Goal: Information Seeking & Learning: Learn about a topic

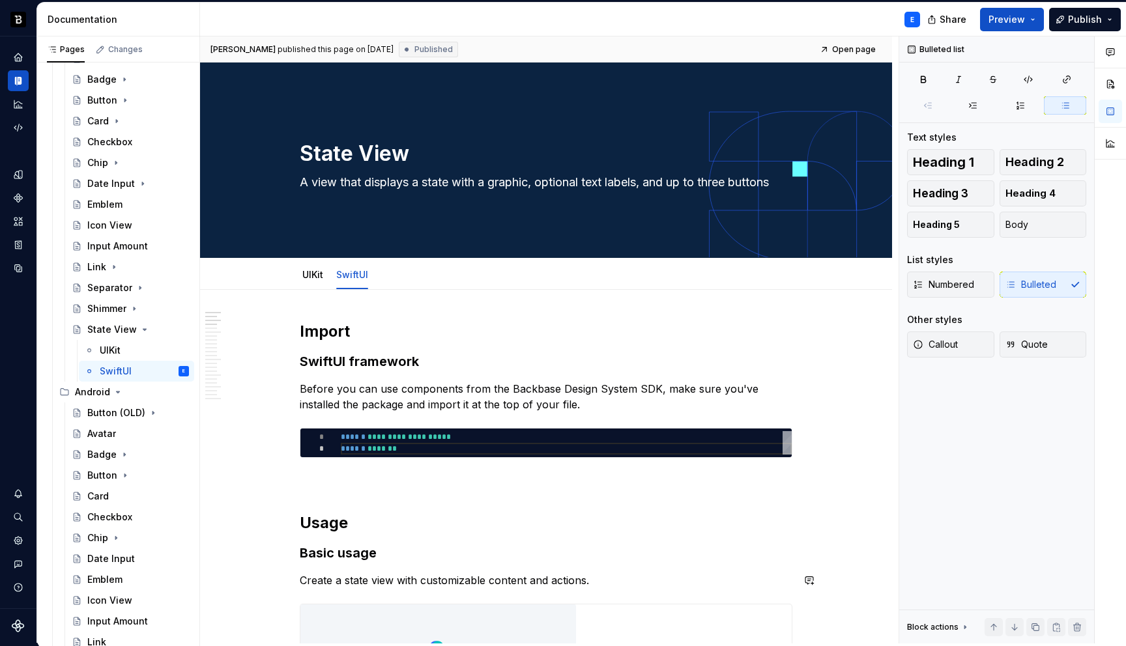
scroll to position [19, 0]
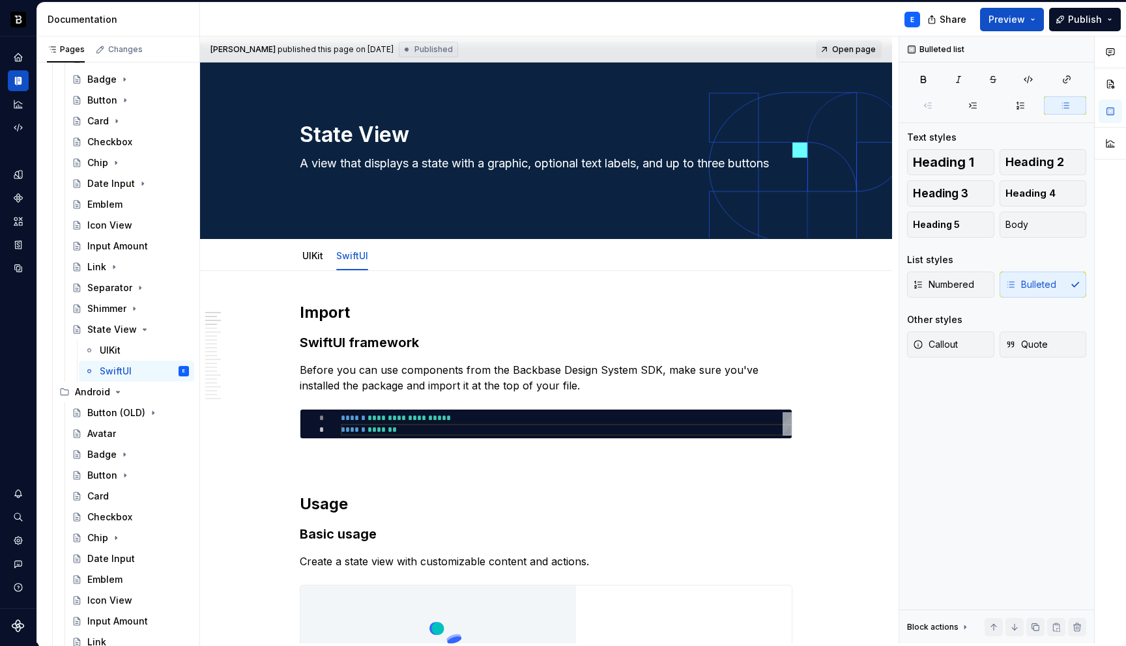
click at [861, 48] on span "Open page" at bounding box center [854, 49] width 44 height 10
click at [117, 389] on icon "Page tree" at bounding box center [118, 392] width 10 height 10
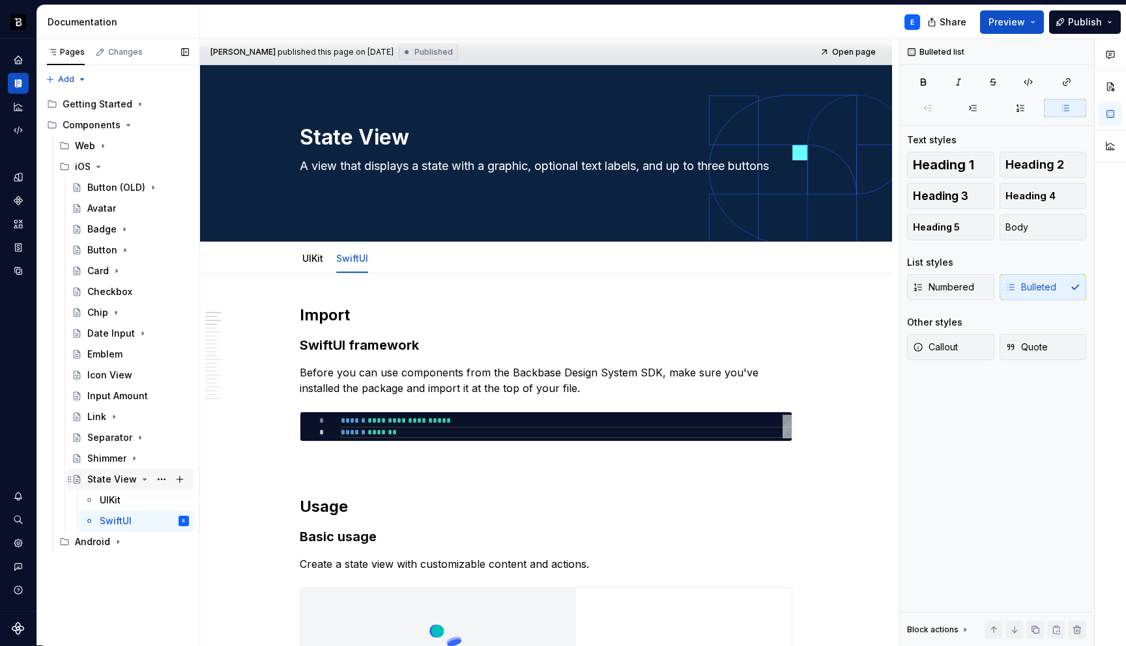
click at [140, 478] on icon "Page tree" at bounding box center [144, 479] width 10 height 10
click at [162, 477] on button "Page tree" at bounding box center [161, 479] width 18 height 18
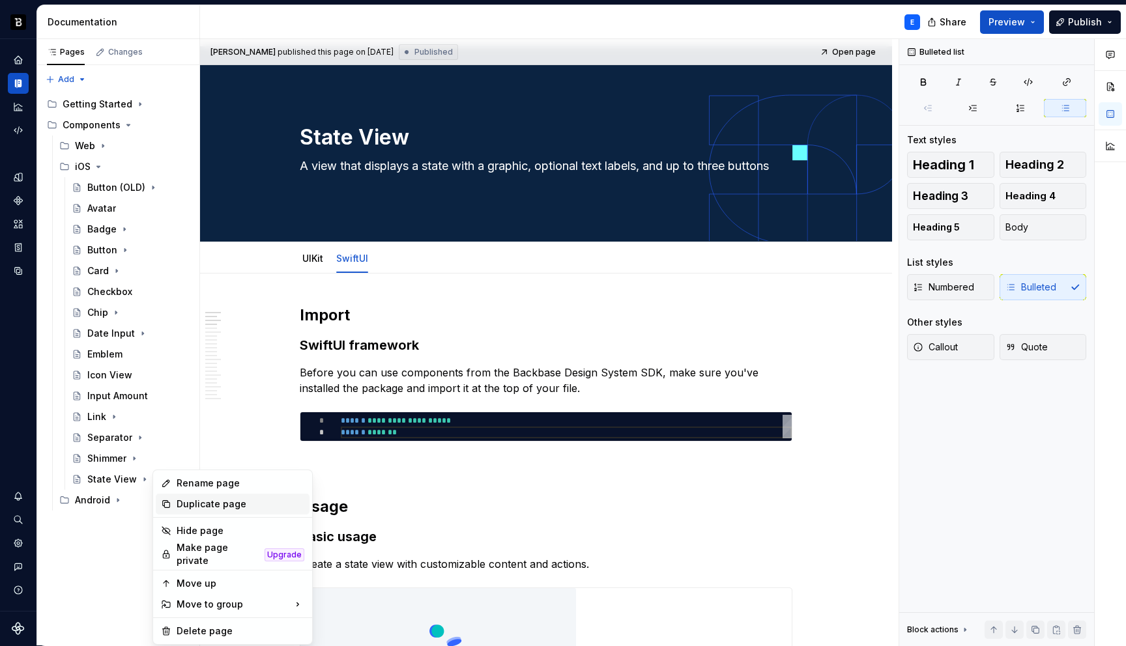
click at [189, 505] on div "Duplicate page" at bounding box center [241, 504] width 128 height 13
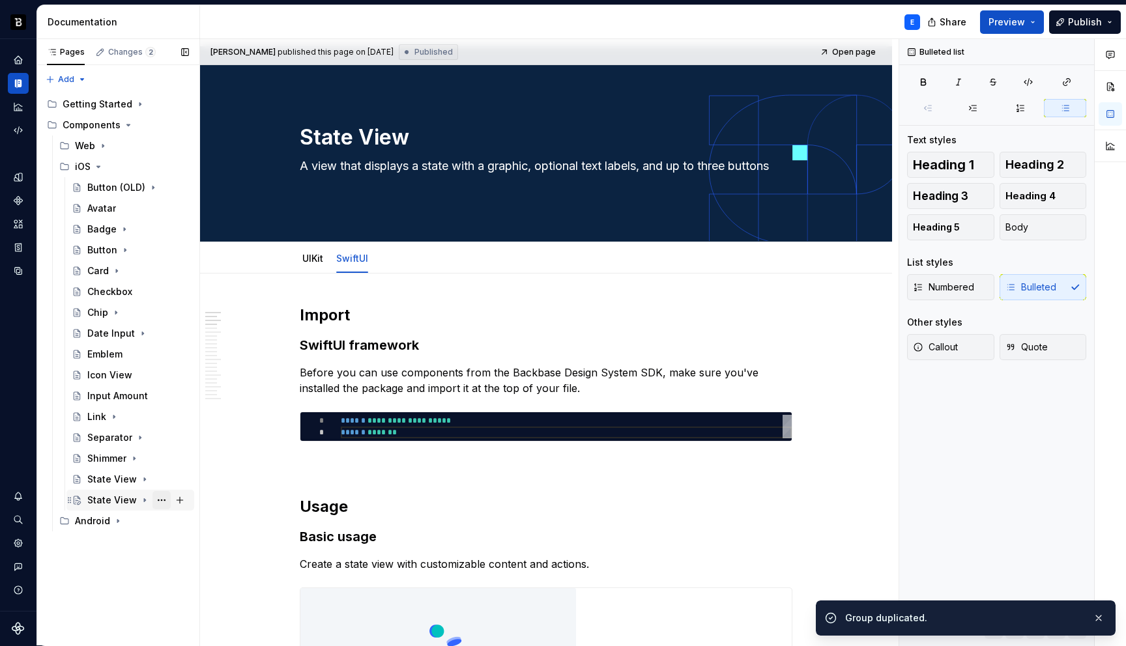
click at [159, 502] on button "Page tree" at bounding box center [161, 500] width 18 height 18
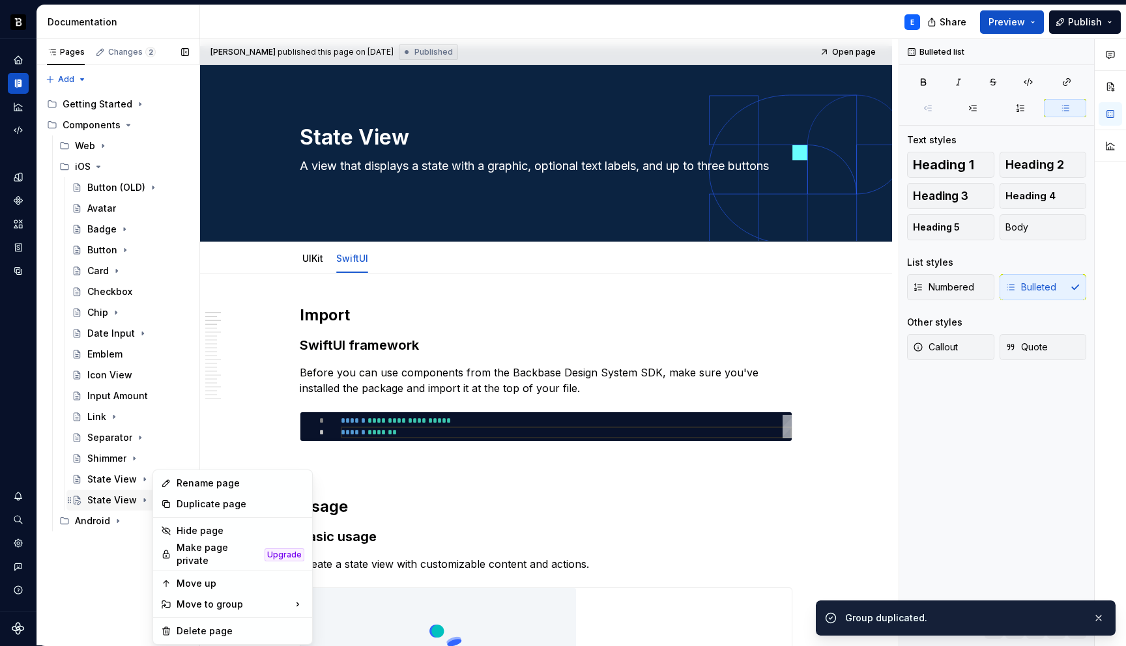
type textarea "*"
click at [187, 483] on div "Rename page" at bounding box center [241, 483] width 128 height 13
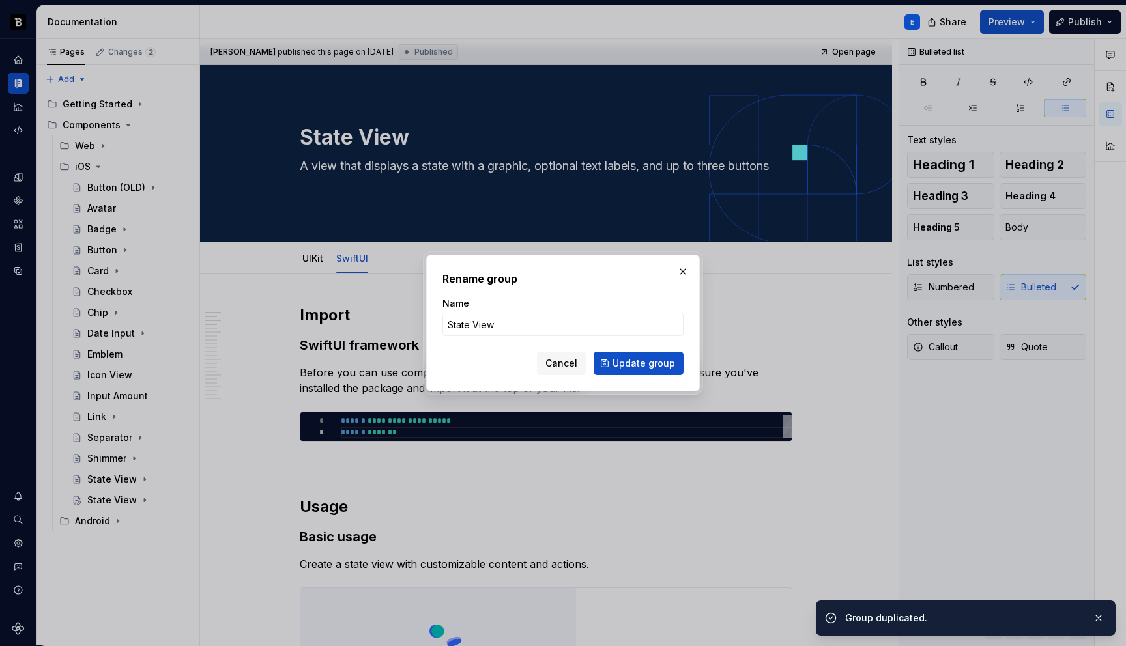
type input "T"
type textarea "*"
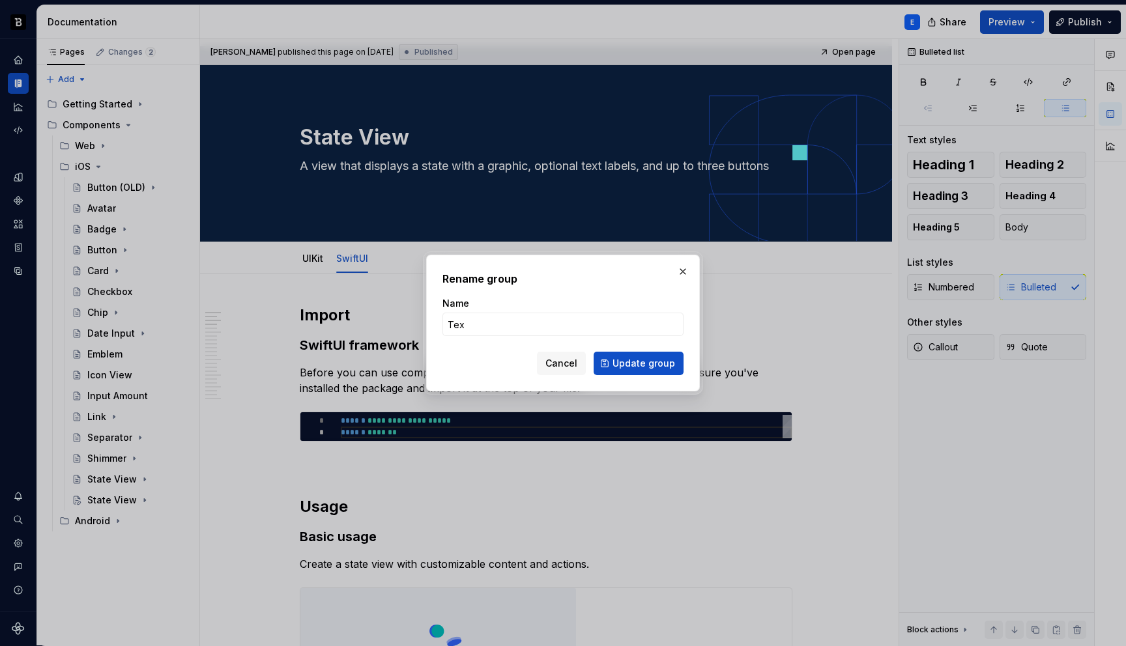
type input "Text"
type textarea "*"
type input "Text Input"
click at [617, 362] on span "Update group" at bounding box center [643, 363] width 63 height 13
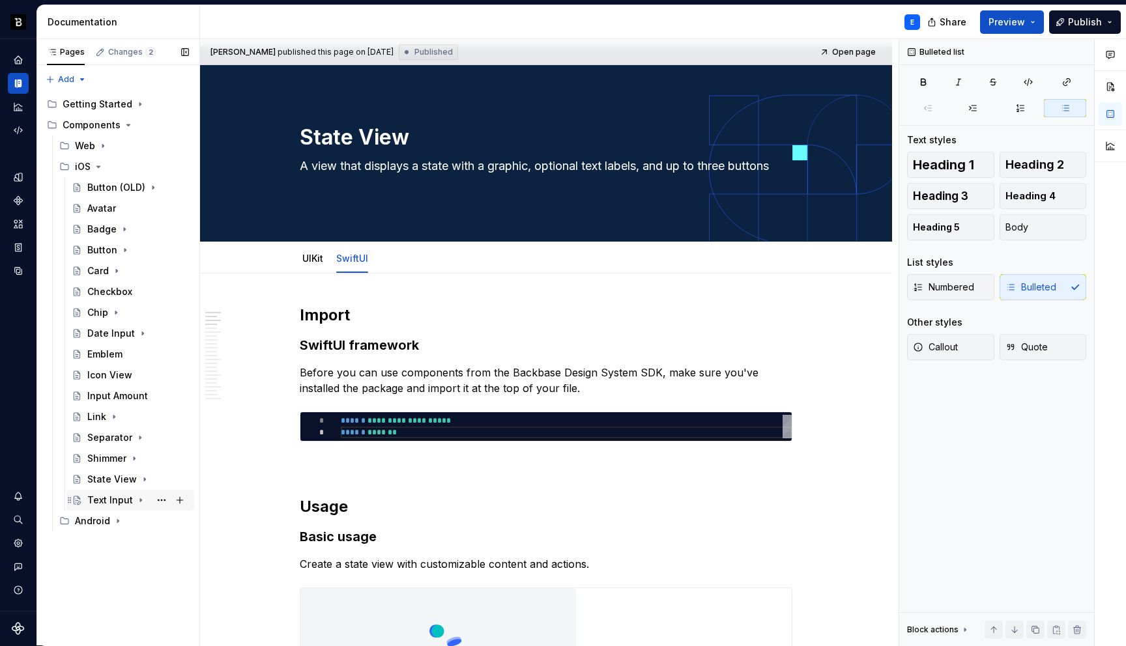
click at [136, 499] on icon "Page tree" at bounding box center [141, 500] width 10 height 10
click at [125, 543] on div "SwiftUI" at bounding box center [116, 541] width 32 height 13
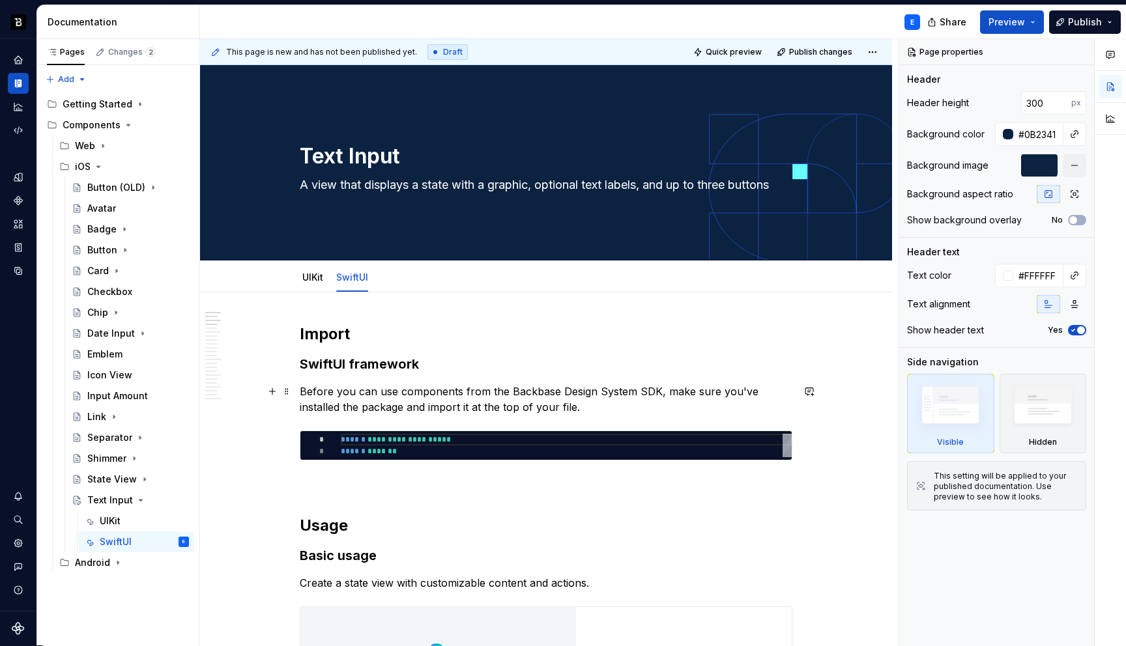
click at [415, 392] on p "Before you can use components from the Backbase Design System SDK, make sure yo…" at bounding box center [546, 399] width 492 height 31
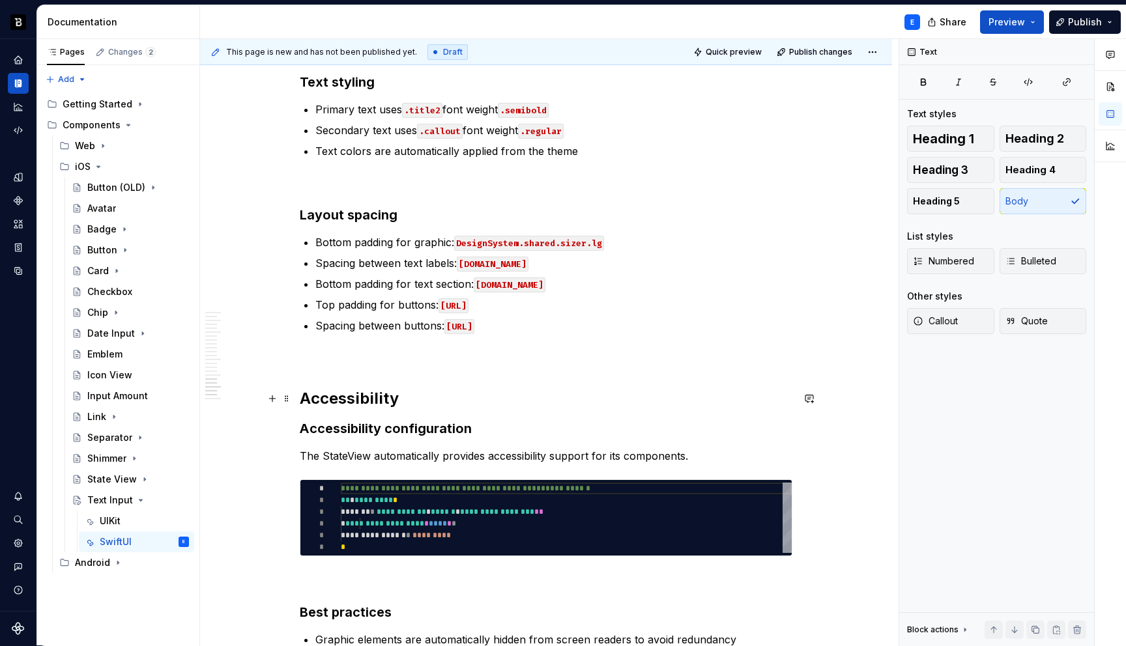
scroll to position [4598, 0]
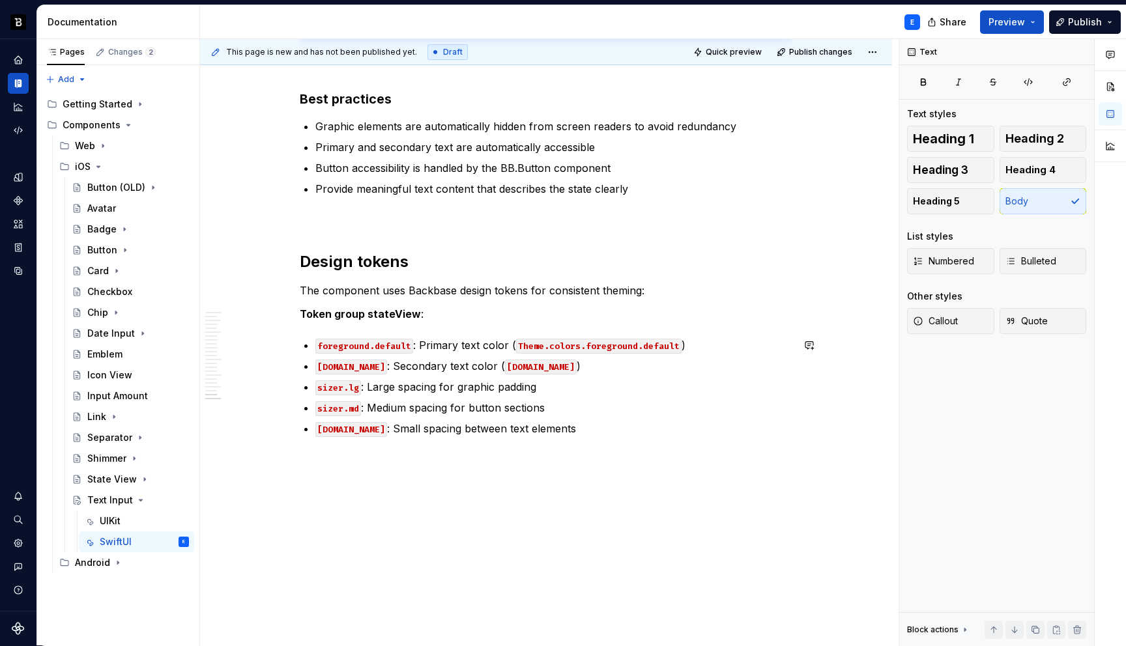
click at [493, 425] on p "[DOMAIN_NAME] : Small spacing between text elements" at bounding box center [553, 429] width 477 height 16
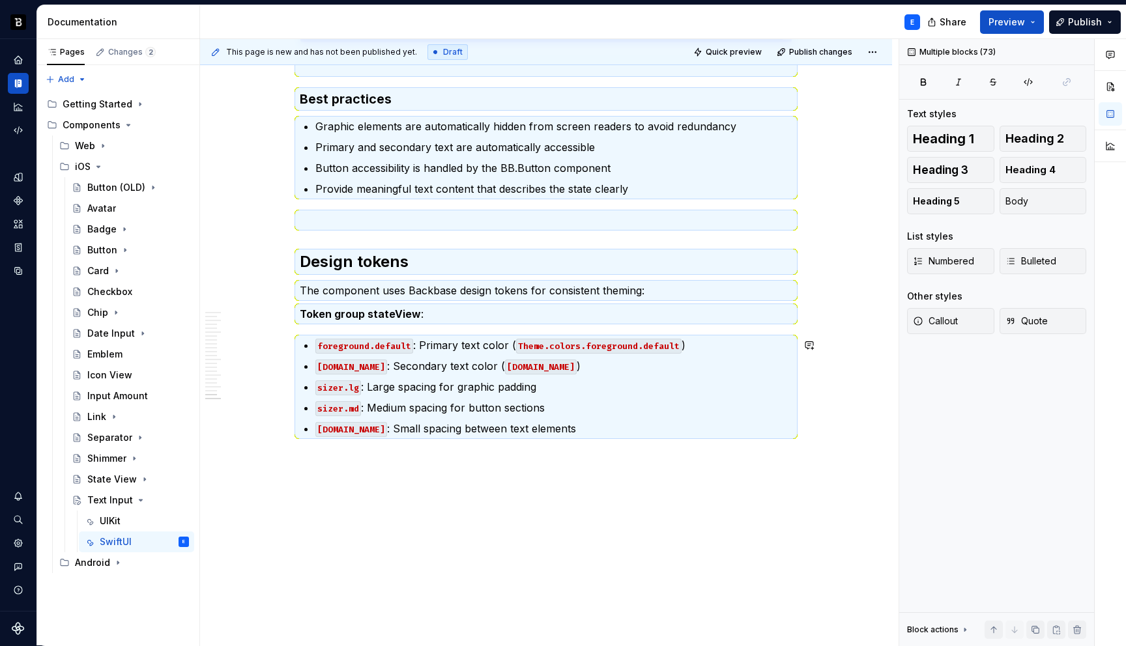
scroll to position [0, 0]
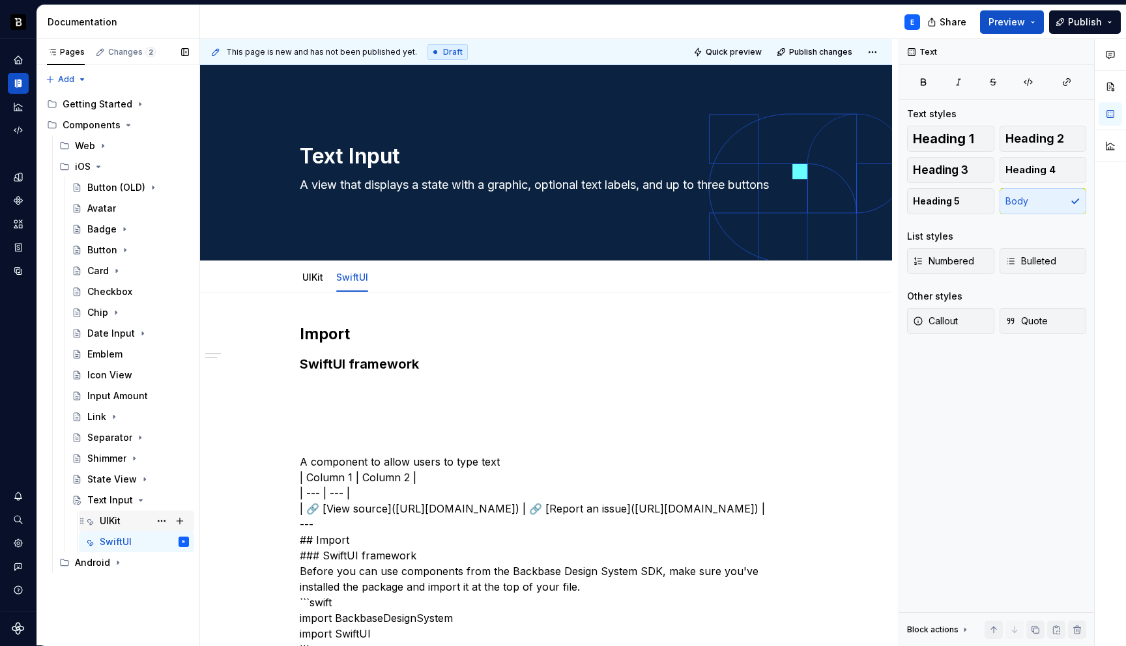
click at [130, 521] on div "UIKit" at bounding box center [144, 521] width 89 height 18
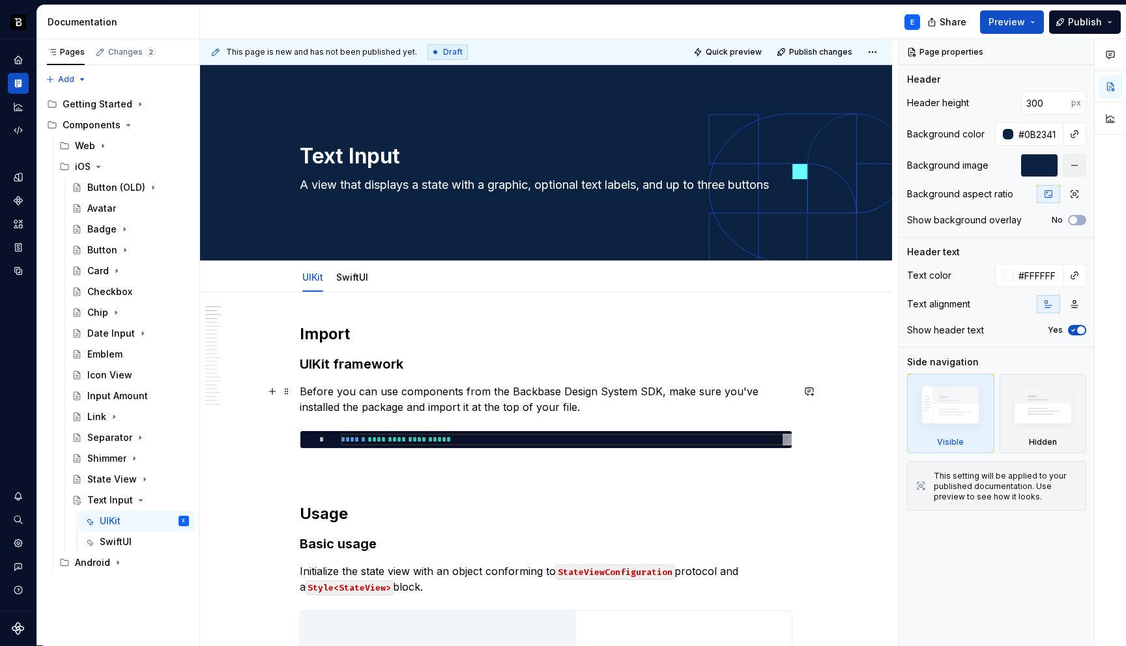
click at [399, 387] on p "Before you can use components from the Backbase Design System SDK, make sure yo…" at bounding box center [546, 399] width 492 height 31
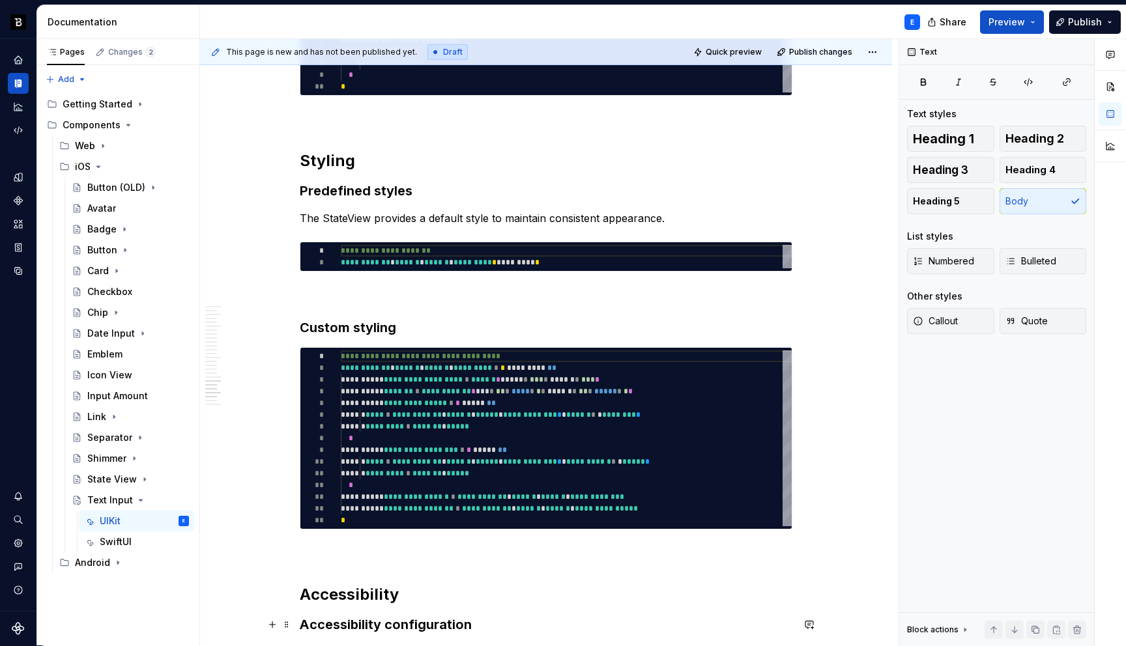
scroll to position [5047, 0]
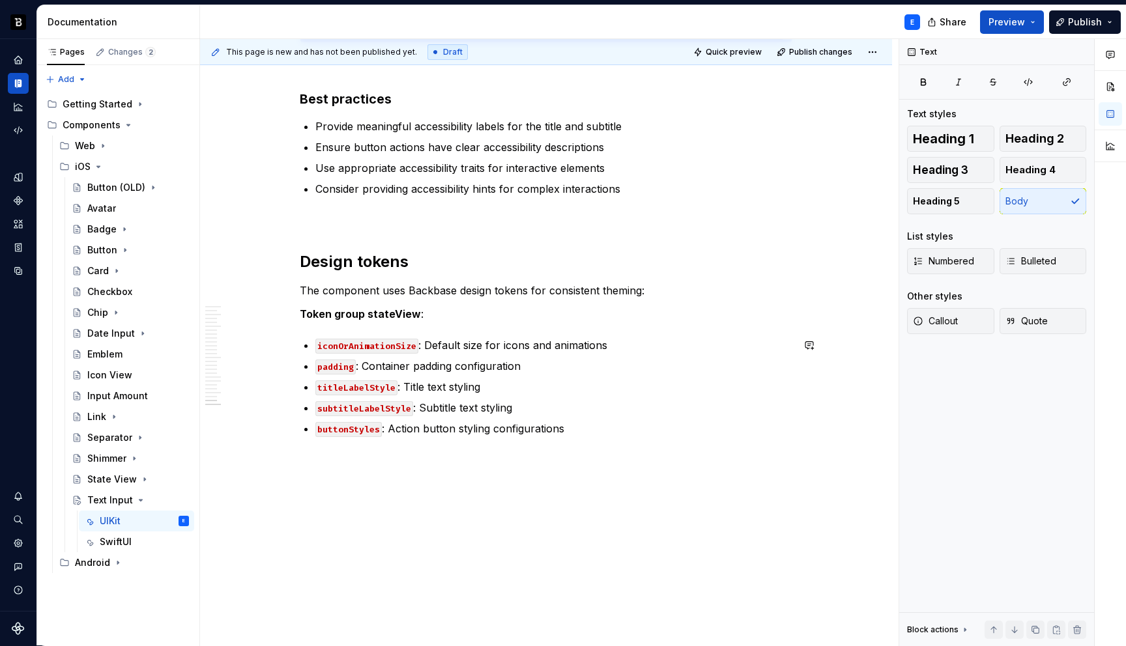
click at [550, 425] on p "buttonStyles : Action button styling configurations" at bounding box center [553, 429] width 477 height 16
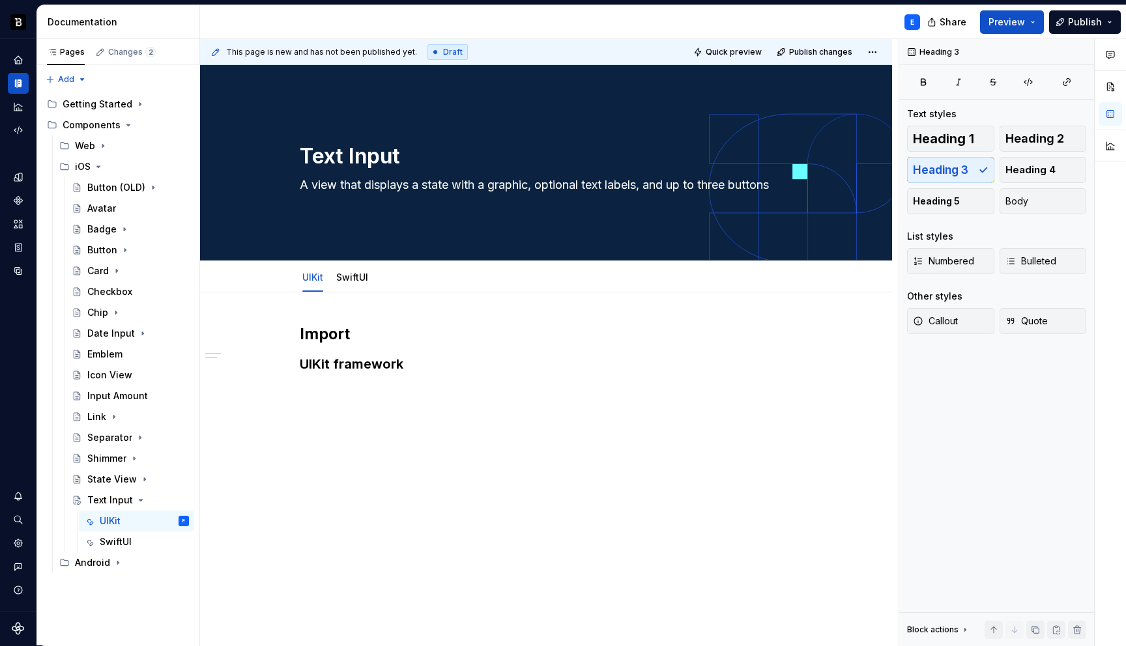
scroll to position [0, 0]
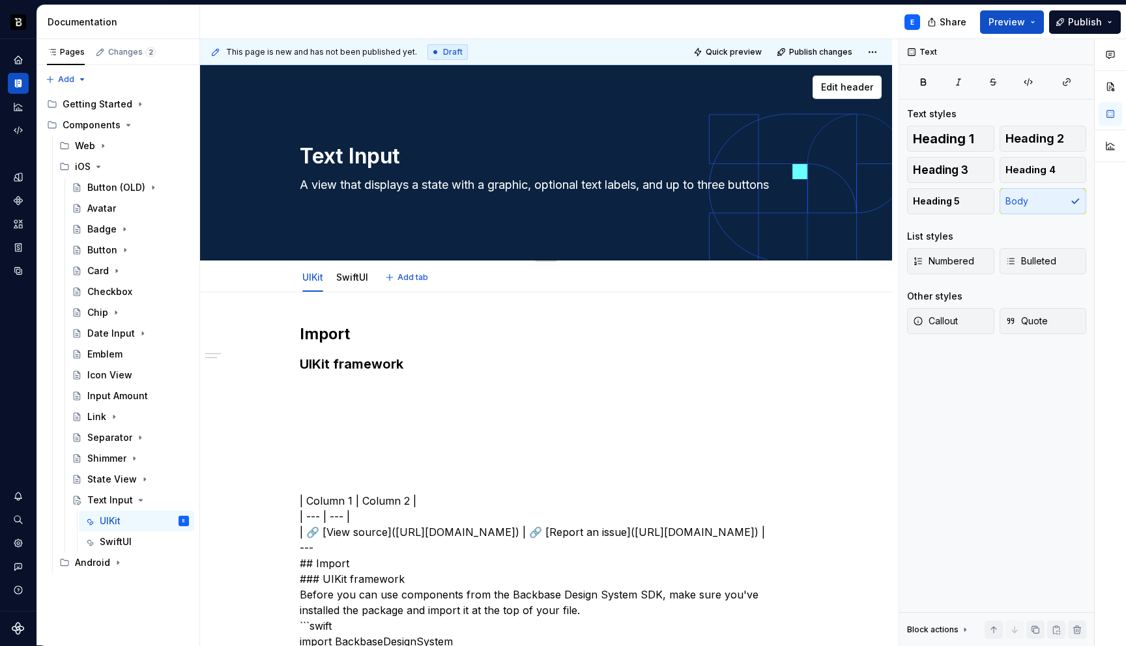
click at [379, 182] on textarea "A view that displays a state with a graphic, optional text labels, and up to th…" at bounding box center [543, 185] width 492 height 21
paste textarea "n object that displays an editable text area in your interface."
type textarea "*"
type textarea "An object that displays an editable text area in your interface."
type textarea "*"
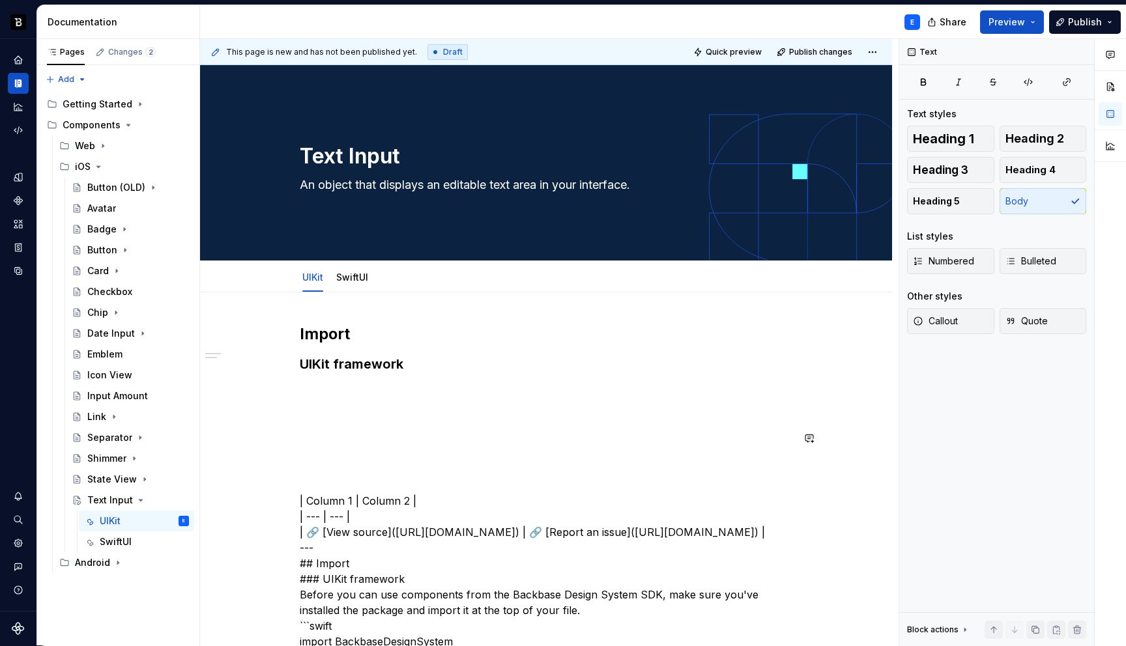
type textarea "An object that displays an editable text area in your interface"
type textarea "*"
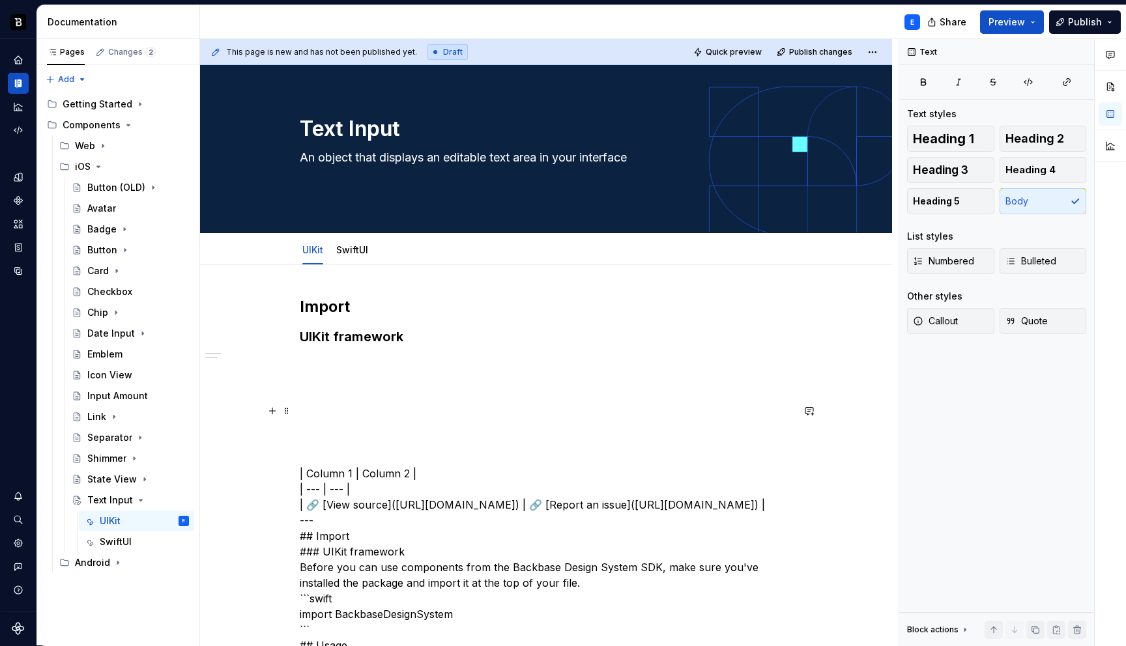
scroll to position [46, 0]
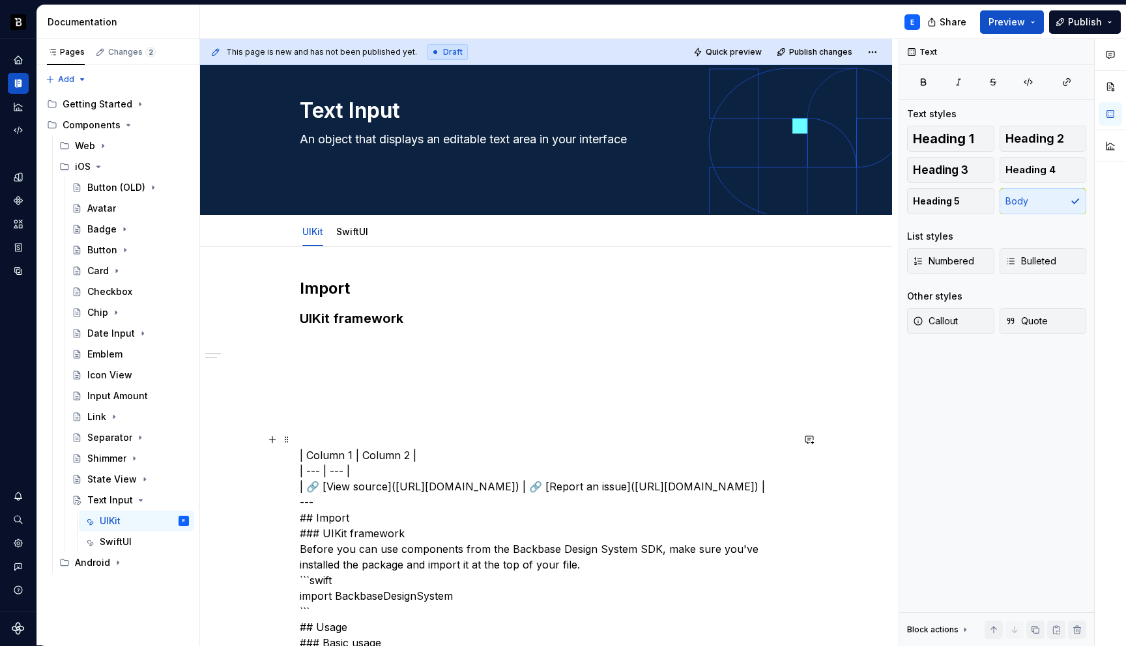
type textarea "An object that displays an editable text area in your interface"
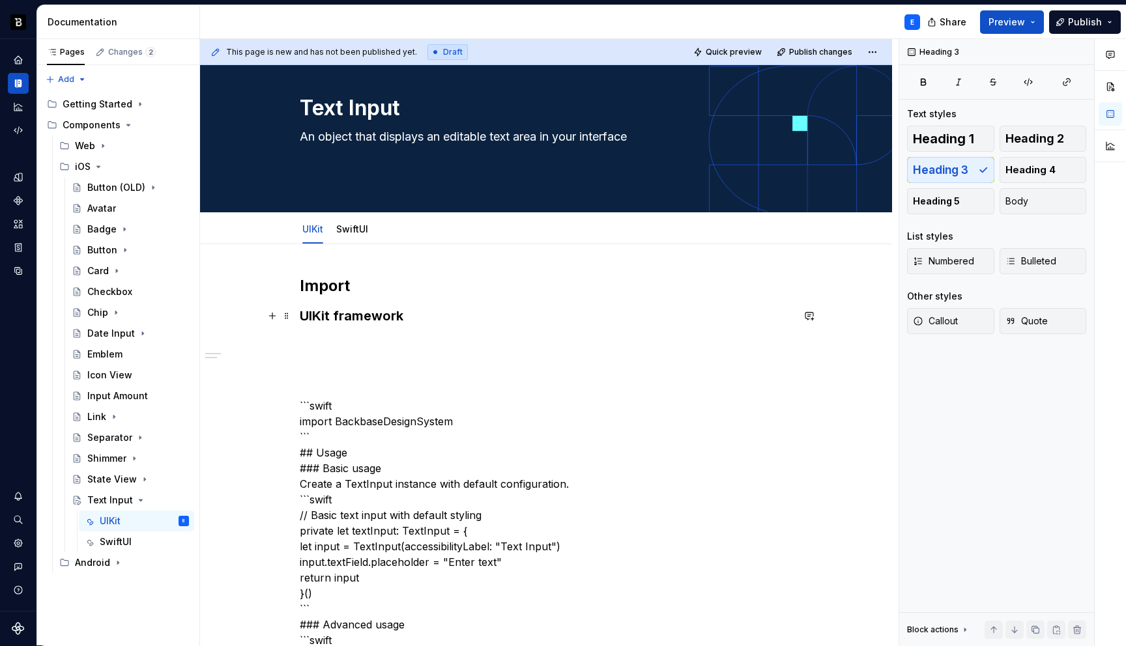
click at [423, 311] on h3 "UIKit framework" at bounding box center [546, 316] width 492 height 18
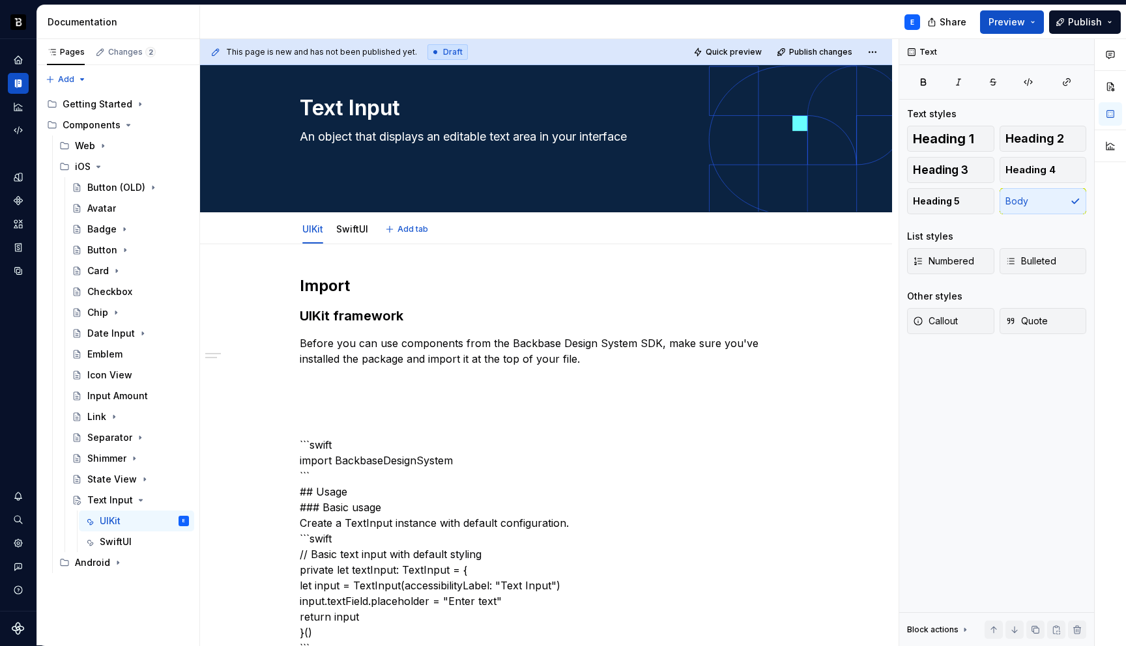
type textarea "*"
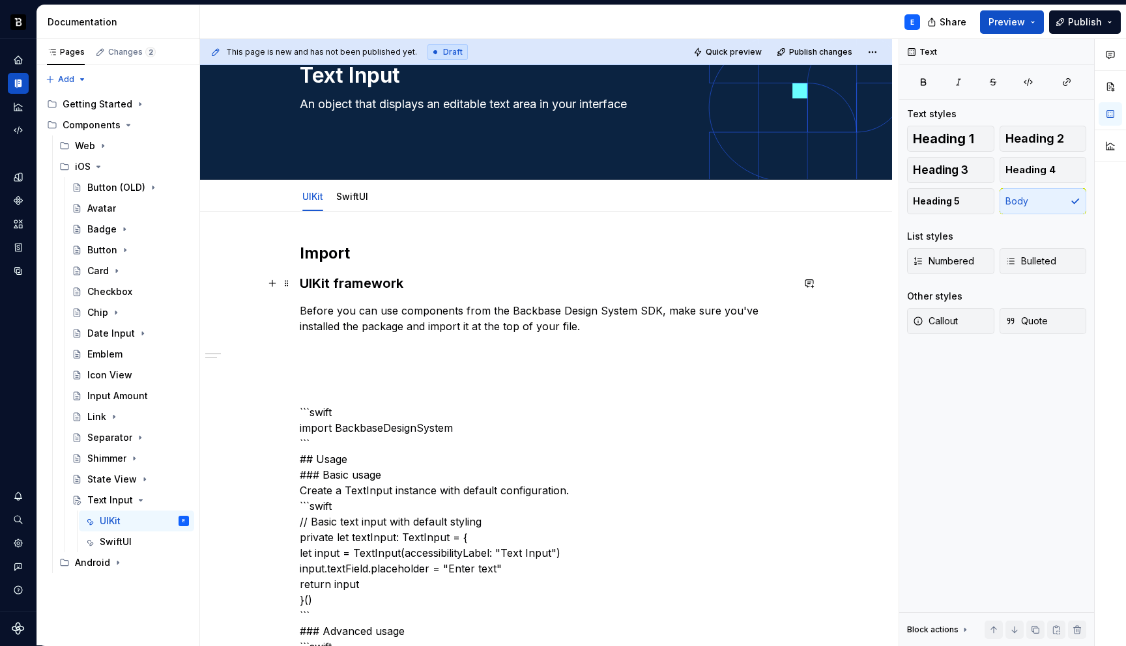
scroll to position [83, 0]
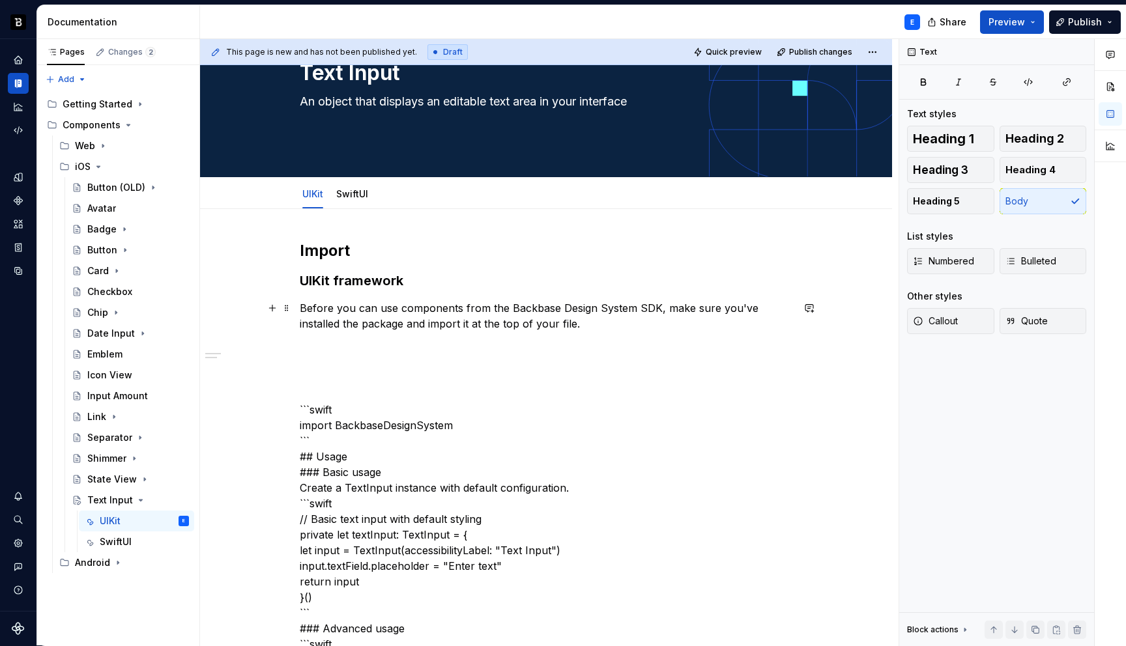
click at [602, 319] on p "Before you can use components from the Backbase Design System SDK, make sure yo…" at bounding box center [546, 315] width 492 height 31
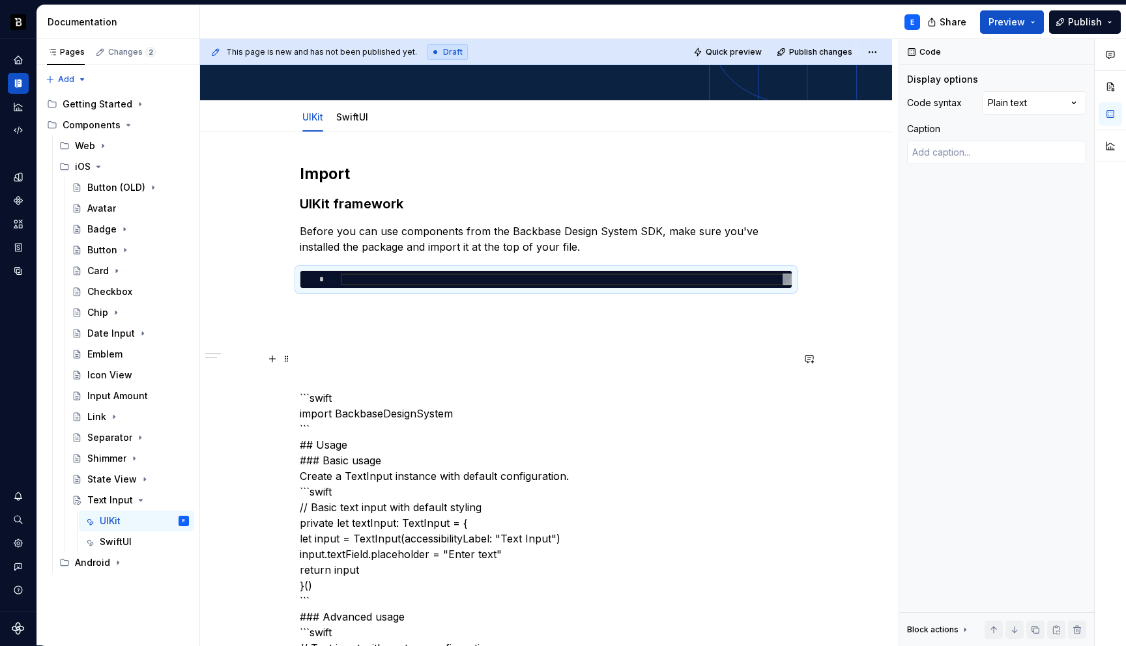
scroll to position [176, 0]
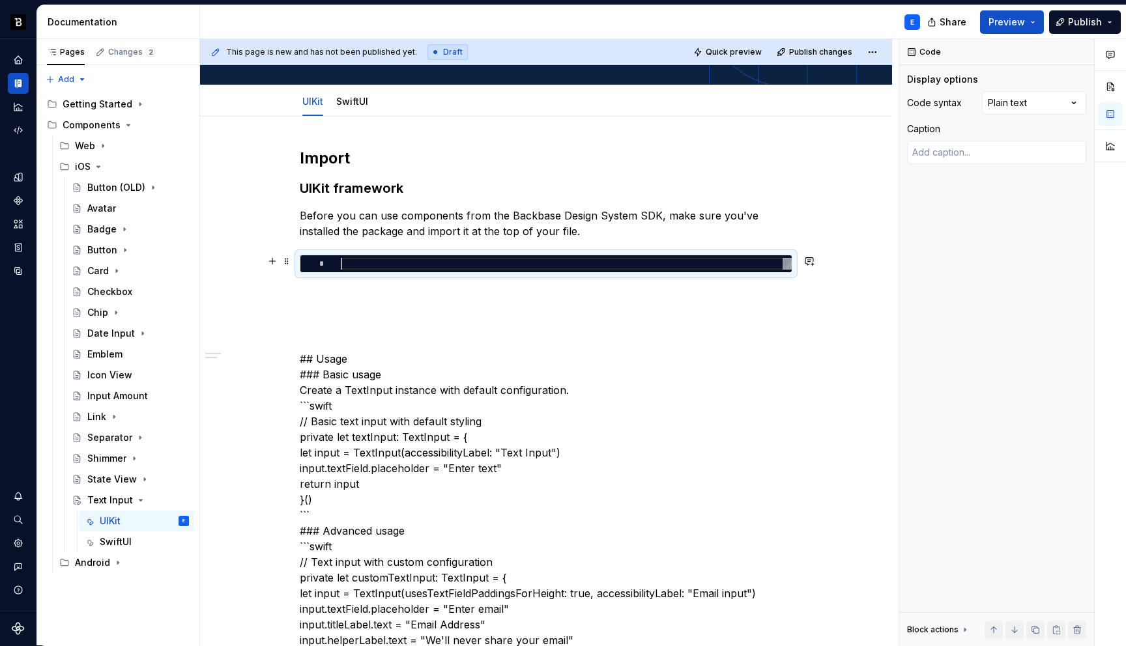
click at [457, 269] on div at bounding box center [566, 264] width 451 height 12
type textarea "*"
type textarea "**********"
click at [999, 106] on div "Comments Open comments No comments yet Select ‘Comment’ from the block context …" at bounding box center [1012, 342] width 227 height 607
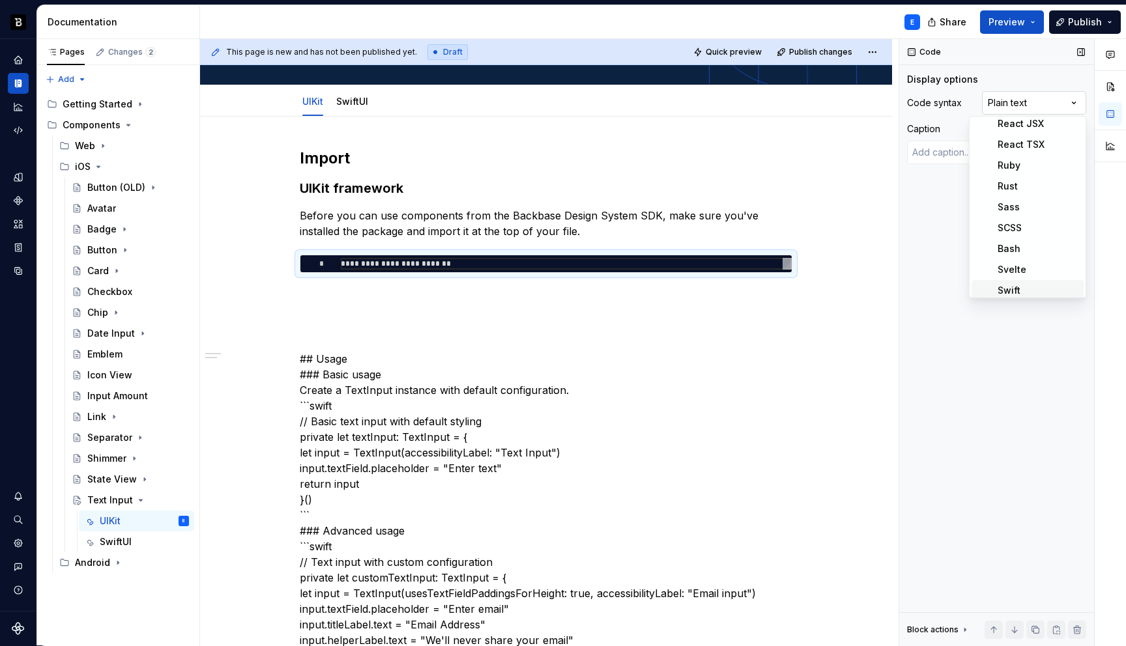
scroll to position [383, 0]
type textarea "*"
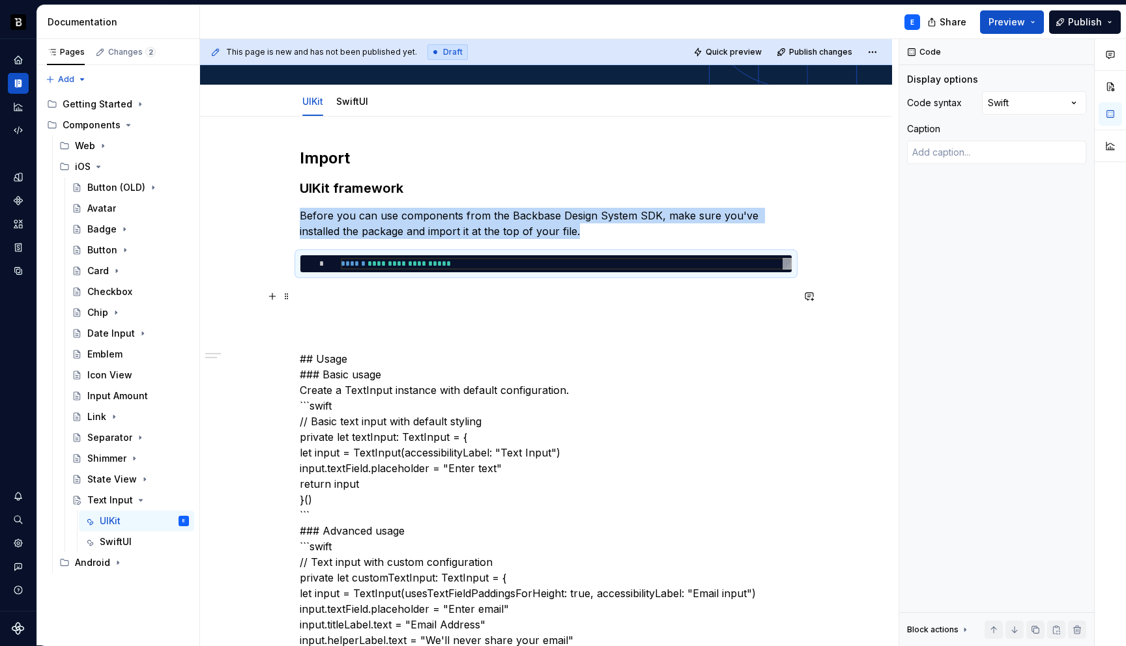
click at [448, 290] on p at bounding box center [546, 297] width 492 height 16
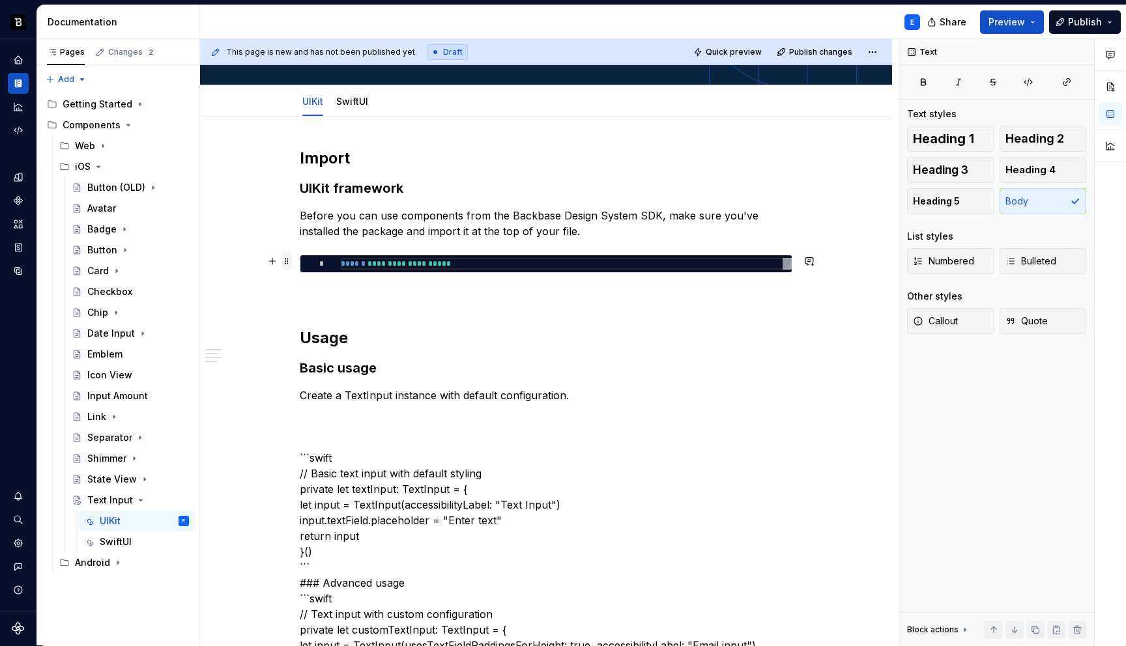
click at [292, 262] on span at bounding box center [286, 261] width 10 height 18
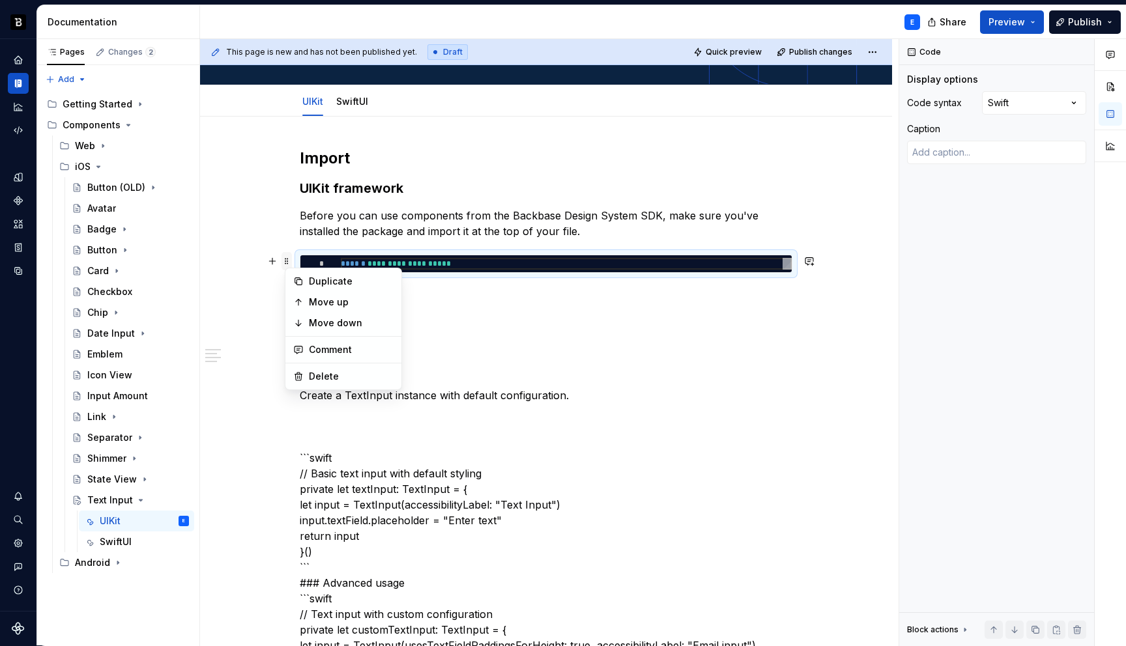
click at [292, 262] on span at bounding box center [286, 261] width 10 height 18
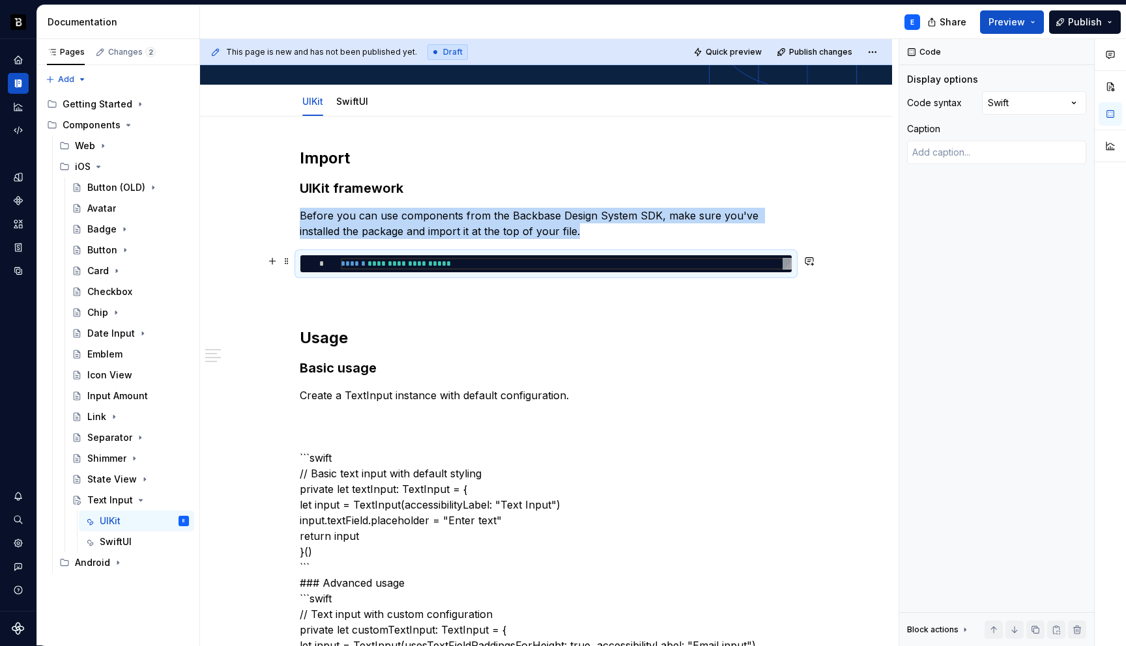
copy p "Before you can use components from the Backbase Design System SDK, make sure yo…"
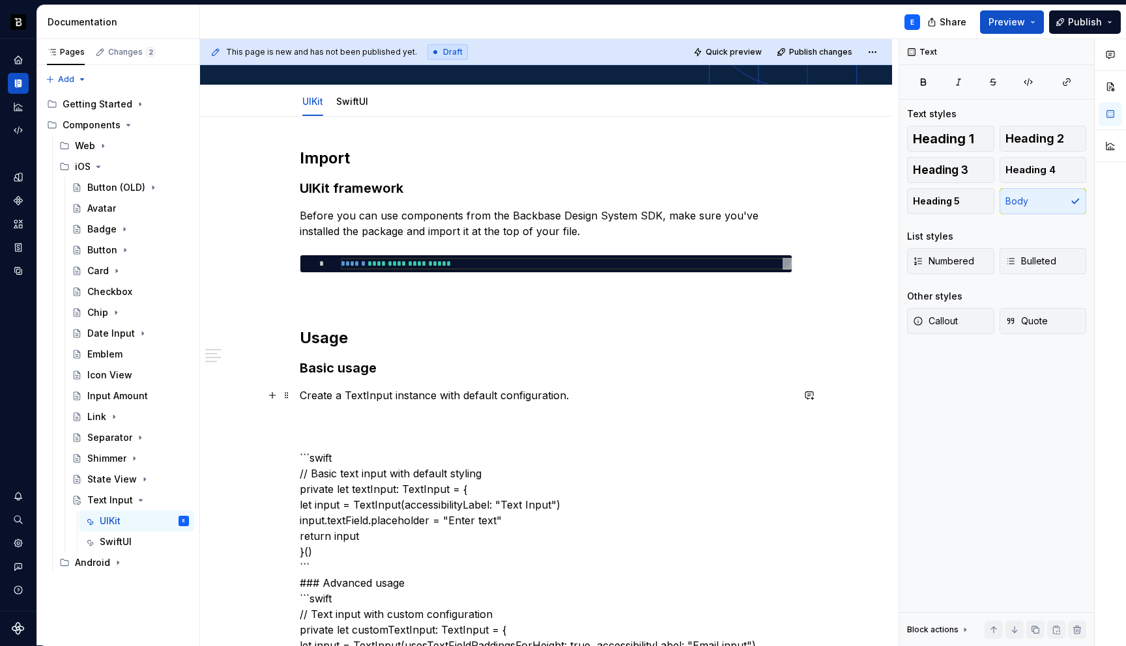
click at [597, 394] on p "Create a TextInput instance with default configuration." at bounding box center [546, 396] width 492 height 16
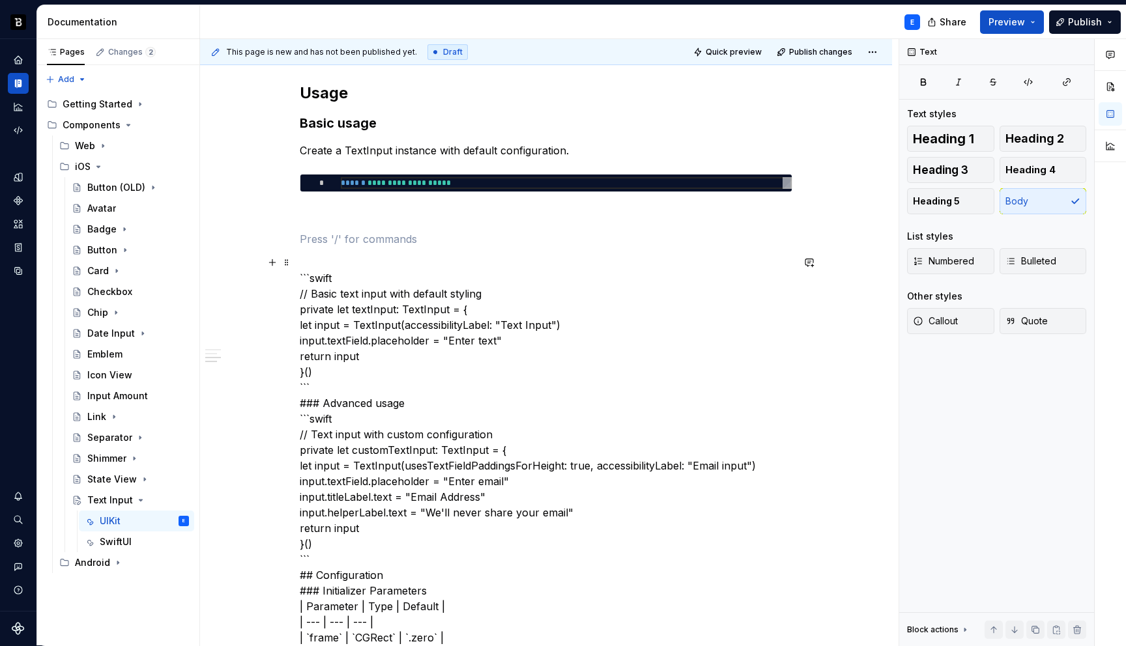
scroll to position [423, 0]
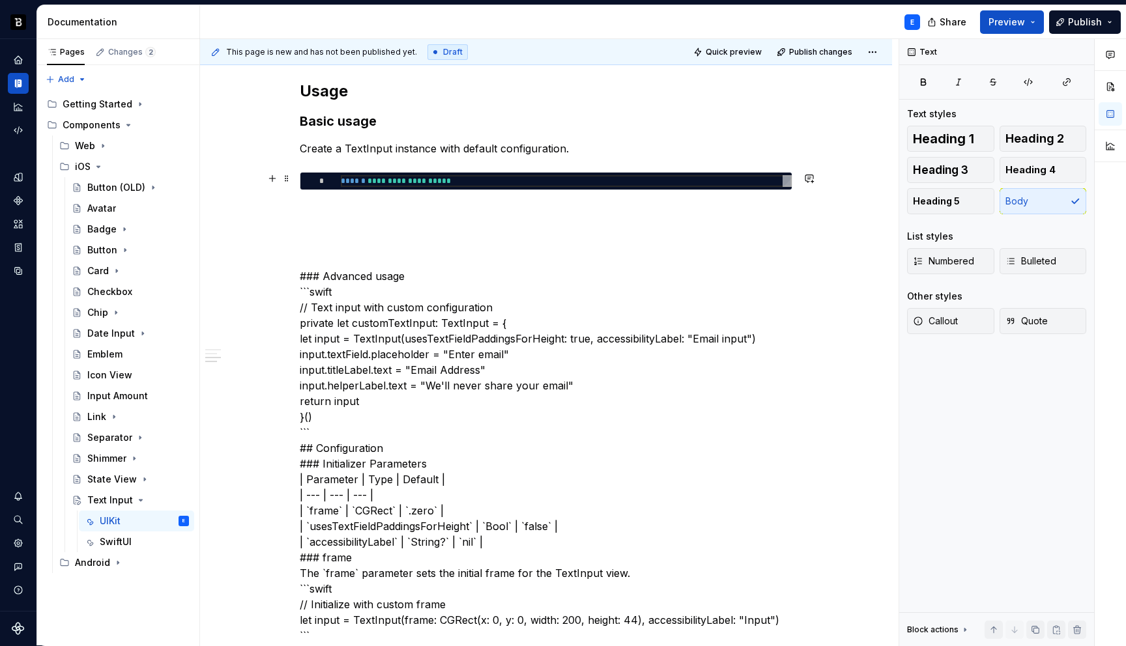
type textarea "*"
type textarea "**********"
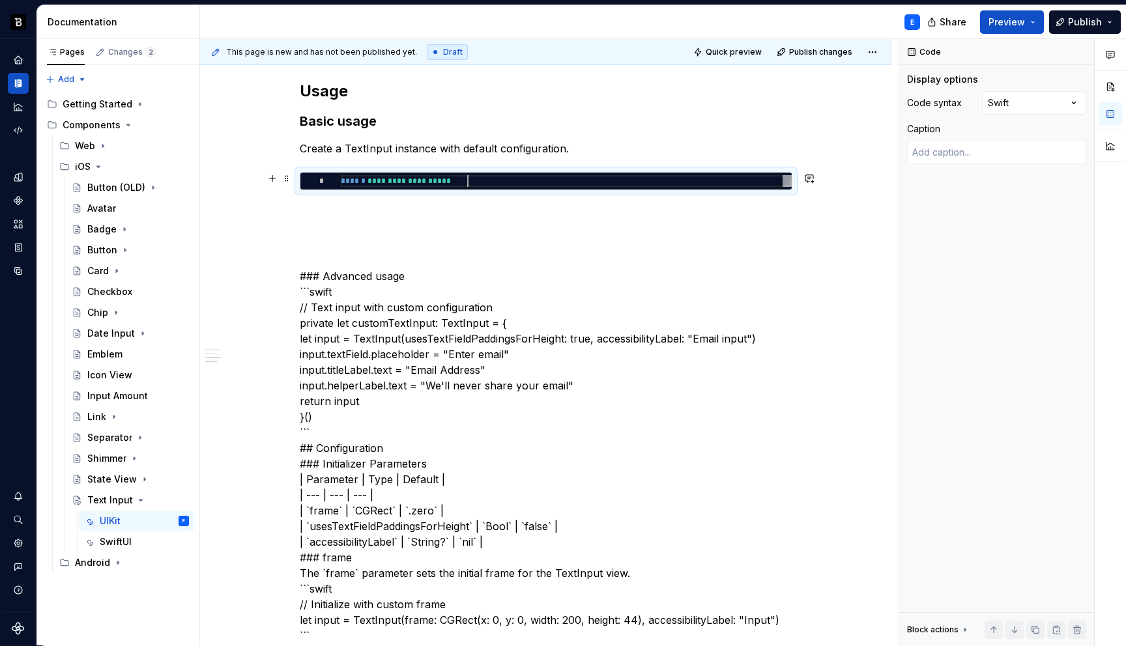
click at [492, 181] on div "**********" at bounding box center [566, 181] width 451 height 12
type textarea "*"
type textarea "**********"
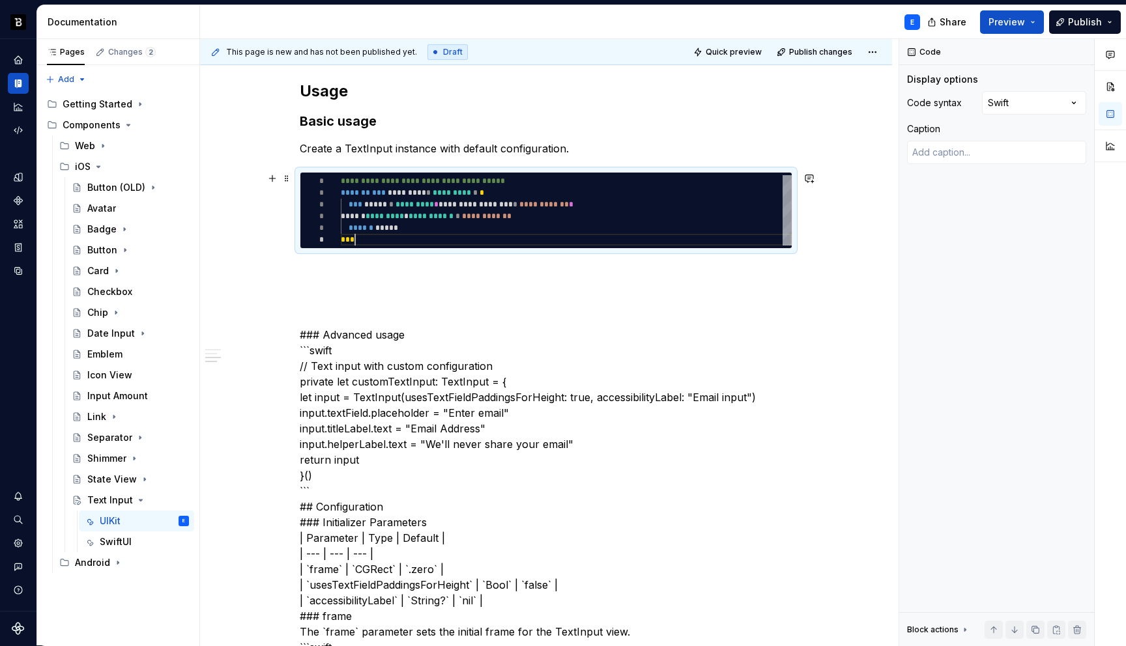
scroll to position [59, 14]
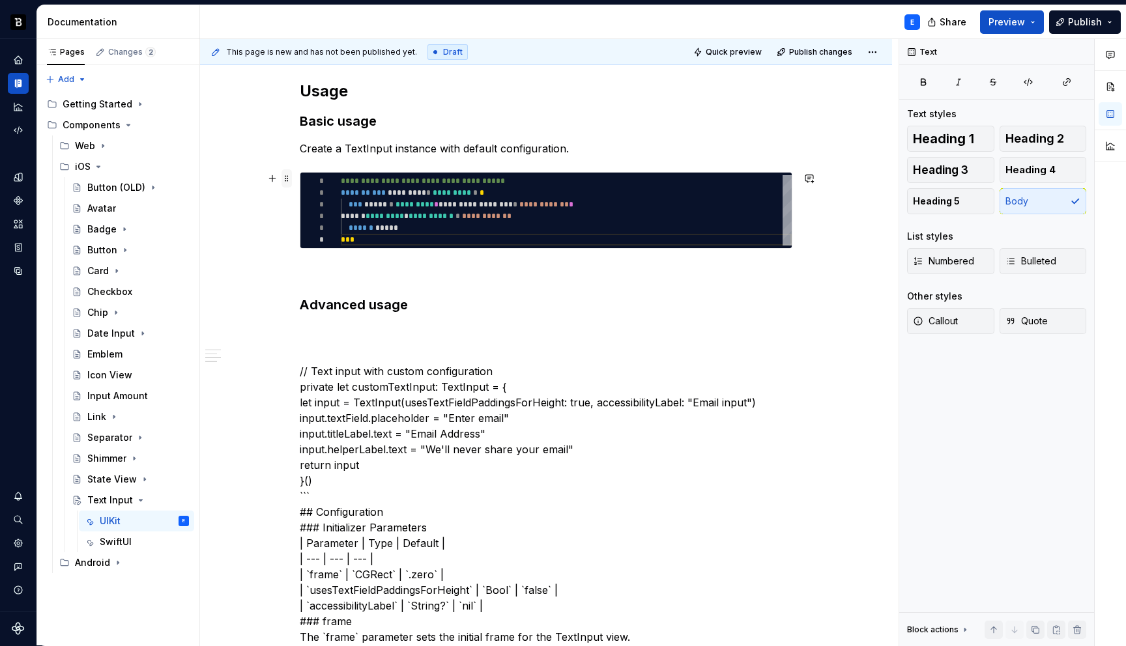
click at [292, 178] on span at bounding box center [286, 178] width 10 height 18
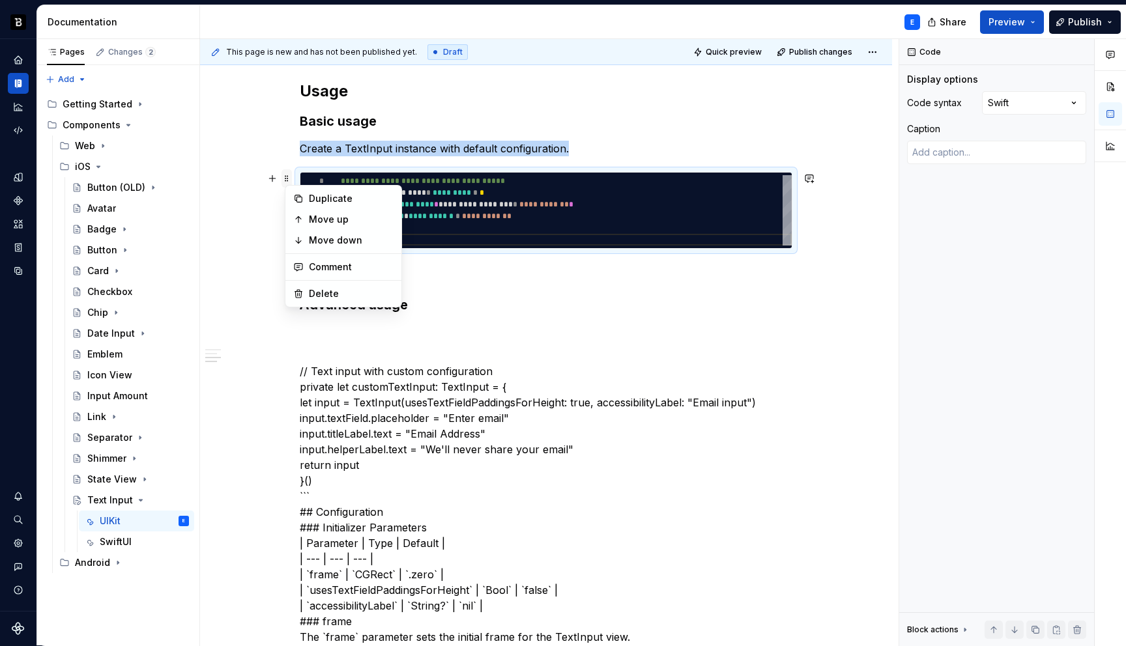
click at [292, 178] on span at bounding box center [286, 178] width 10 height 18
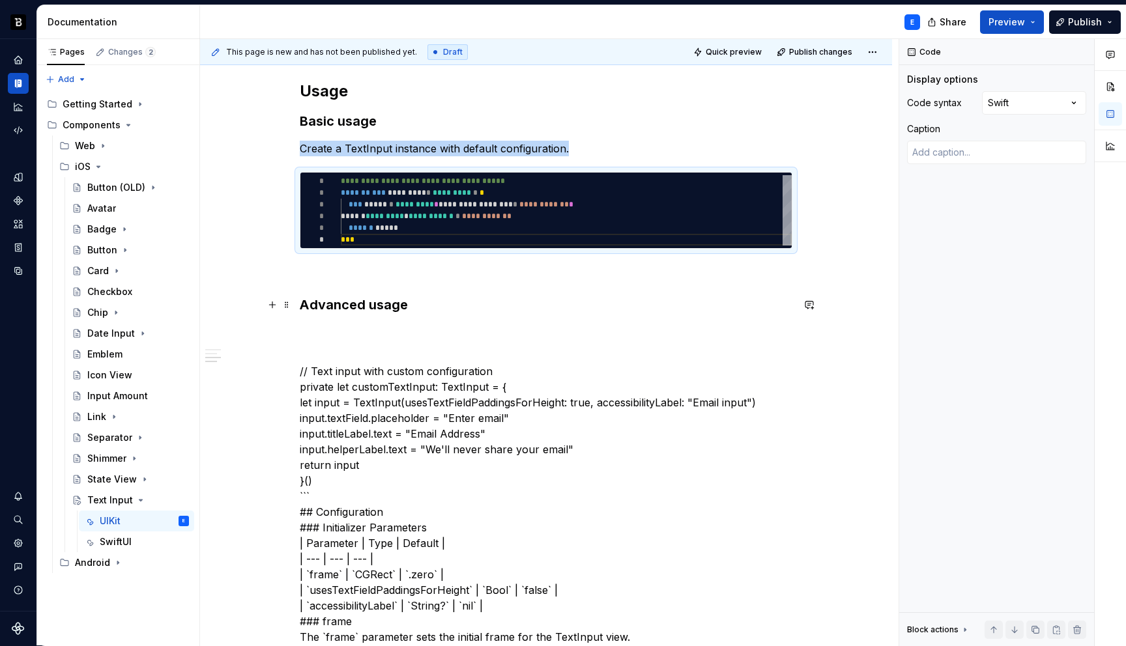
copy p "Create a TextInput instance with default configuration."
click at [428, 310] on h3 "Advanced usage" at bounding box center [546, 305] width 492 height 18
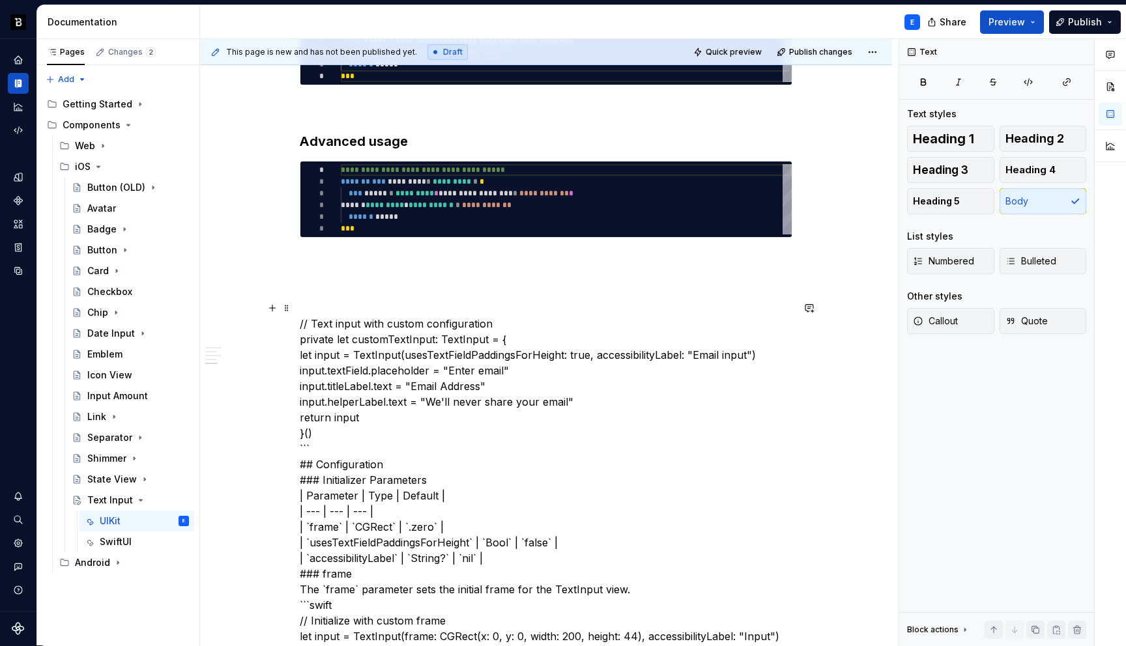
scroll to position [588, 0]
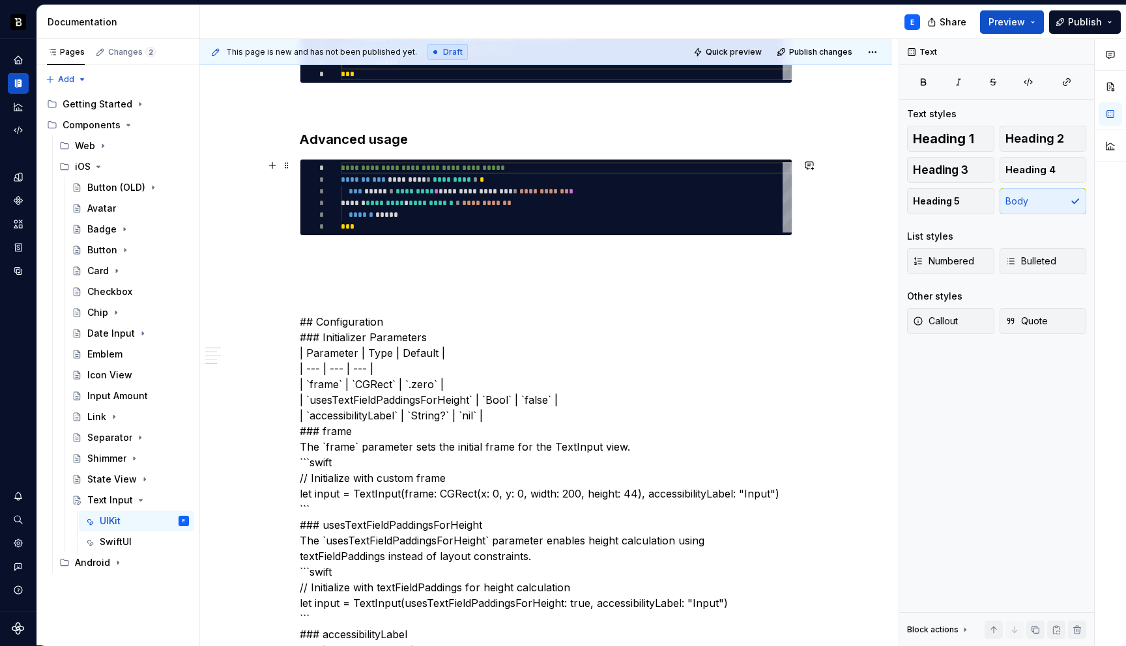
type textarea "*"
type textarea "**********"
click at [427, 208] on div "**********" at bounding box center [566, 197] width 451 height 70
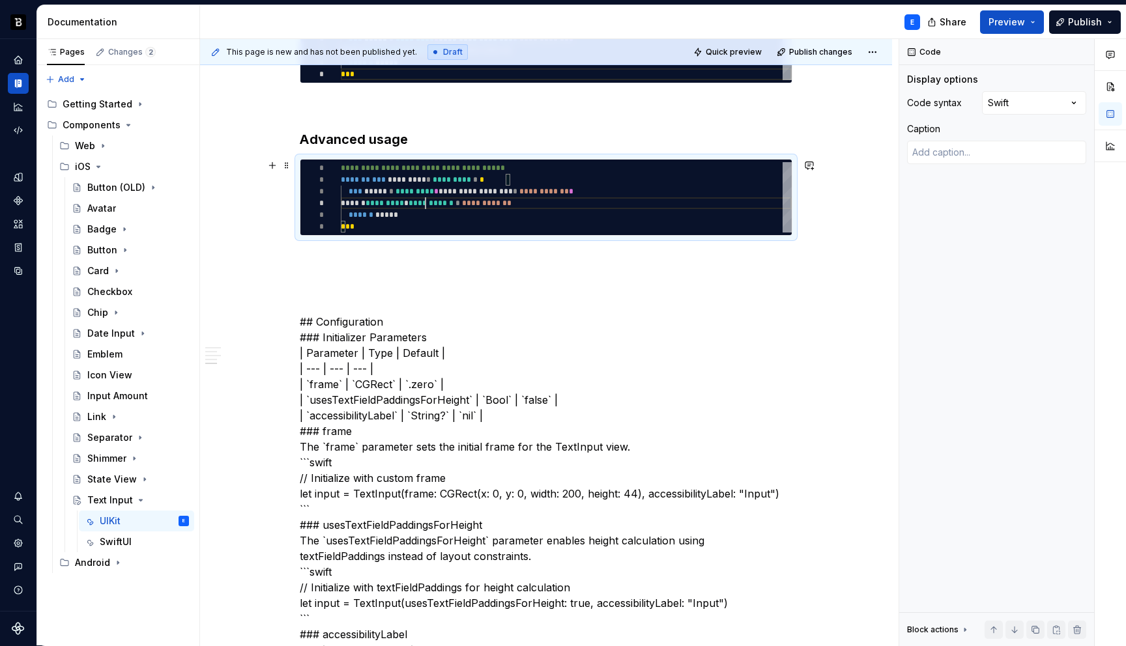
scroll to position [0, 14]
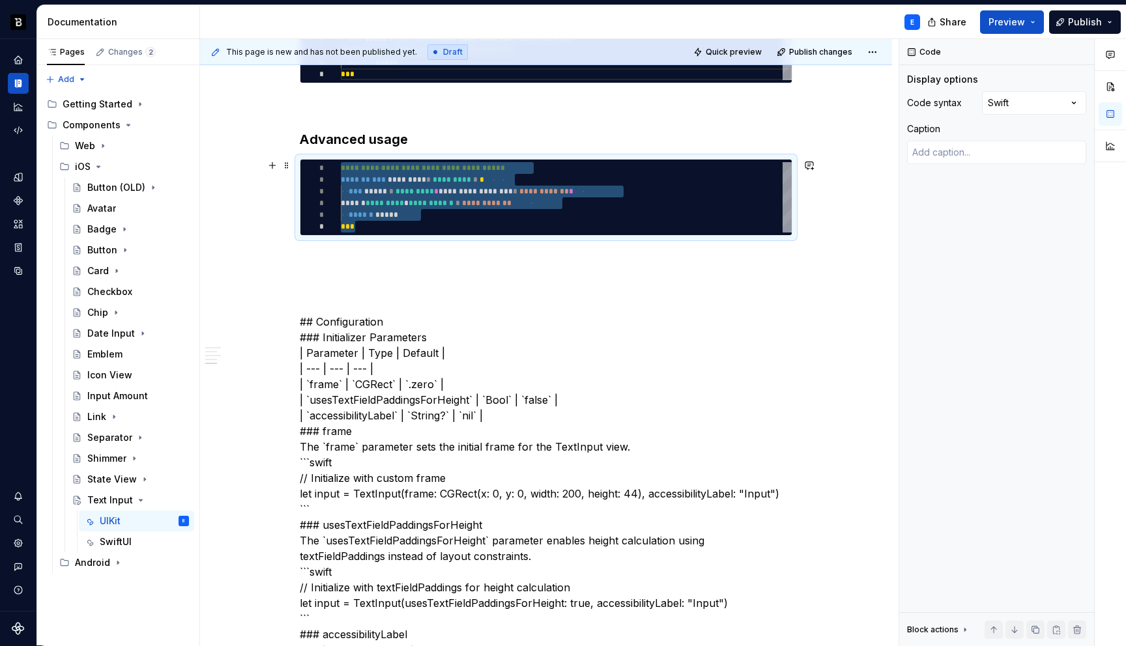
type textarea "*"
type textarea "**********"
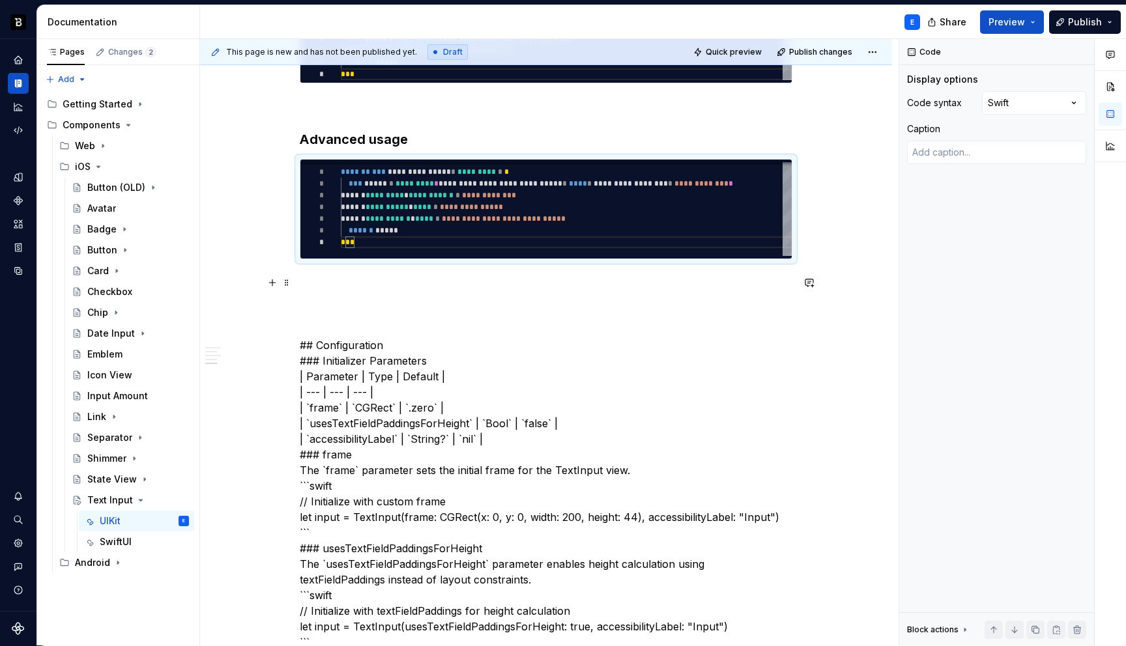
click at [416, 276] on p at bounding box center [546, 283] width 492 height 16
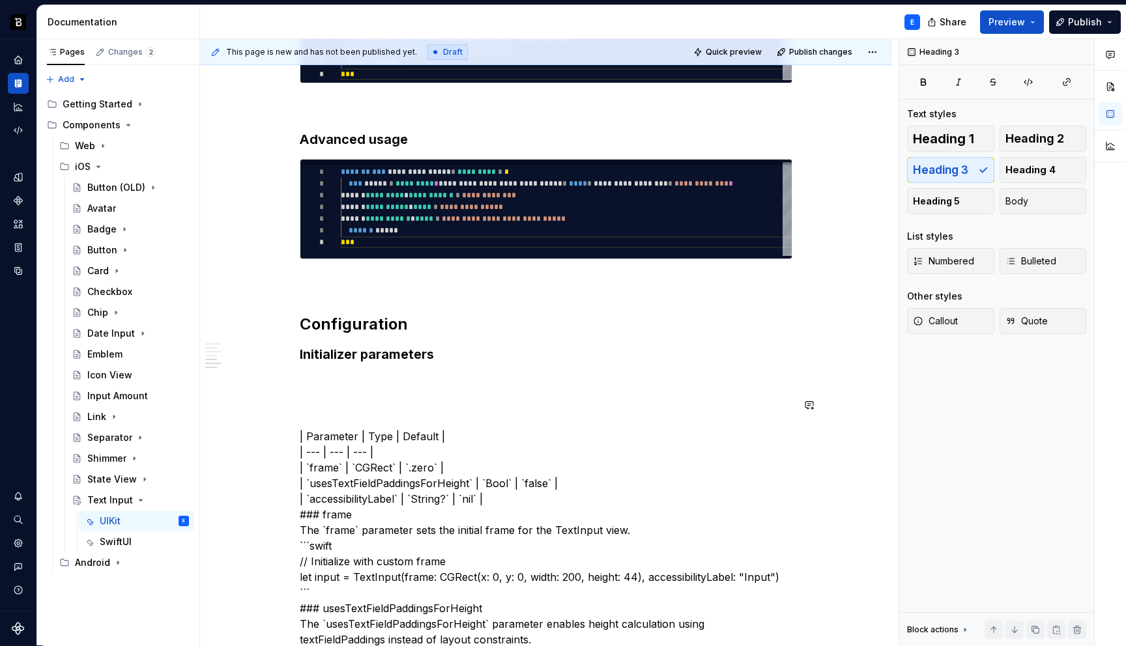
type textarea "*"
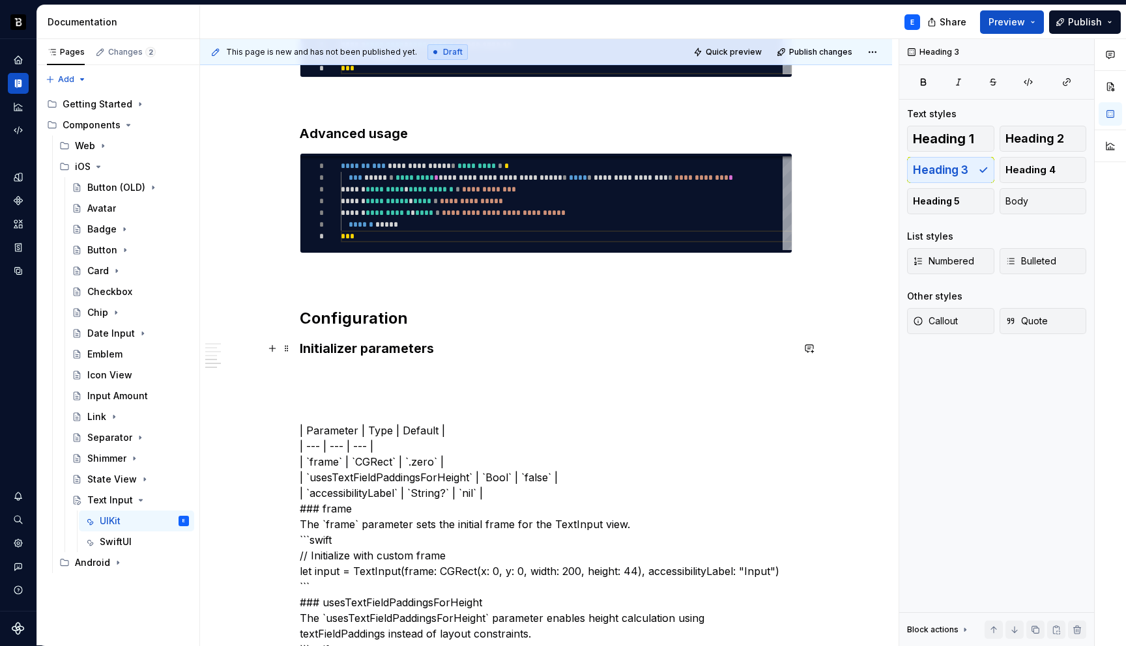
click at [451, 346] on h3 "Initializer parameters" at bounding box center [546, 348] width 492 height 18
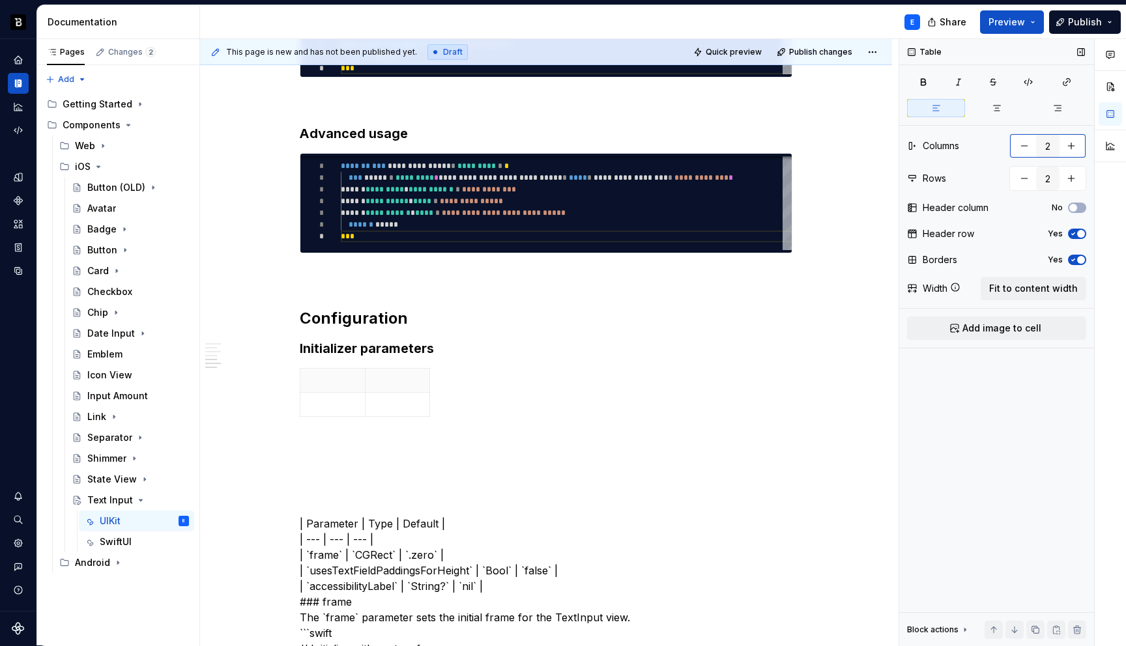
click at [1071, 149] on button "button" at bounding box center [1070, 145] width 23 height 23
type input "3"
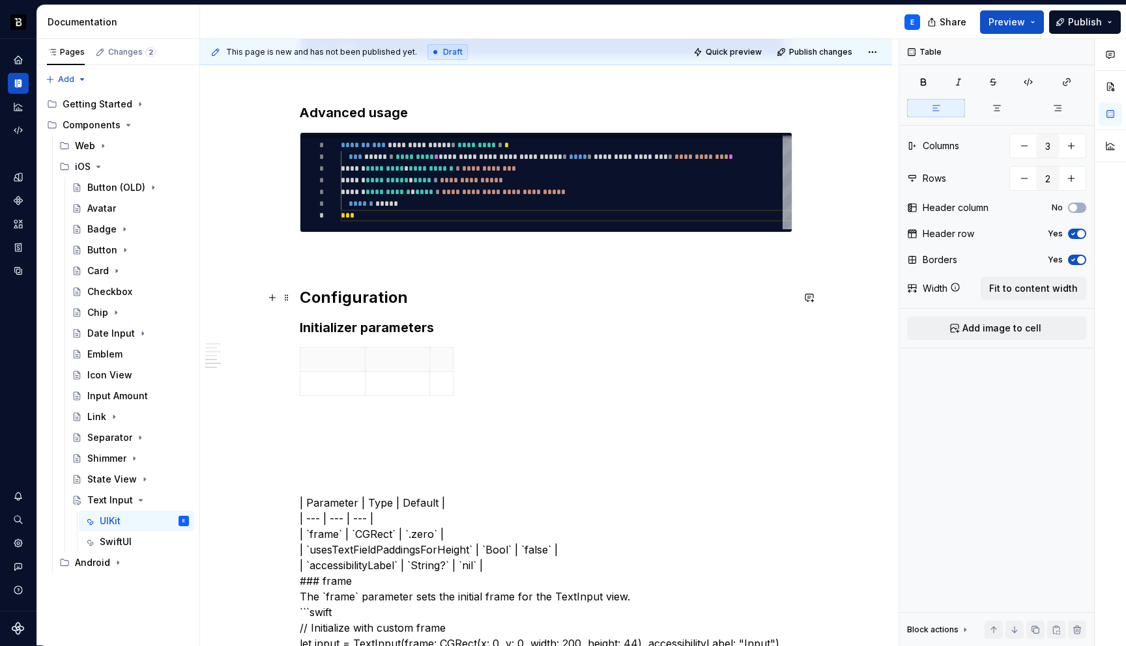
scroll to position [623, 0]
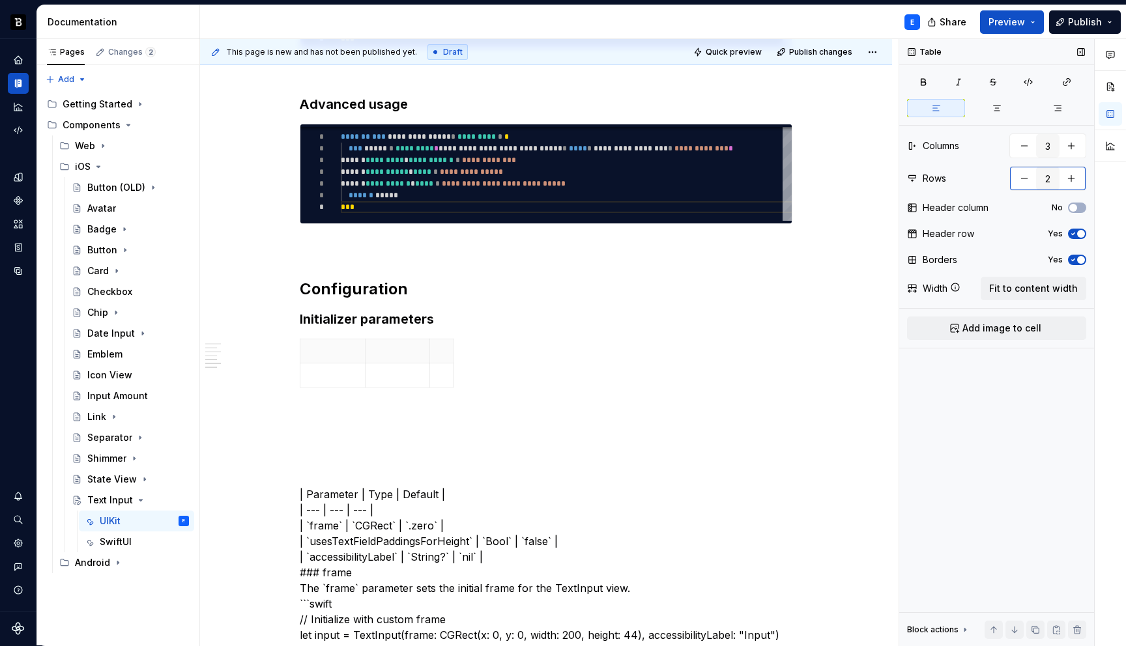
click at [1073, 178] on button "button" at bounding box center [1070, 178] width 23 height 23
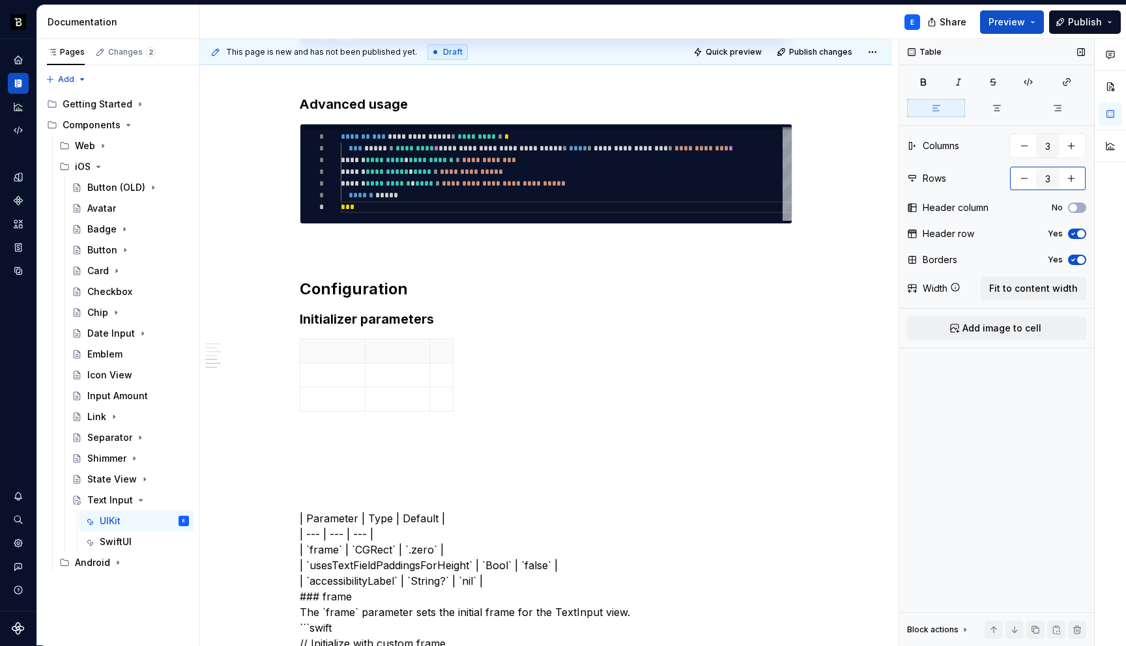
click at [1073, 178] on button "button" at bounding box center [1070, 178] width 23 height 23
type input "4"
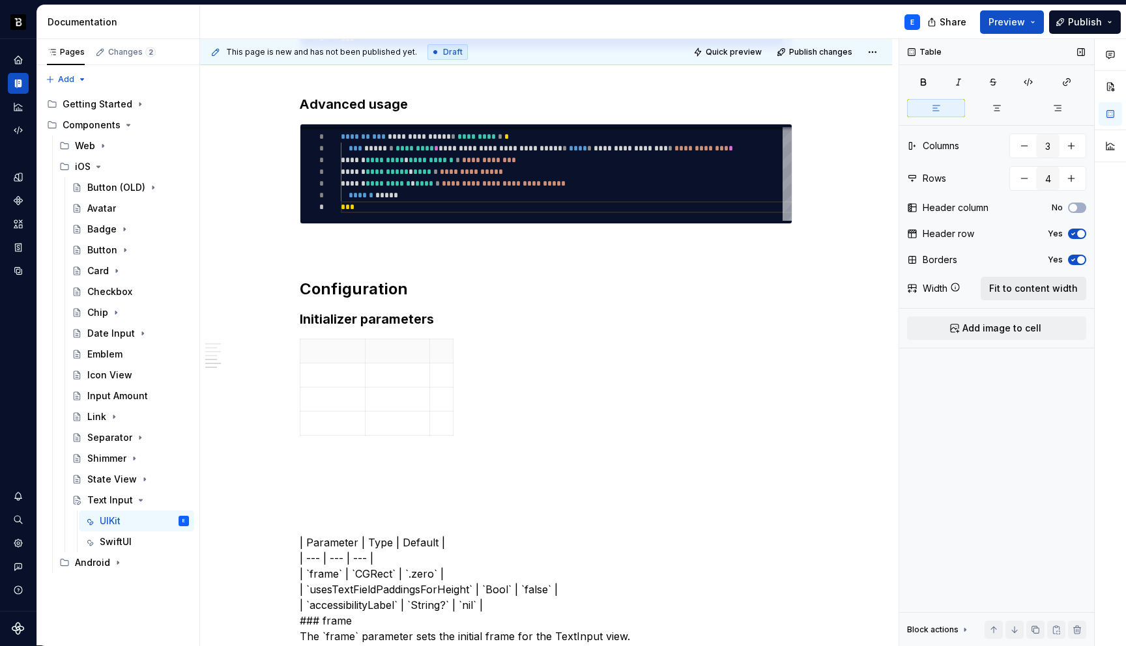
click at [1053, 287] on span "Fit to content width" at bounding box center [1033, 288] width 89 height 13
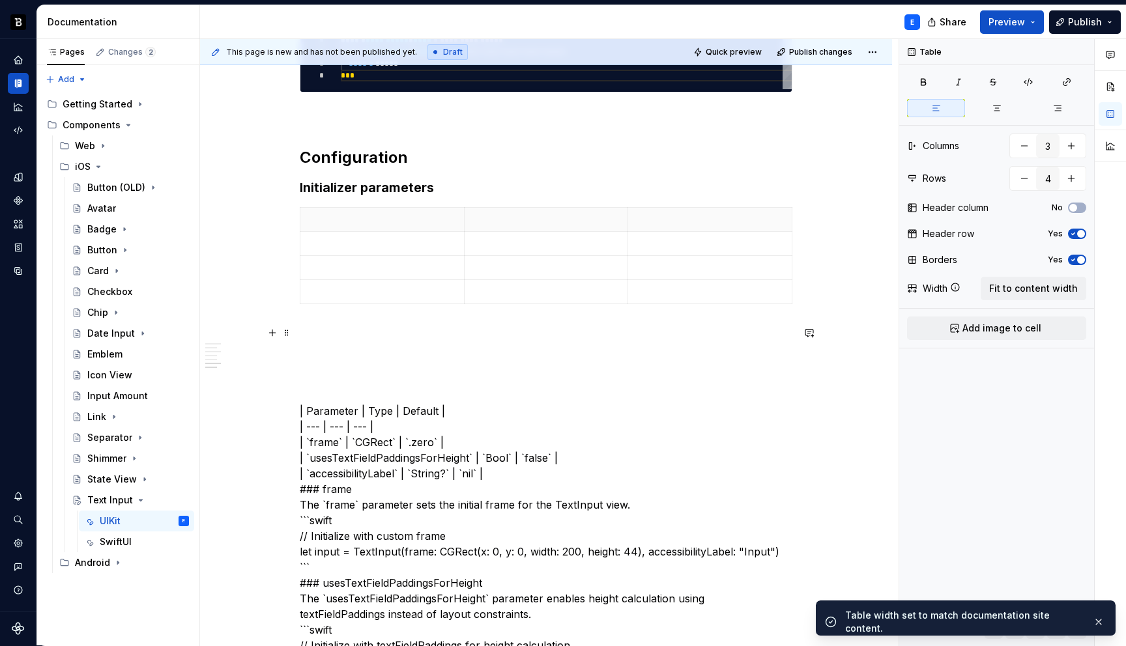
scroll to position [756, 0]
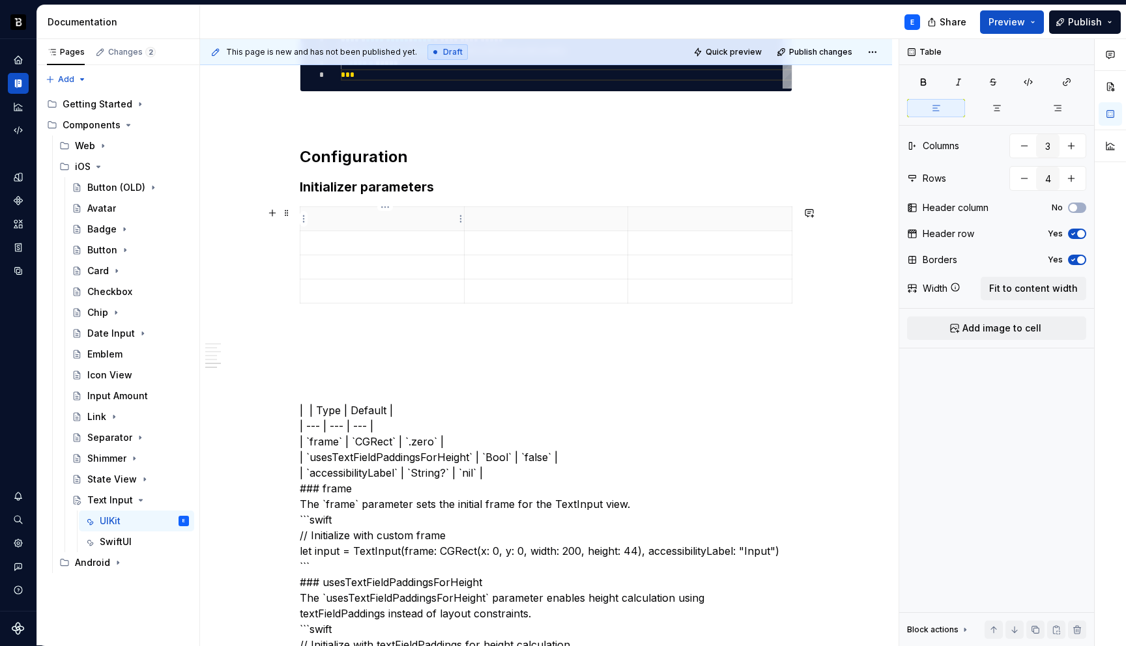
click at [361, 223] on p at bounding box center [382, 218] width 148 height 13
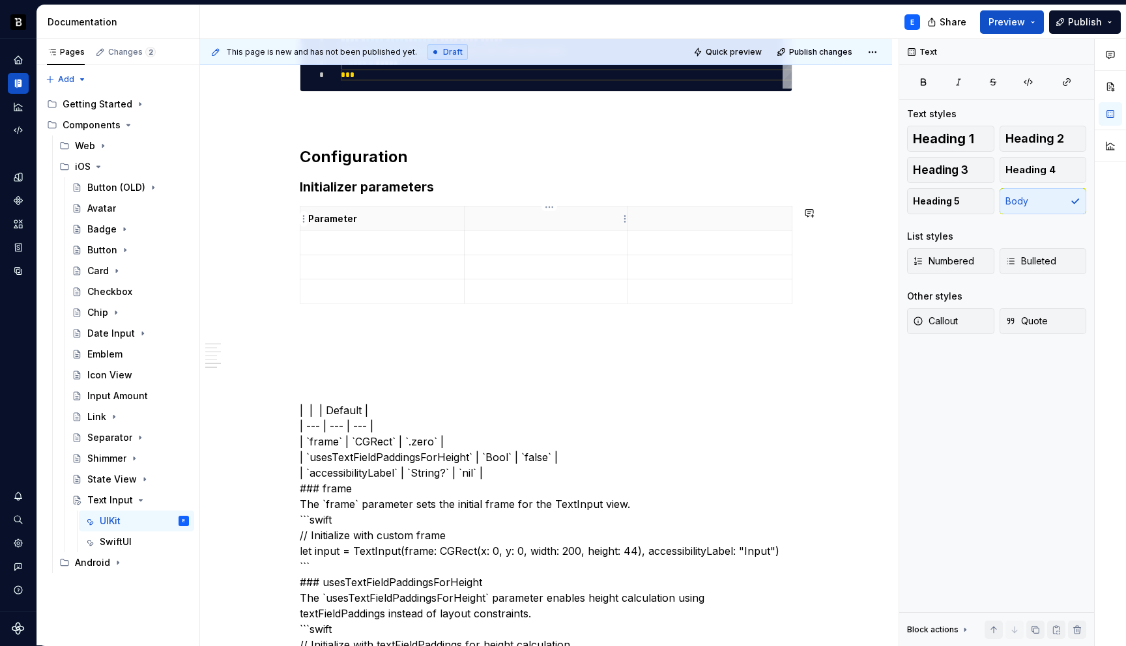
click at [499, 211] on th at bounding box center [546, 219] width 164 height 24
click at [666, 218] on p at bounding box center [710, 218] width 148 height 13
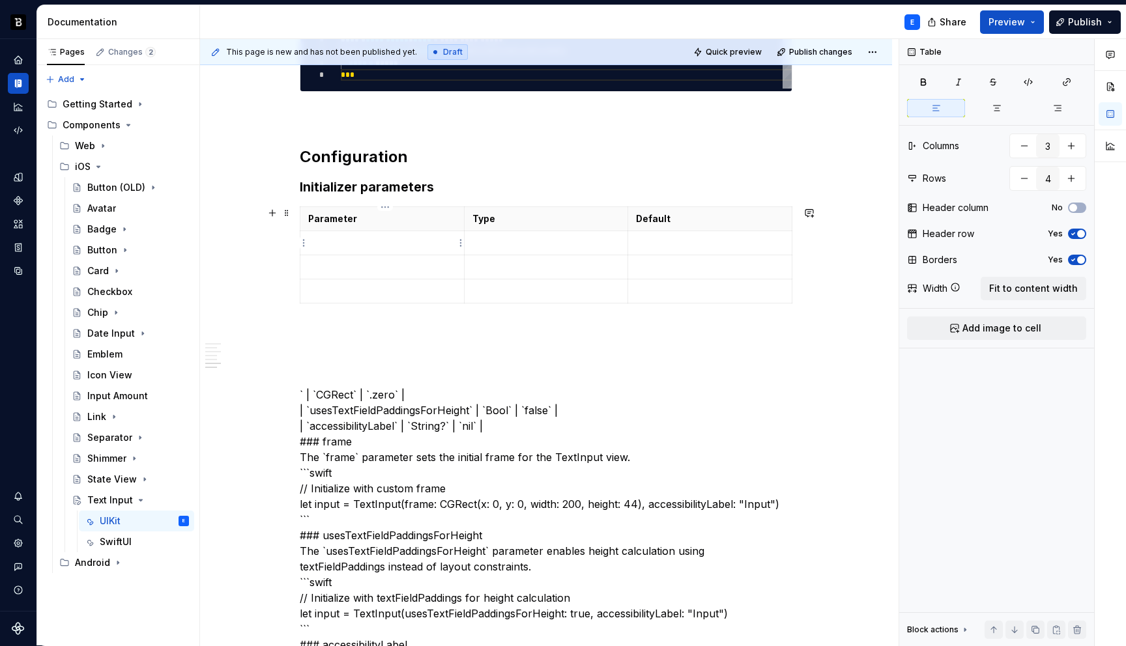
click at [338, 244] on p at bounding box center [382, 242] width 148 height 13
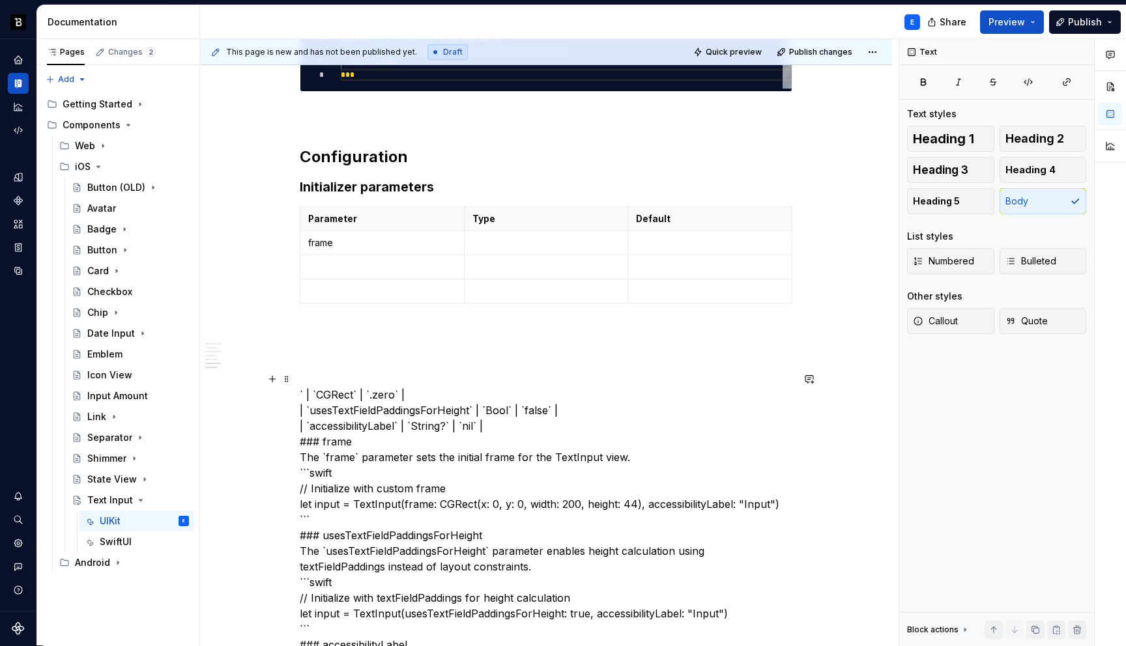
click at [482, 246] on p at bounding box center [546, 242] width 148 height 13
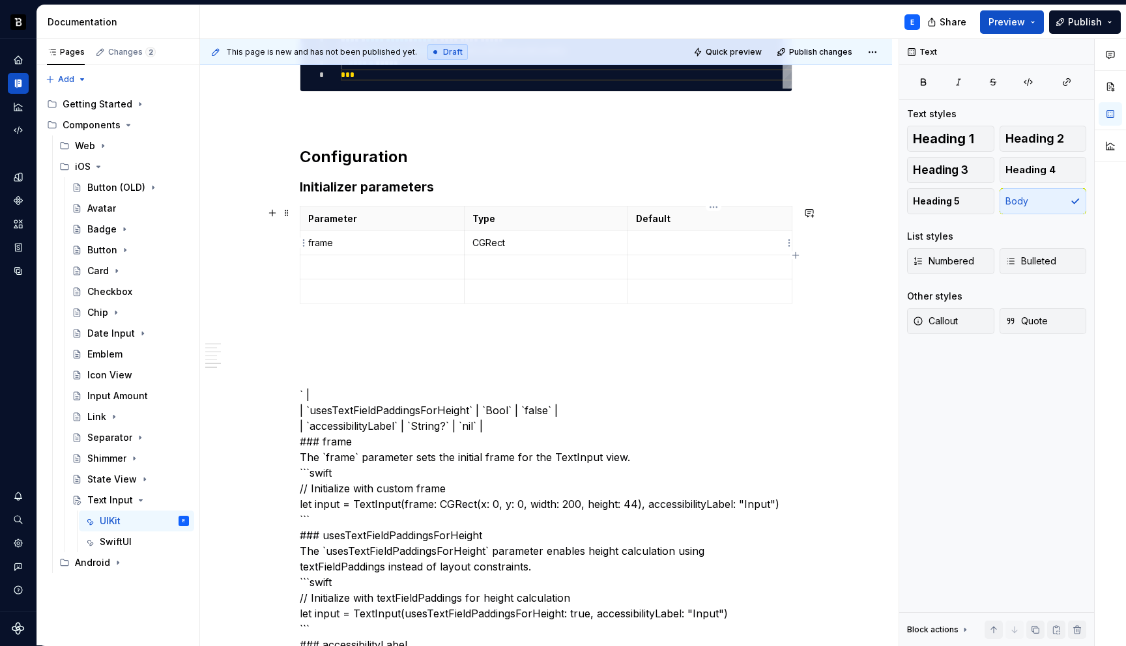
click at [660, 244] on p at bounding box center [710, 242] width 148 height 13
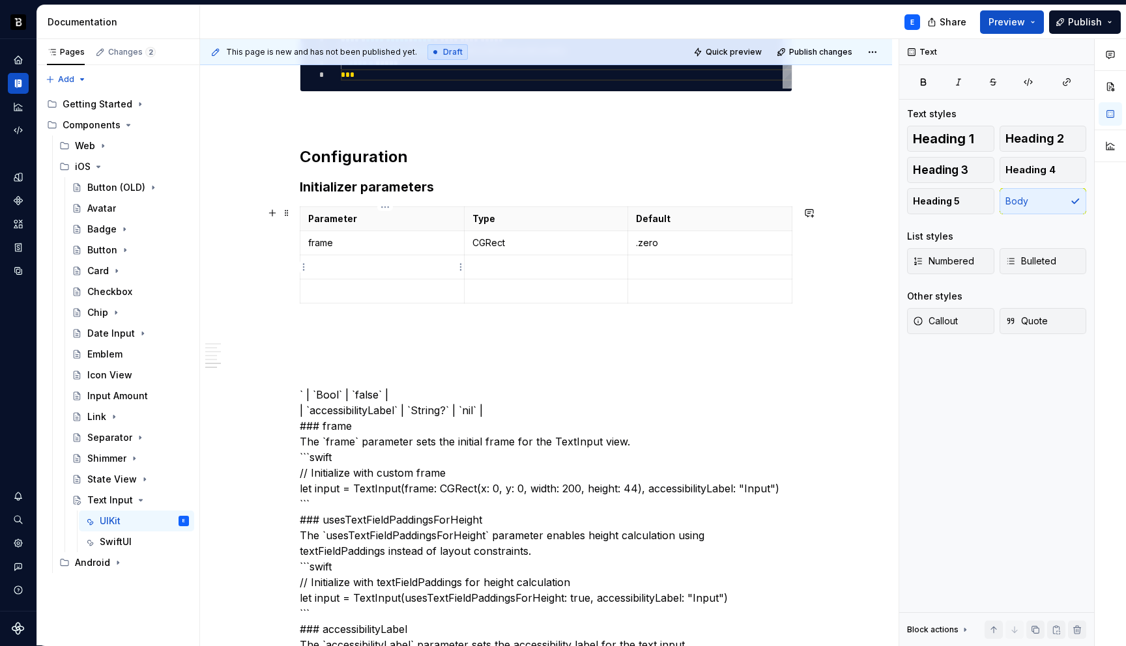
click at [345, 266] on p at bounding box center [382, 267] width 148 height 13
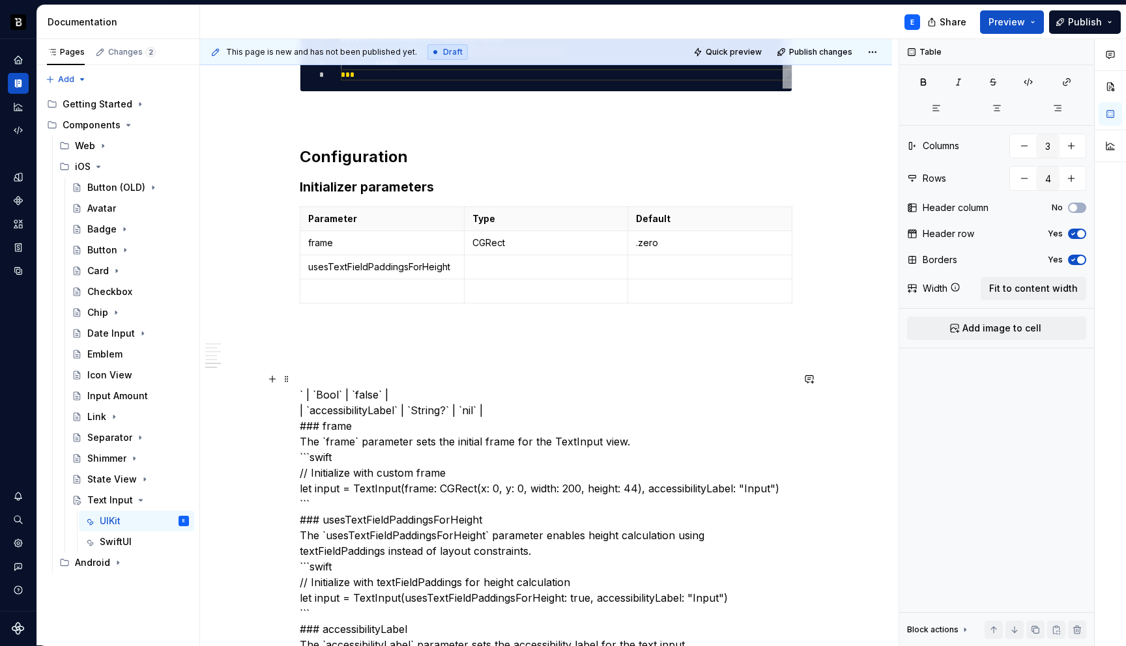
click at [530, 273] on td at bounding box center [546, 267] width 164 height 24
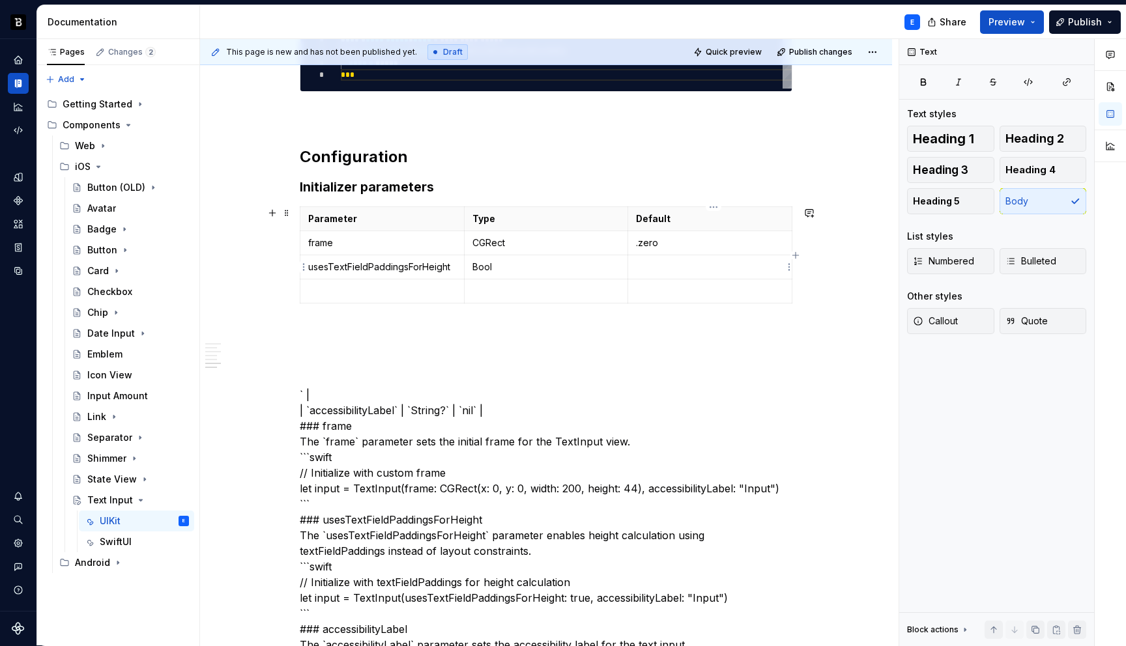
click at [657, 270] on p at bounding box center [710, 267] width 148 height 13
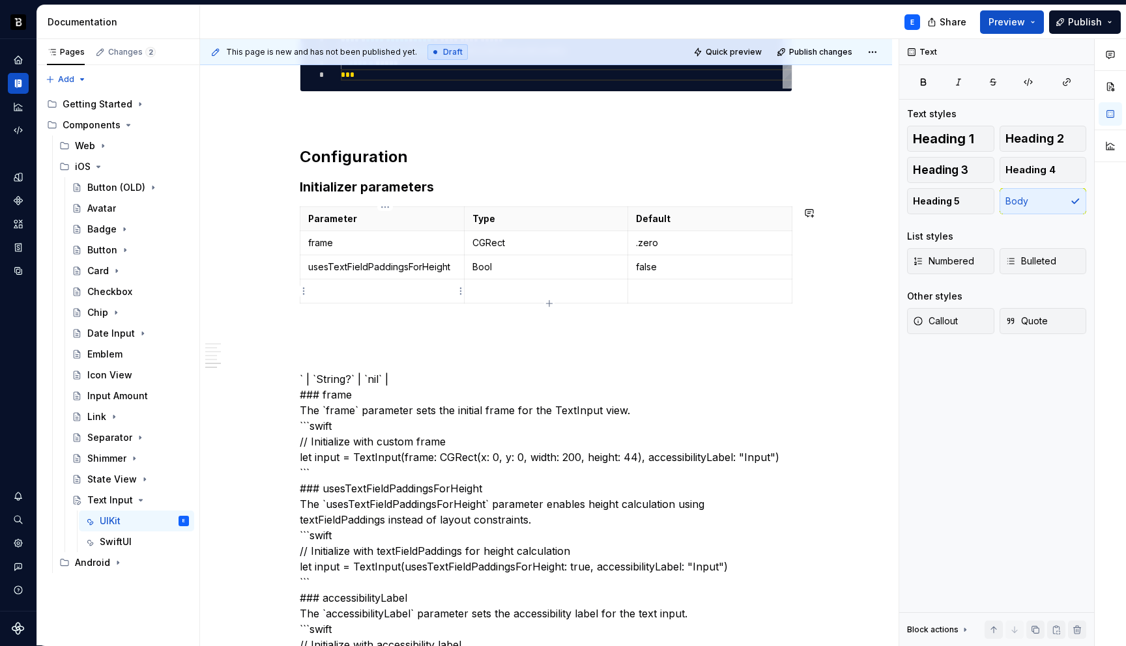
click at [394, 289] on p at bounding box center [382, 291] width 148 height 13
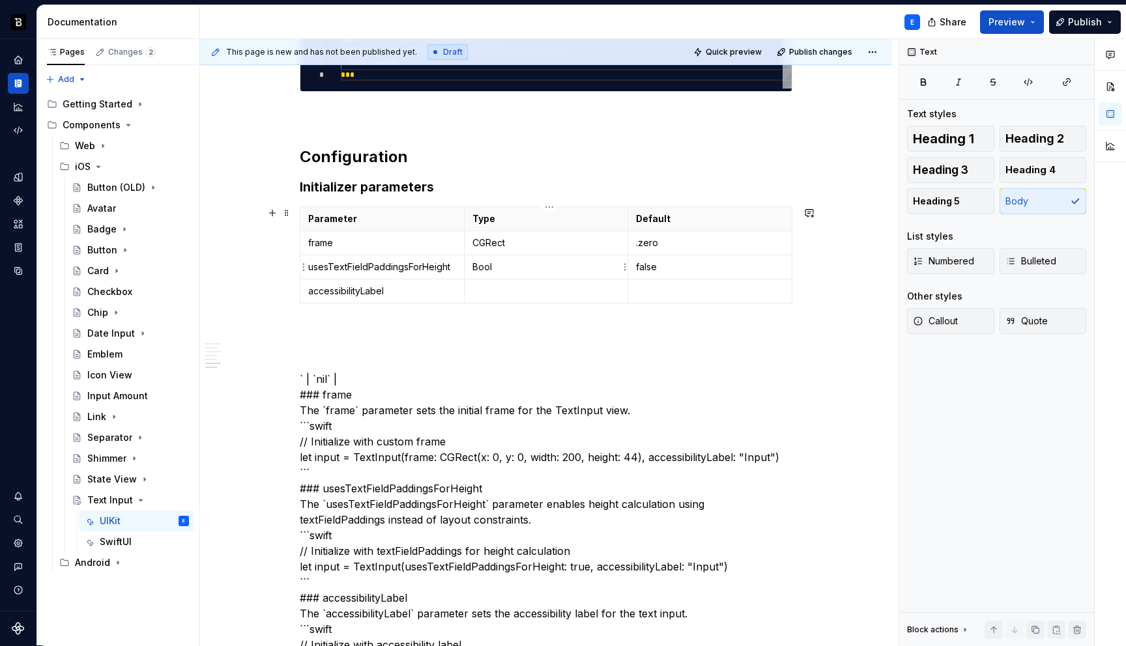
click at [531, 289] on p at bounding box center [546, 291] width 148 height 13
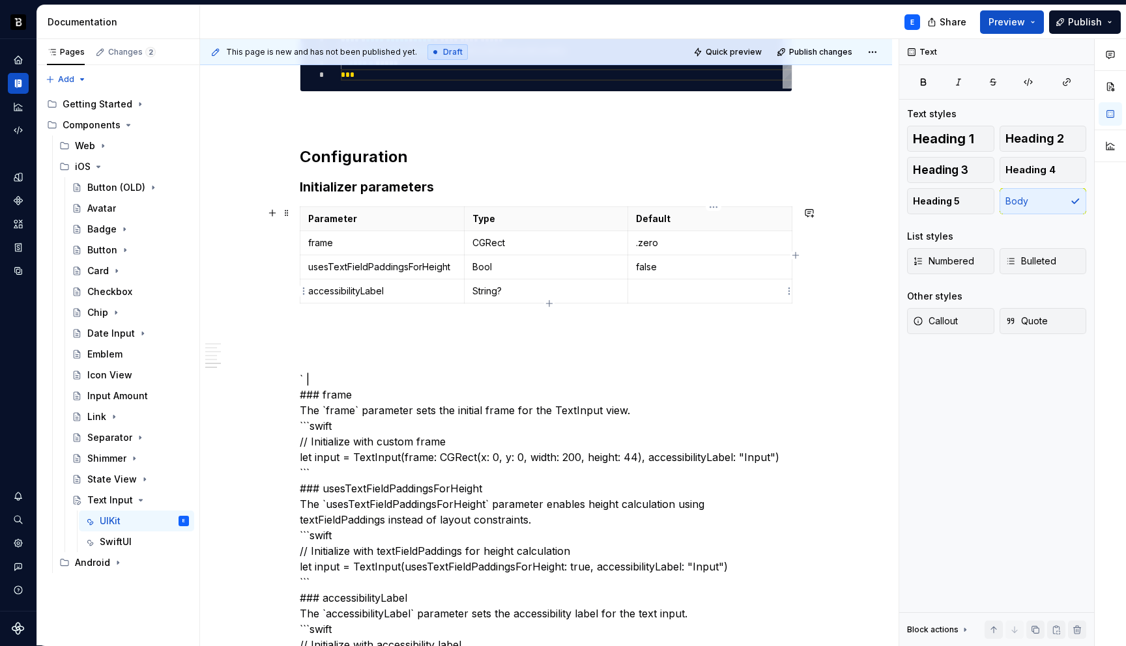
click at [649, 297] on p at bounding box center [710, 291] width 148 height 13
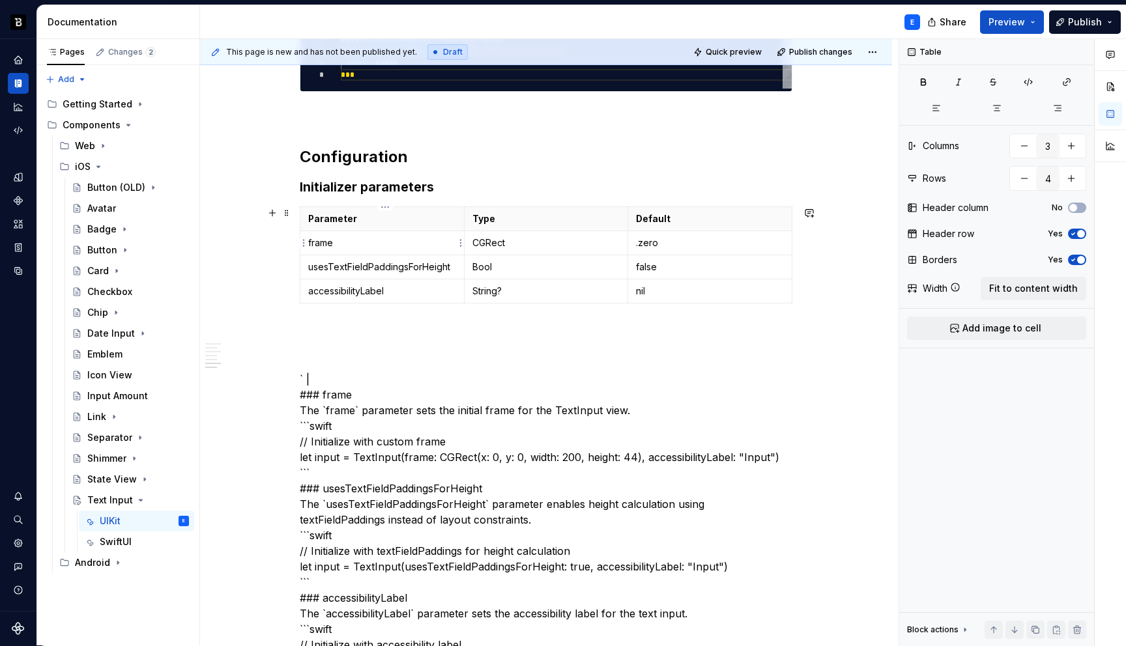
click at [448, 243] on p "frame" at bounding box center [382, 242] width 148 height 13
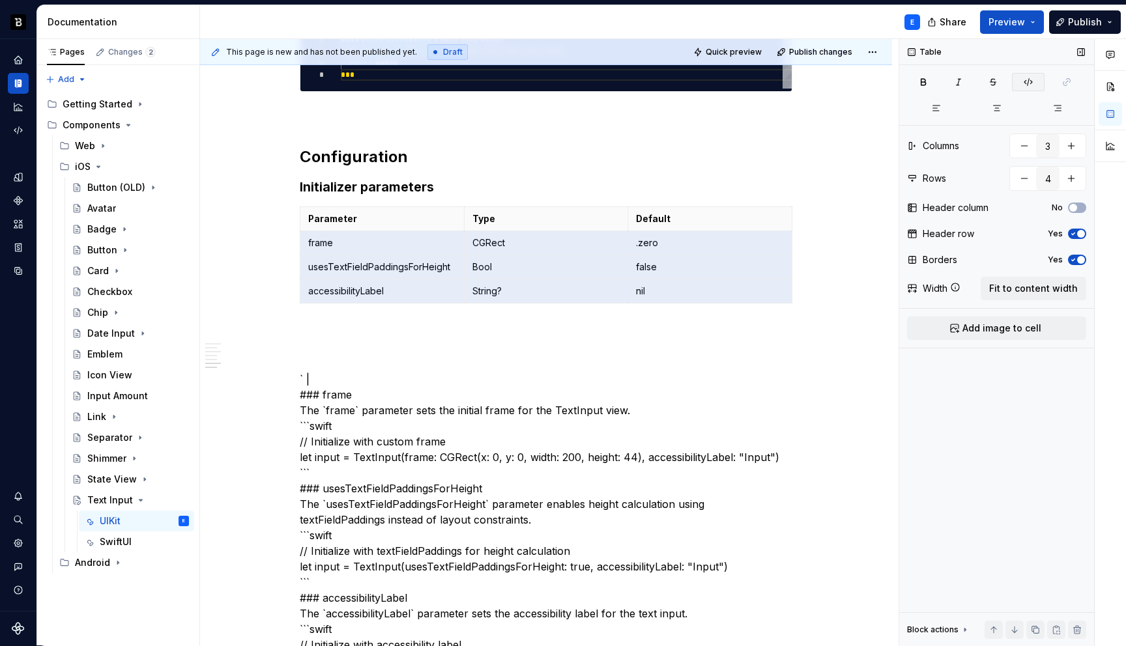
click at [1024, 81] on icon "button" at bounding box center [1028, 82] width 10 height 10
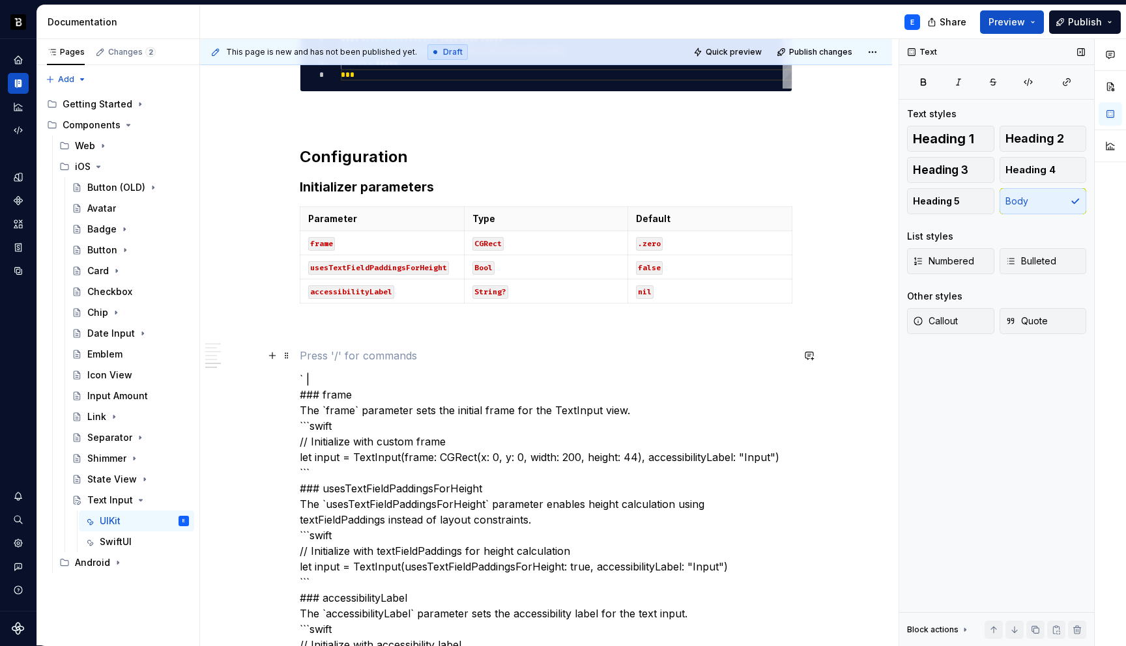
click at [663, 348] on p at bounding box center [546, 356] width 492 height 16
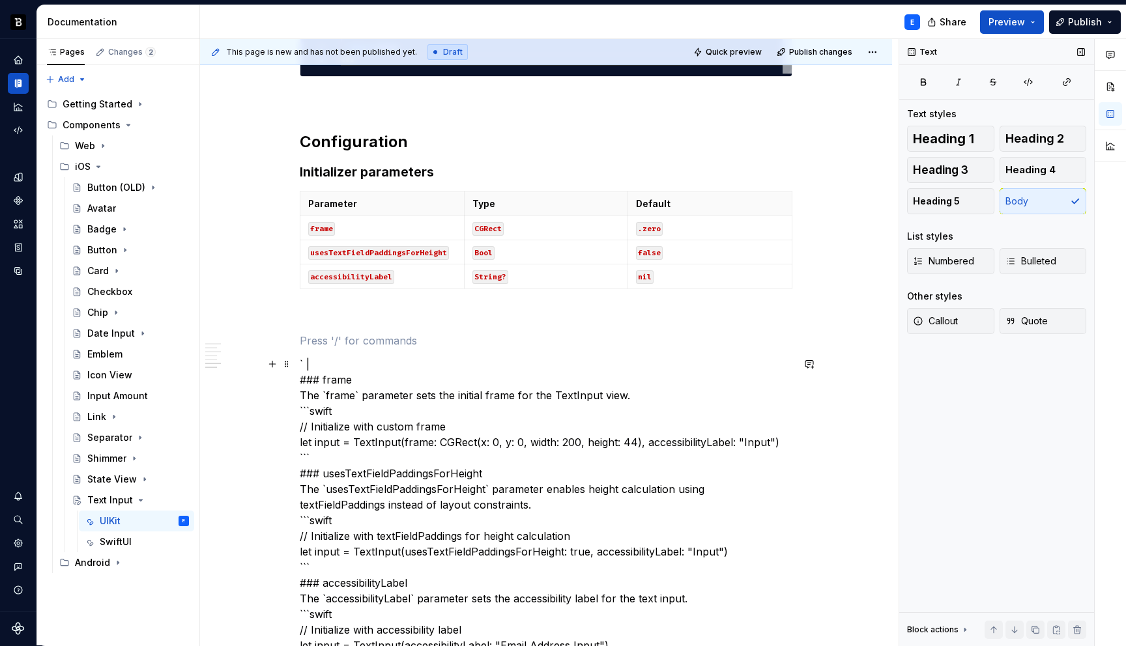
scroll to position [775, 0]
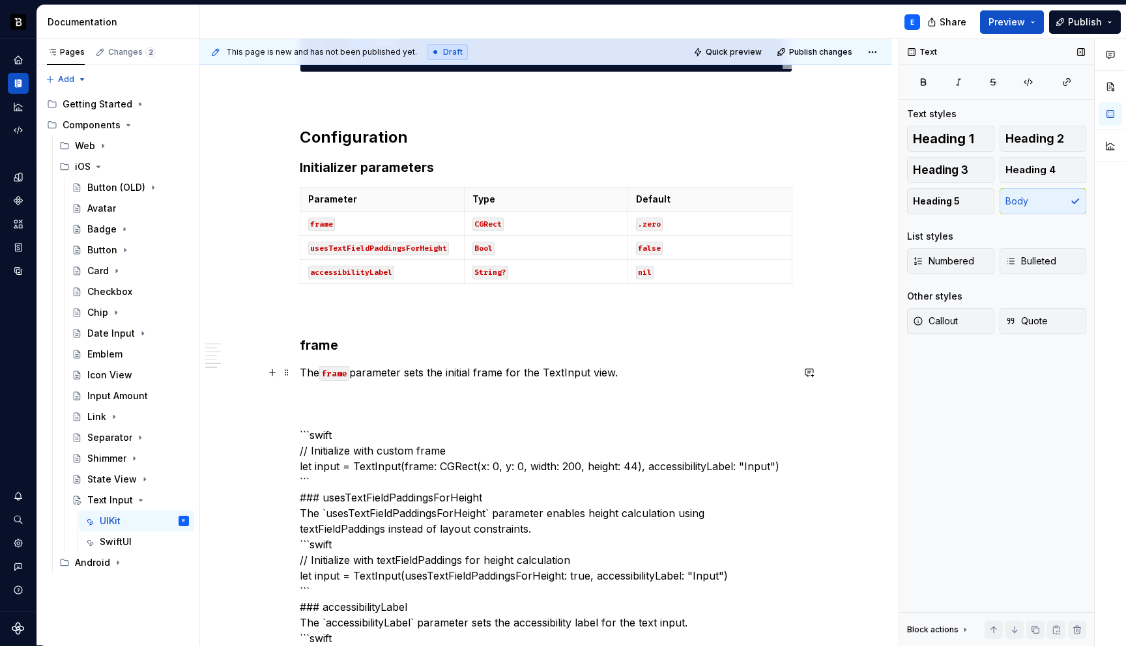
click at [636, 373] on p "The frame parameter sets the initial frame for the TextInput view." at bounding box center [546, 373] width 492 height 16
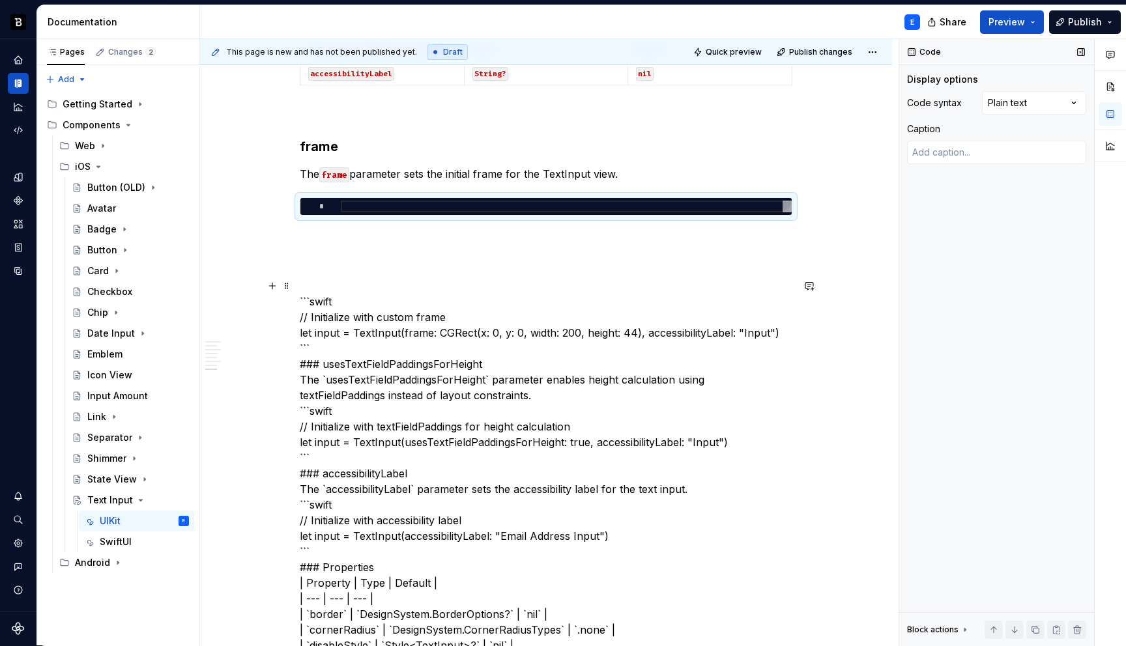
scroll to position [1038, 0]
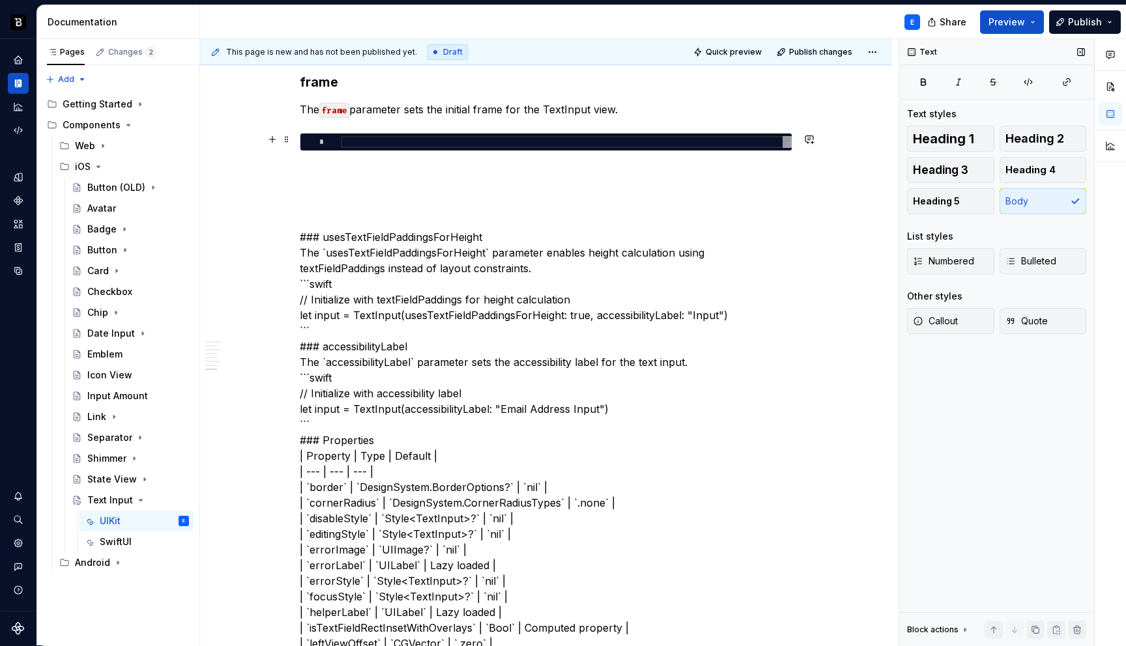
click at [439, 143] on div at bounding box center [566, 142] width 451 height 12
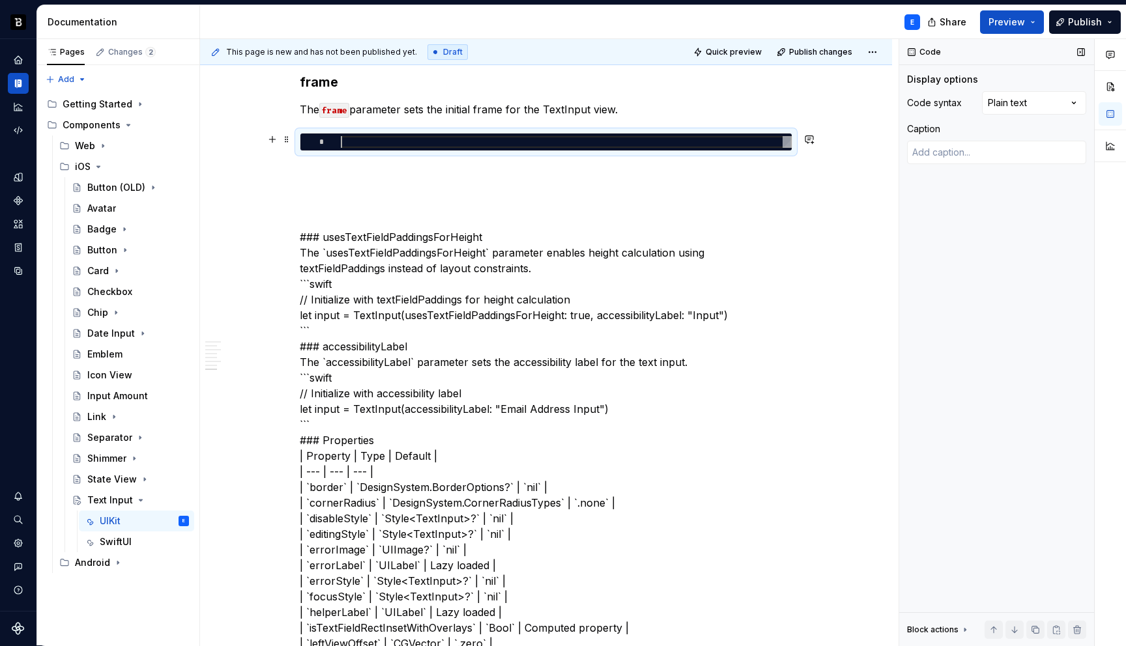
type textarea "*"
type textarea "**********"
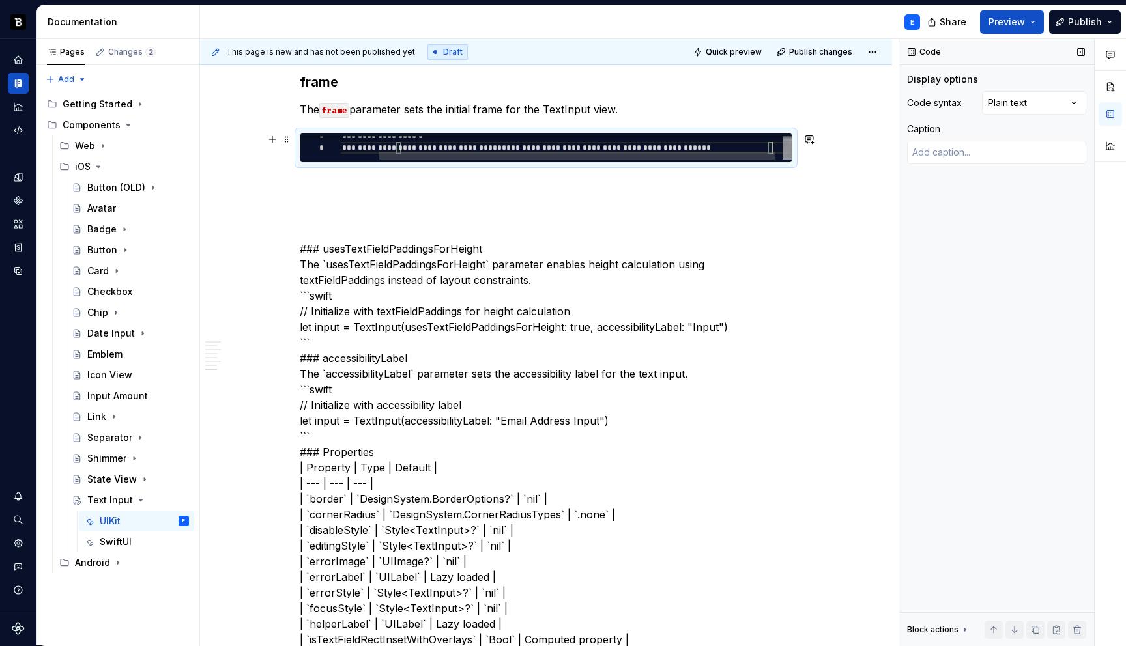
scroll to position [12, 475]
click at [1010, 104] on div "Comments Open comments No comments yet Select ‘Comment’ from the block context …" at bounding box center [1012, 342] width 227 height 607
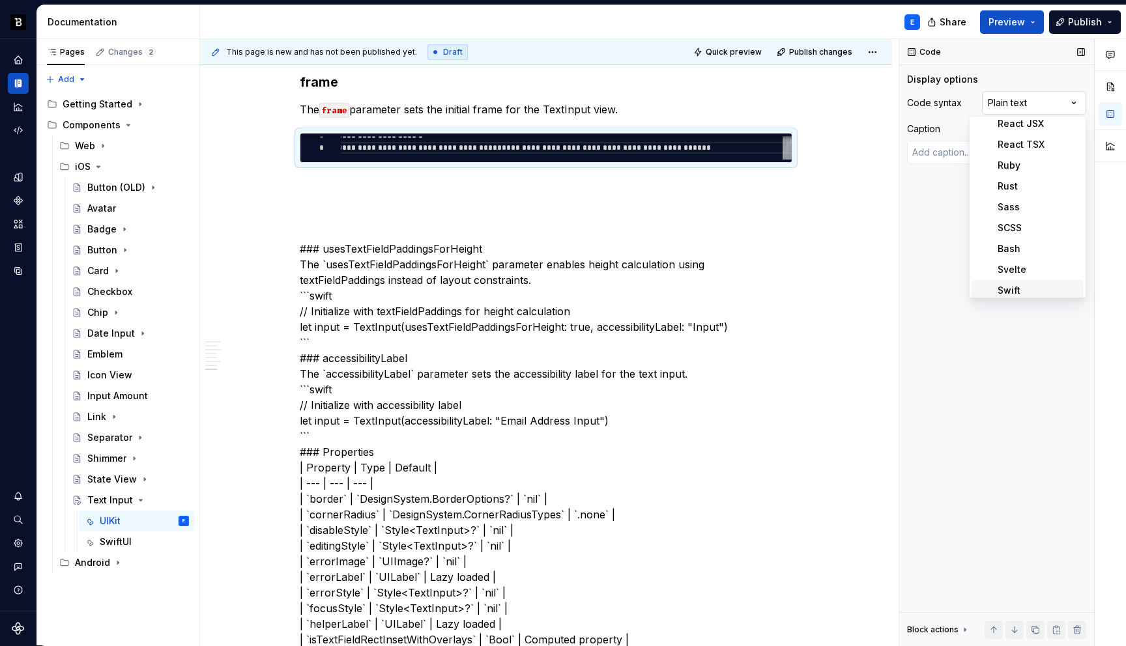
scroll to position [383, 0]
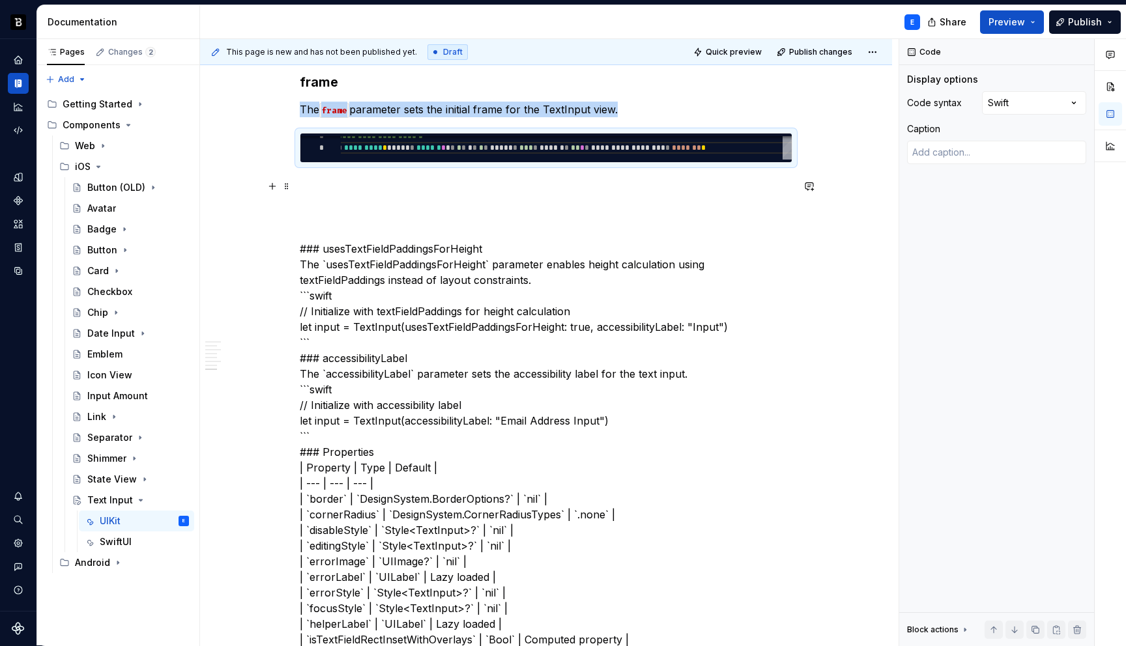
click at [448, 180] on p at bounding box center [546, 186] width 492 height 16
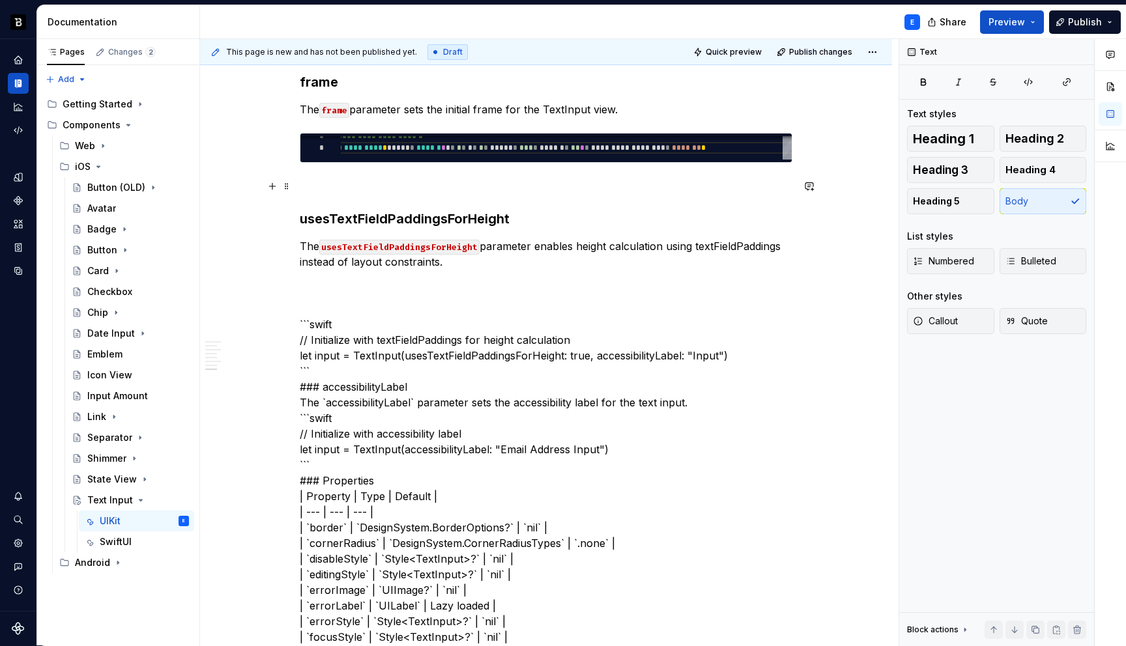
scroll to position [1029, 0]
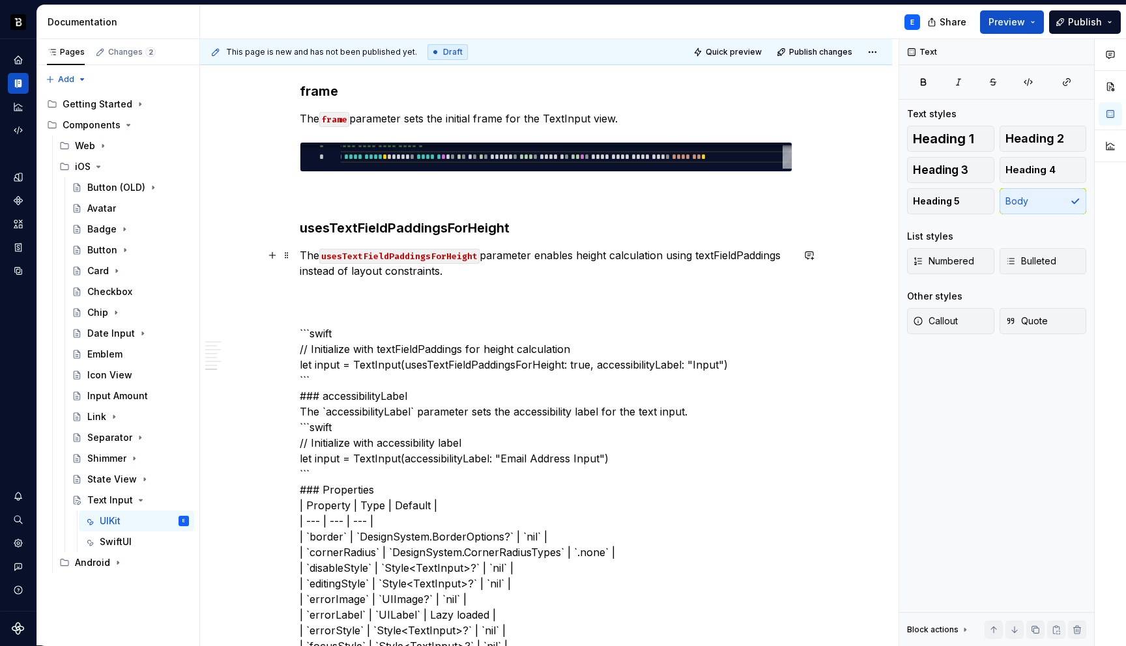
click at [741, 259] on p "The usesTextFieldPaddingsForHeight parameter enables height calculation using t…" at bounding box center [546, 263] width 492 height 31
click at [970, 228] on button "button" at bounding box center [977, 231] width 18 height 18
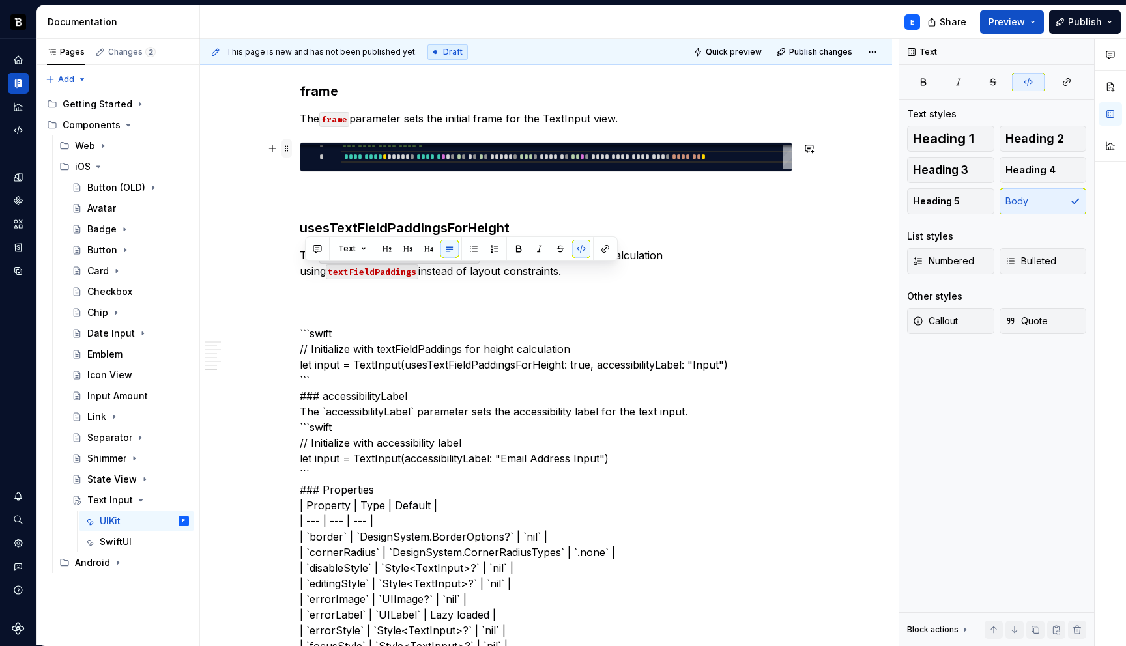
click at [291, 147] on span at bounding box center [286, 148] width 10 height 18
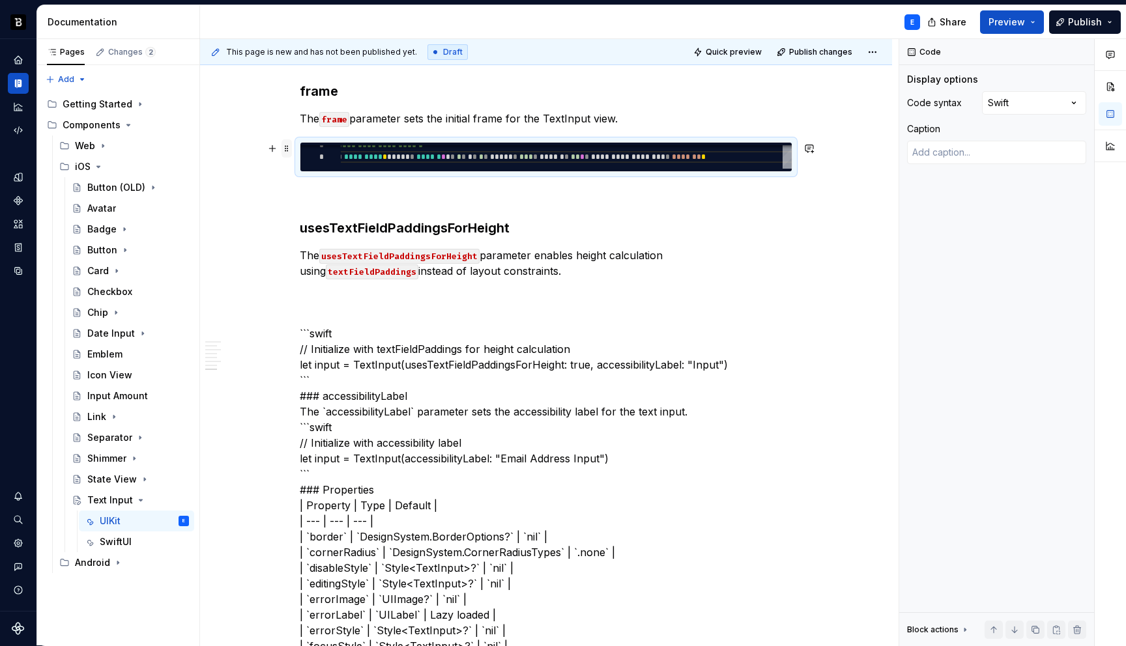
click at [291, 147] on span at bounding box center [286, 148] width 10 height 18
copy p "The frame parameter sets the initial frame for the TextInput view."
click at [550, 272] on p "The usesTextFieldPaddingsForHeight parameter enables height calculation using t…" at bounding box center [546, 263] width 492 height 31
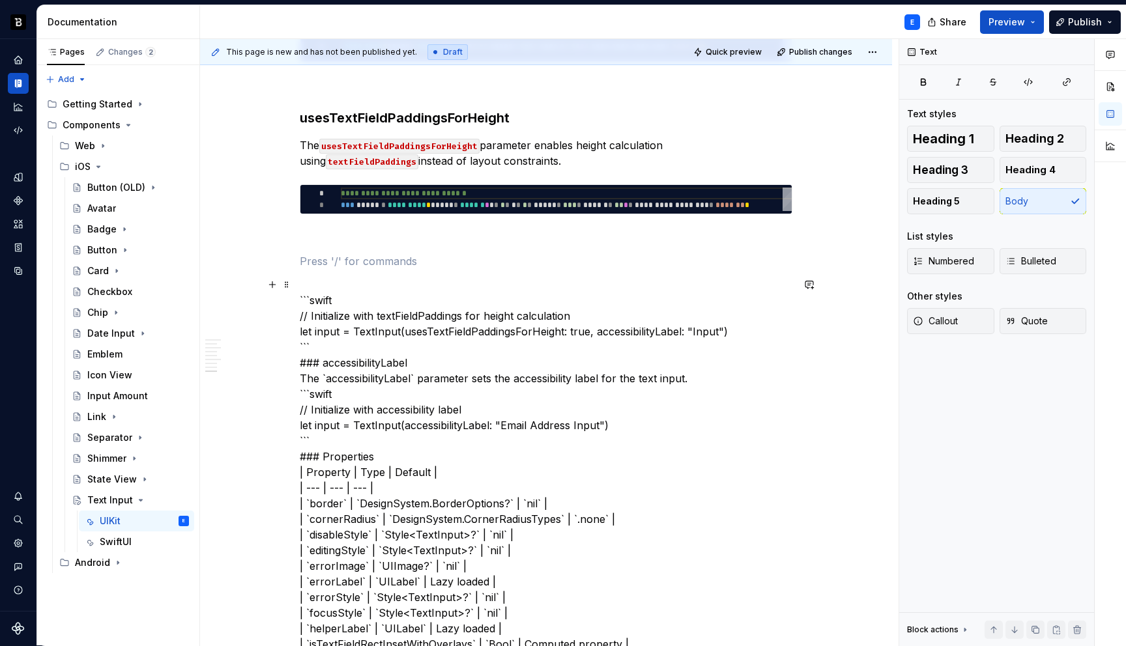
scroll to position [1150, 0]
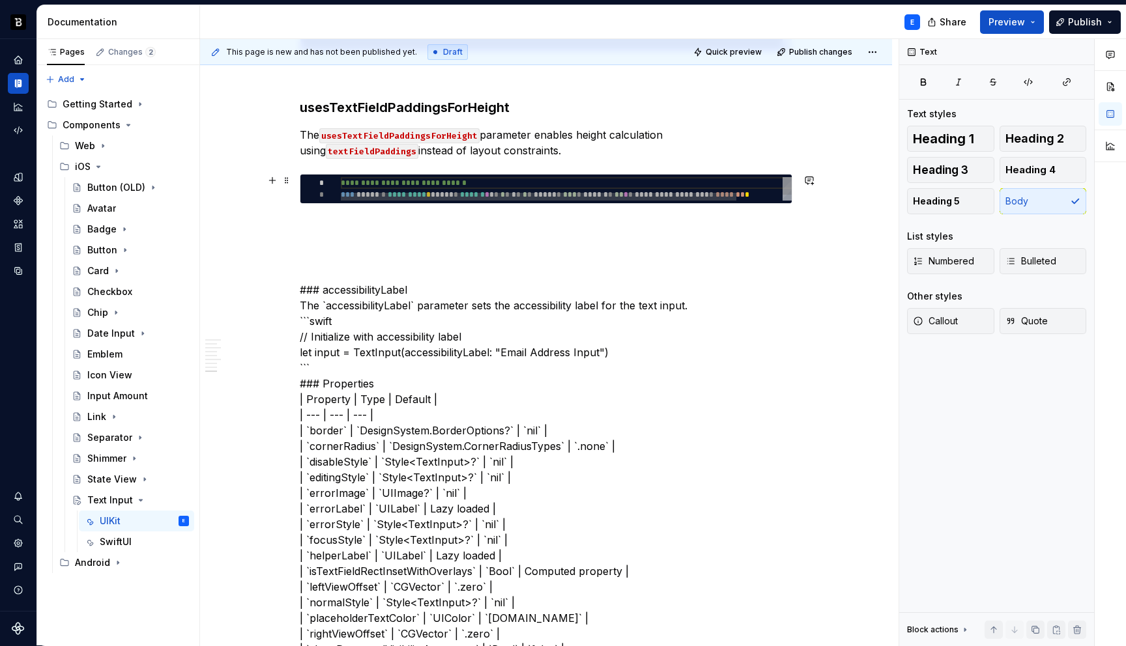
type textarea "*"
type textarea "**********"
click at [446, 186] on div "**********" at bounding box center [592, 192] width 503 height 31
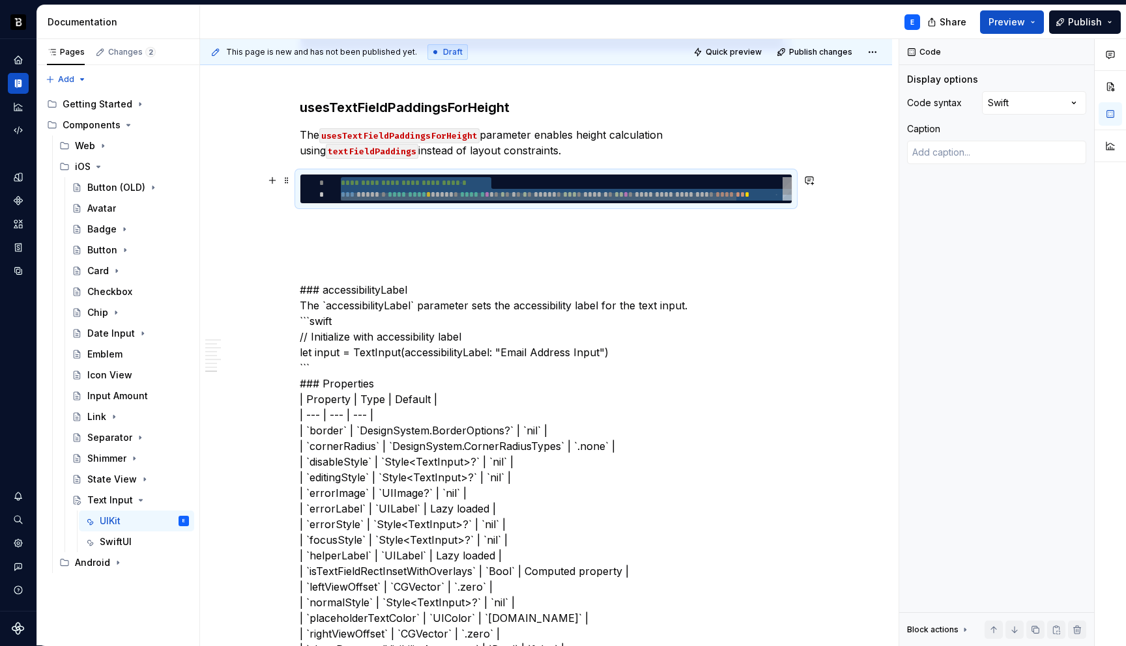
type textarea "*"
type textarea "**********"
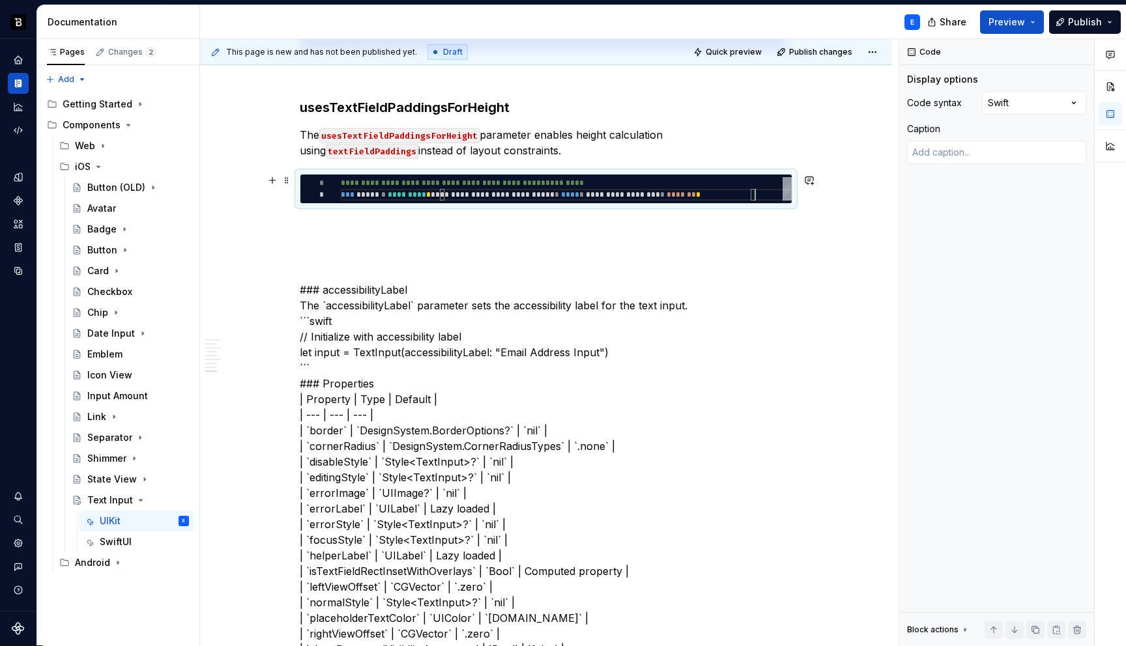
scroll to position [12, 414]
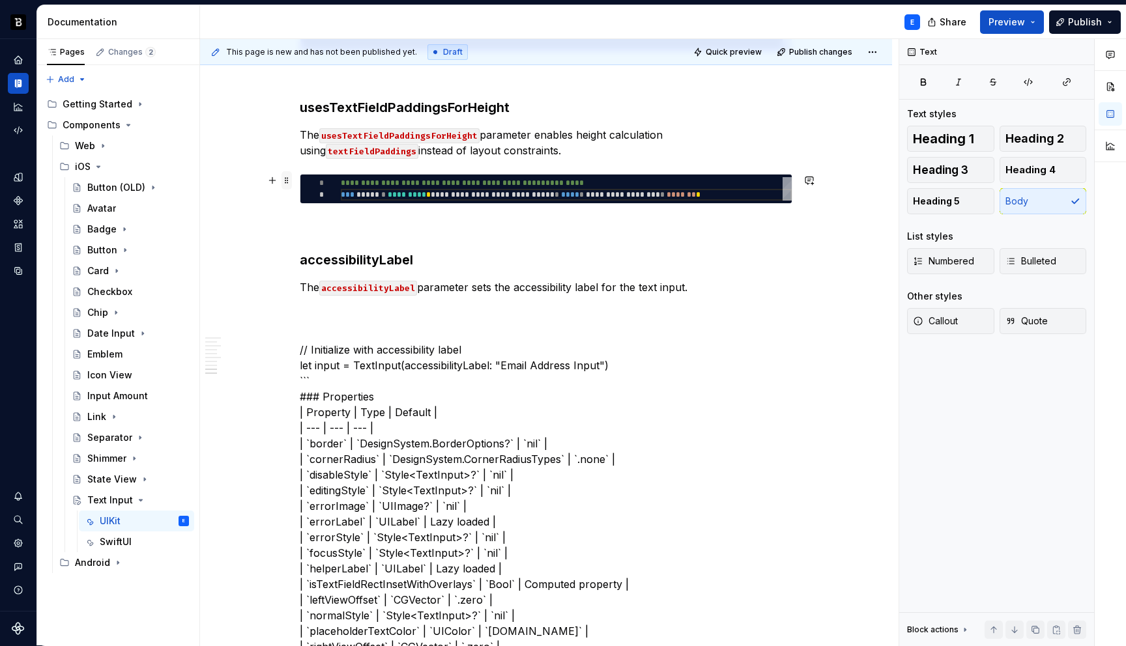
click at [289, 179] on span at bounding box center [286, 180] width 10 height 18
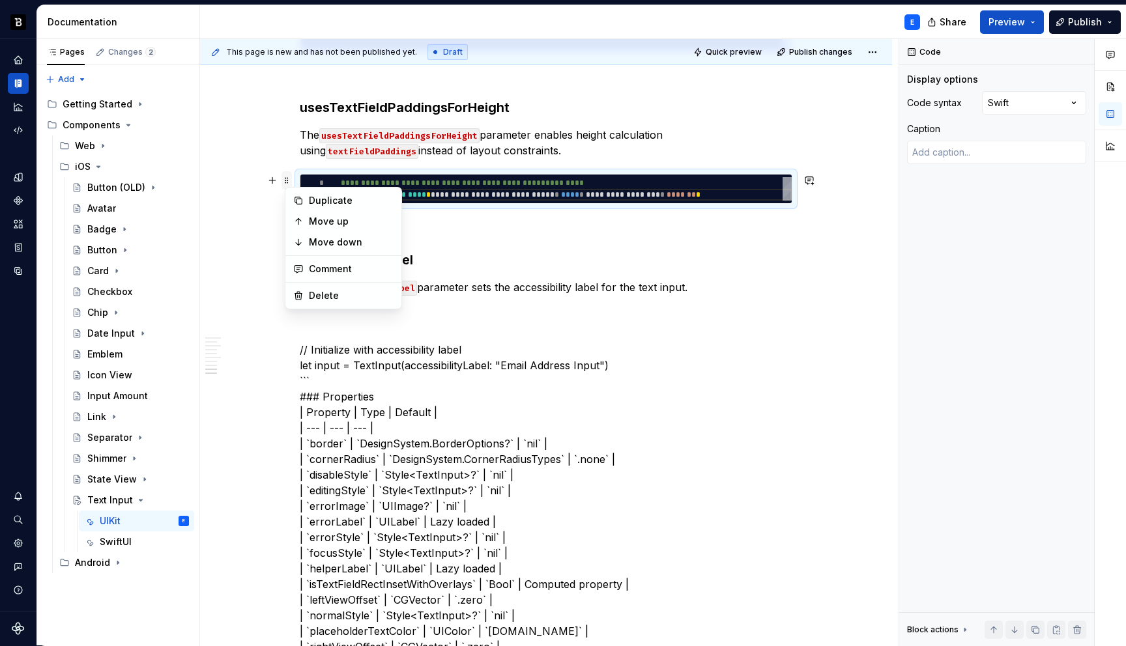
click at [289, 179] on span at bounding box center [286, 180] width 10 height 18
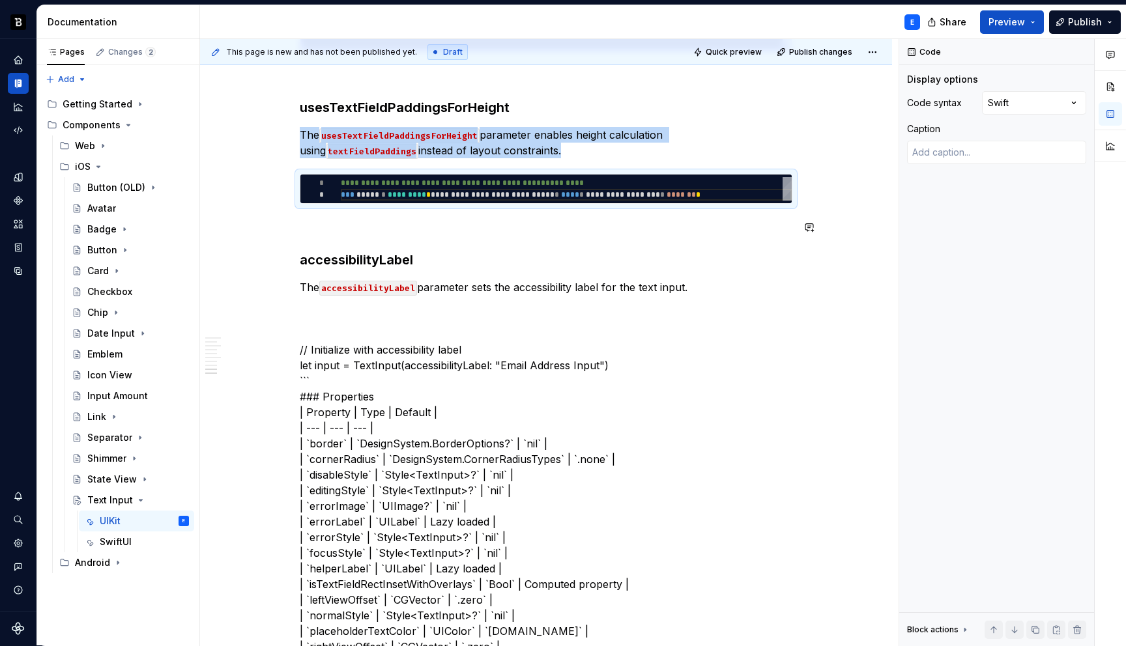
copy p "The usesTextFieldPaddingsForHeight parameter enables height calculation using t…"
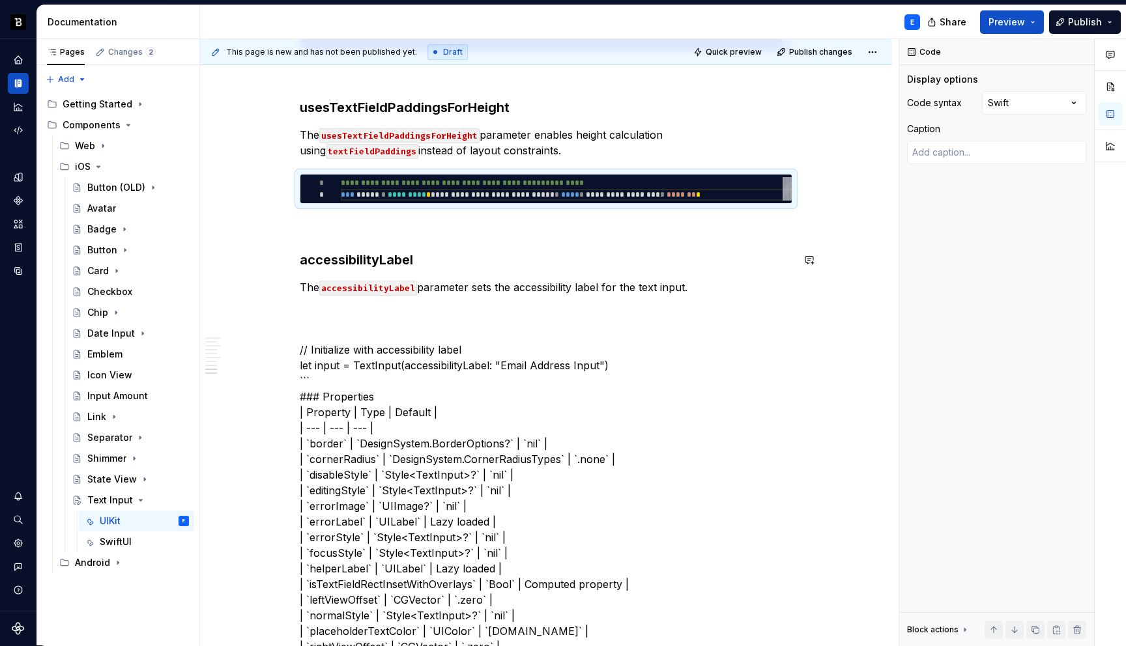
click at [705, 291] on p "The accessibilityLabel parameter sets the accessibility label for the text inpu…" at bounding box center [546, 287] width 492 height 16
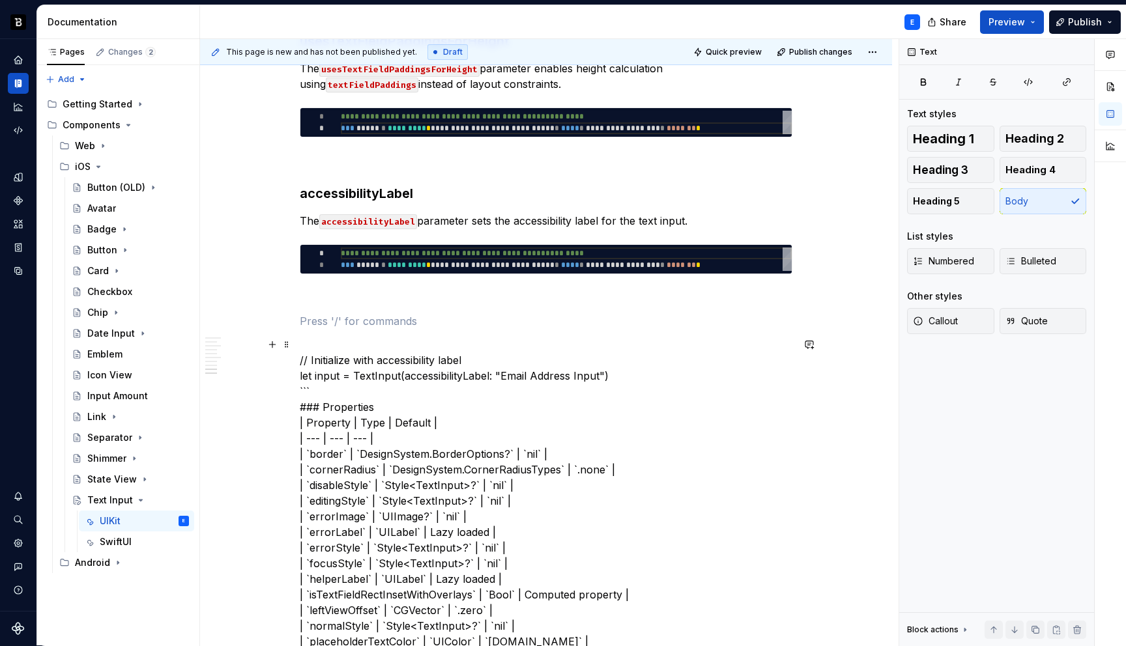
scroll to position [1219, 0]
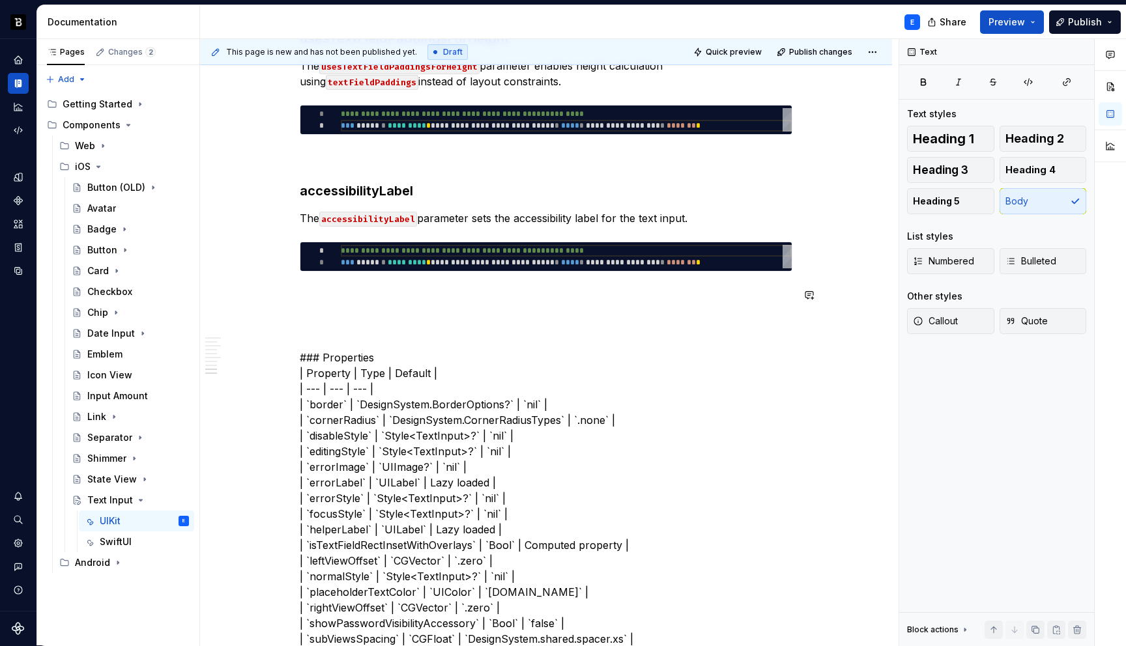
type textarea "*"
type textarea "**********"
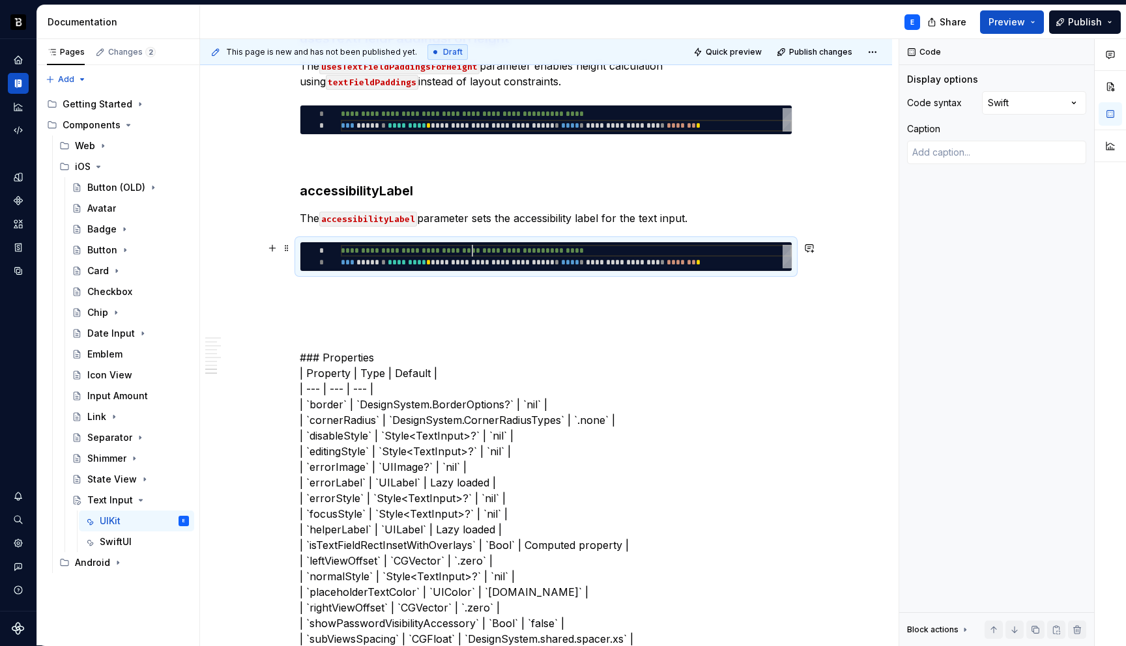
click at [478, 248] on div "**********" at bounding box center [566, 256] width 451 height 23
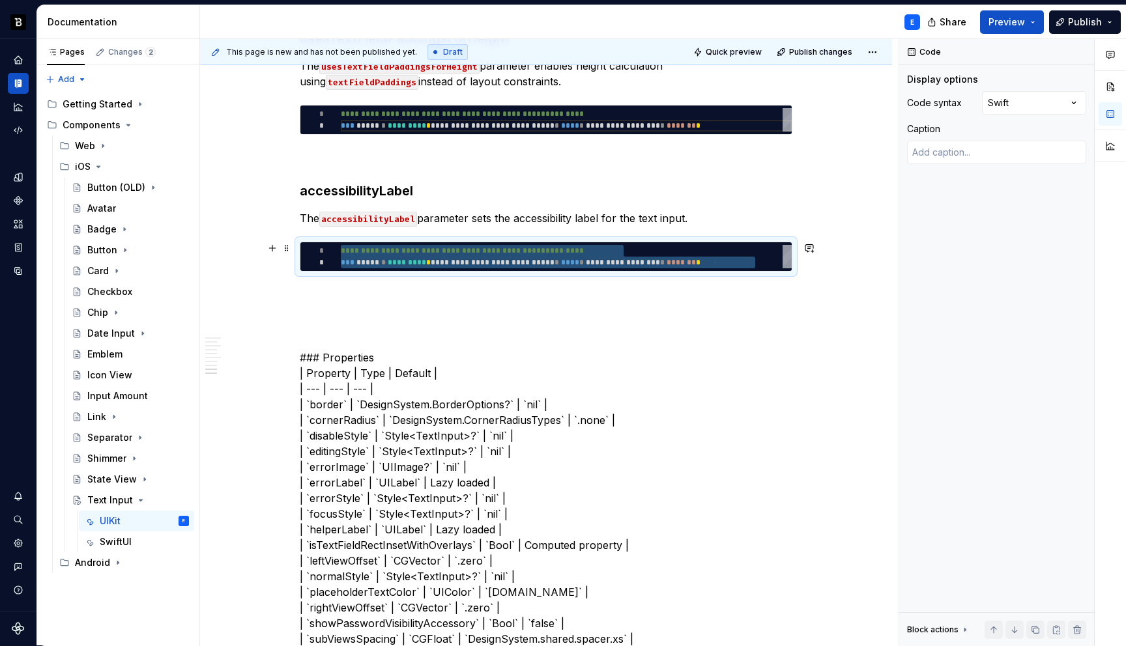
type textarea "*"
type textarea "**********"
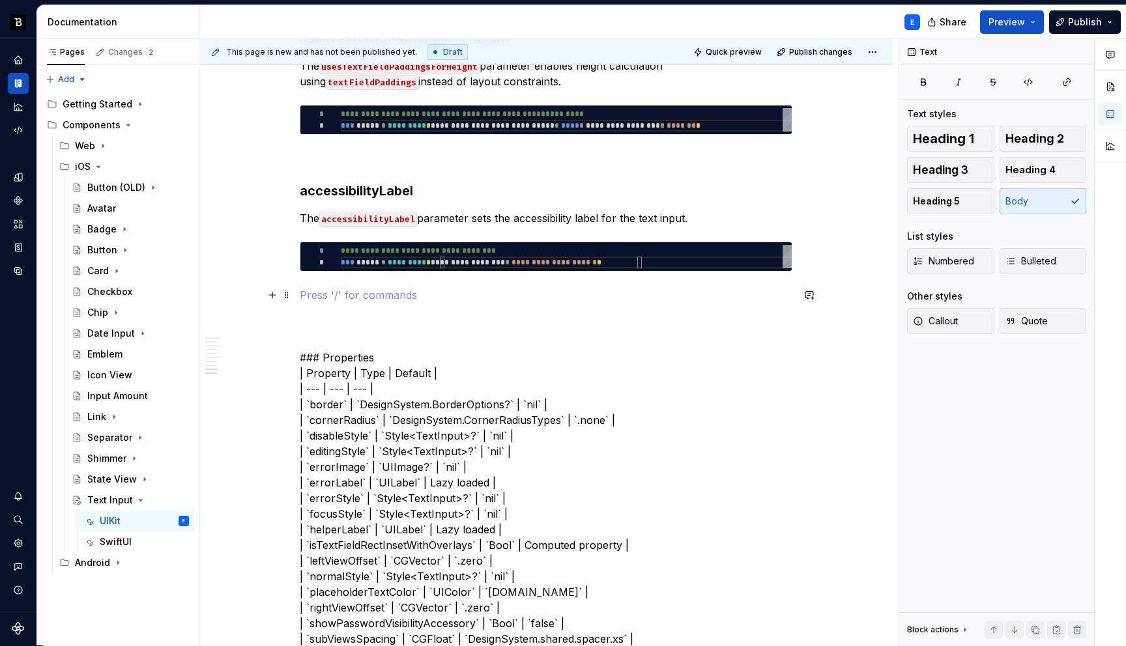
click at [401, 289] on p at bounding box center [546, 295] width 492 height 16
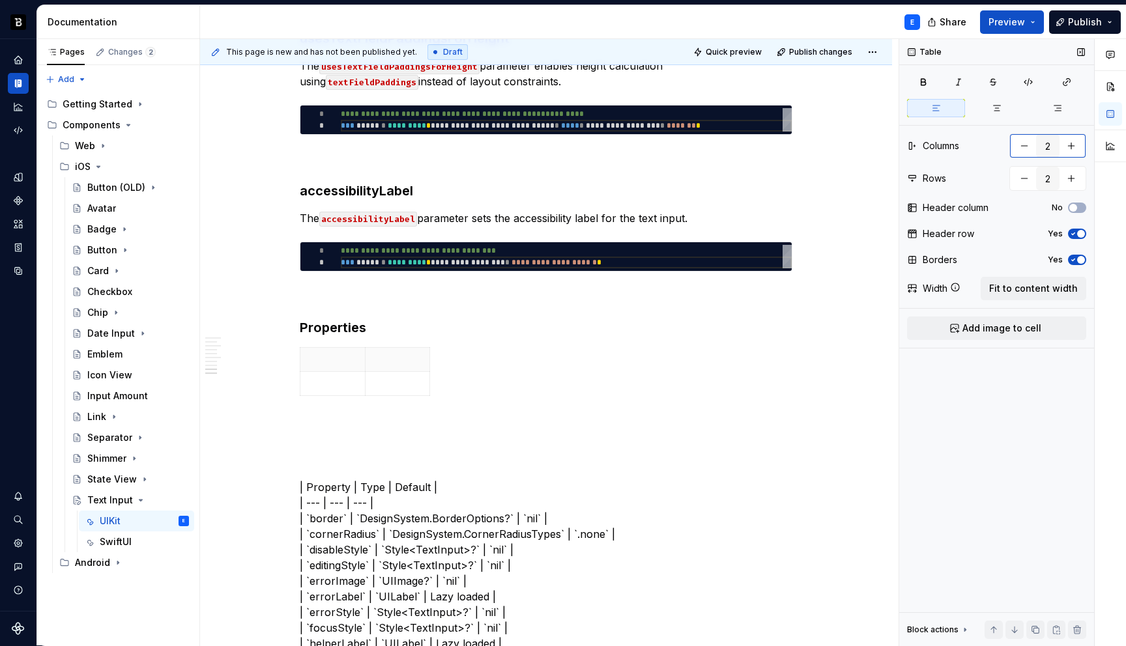
click at [1072, 145] on button "button" at bounding box center [1070, 145] width 23 height 23
type input "3"
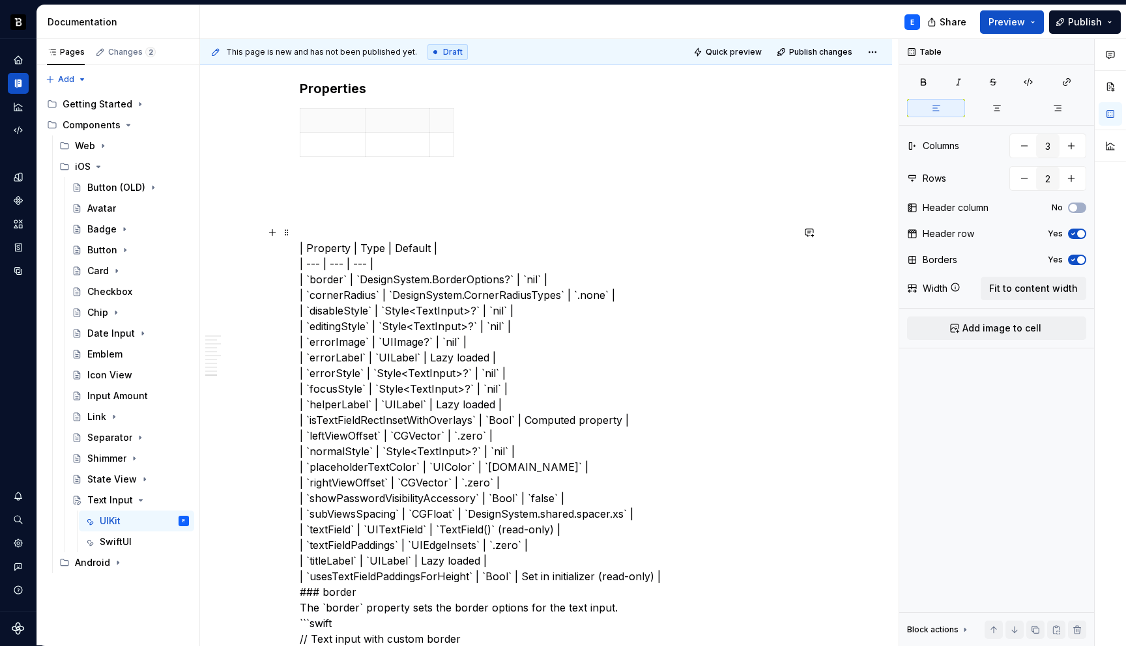
scroll to position [1463, 0]
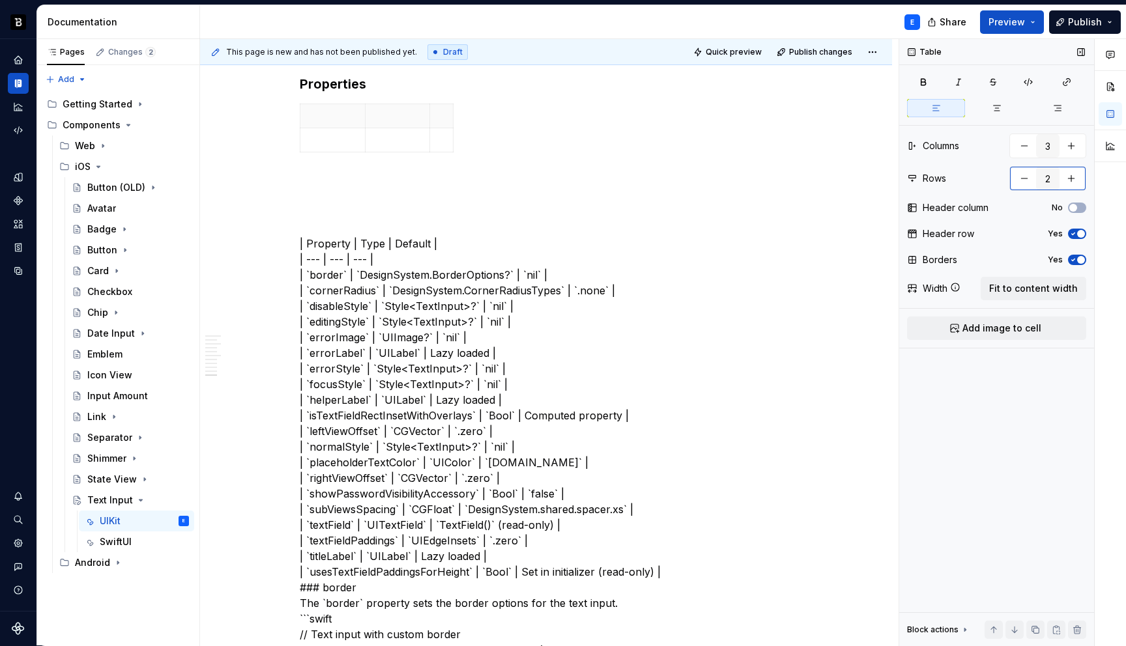
click at [1076, 180] on button "button" at bounding box center [1070, 178] width 23 height 23
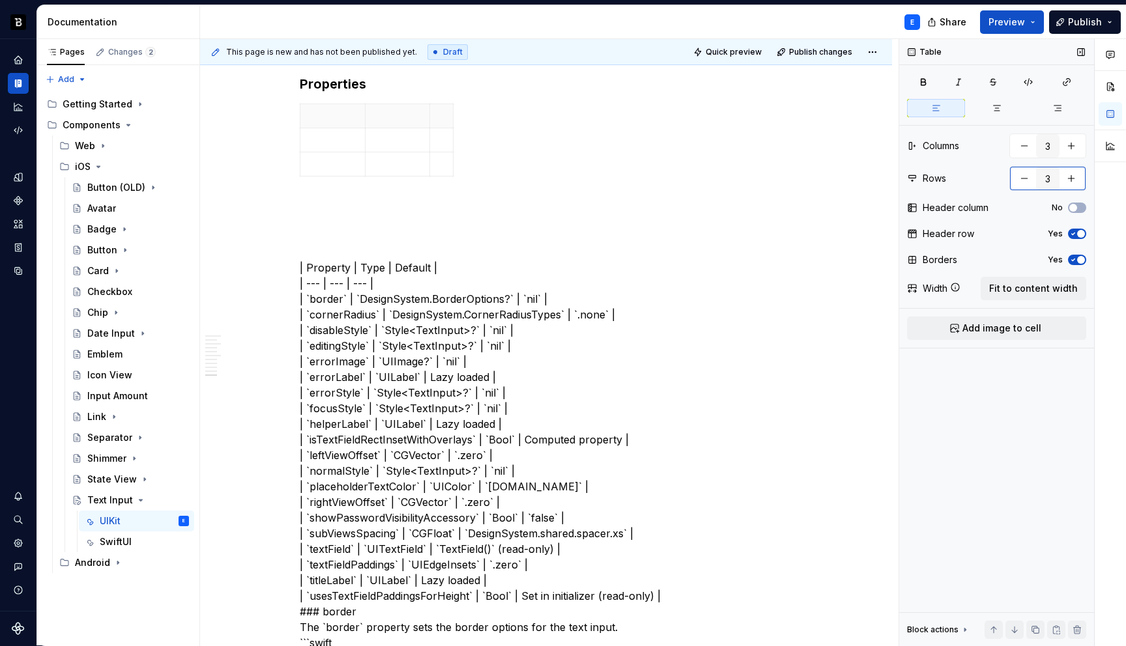
click at [1076, 180] on button "button" at bounding box center [1070, 178] width 23 height 23
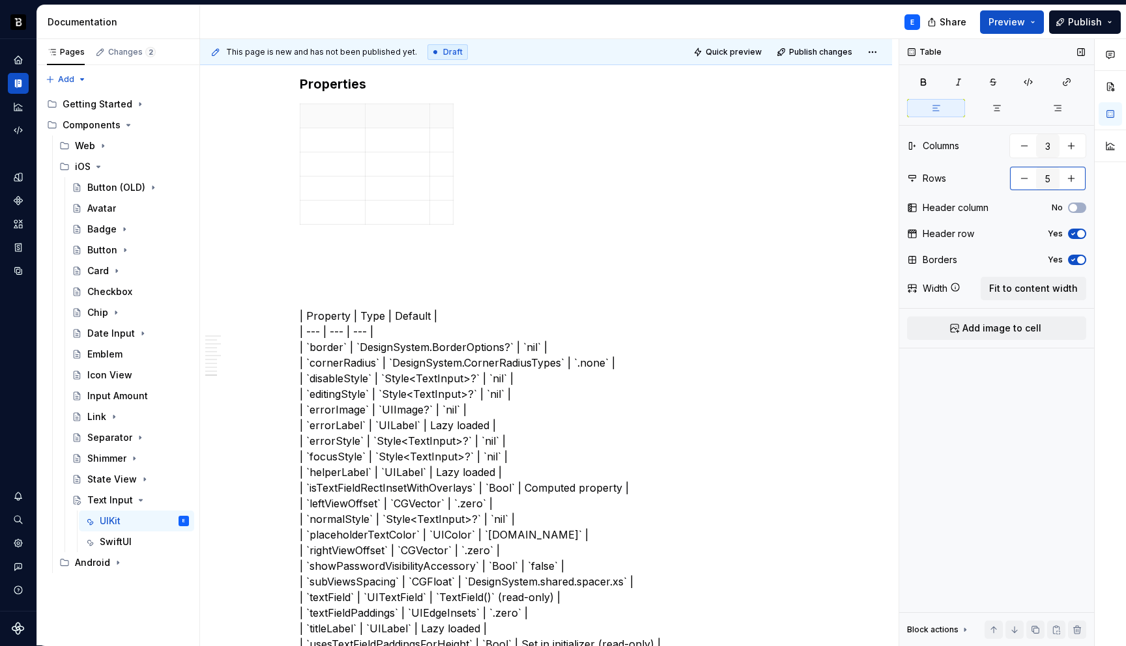
click at [1076, 180] on button "button" at bounding box center [1070, 178] width 23 height 23
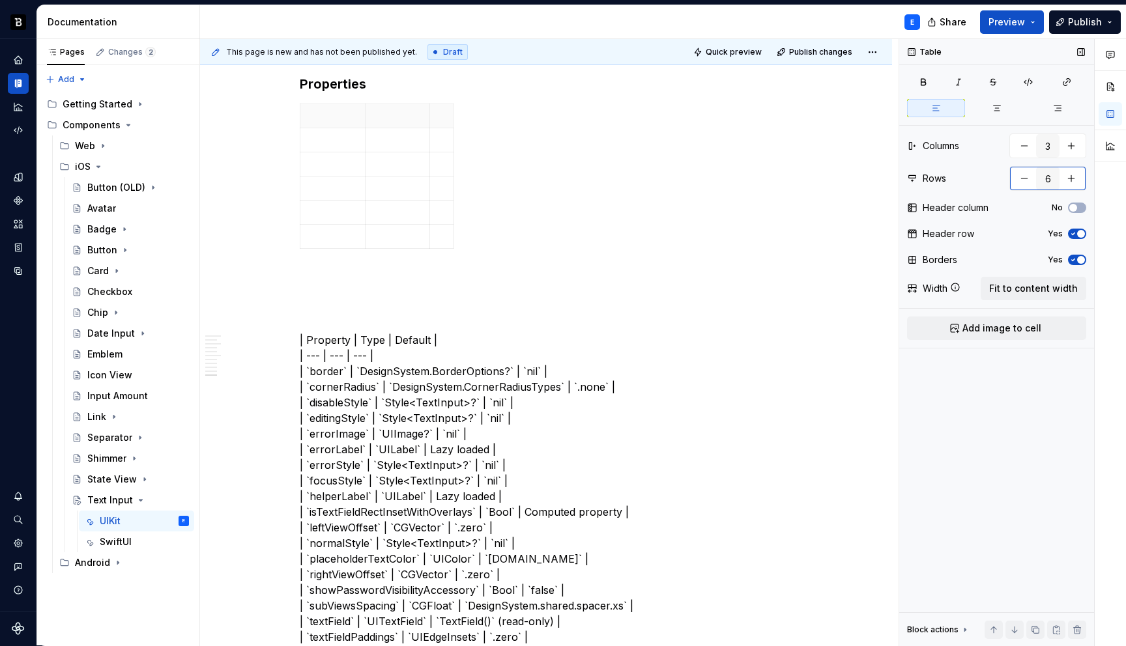
click at [1076, 180] on button "button" at bounding box center [1070, 178] width 23 height 23
type input "8"
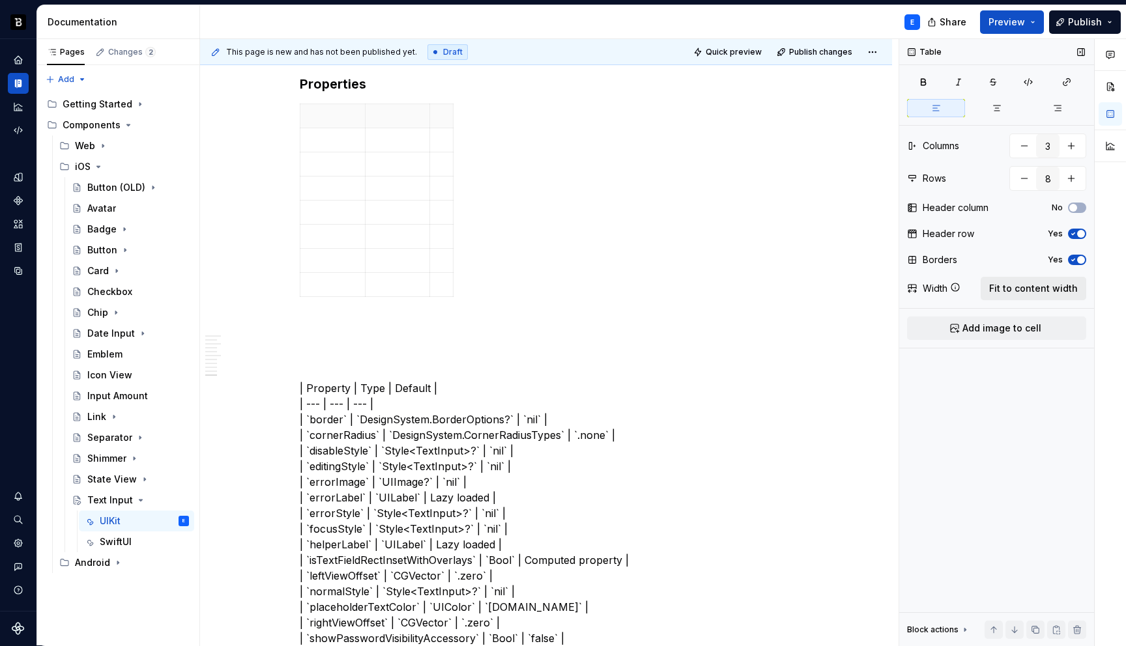
click at [1054, 287] on span "Fit to content width" at bounding box center [1033, 288] width 89 height 13
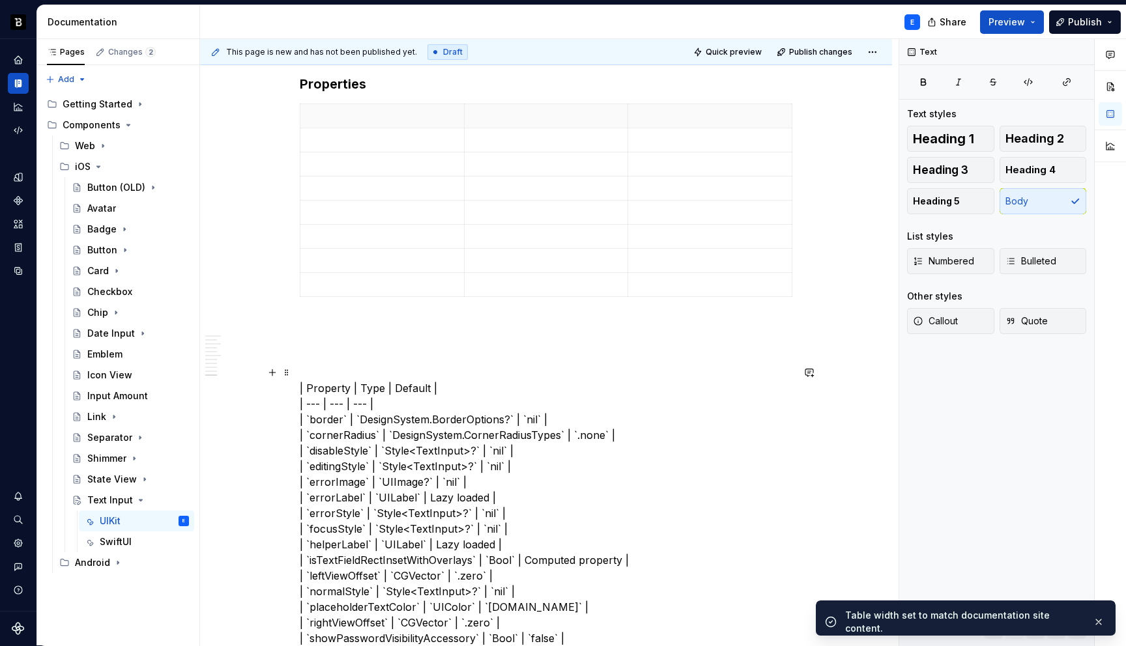
click at [369, 123] on th at bounding box center [382, 116] width 164 height 24
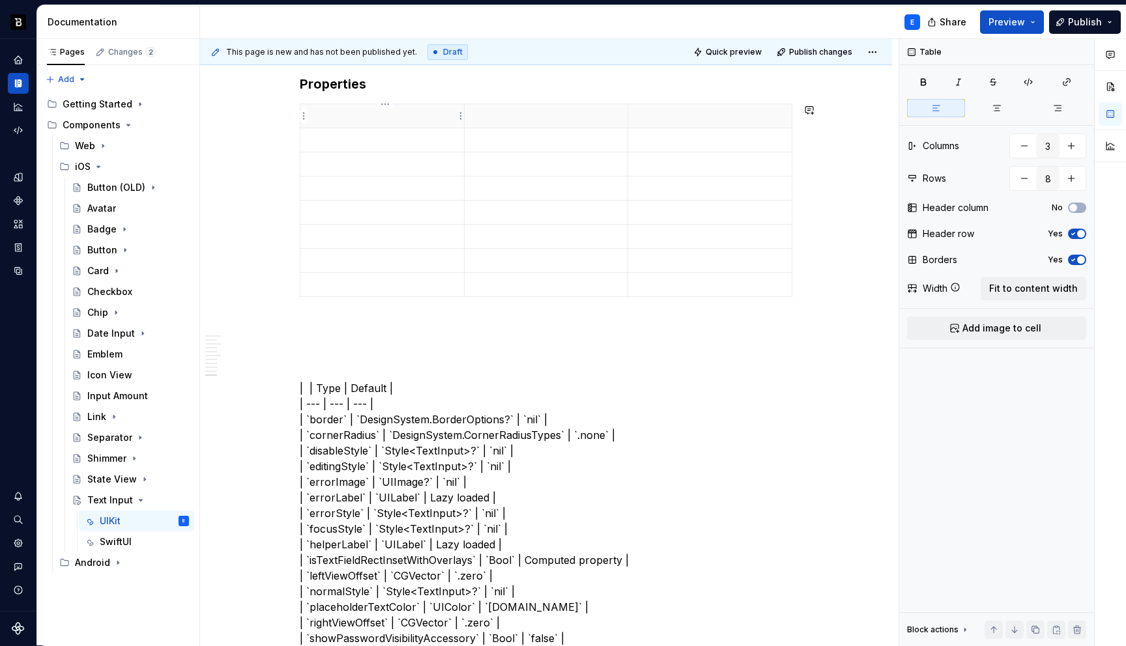
type textarea "*"
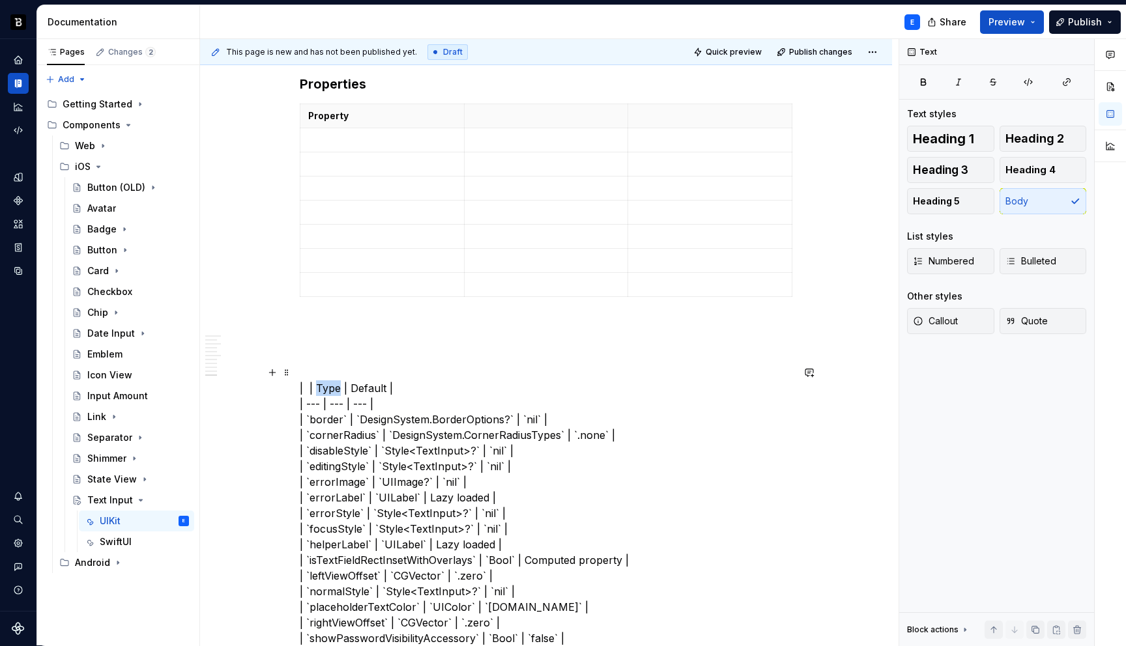
click at [513, 112] on p at bounding box center [546, 115] width 148 height 13
click at [700, 115] on p at bounding box center [710, 115] width 148 height 13
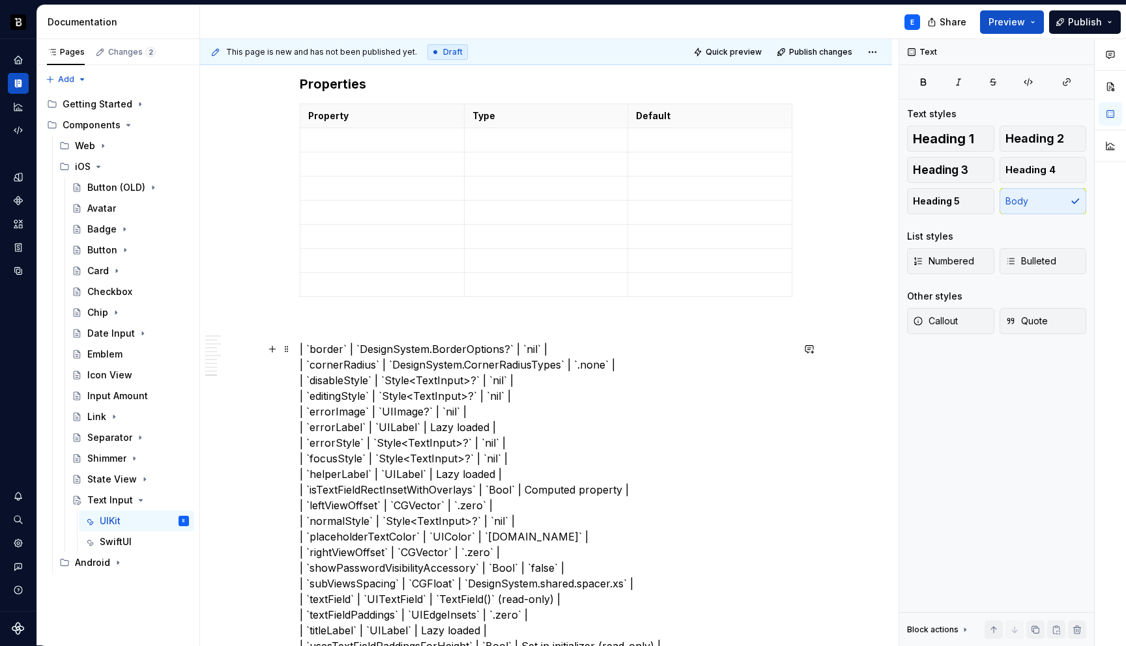
click at [383, 132] on td at bounding box center [382, 140] width 164 height 24
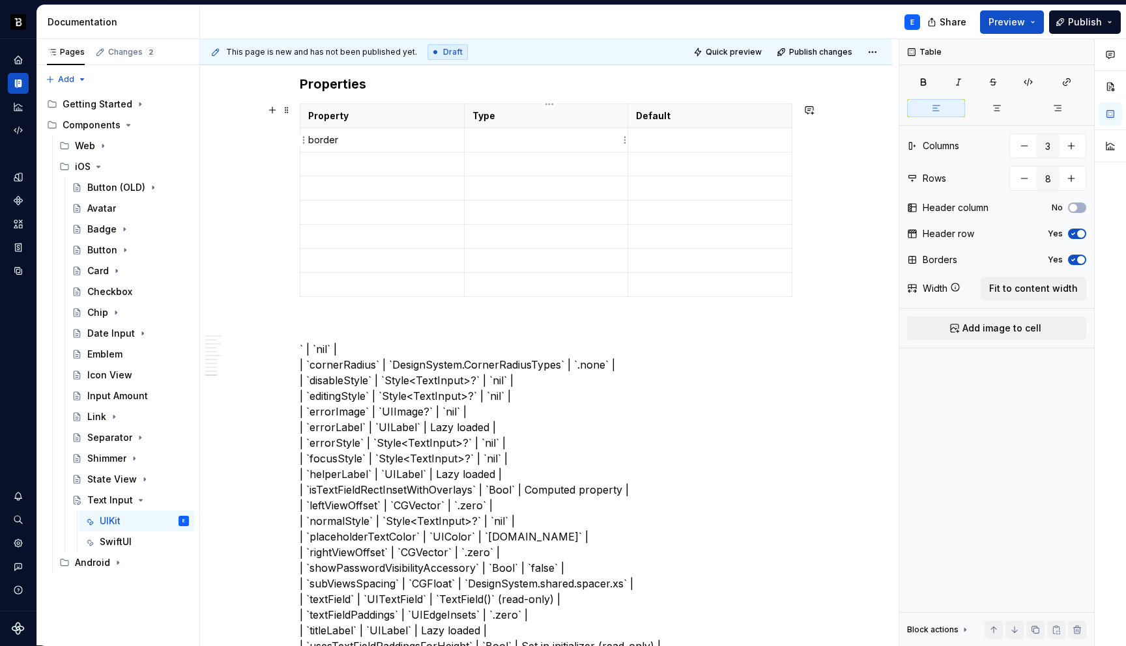
click at [527, 136] on p at bounding box center [546, 140] width 148 height 13
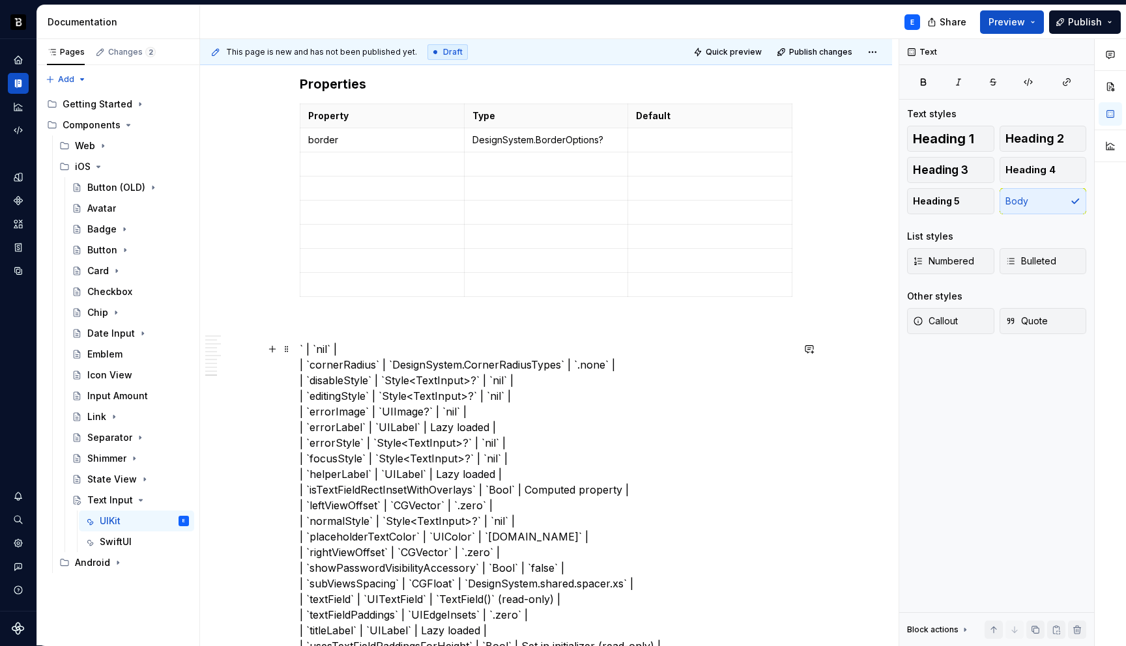
click at [666, 148] on td at bounding box center [710, 140] width 164 height 24
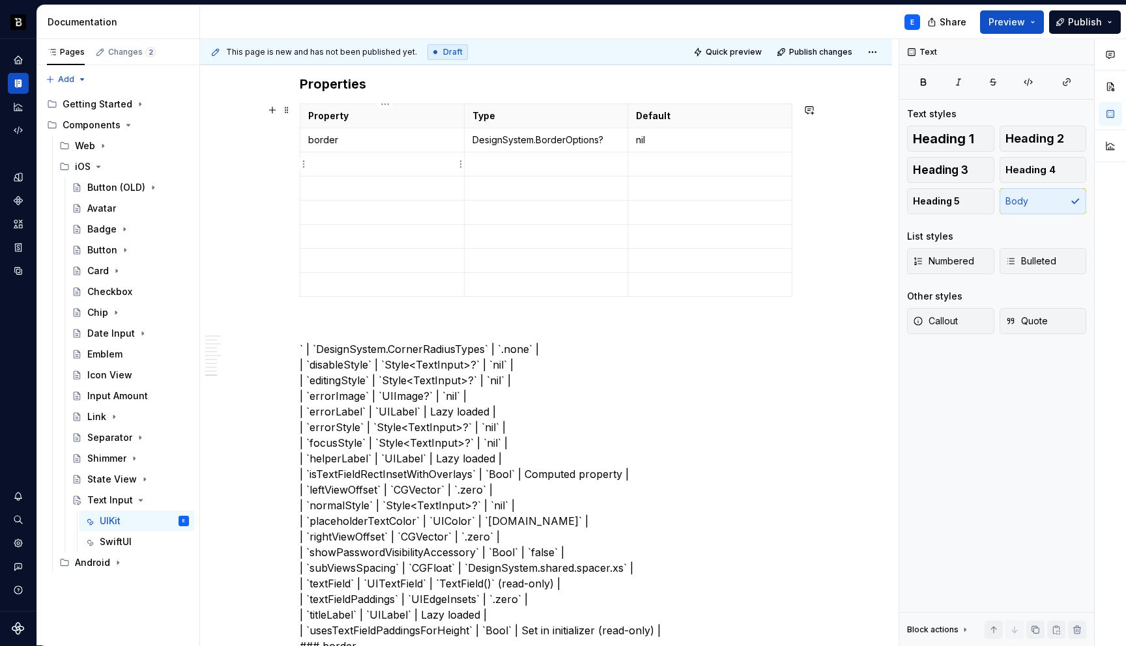
click at [368, 161] on p at bounding box center [382, 164] width 148 height 13
click at [492, 154] on td at bounding box center [546, 164] width 164 height 24
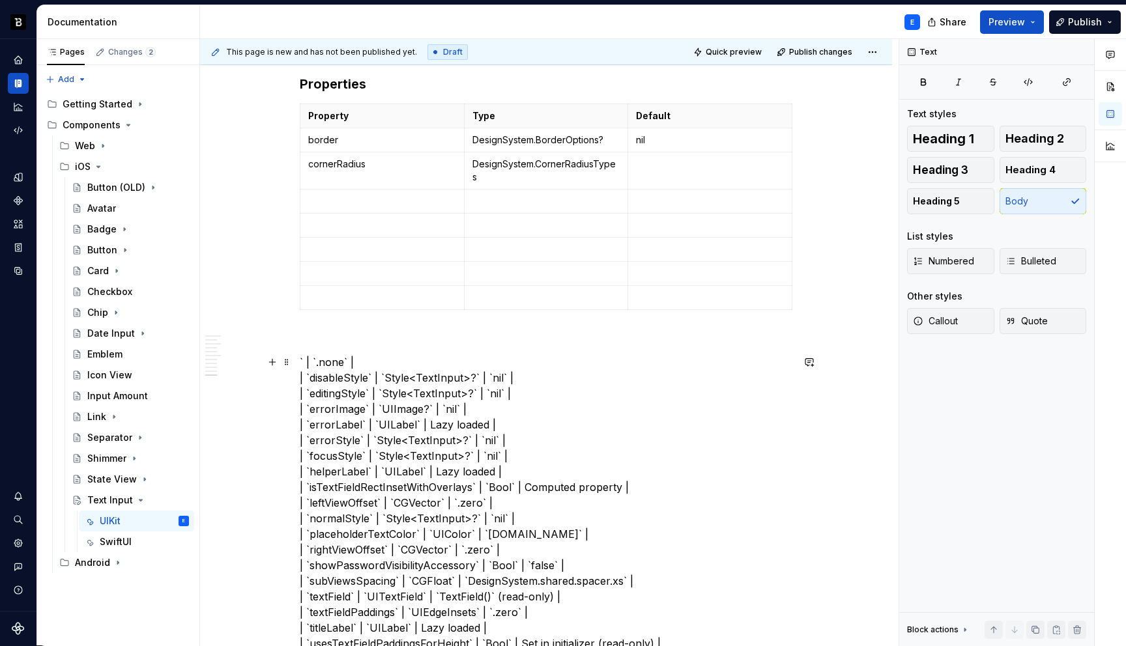
click at [663, 173] on td at bounding box center [710, 170] width 164 height 37
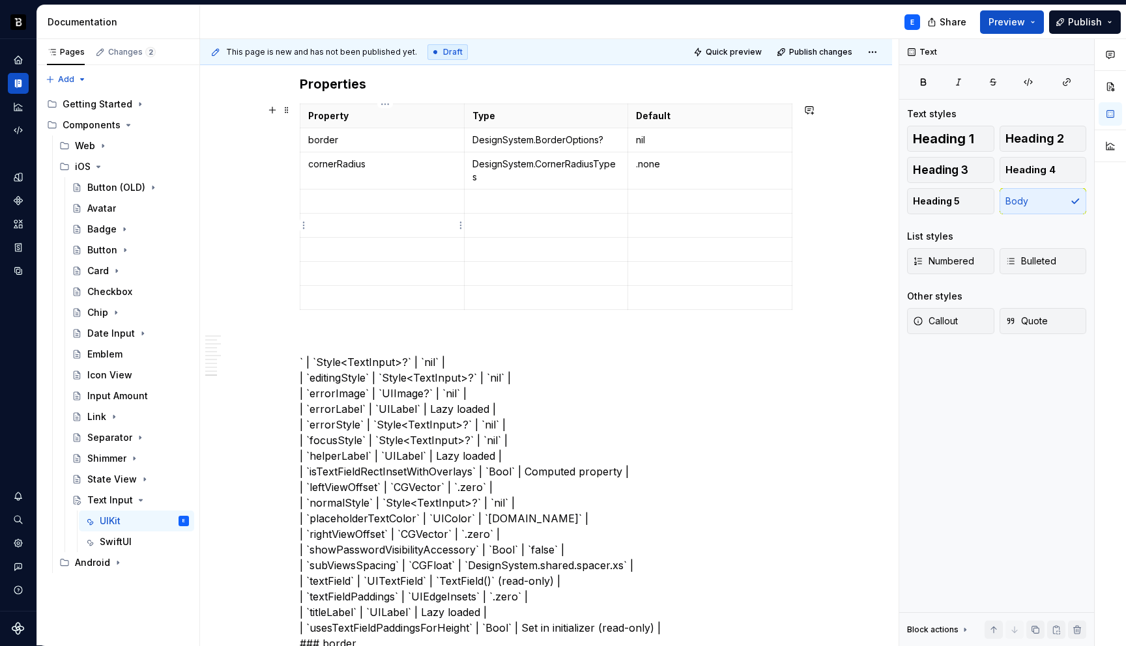
click at [356, 203] on p at bounding box center [382, 201] width 148 height 13
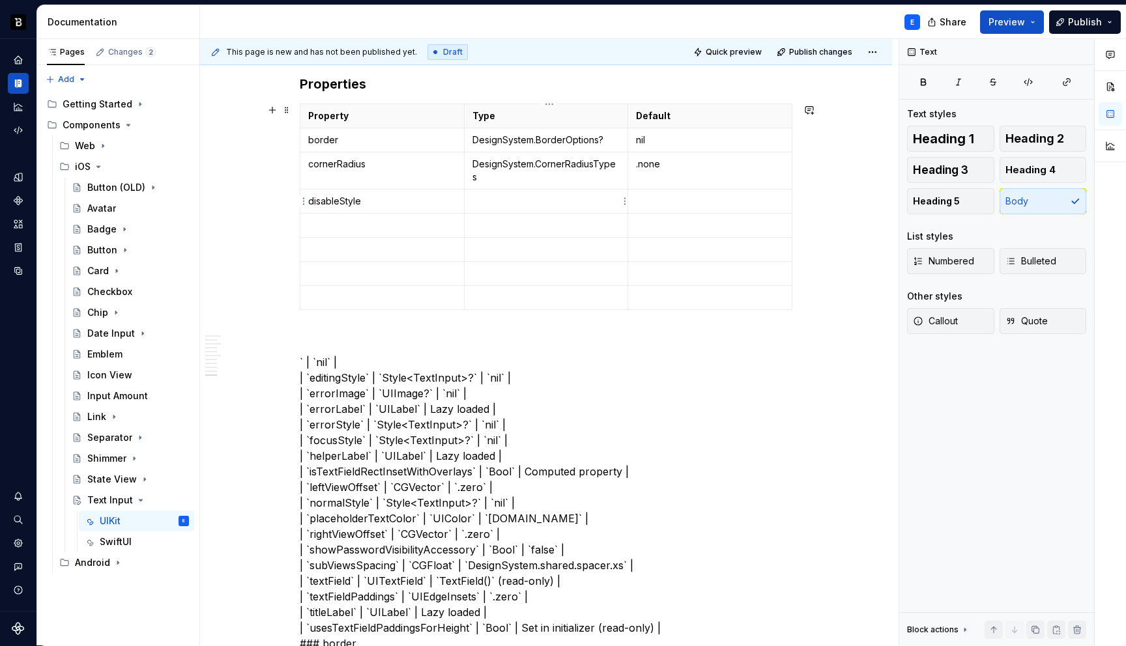
click at [503, 199] on p at bounding box center [546, 201] width 148 height 13
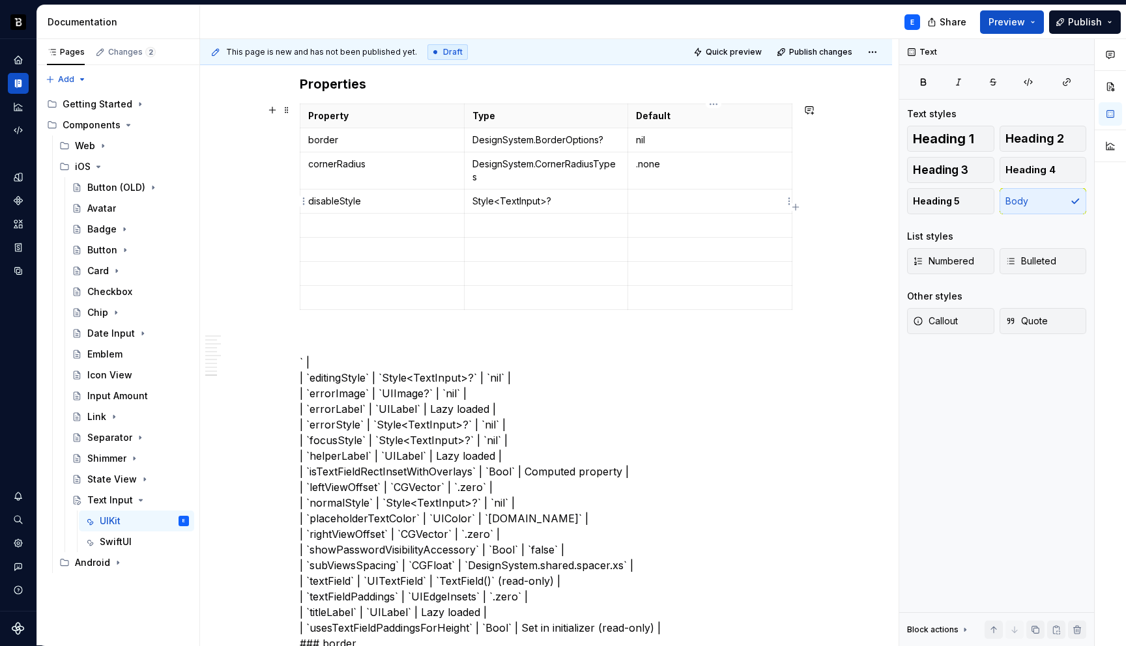
click at [652, 207] on p at bounding box center [710, 201] width 148 height 13
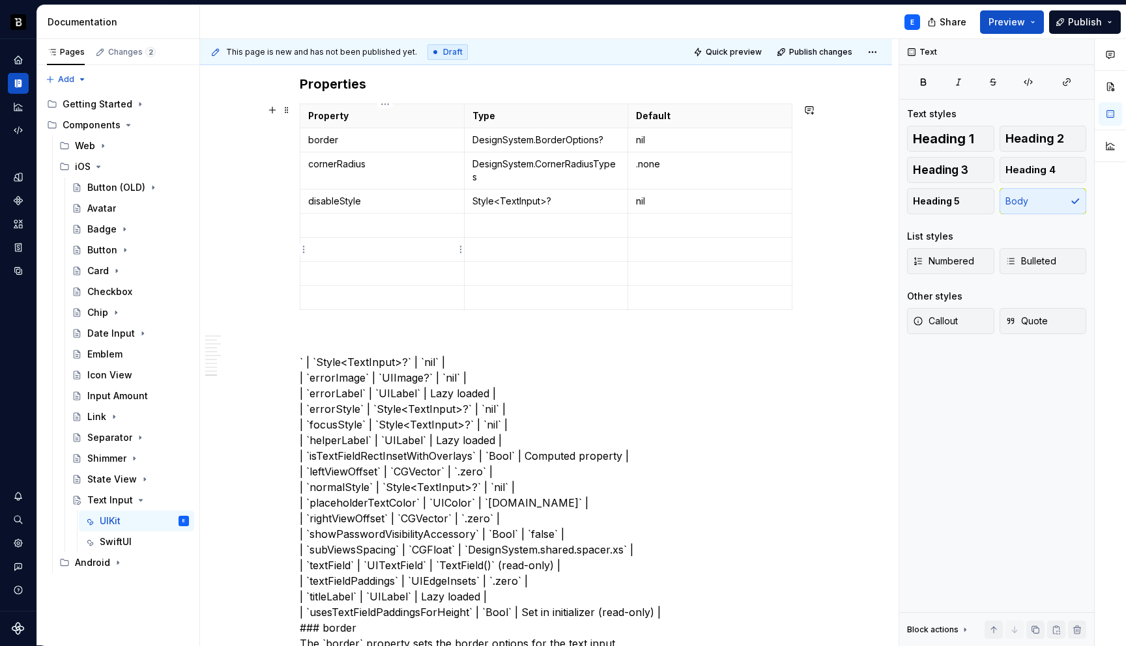
click at [362, 225] on p at bounding box center [382, 225] width 148 height 13
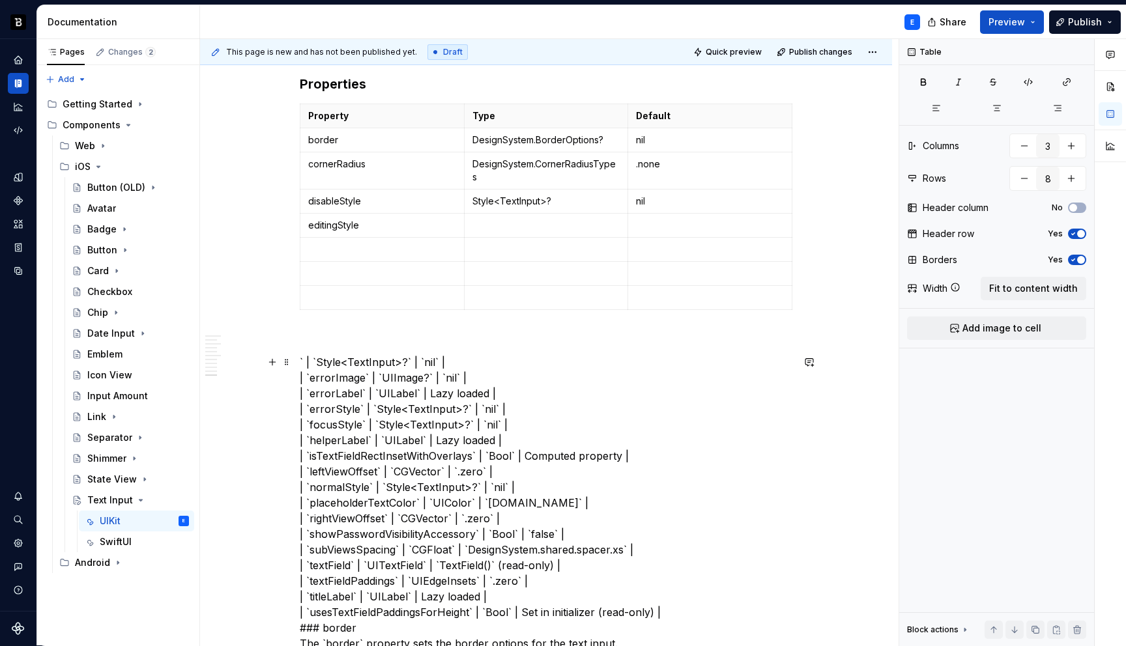
click at [525, 223] on p at bounding box center [546, 225] width 148 height 13
click at [656, 219] on p at bounding box center [710, 225] width 148 height 13
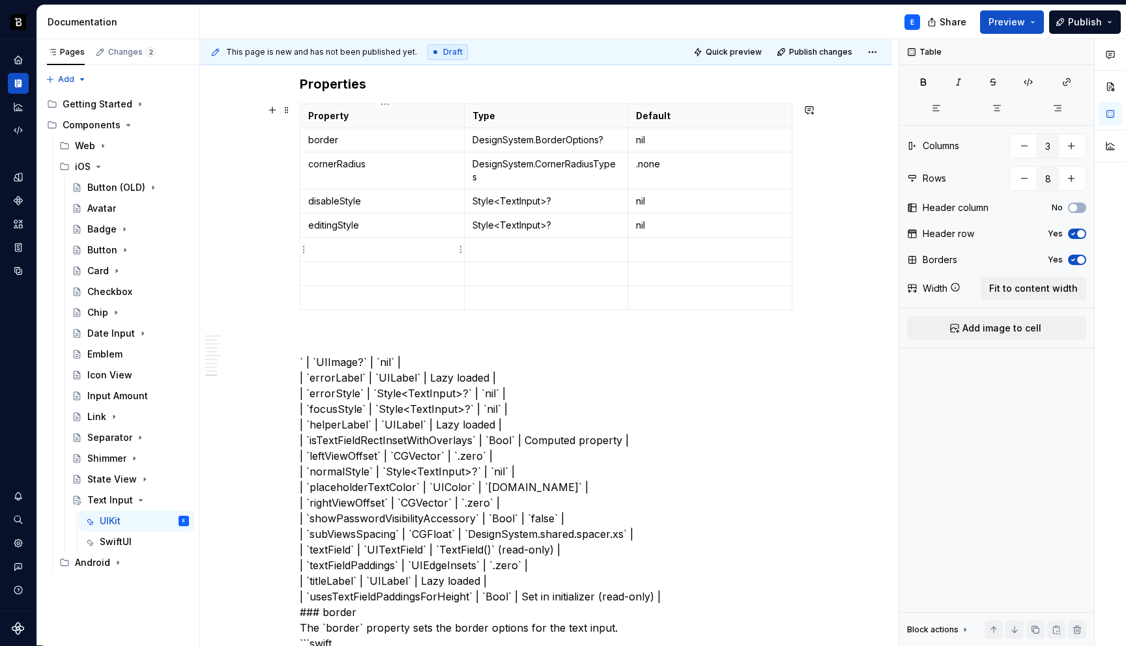
click at [361, 243] on p at bounding box center [382, 249] width 148 height 13
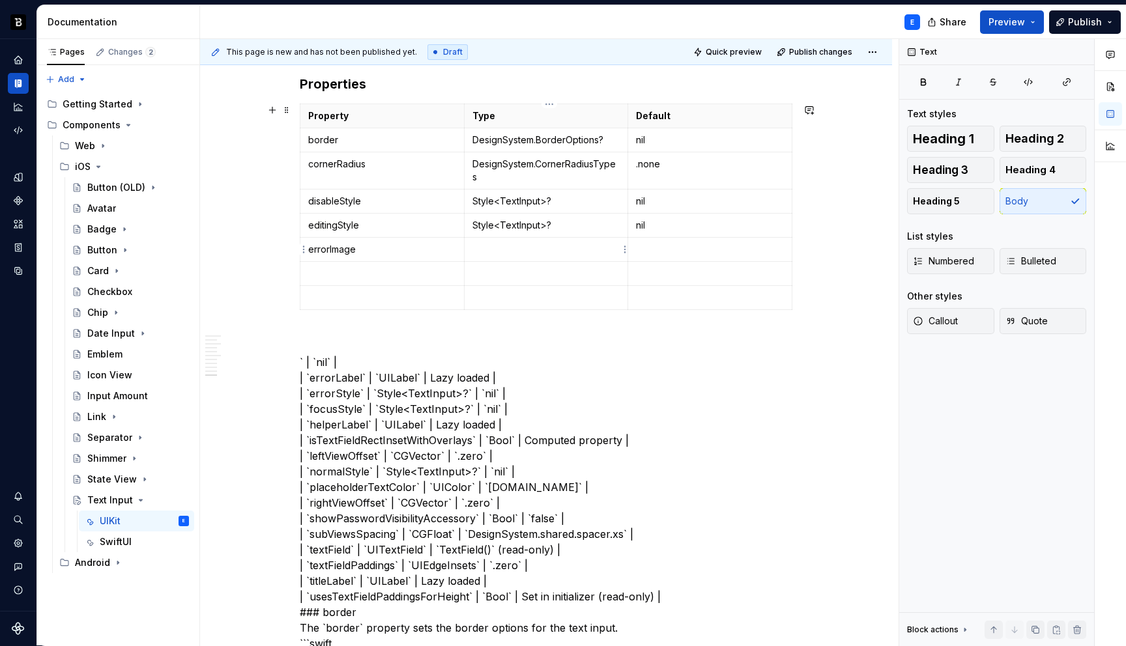
click at [489, 249] on p at bounding box center [546, 249] width 148 height 13
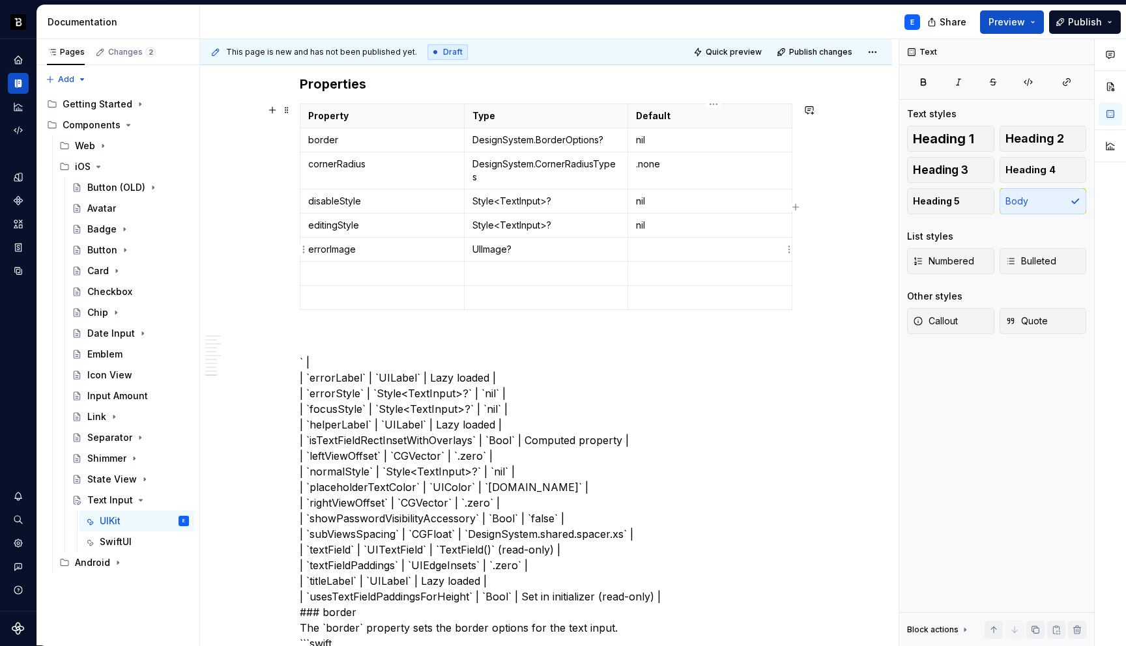
click at [657, 243] on p at bounding box center [710, 249] width 148 height 13
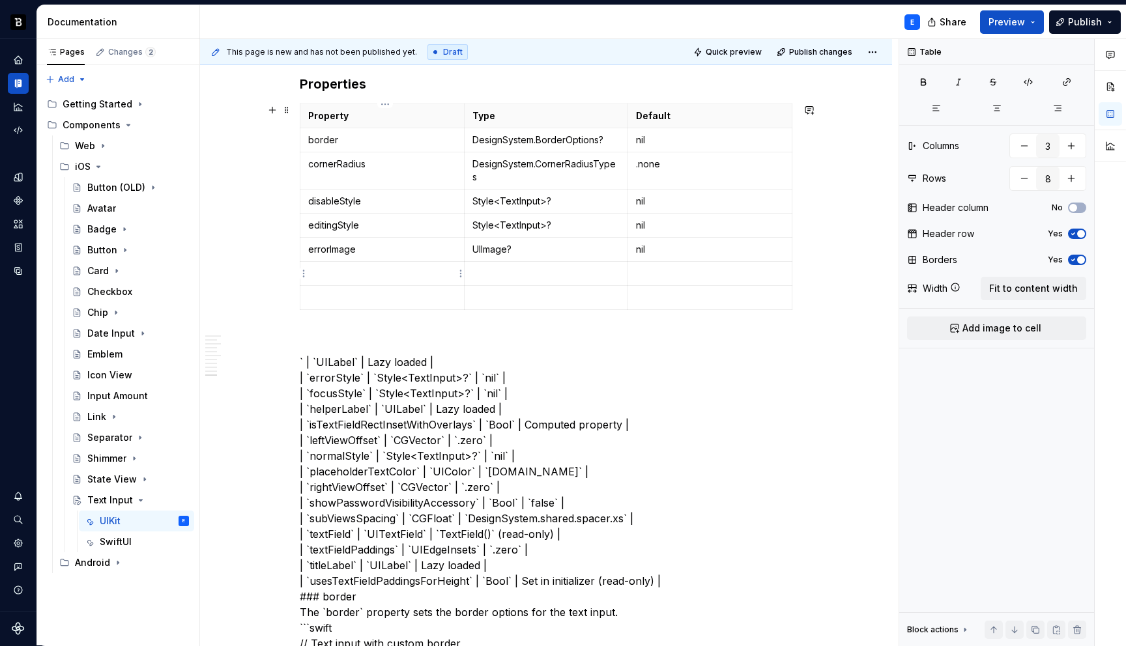
click at [367, 272] on p at bounding box center [382, 273] width 148 height 13
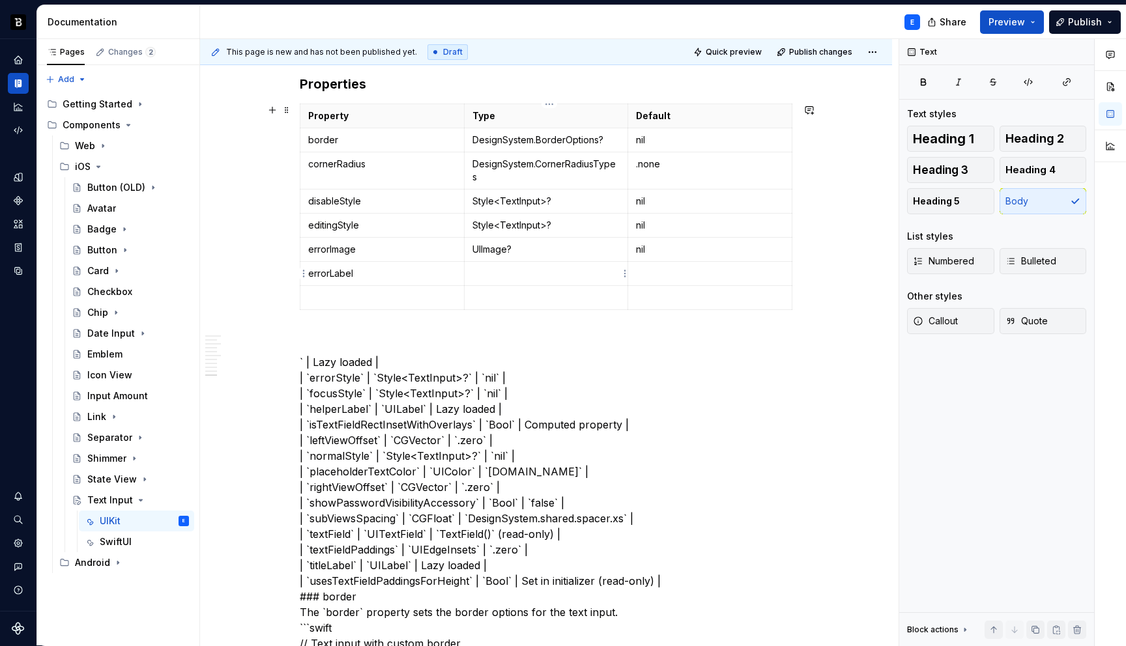
click at [545, 276] on p at bounding box center [546, 273] width 148 height 13
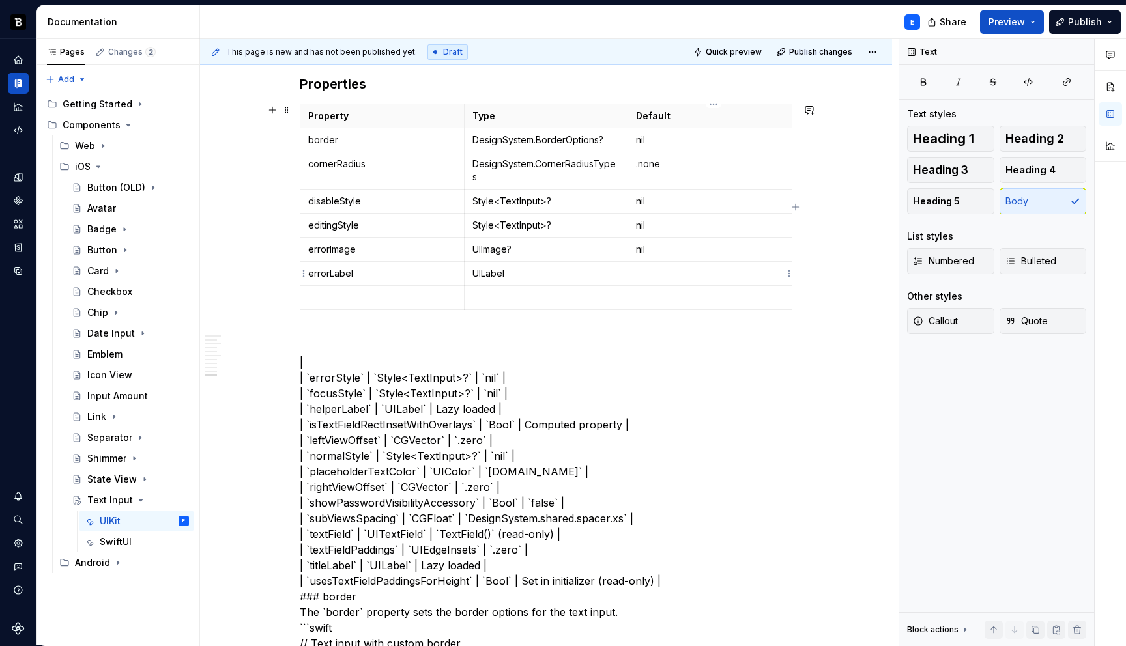
click at [659, 274] on p at bounding box center [710, 273] width 148 height 13
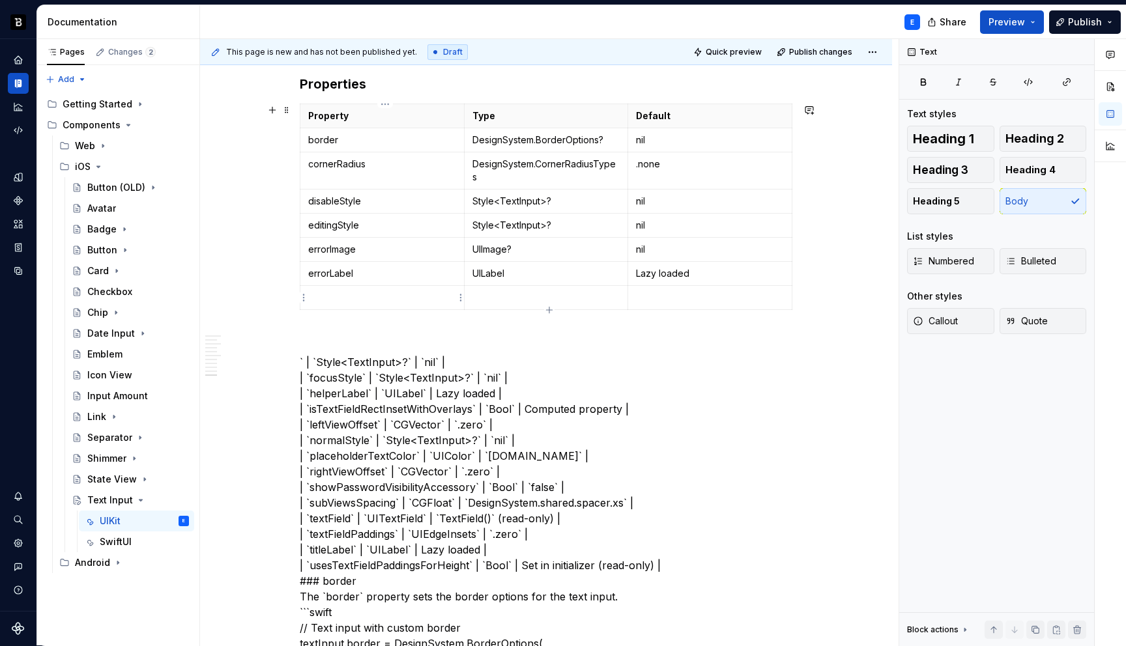
click at [348, 296] on p at bounding box center [382, 297] width 148 height 13
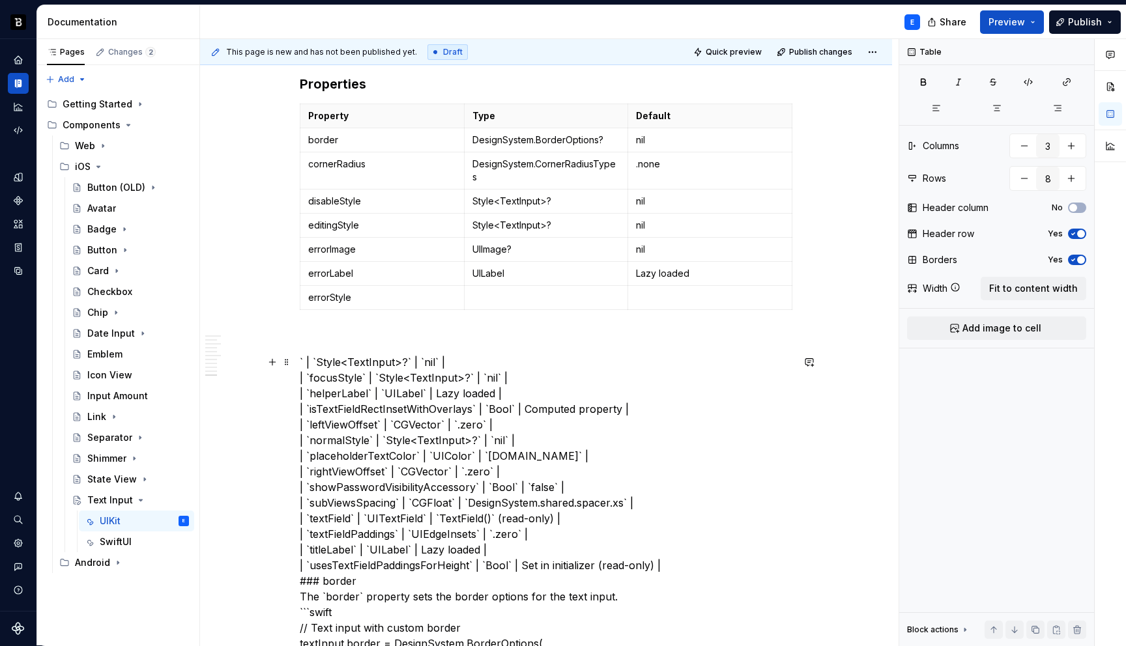
click at [491, 296] on p at bounding box center [546, 297] width 148 height 13
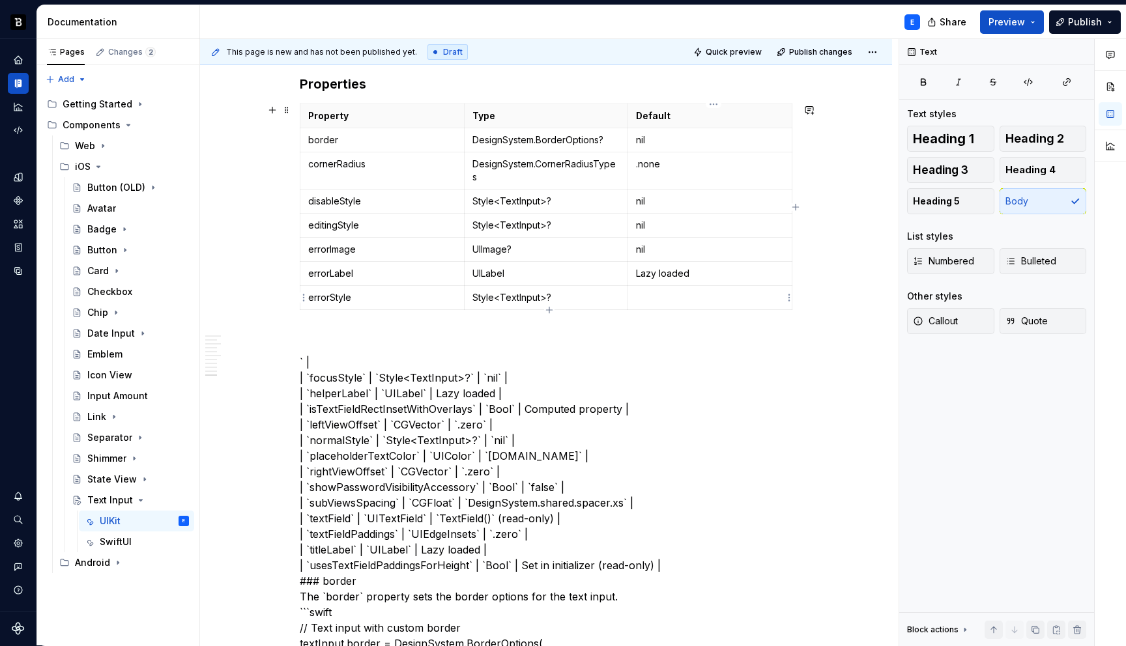
click at [651, 294] on p at bounding box center [710, 297] width 148 height 13
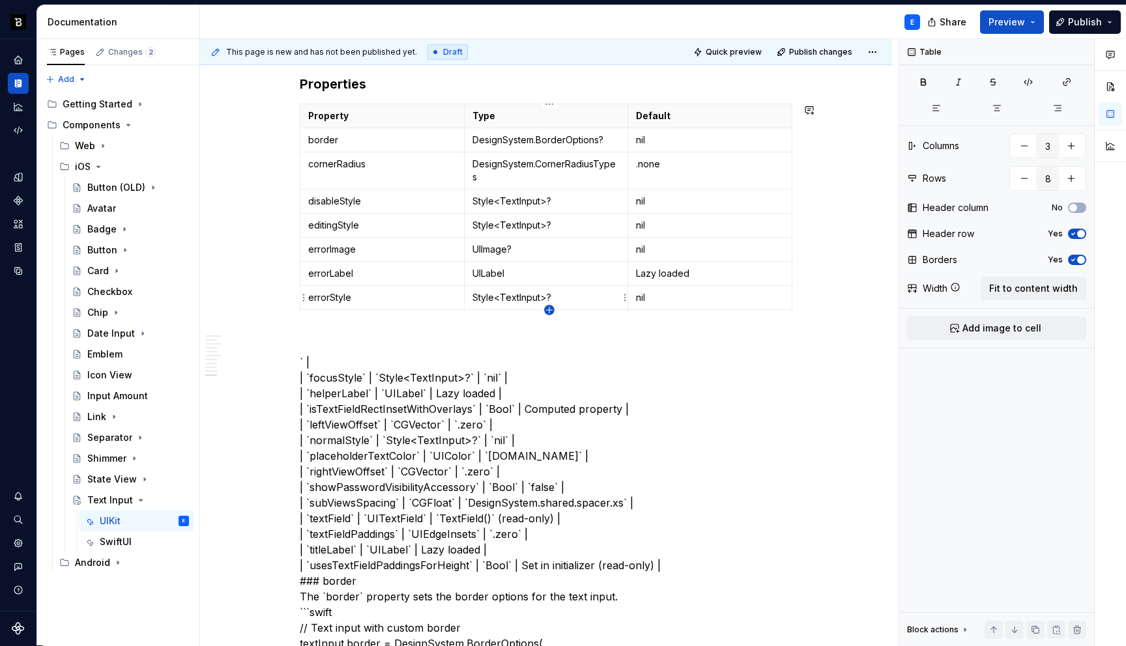
click at [549, 309] on icon "button" at bounding box center [549, 310] width 10 height 10
type input "9"
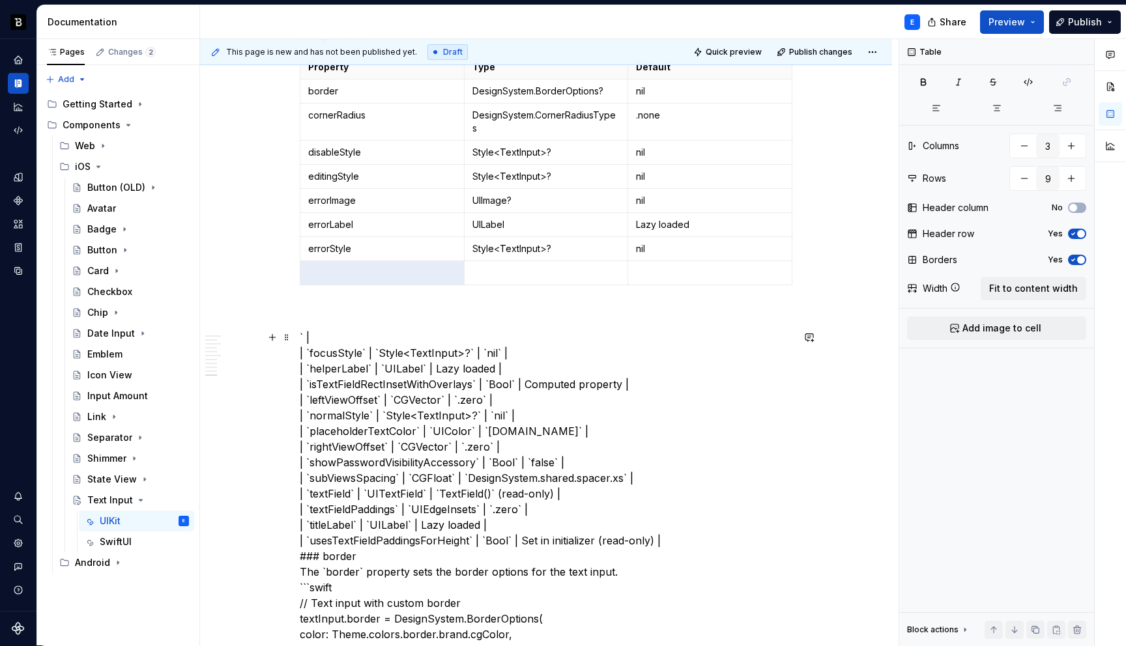
scroll to position [1515, 0]
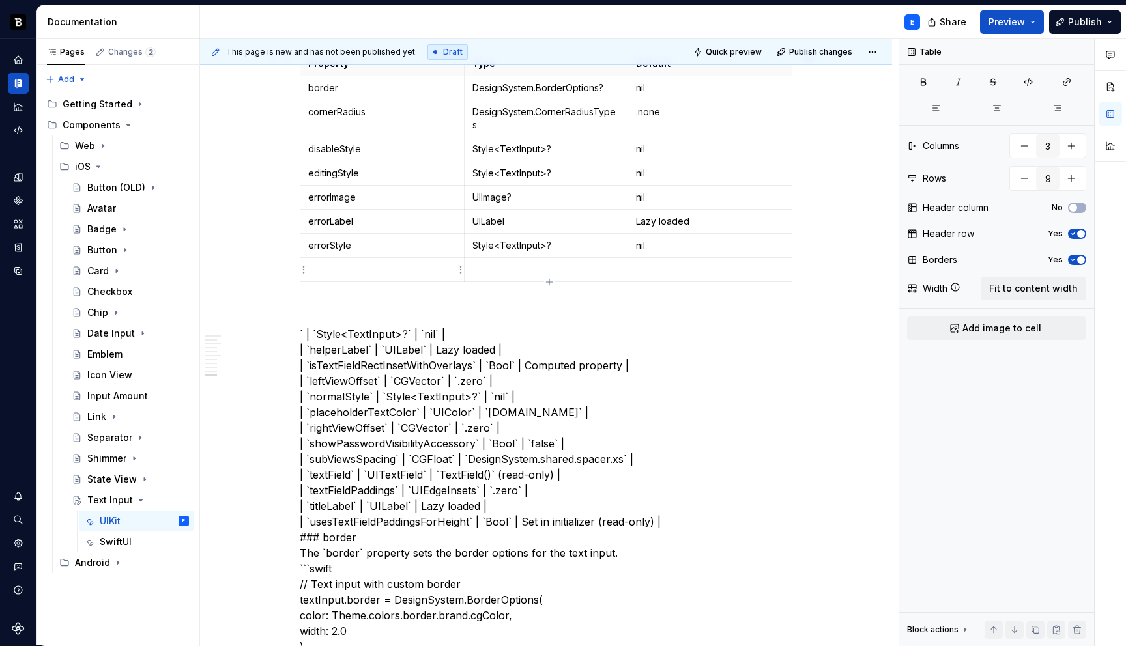
click at [383, 274] on p at bounding box center [382, 269] width 148 height 13
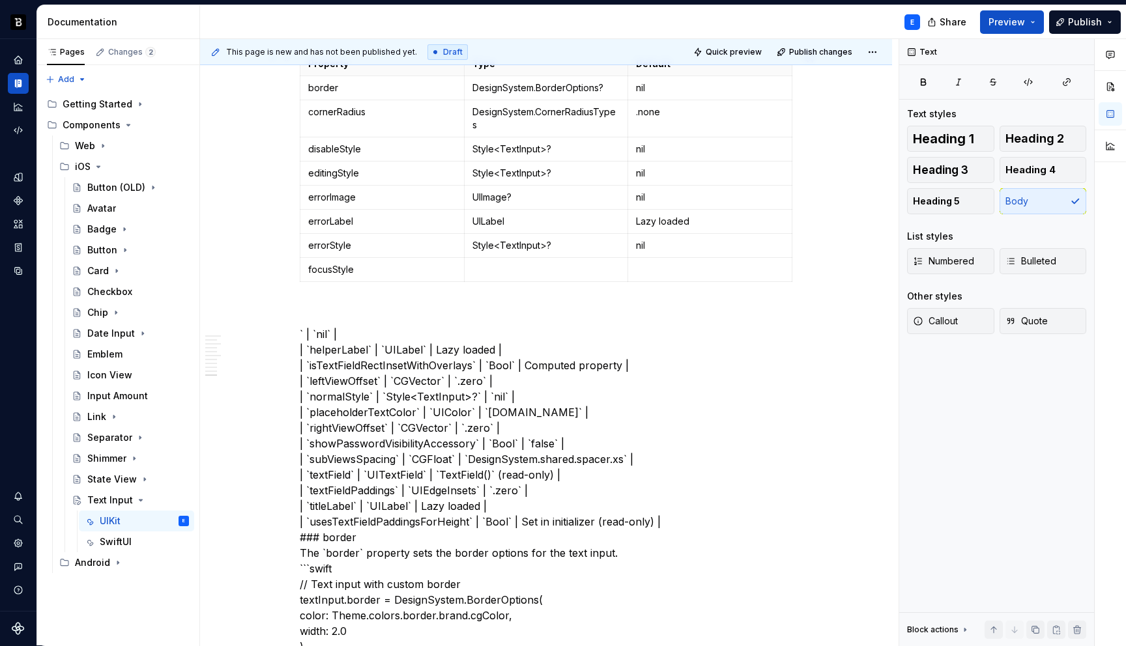
click at [502, 266] on p at bounding box center [546, 269] width 148 height 13
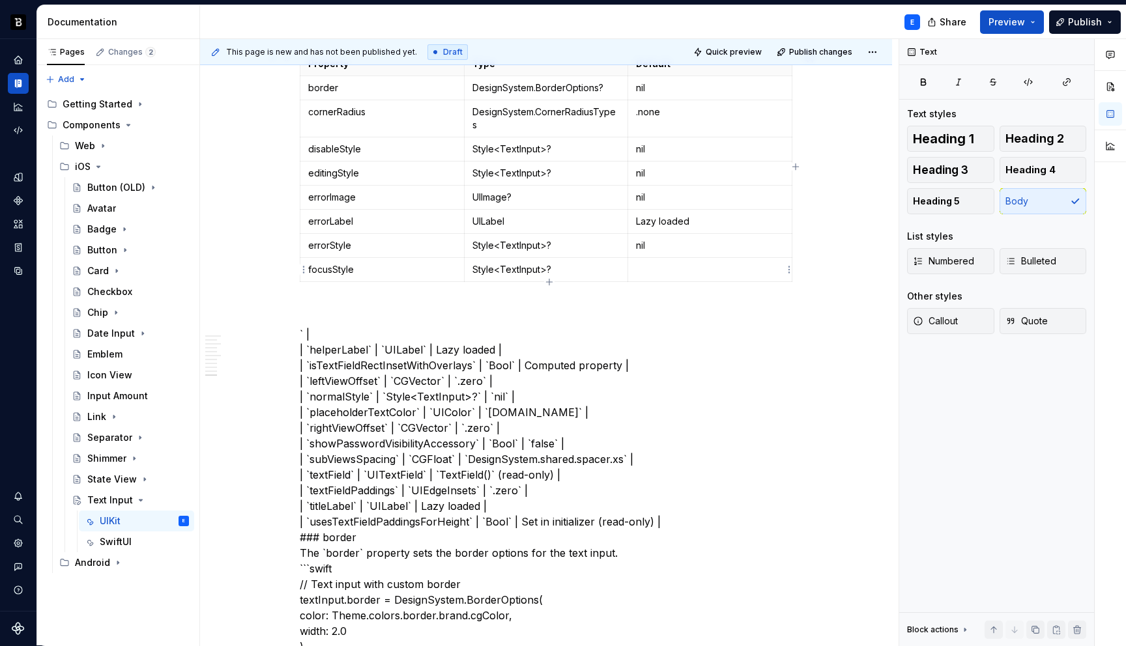
click at [670, 274] on p at bounding box center [710, 269] width 148 height 13
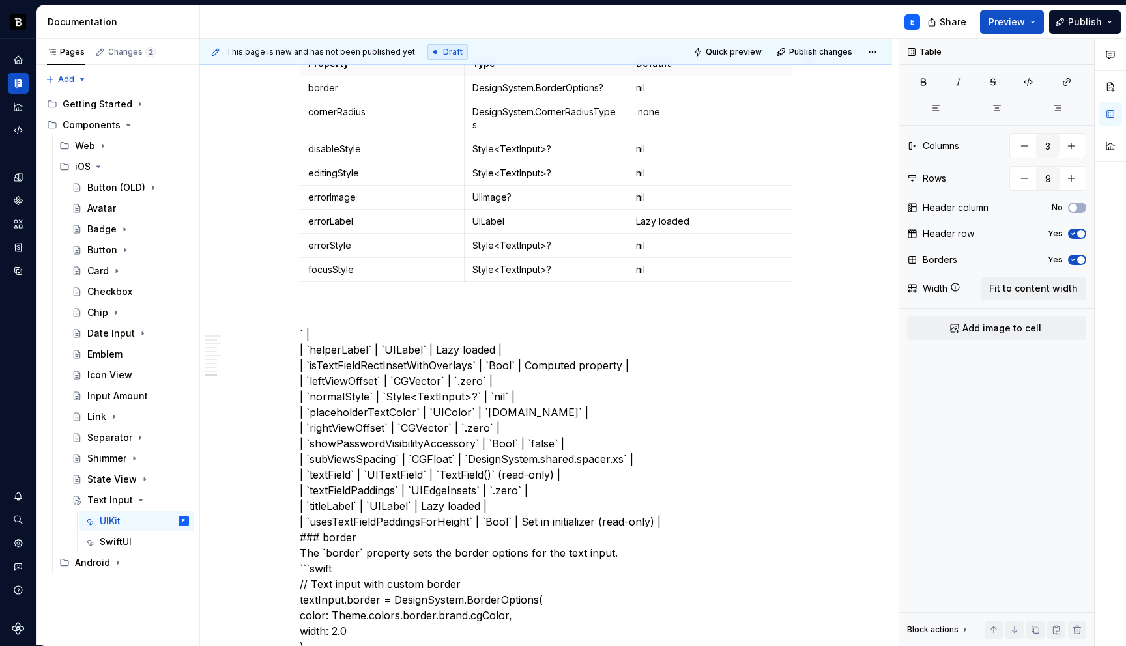
click at [549, 282] on div "Property Type Default border DesignSystem.BorderOptions? nil cornerRadius Desig…" at bounding box center [546, 169] width 492 height 236
click at [547, 281] on icon "button" at bounding box center [549, 282] width 10 height 10
type input "10"
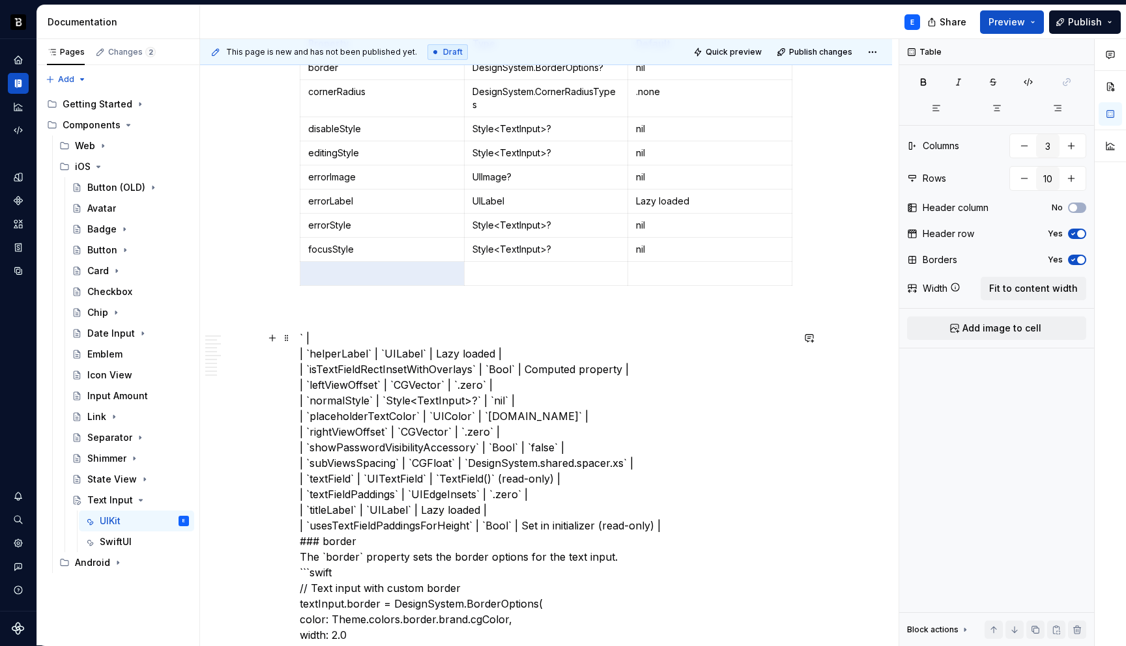
scroll to position [1554, 0]
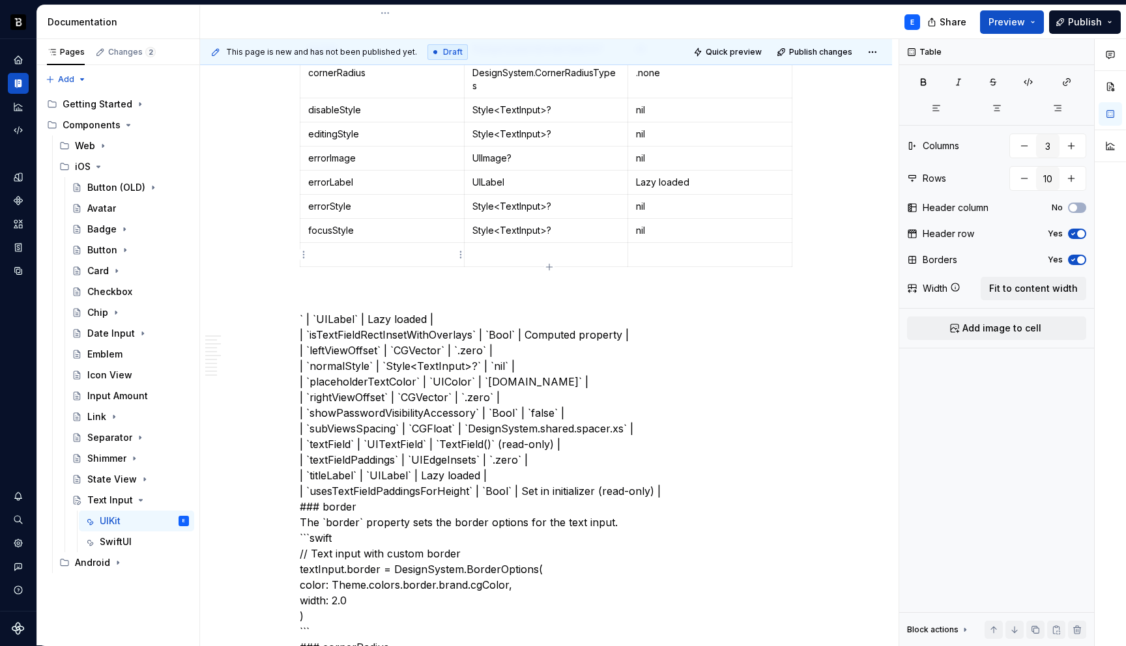
click at [347, 255] on p at bounding box center [382, 254] width 148 height 13
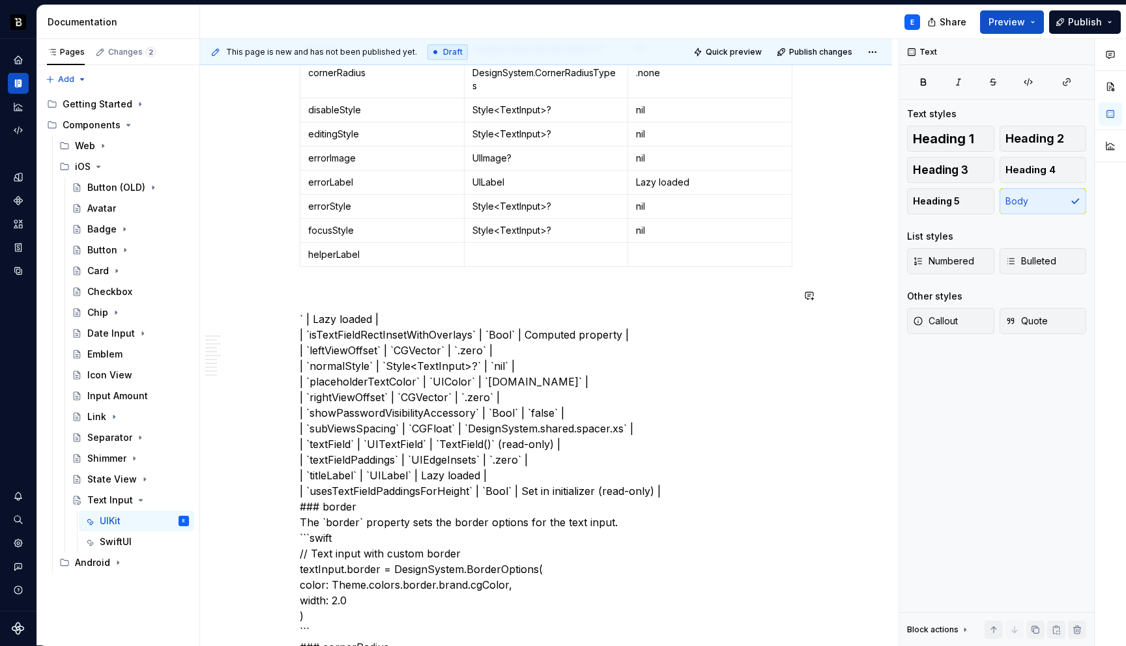
click at [515, 251] on p at bounding box center [546, 254] width 148 height 13
click at [696, 257] on p at bounding box center [710, 254] width 148 height 13
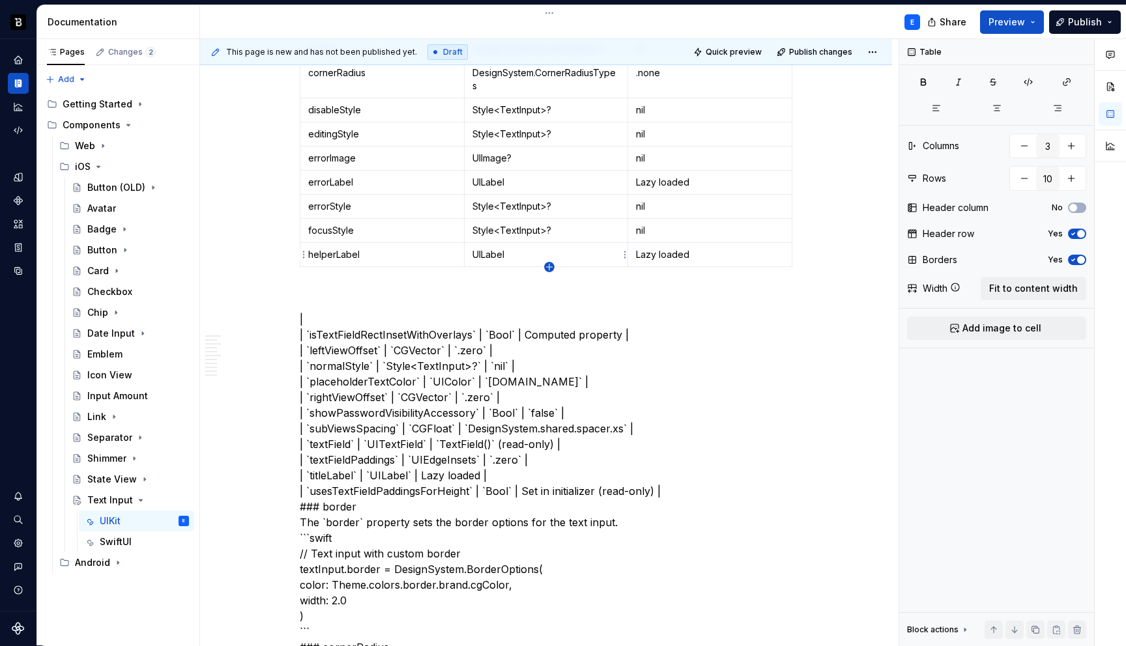
click at [549, 268] on icon "button" at bounding box center [549, 267] width 6 height 6
type input "11"
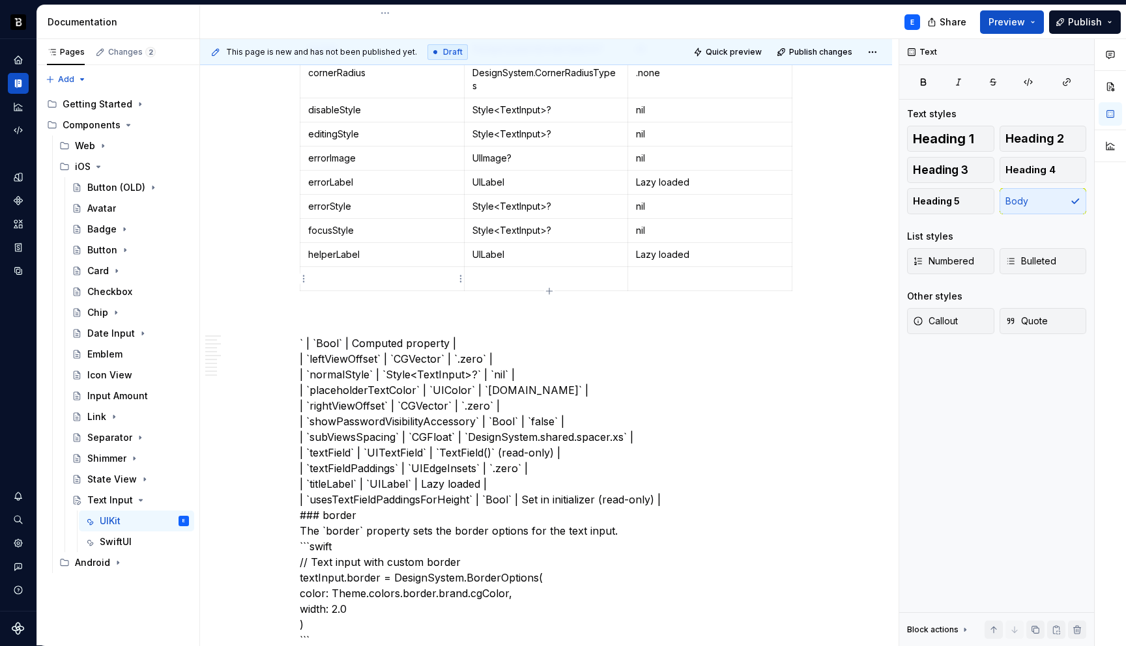
click at [381, 274] on p at bounding box center [382, 278] width 148 height 13
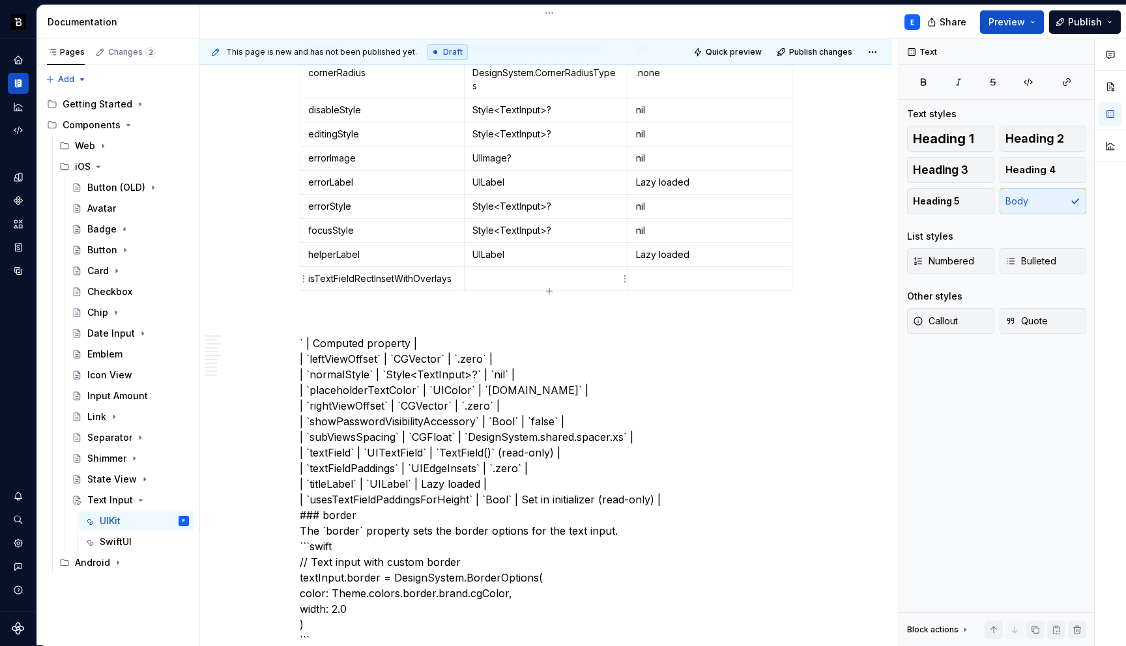
click at [514, 275] on p at bounding box center [546, 278] width 148 height 13
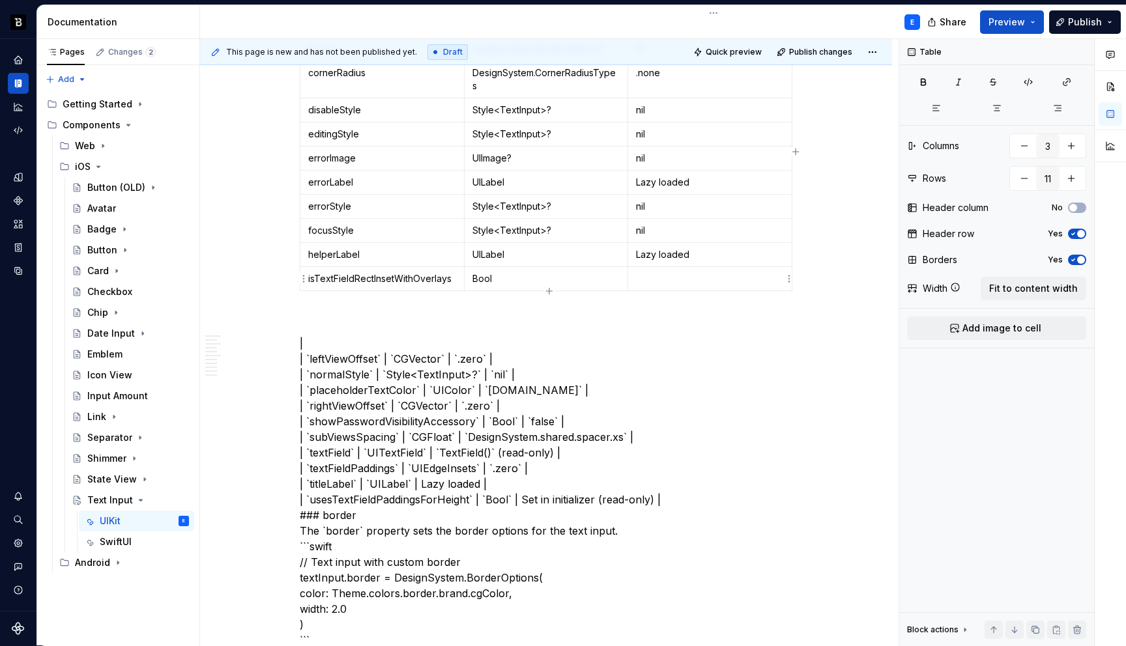
click at [659, 276] on p at bounding box center [710, 278] width 148 height 13
click at [550, 289] on icon "button" at bounding box center [549, 291] width 10 height 10
type input "12"
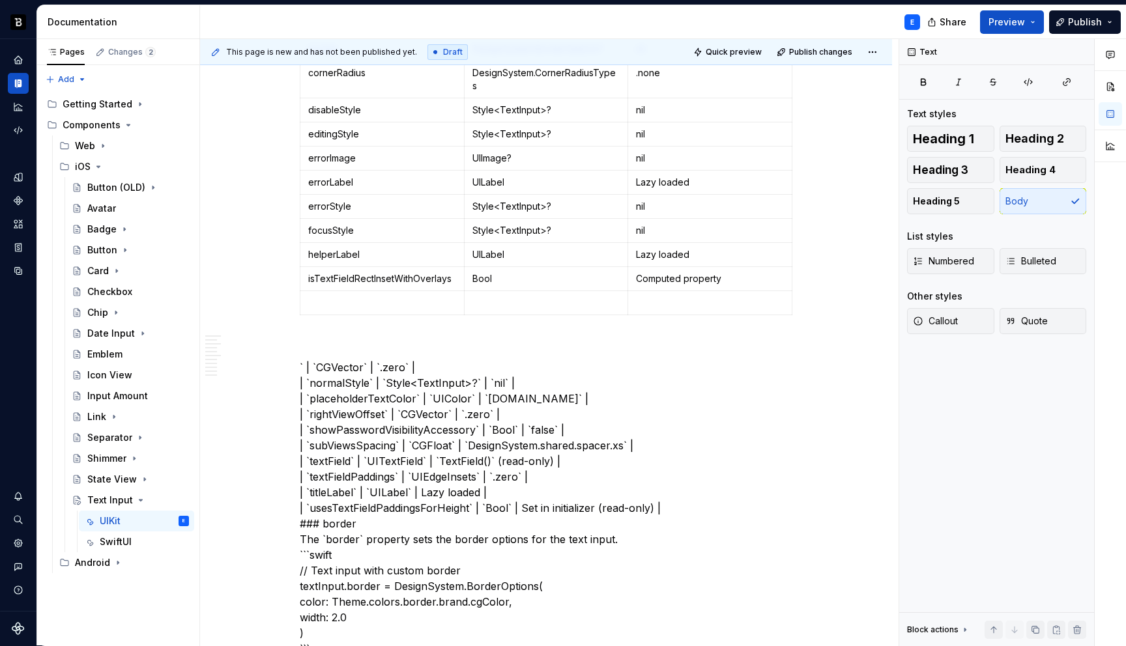
click at [407, 297] on p at bounding box center [382, 302] width 148 height 13
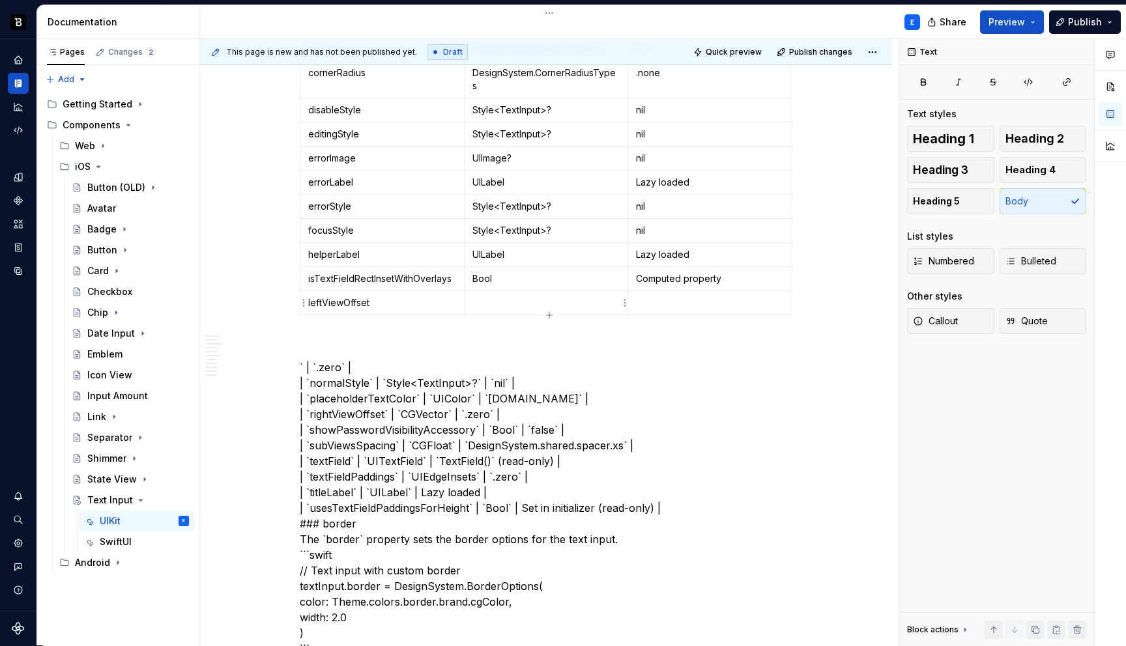
click at [519, 300] on p at bounding box center [546, 302] width 148 height 13
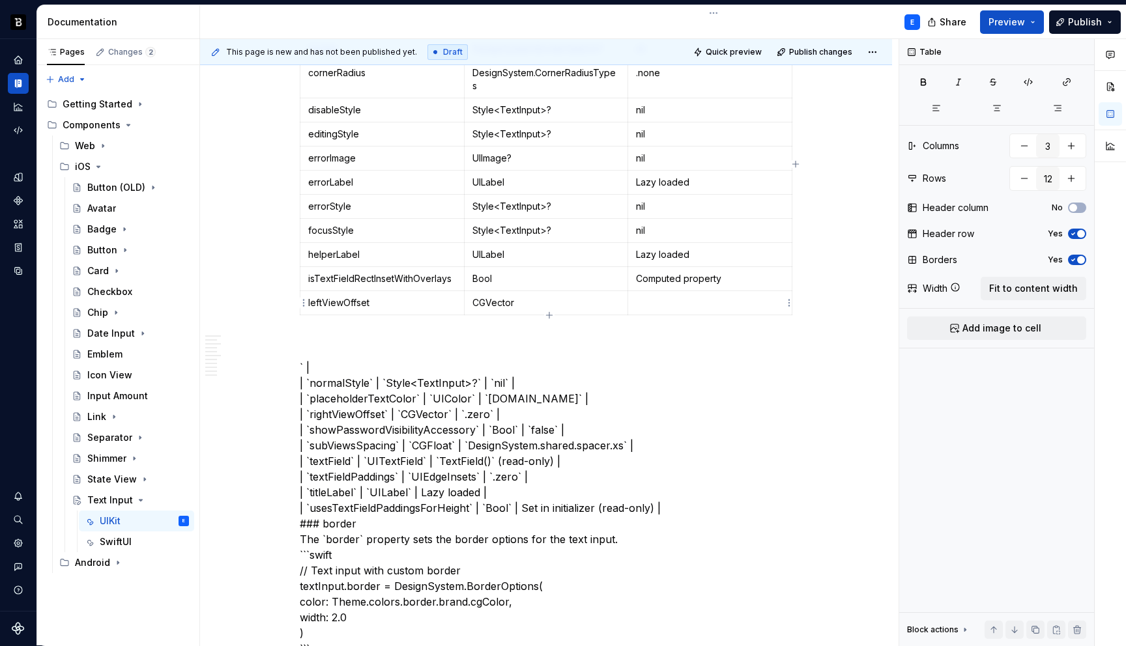
click at [687, 299] on p at bounding box center [710, 302] width 148 height 13
click at [549, 316] on div "Property Type Default border DesignSystem.BorderOptions? nil cornerRadius Desig…" at bounding box center [546, 166] width 492 height 308
click at [547, 313] on icon "button" at bounding box center [549, 315] width 10 height 10
type input "13"
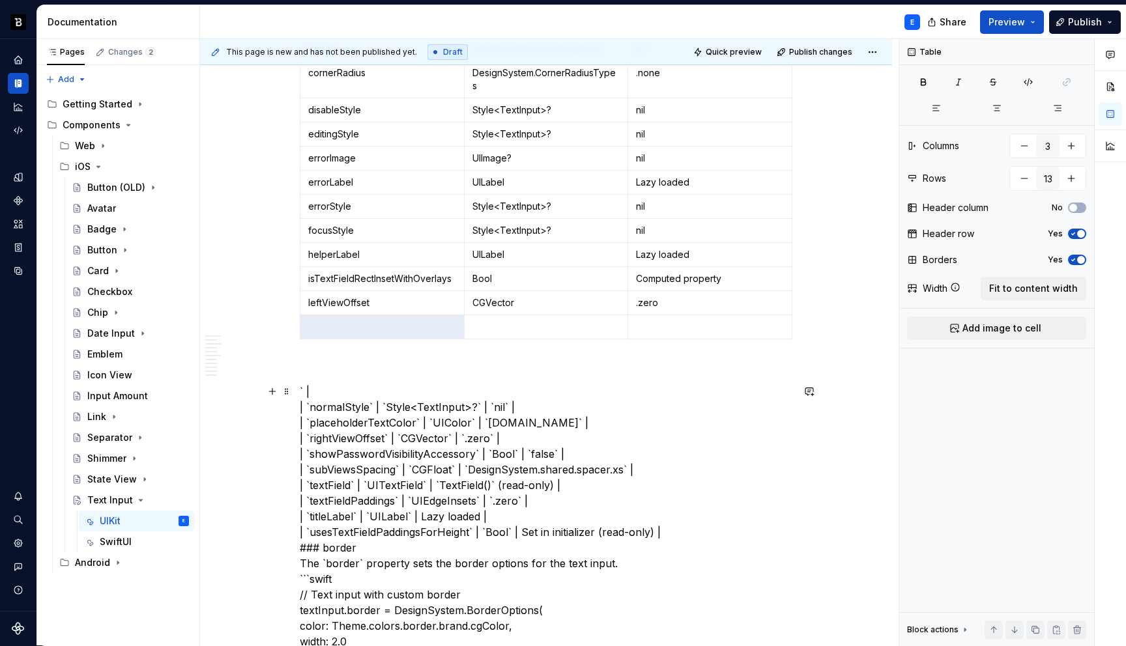
scroll to position [1615, 0]
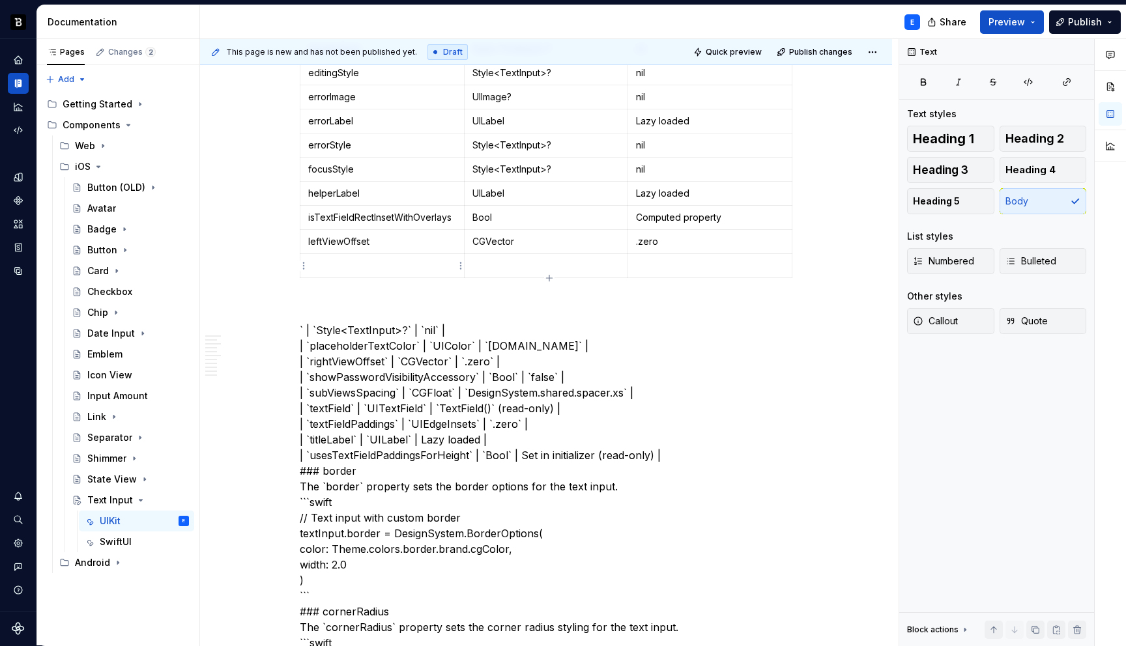
click at [353, 266] on p at bounding box center [382, 265] width 148 height 13
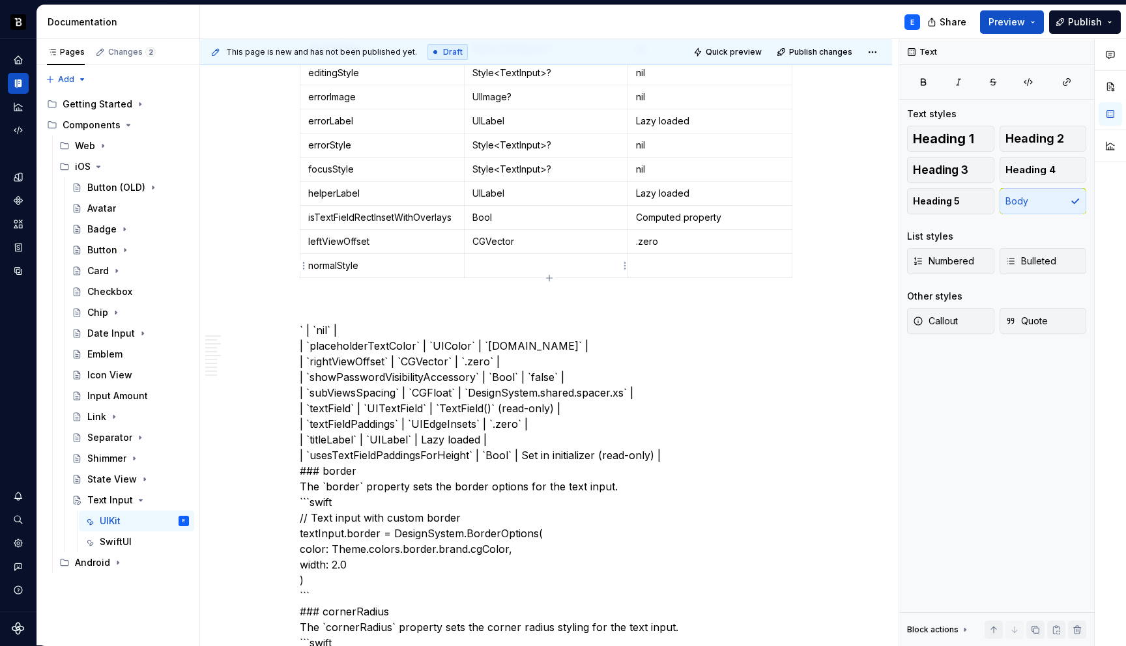
click at [491, 265] on p at bounding box center [546, 265] width 148 height 13
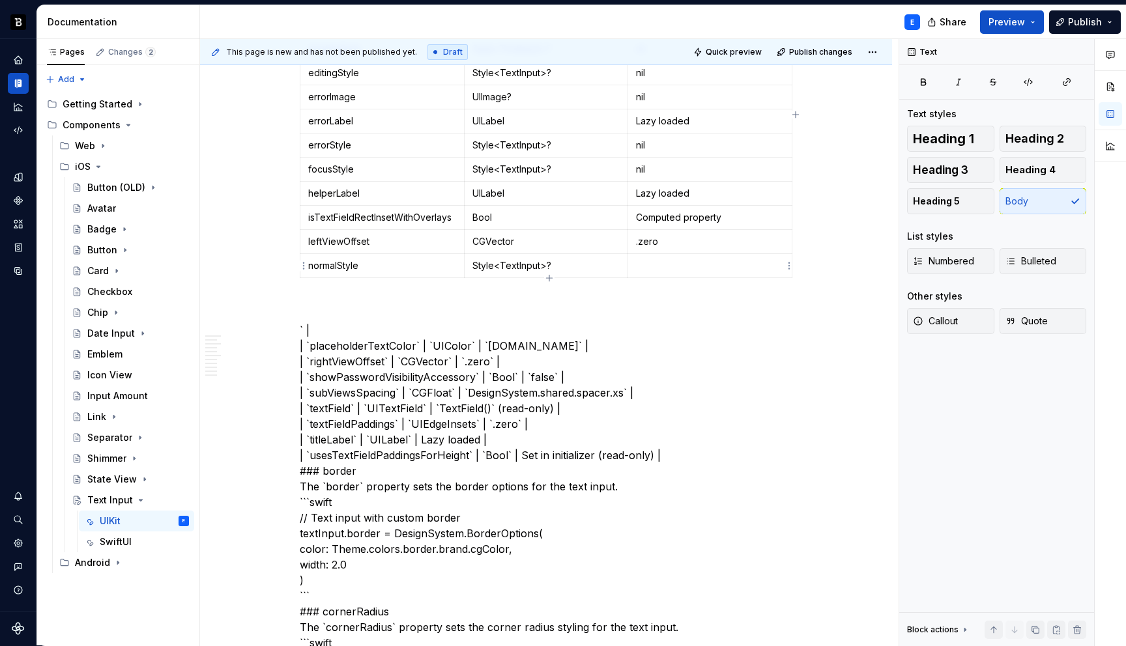
click at [666, 261] on p at bounding box center [710, 265] width 148 height 13
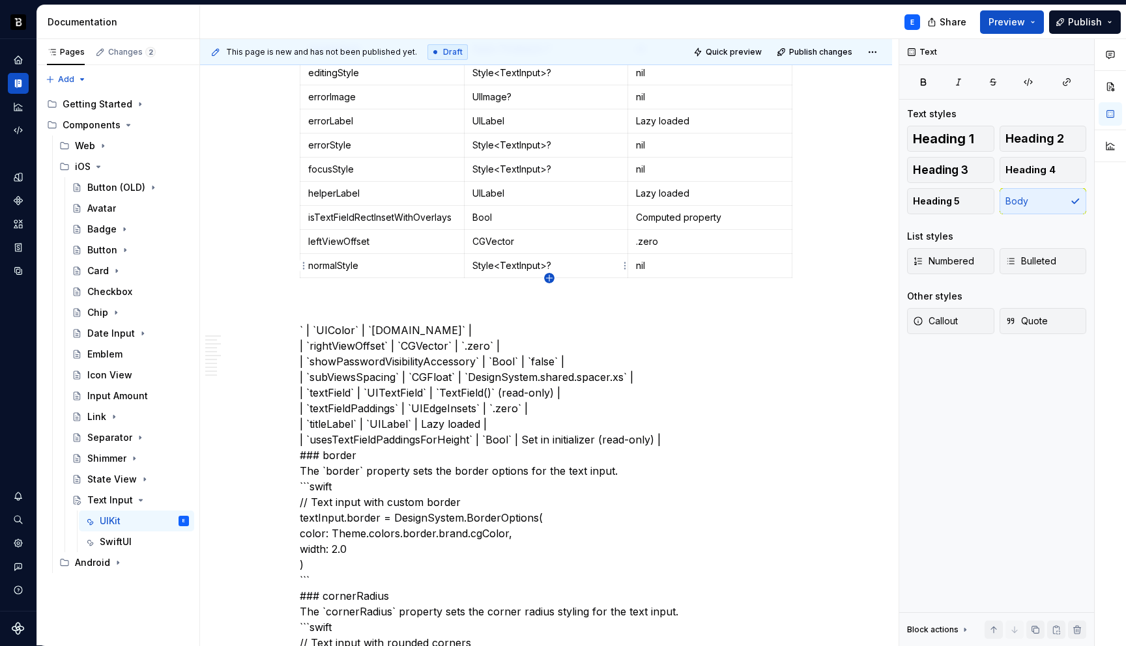
click at [549, 280] on icon "button" at bounding box center [549, 278] width 10 height 10
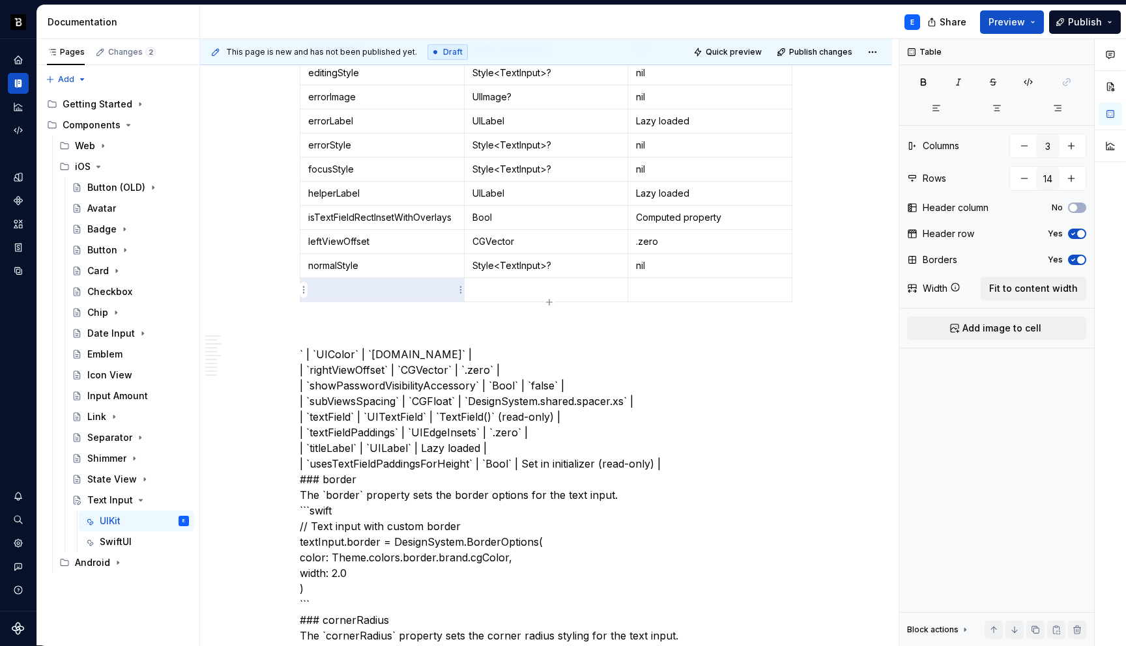
click at [393, 293] on p at bounding box center [382, 289] width 148 height 13
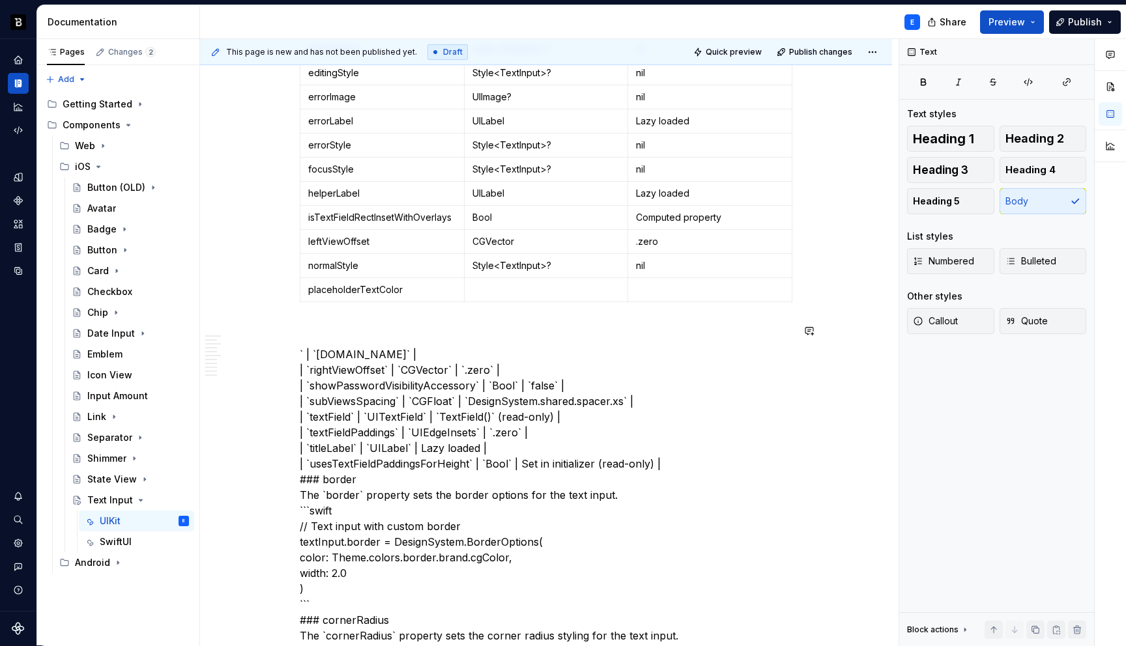
click at [498, 285] on p at bounding box center [546, 289] width 148 height 13
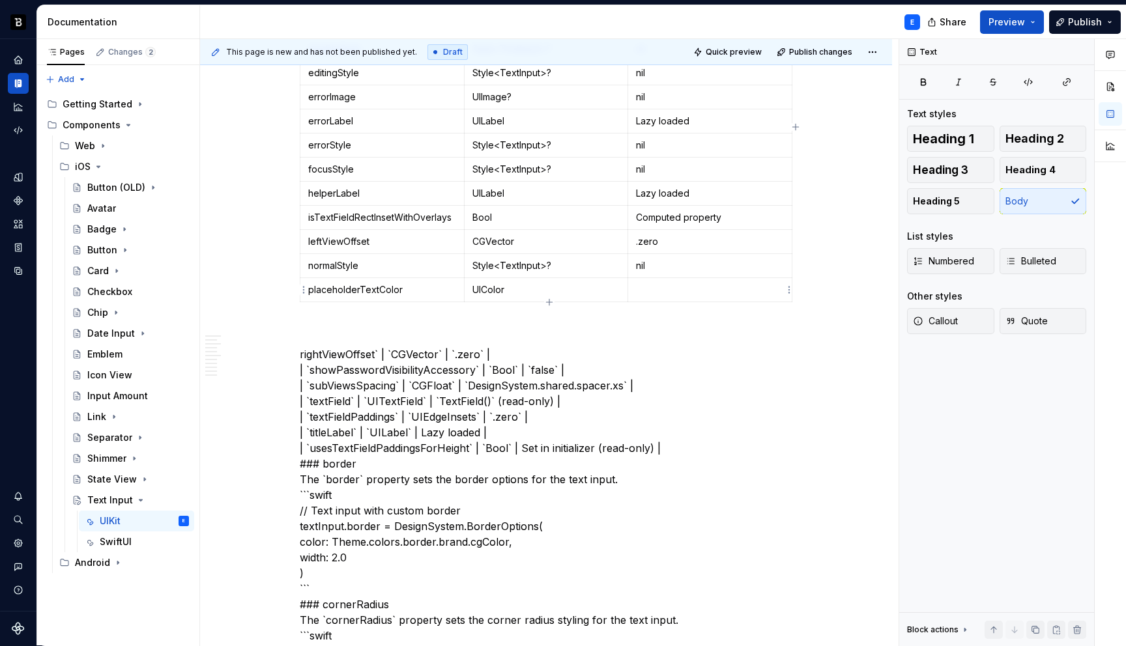
click at [663, 283] on p at bounding box center [710, 289] width 148 height 13
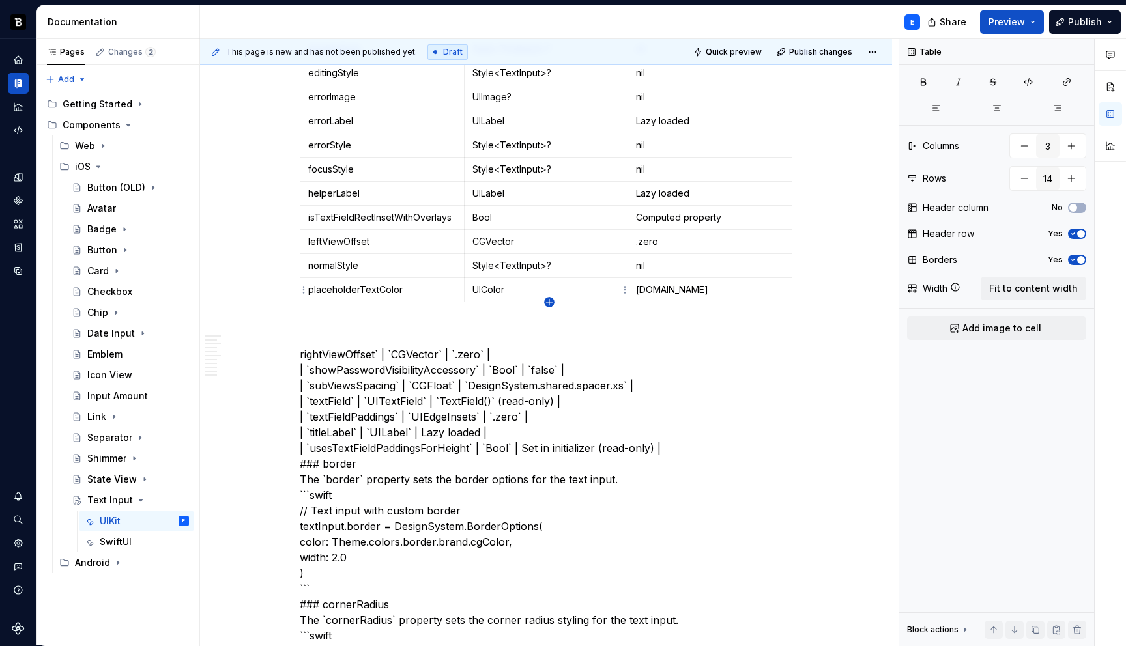
click at [548, 300] on icon "button" at bounding box center [549, 302] width 10 height 10
type input "15"
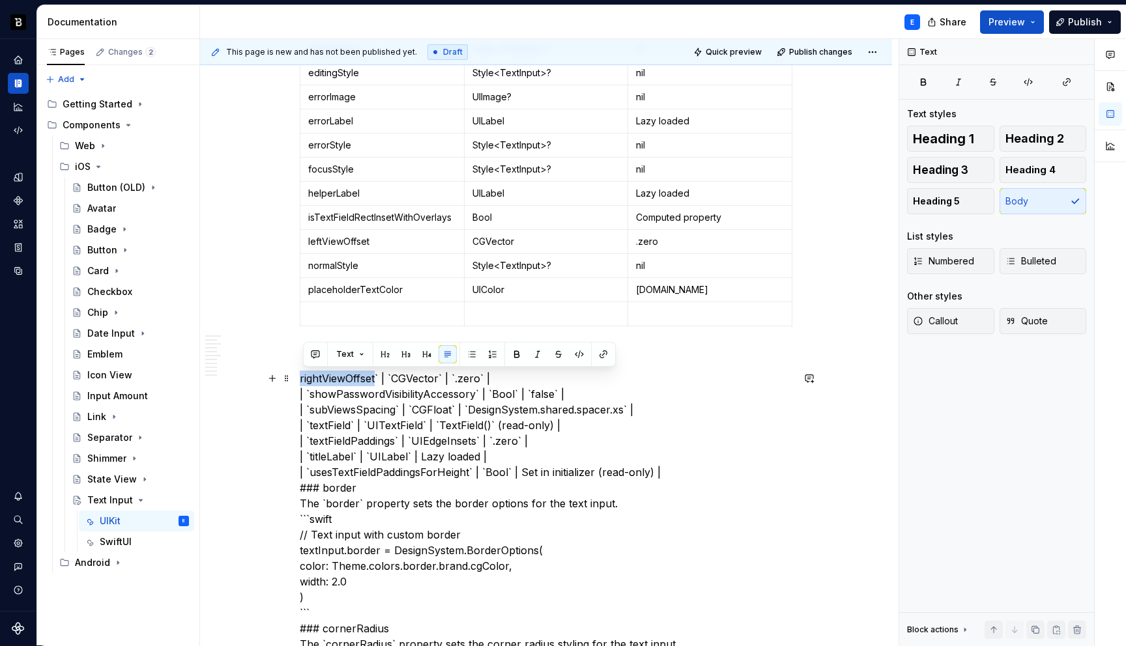
click at [352, 313] on p at bounding box center [382, 313] width 148 height 13
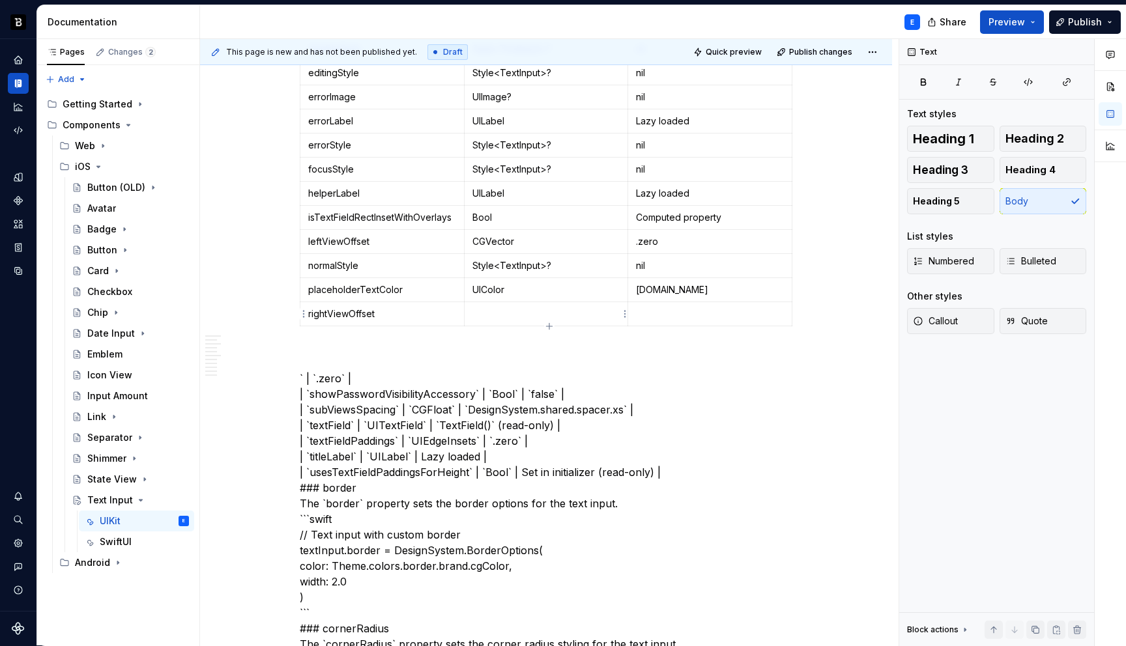
click at [524, 304] on td at bounding box center [546, 314] width 164 height 24
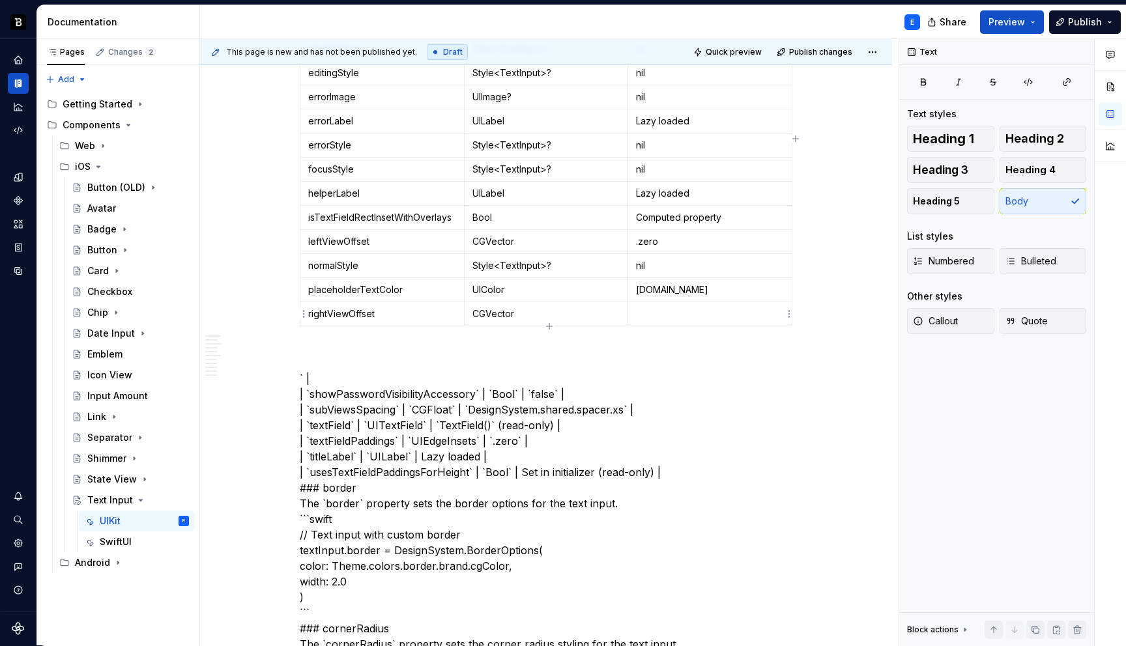
click at [726, 312] on p at bounding box center [710, 313] width 148 height 13
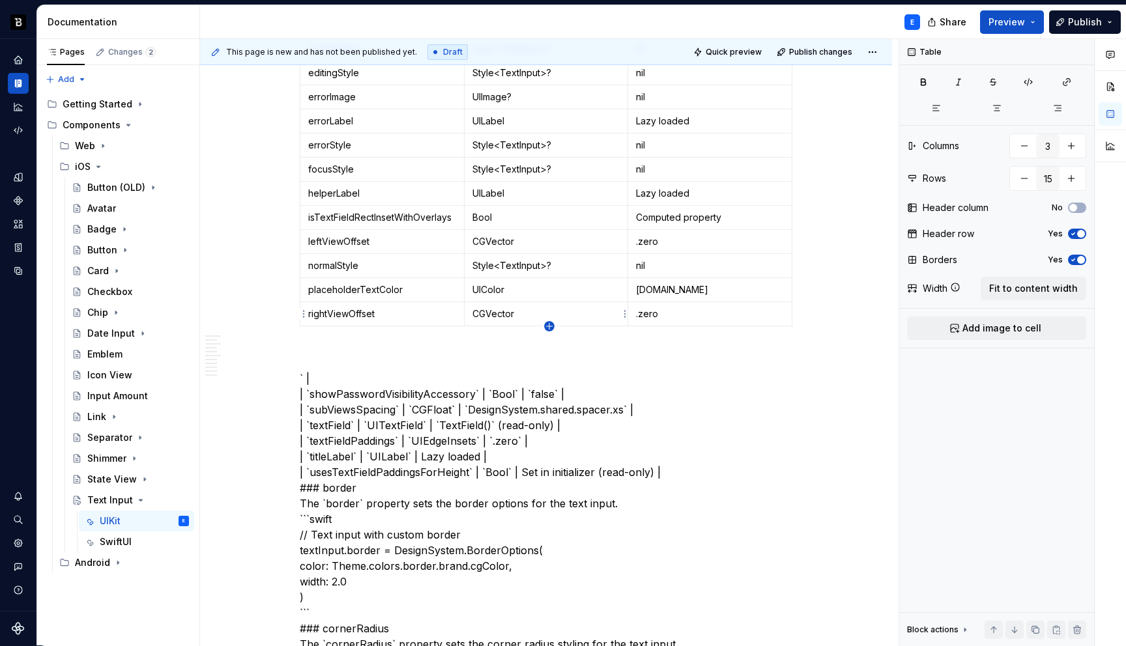
click at [552, 325] on icon "button" at bounding box center [549, 326] width 10 height 10
type input "16"
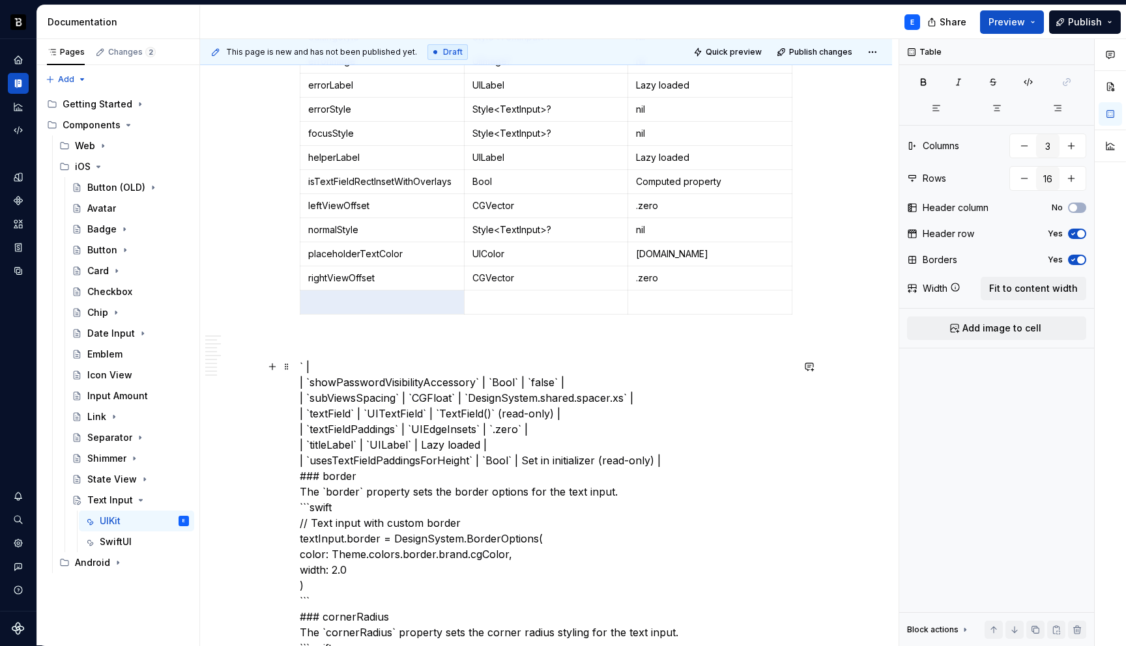
scroll to position [1659, 0]
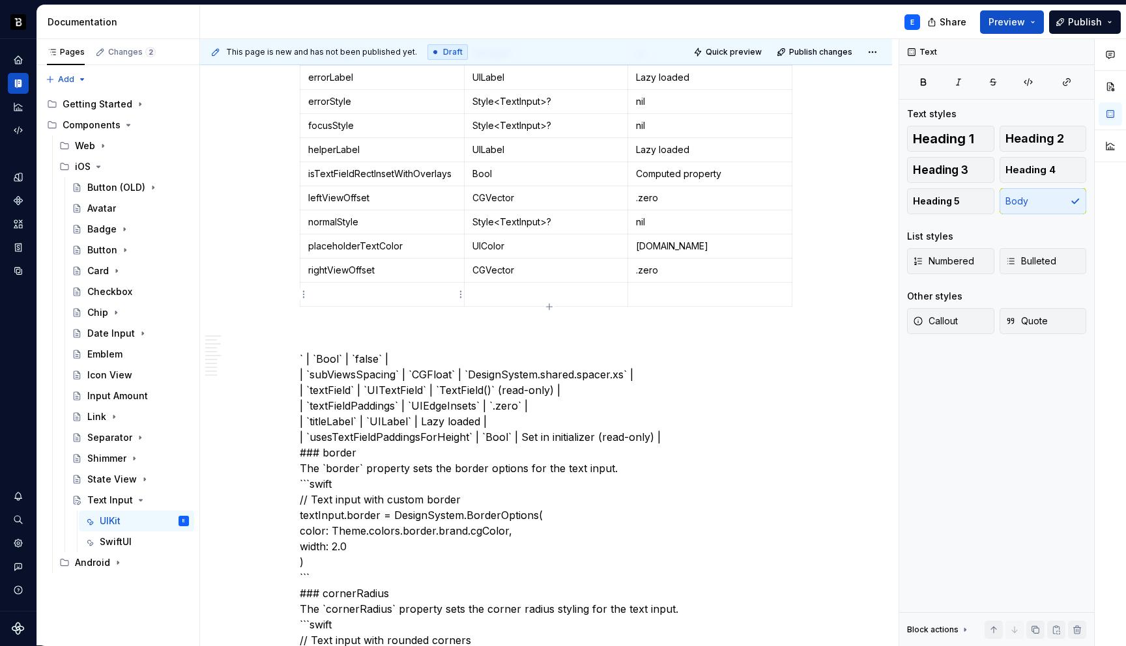
click at [373, 286] on td at bounding box center [382, 295] width 164 height 24
click at [538, 295] on p at bounding box center [546, 294] width 148 height 13
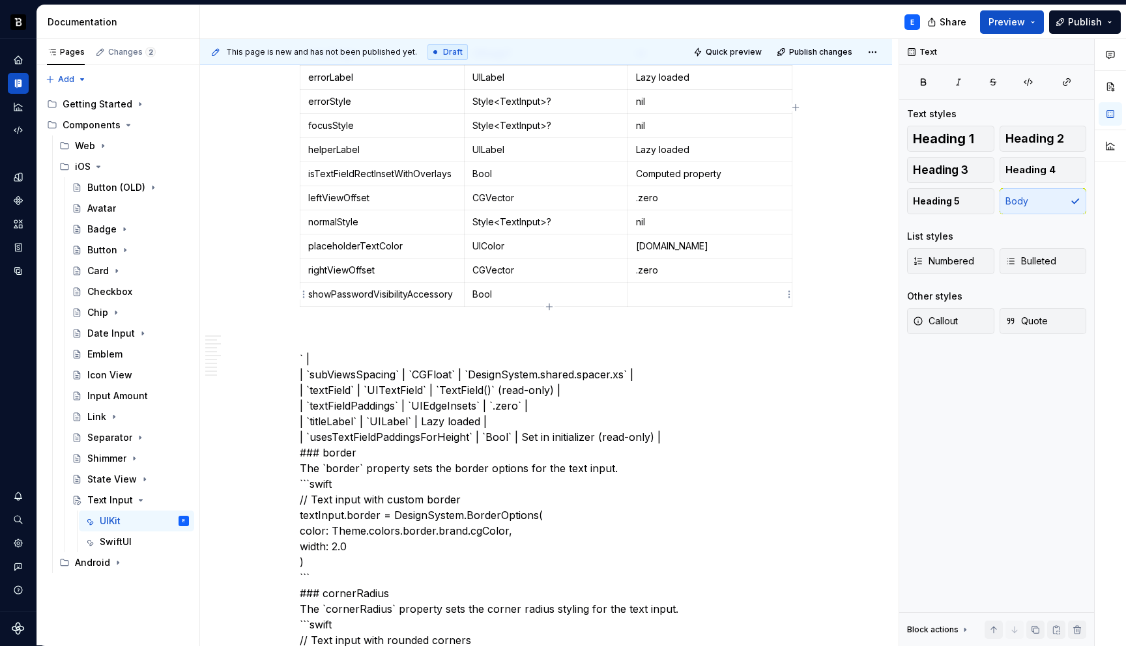
click at [670, 285] on td at bounding box center [710, 295] width 164 height 24
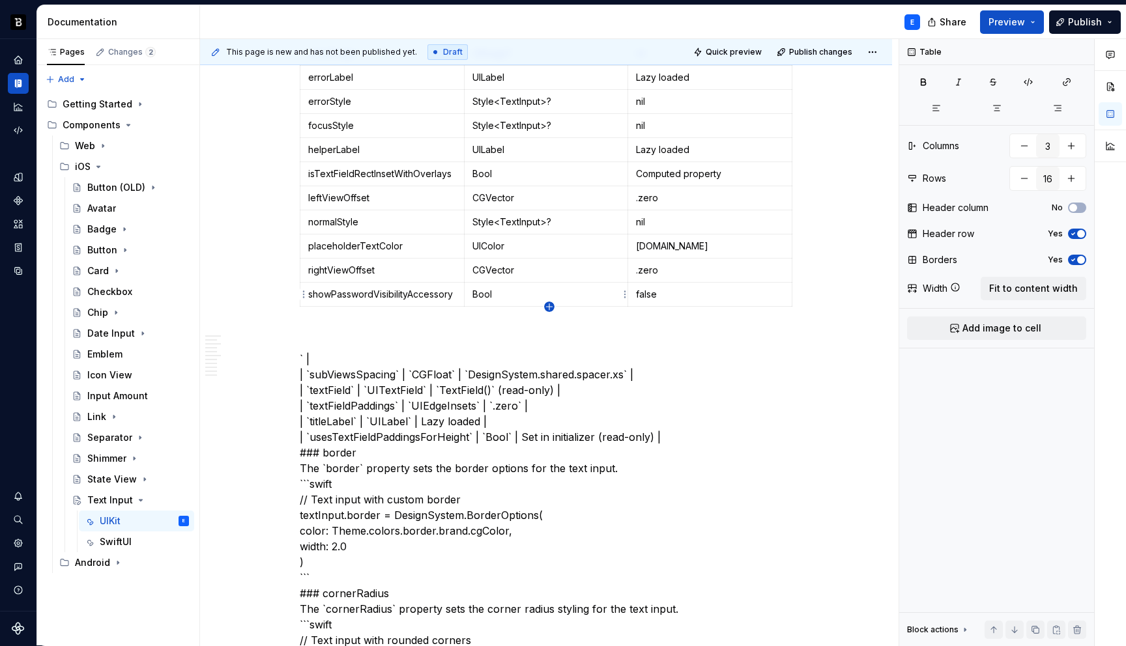
click at [549, 306] on icon "button" at bounding box center [549, 307] width 6 height 6
type input "17"
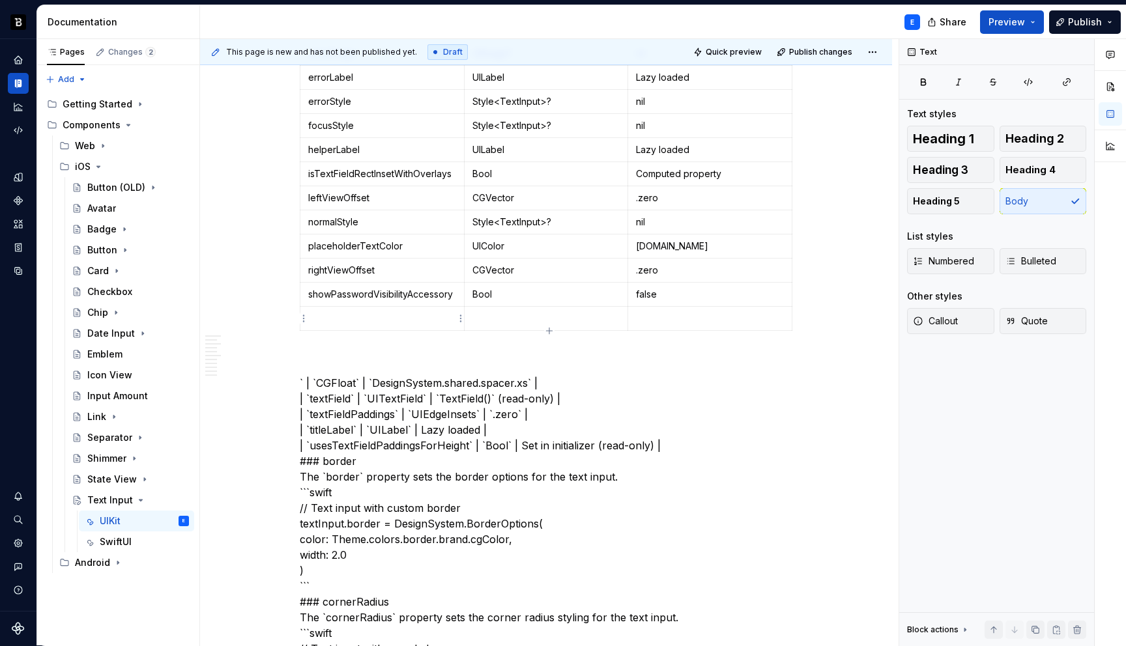
click at [364, 310] on td at bounding box center [382, 319] width 164 height 24
click at [509, 319] on p at bounding box center [546, 318] width 148 height 13
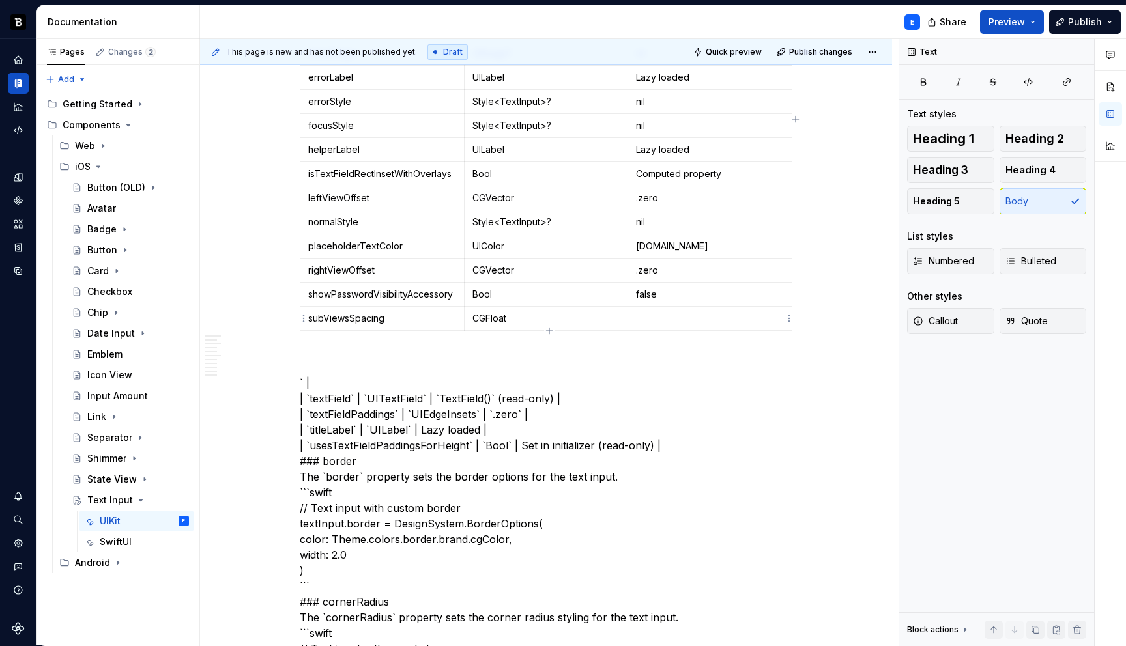
click at [663, 316] on p at bounding box center [710, 318] width 148 height 13
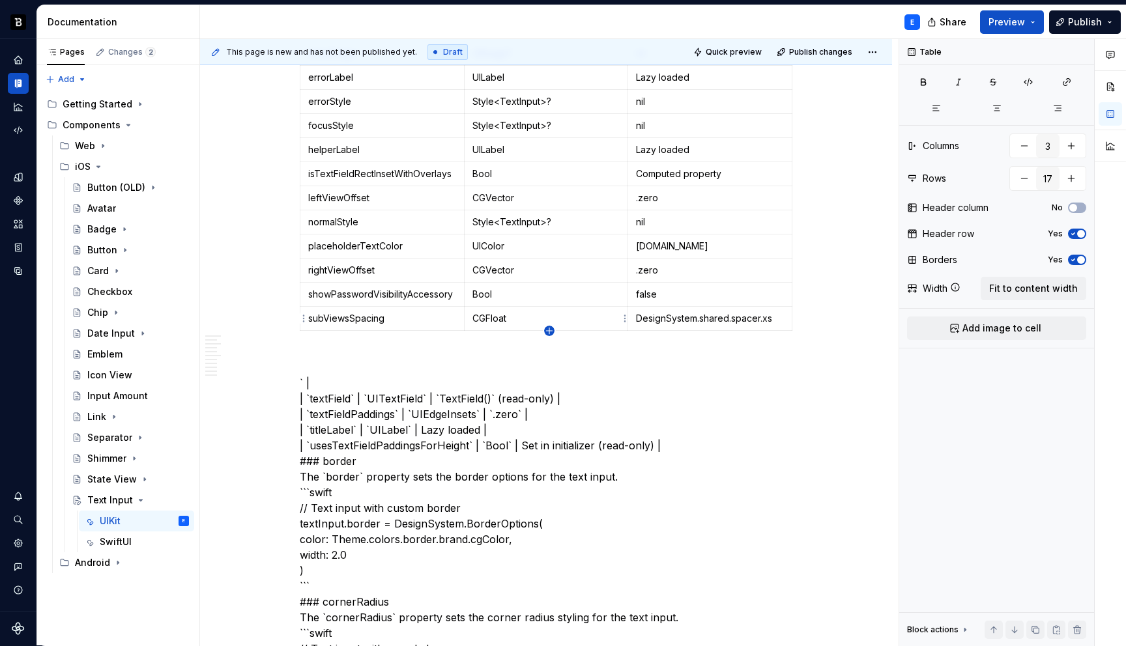
click at [552, 328] on icon "button" at bounding box center [549, 331] width 10 height 10
type input "18"
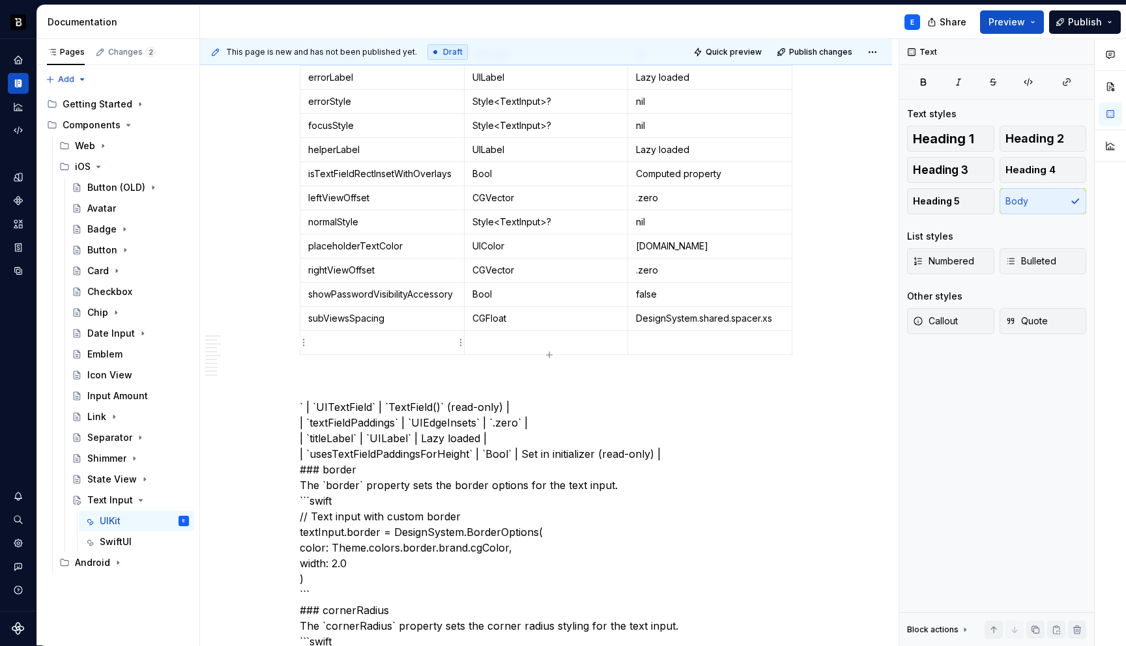
click at [360, 336] on p at bounding box center [382, 342] width 148 height 13
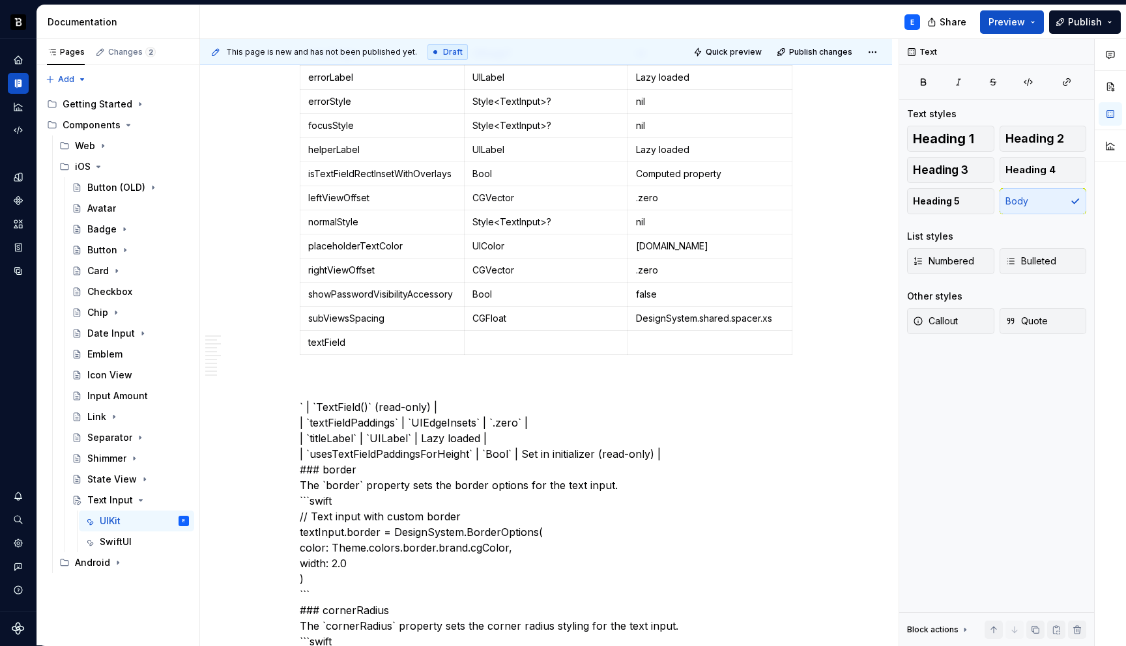
click at [514, 345] on p at bounding box center [546, 342] width 148 height 13
click at [678, 349] on td at bounding box center [710, 343] width 164 height 24
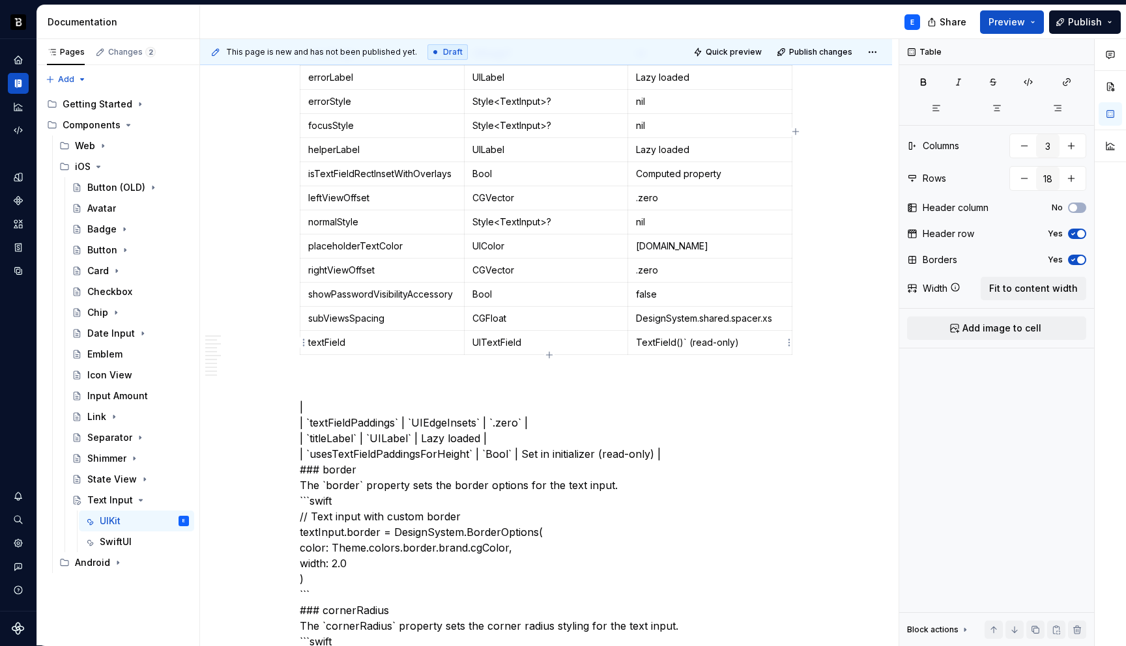
click at [689, 339] on p "TextField()` (read-only)" at bounding box center [710, 342] width 148 height 13
click at [547, 354] on icon "button" at bounding box center [549, 355] width 6 height 6
type input "19"
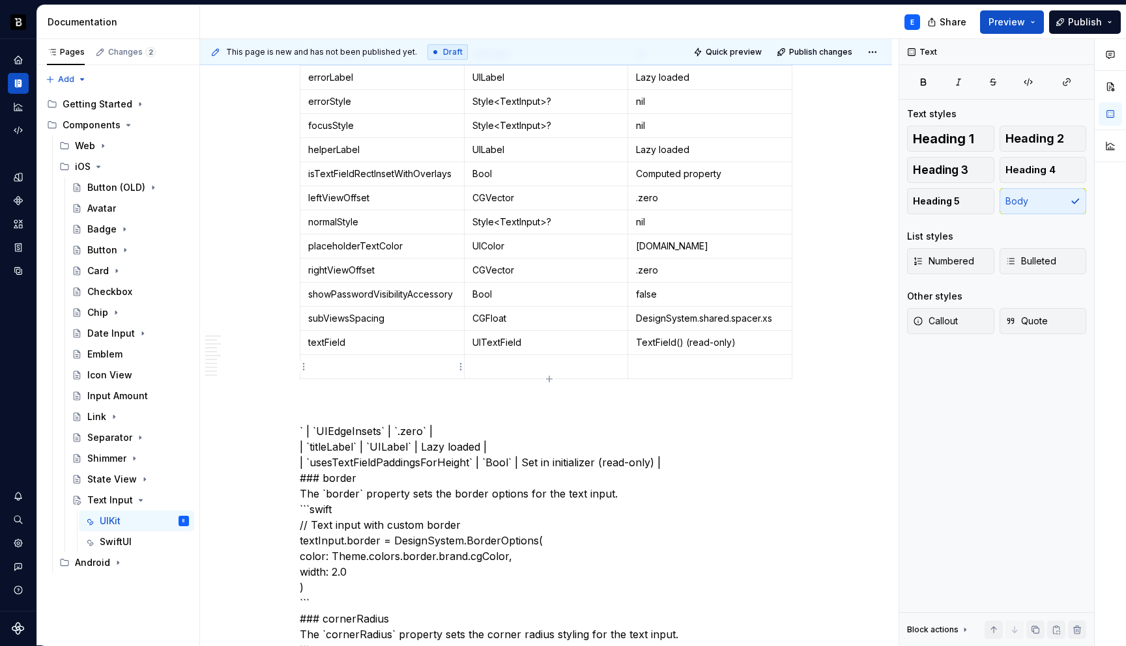
click at [399, 360] on p at bounding box center [382, 366] width 148 height 13
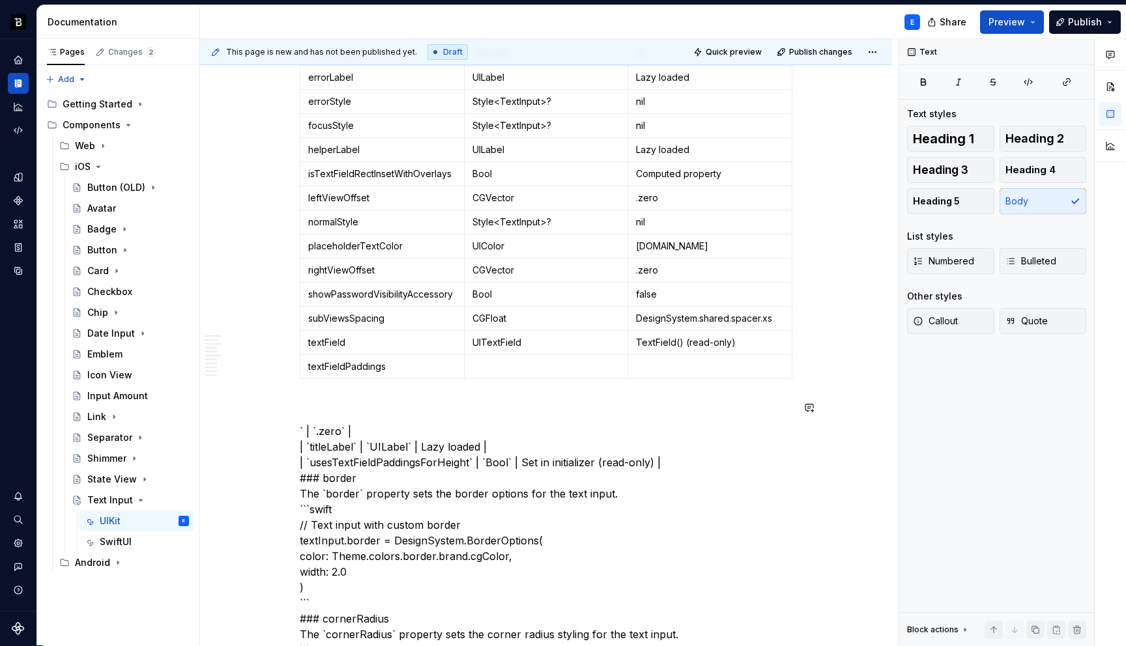
click at [496, 364] on p at bounding box center [546, 366] width 148 height 13
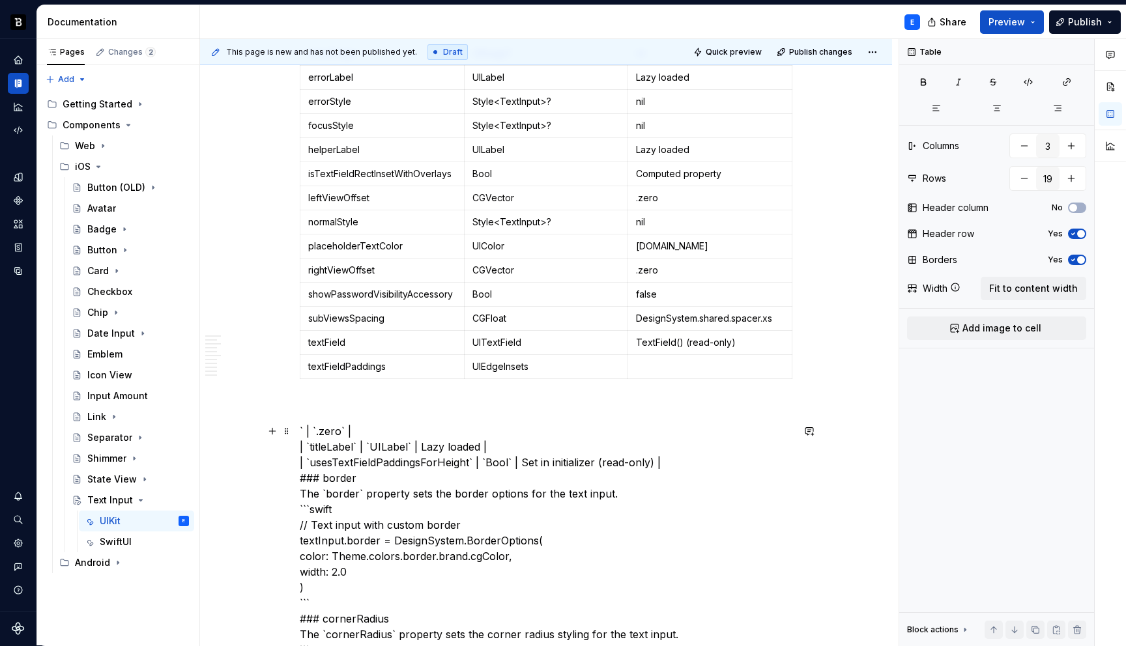
click at [679, 368] on p at bounding box center [710, 366] width 148 height 13
click at [550, 377] on icon "button" at bounding box center [549, 379] width 10 height 10
type input "20"
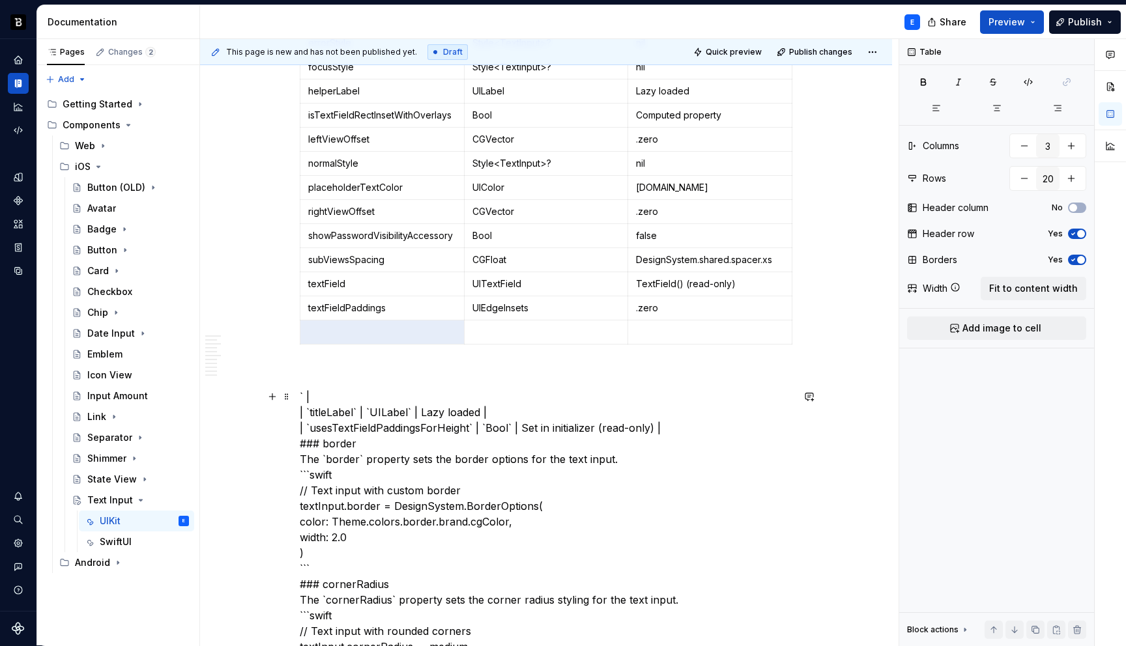
scroll to position [1736, 0]
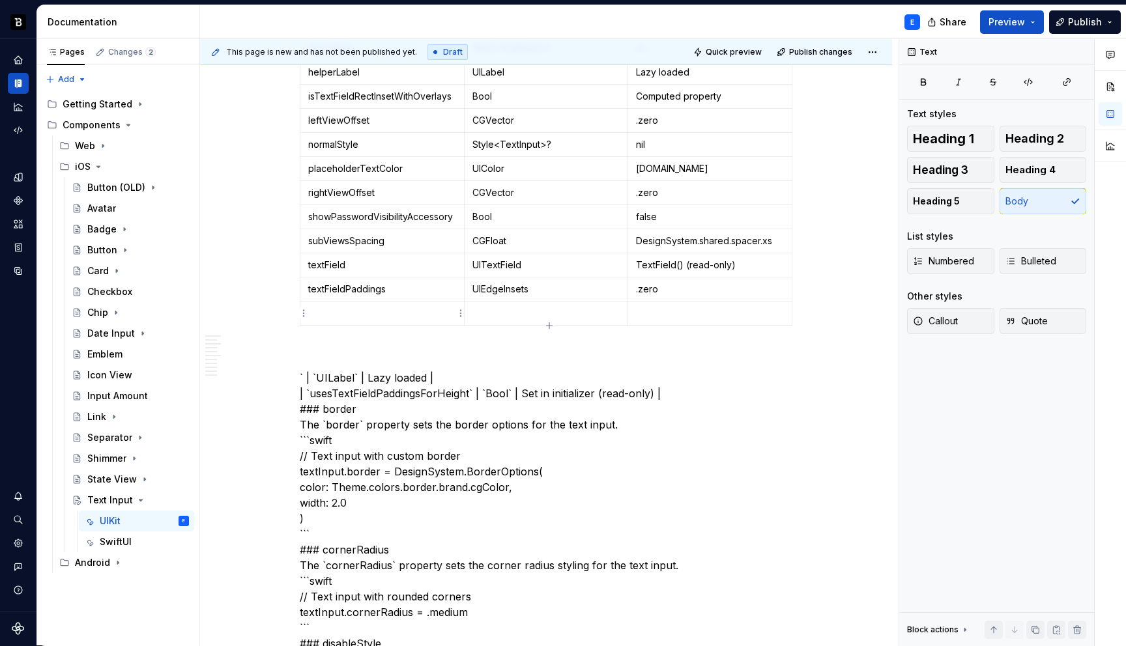
click at [392, 319] on p at bounding box center [382, 313] width 148 height 13
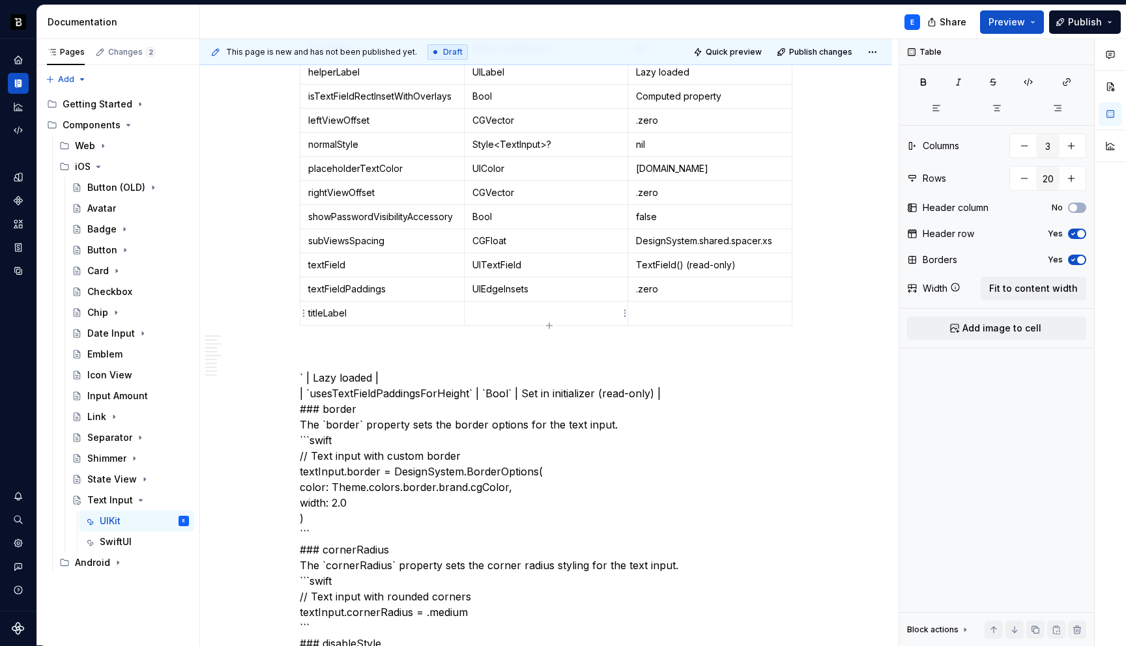
click at [506, 308] on p at bounding box center [546, 313] width 148 height 13
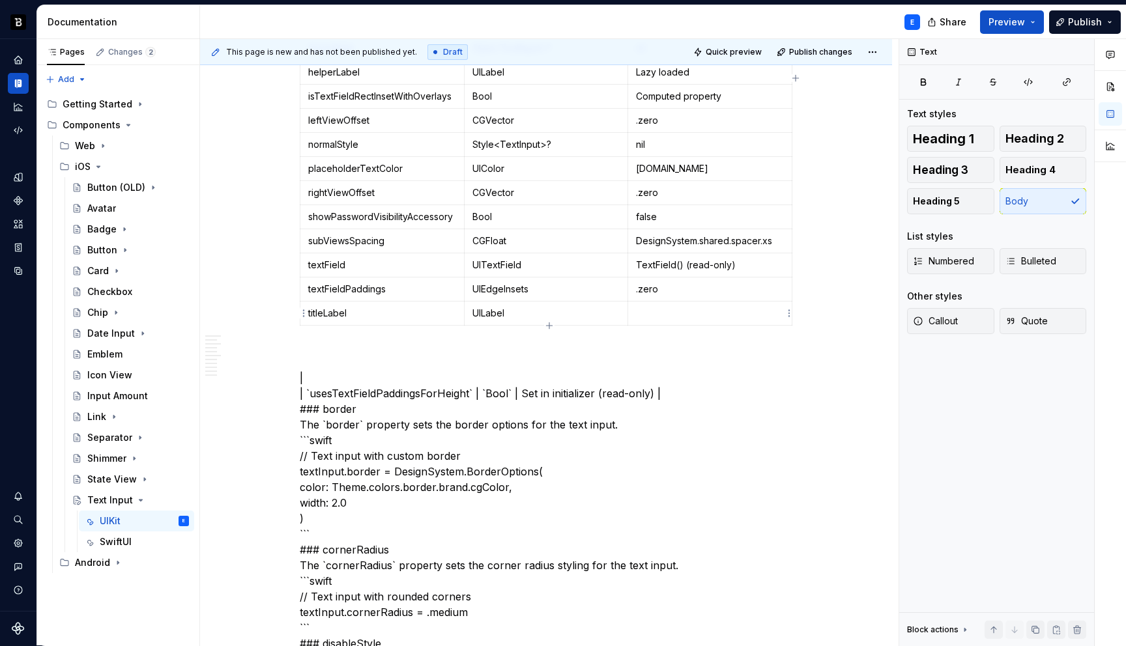
click at [658, 314] on p at bounding box center [710, 313] width 148 height 13
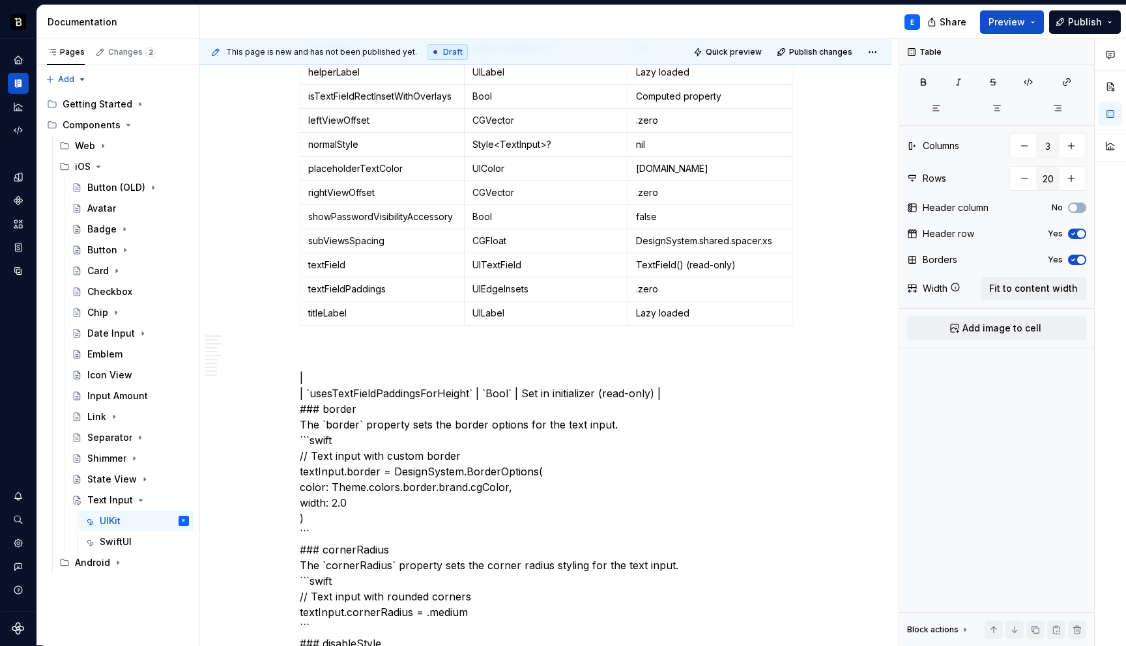
click at [549, 326] on div "Property Type Default border DesignSystem.BorderOptions? nil cornerRadius Desig…" at bounding box center [546, 80] width 492 height 501
click at [548, 322] on icon "button" at bounding box center [549, 326] width 10 height 10
type input "21"
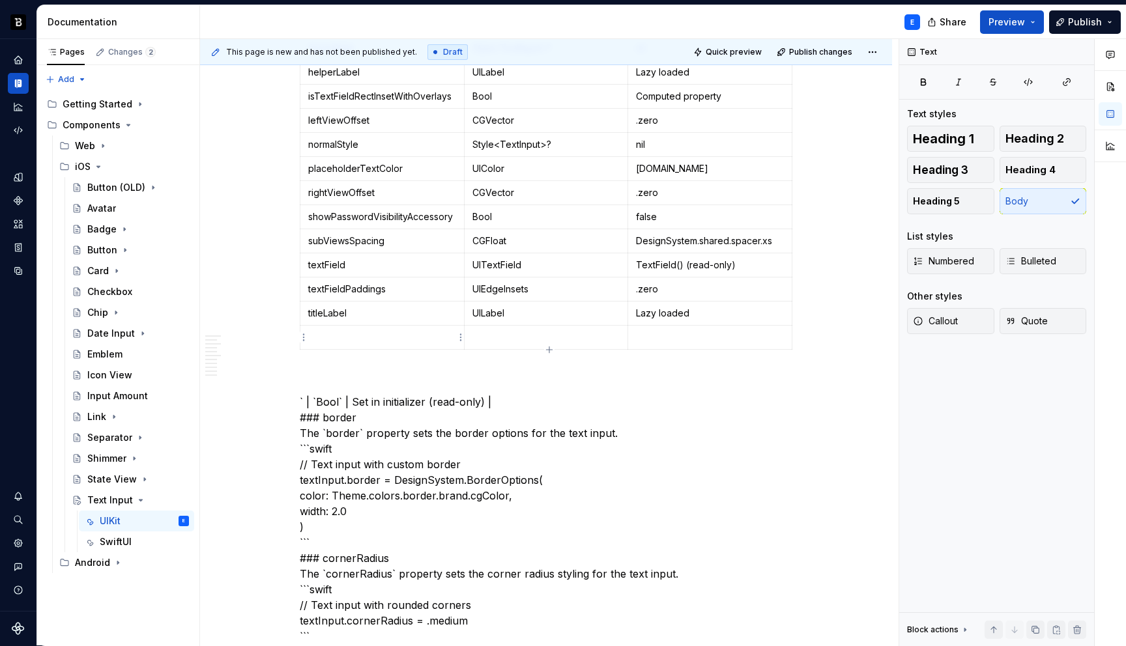
click at [335, 335] on p at bounding box center [382, 337] width 148 height 13
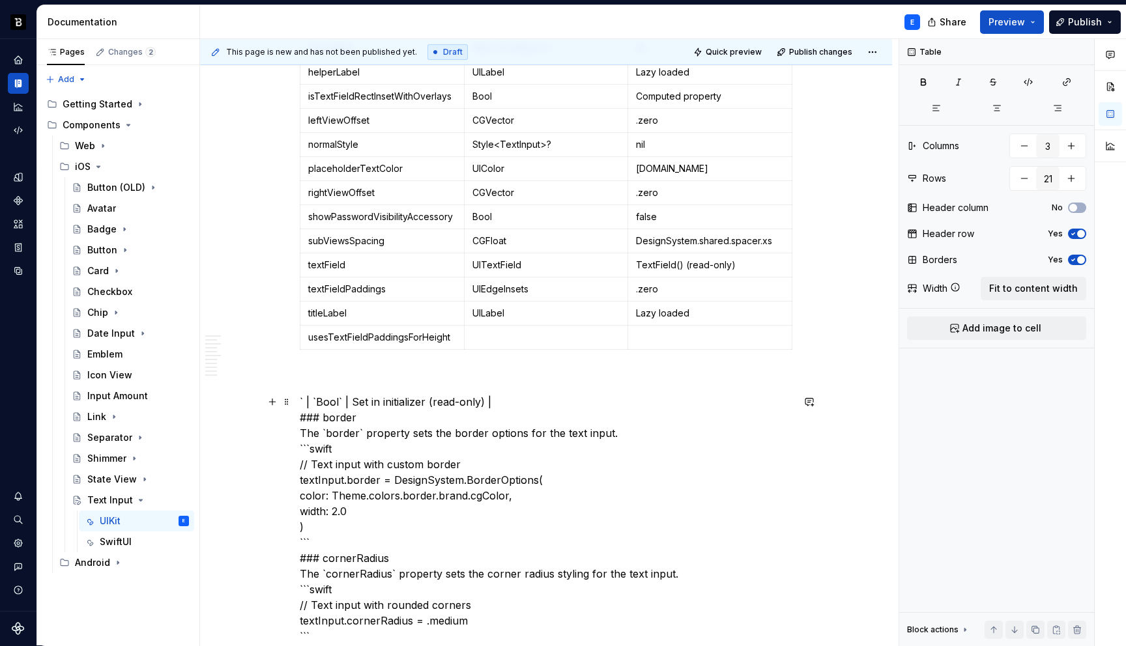
click at [489, 337] on p at bounding box center [546, 337] width 148 height 13
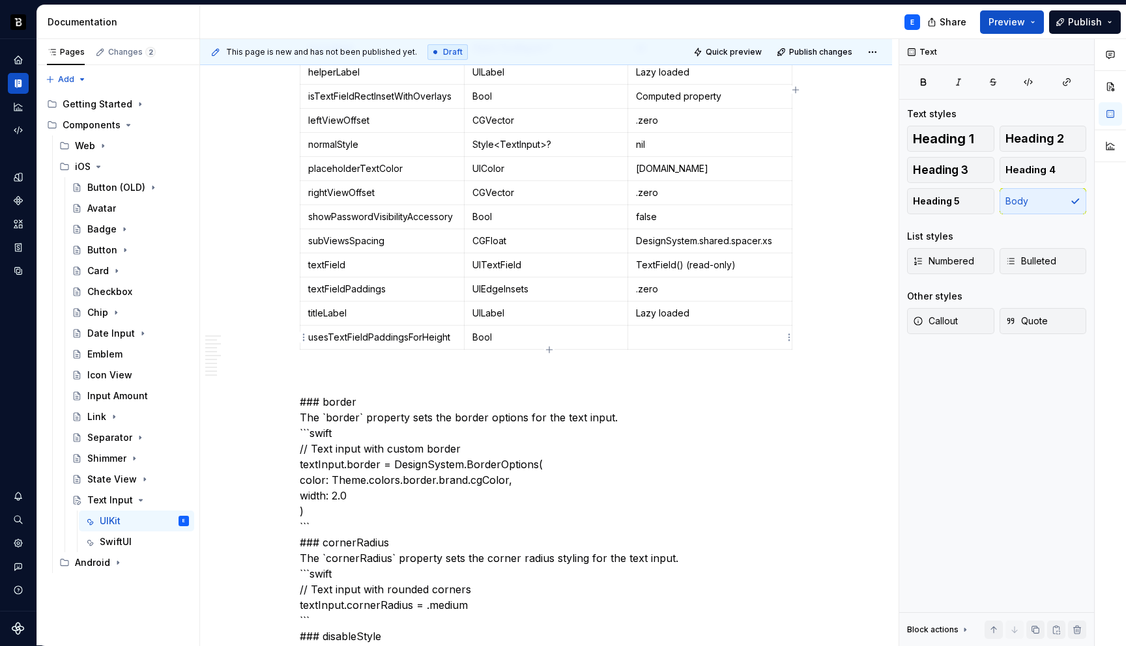
click at [657, 336] on p at bounding box center [710, 337] width 148 height 13
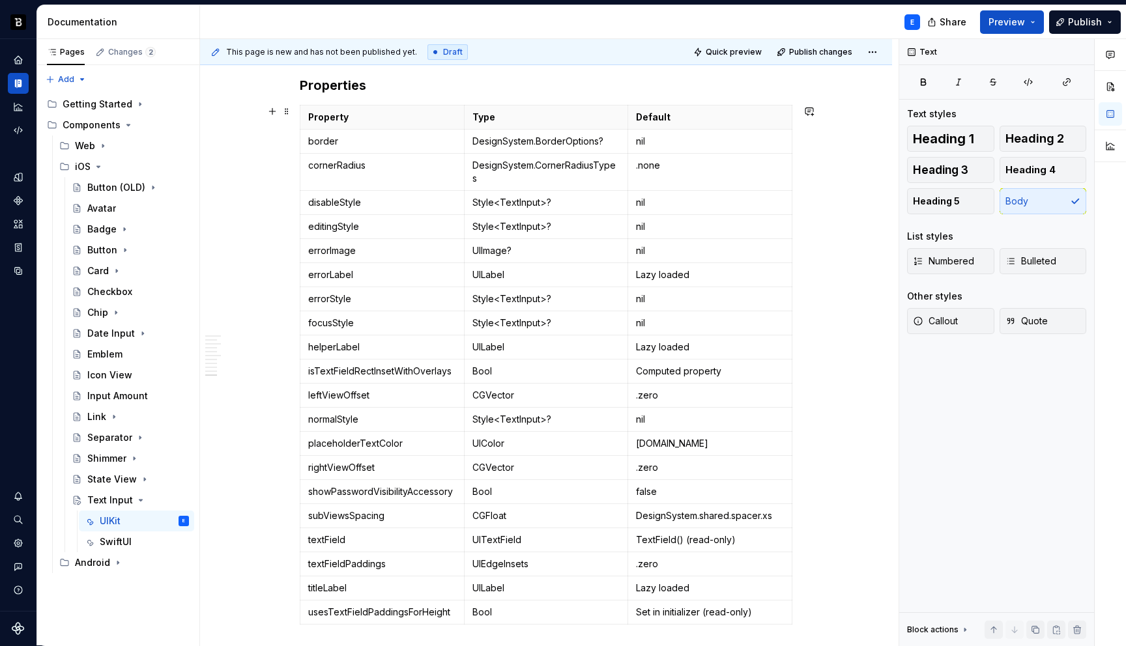
scroll to position [1477, 0]
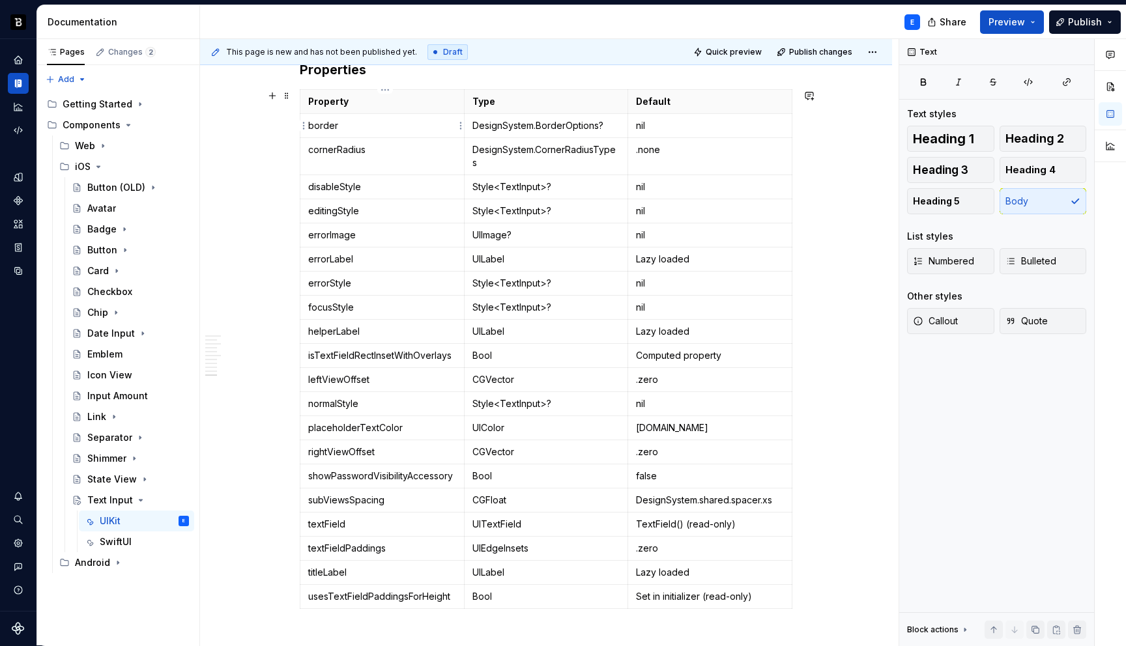
click at [400, 139] on td "cornerRadius" at bounding box center [382, 156] width 164 height 37
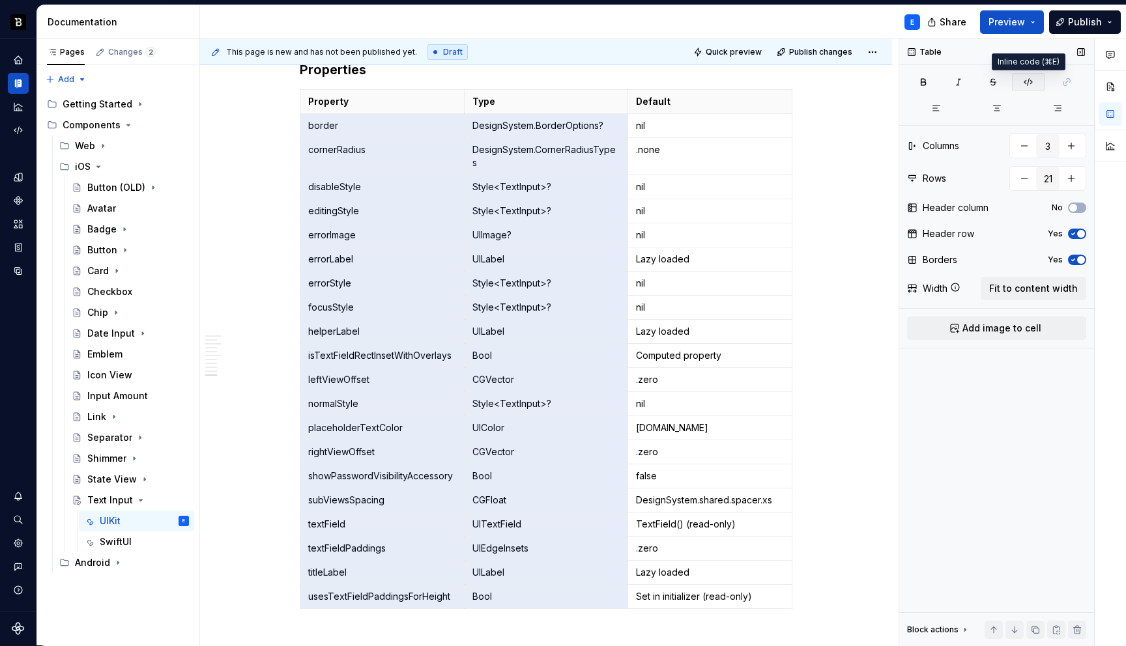
click at [1023, 86] on icon "button" at bounding box center [1028, 82] width 10 height 10
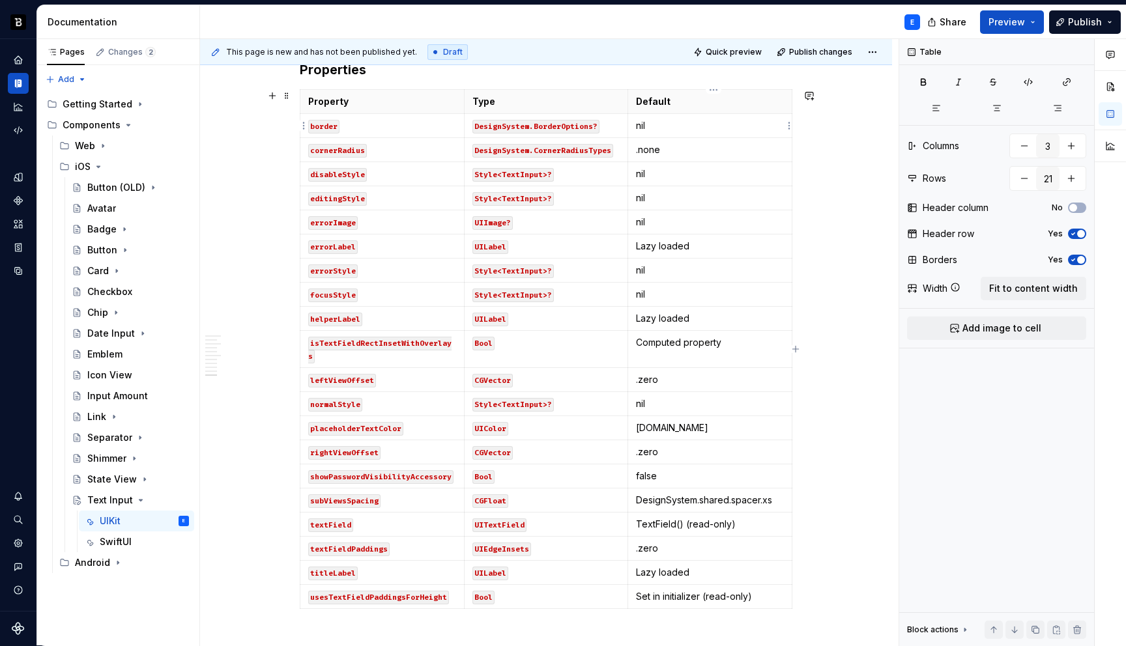
click at [681, 125] on p "nil" at bounding box center [710, 125] width 148 height 13
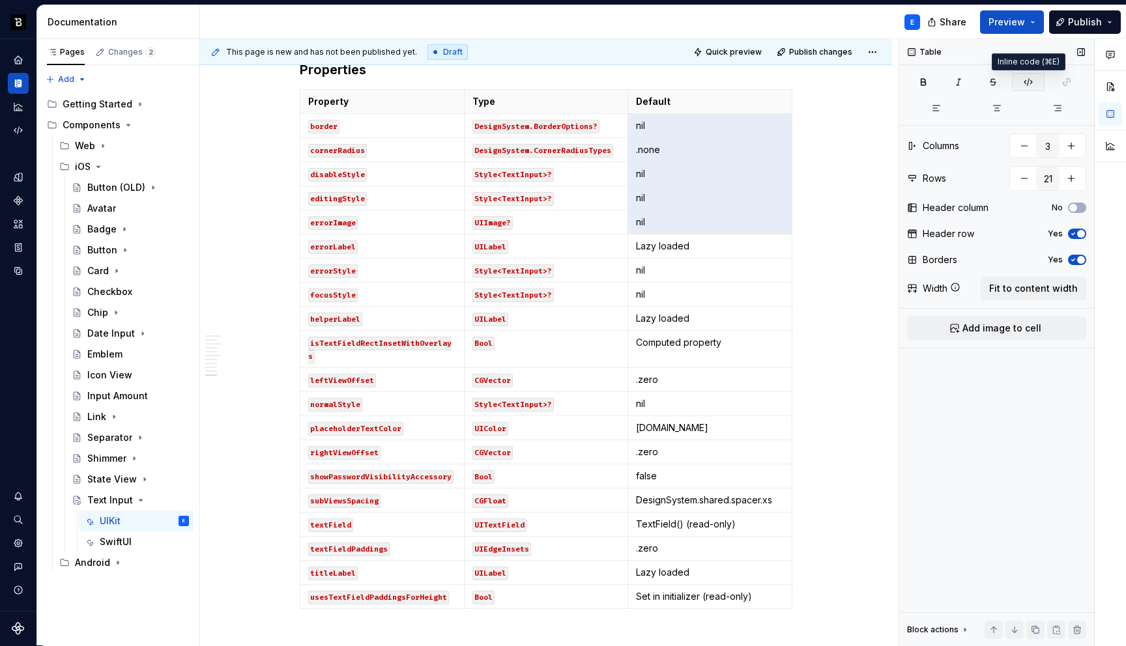
click at [1028, 81] on icon "button" at bounding box center [1028, 82] width 10 height 10
click at [699, 267] on p "nil" at bounding box center [710, 270] width 148 height 13
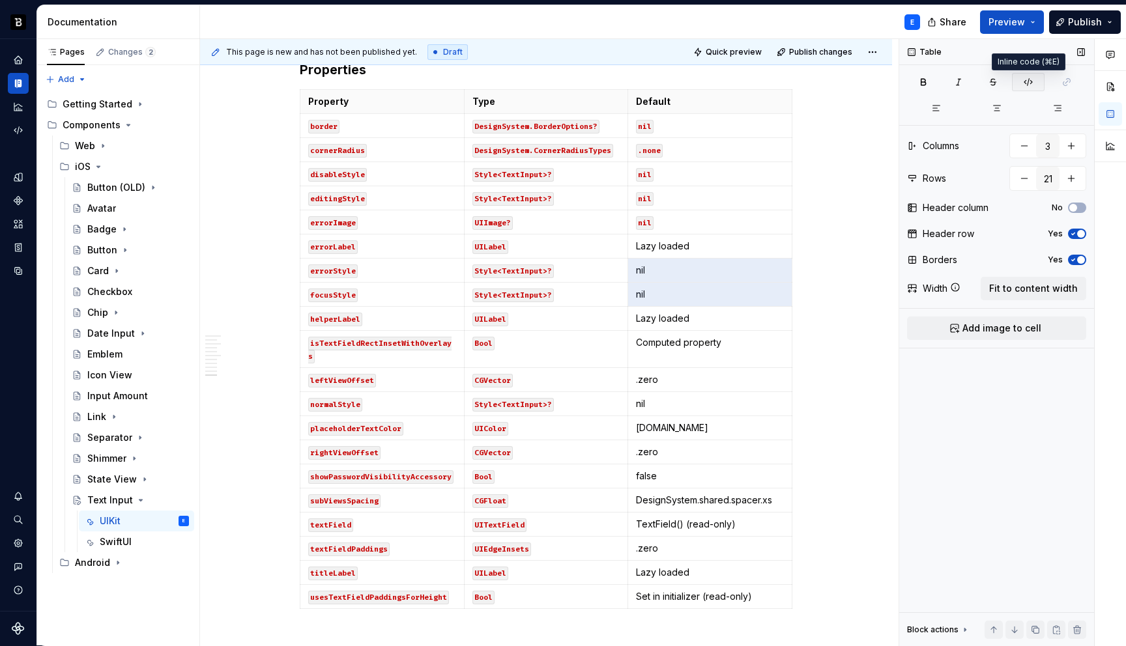
click at [1023, 81] on icon "button" at bounding box center [1028, 82] width 10 height 10
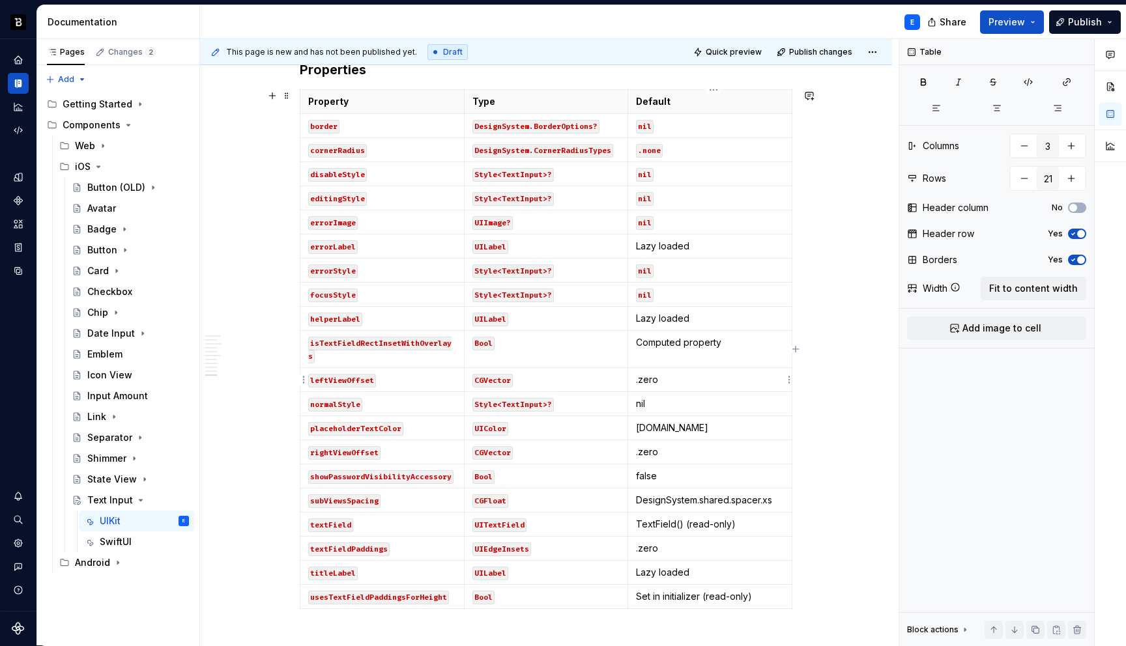
click at [690, 376] on p ".zero" at bounding box center [710, 379] width 148 height 13
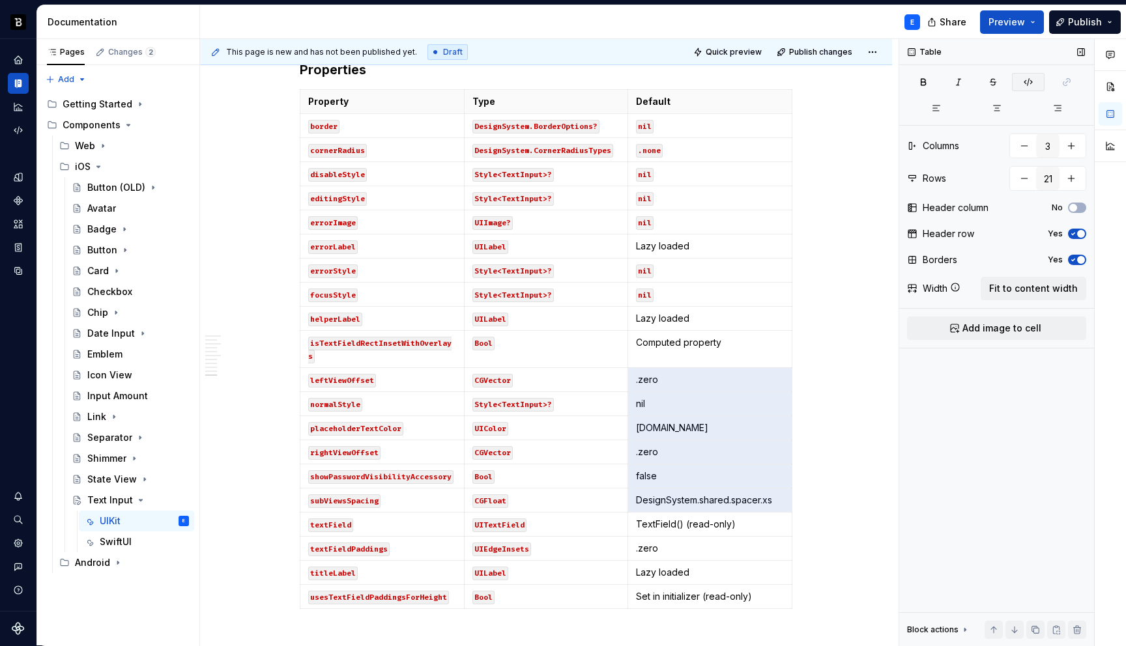
click at [1022, 87] on button "button" at bounding box center [1028, 82] width 33 height 18
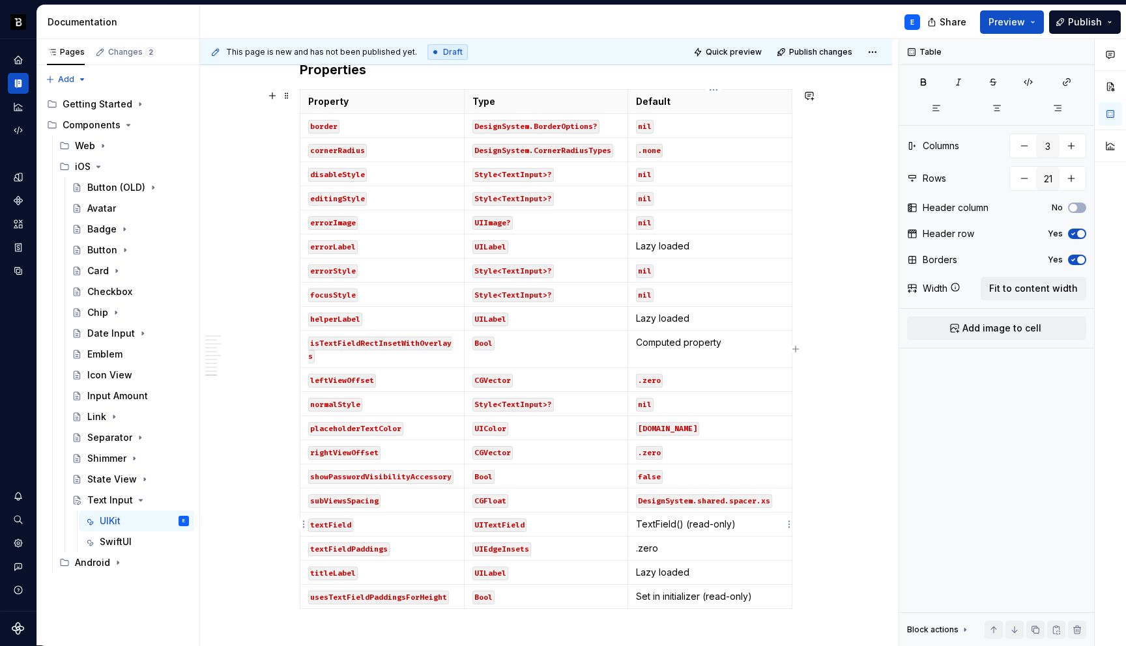
click at [685, 526] on p "TextField() (read-only)" at bounding box center [710, 524] width 148 height 13
click at [737, 499] on button "button" at bounding box center [738, 501] width 18 height 18
click at [707, 549] on p ".zero" at bounding box center [710, 548] width 148 height 13
click at [741, 516] on button "button" at bounding box center [738, 525] width 18 height 18
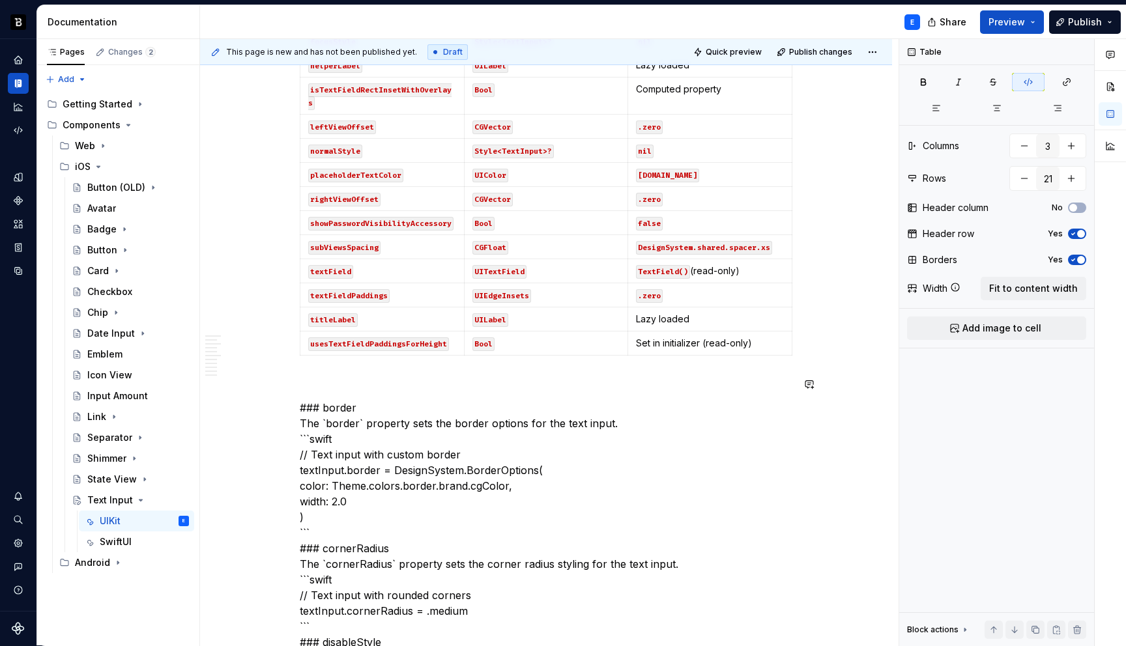
scroll to position [1759, 0]
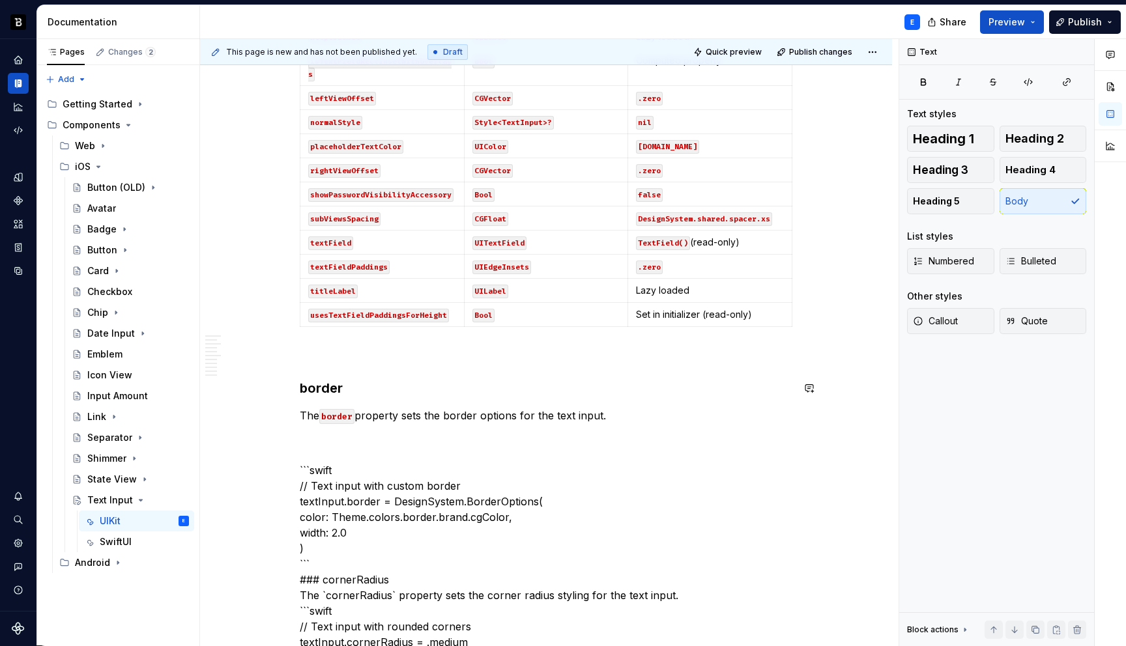
click at [618, 410] on p "The border property sets the border options for the text input." at bounding box center [546, 416] width 492 height 16
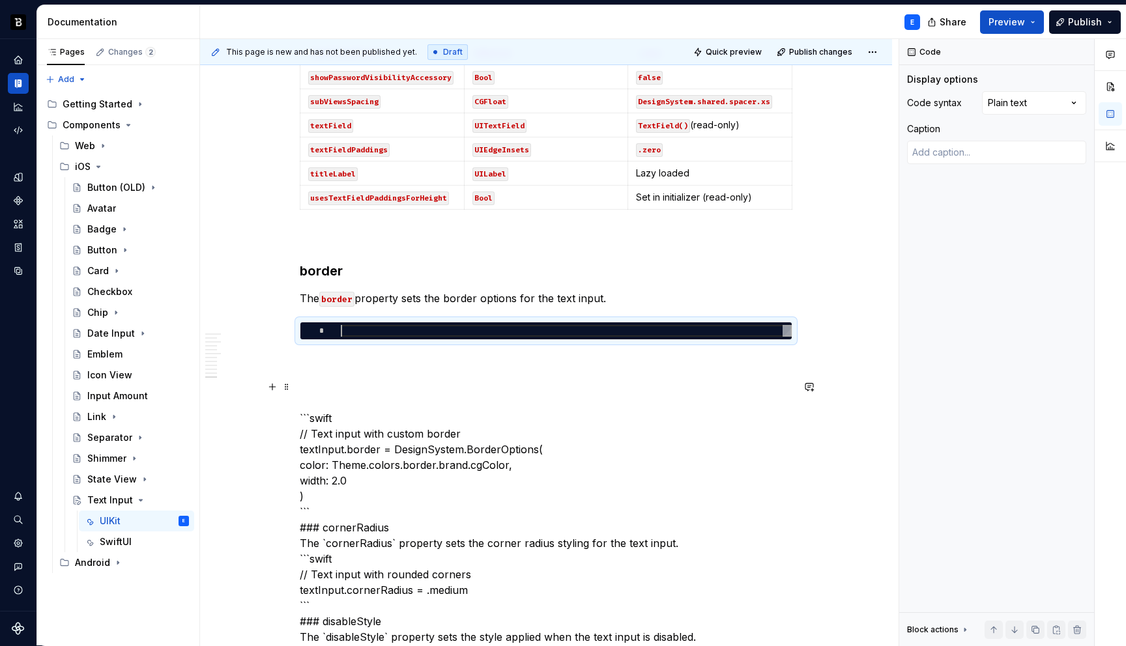
scroll to position [1906, 0]
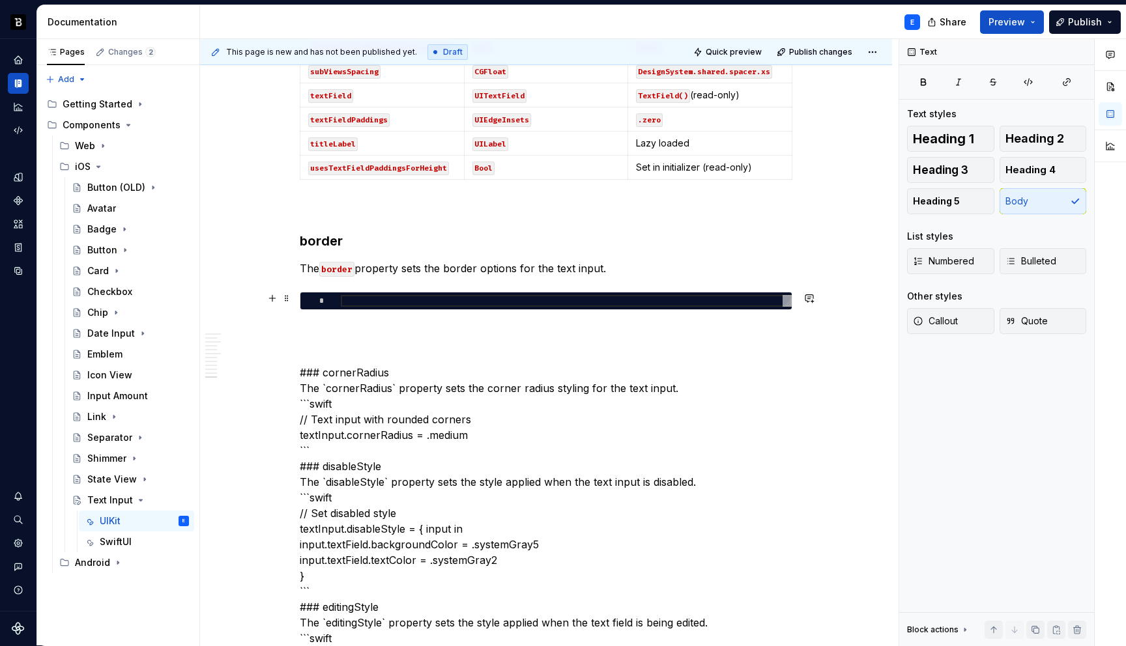
click at [410, 298] on div at bounding box center [566, 301] width 451 height 12
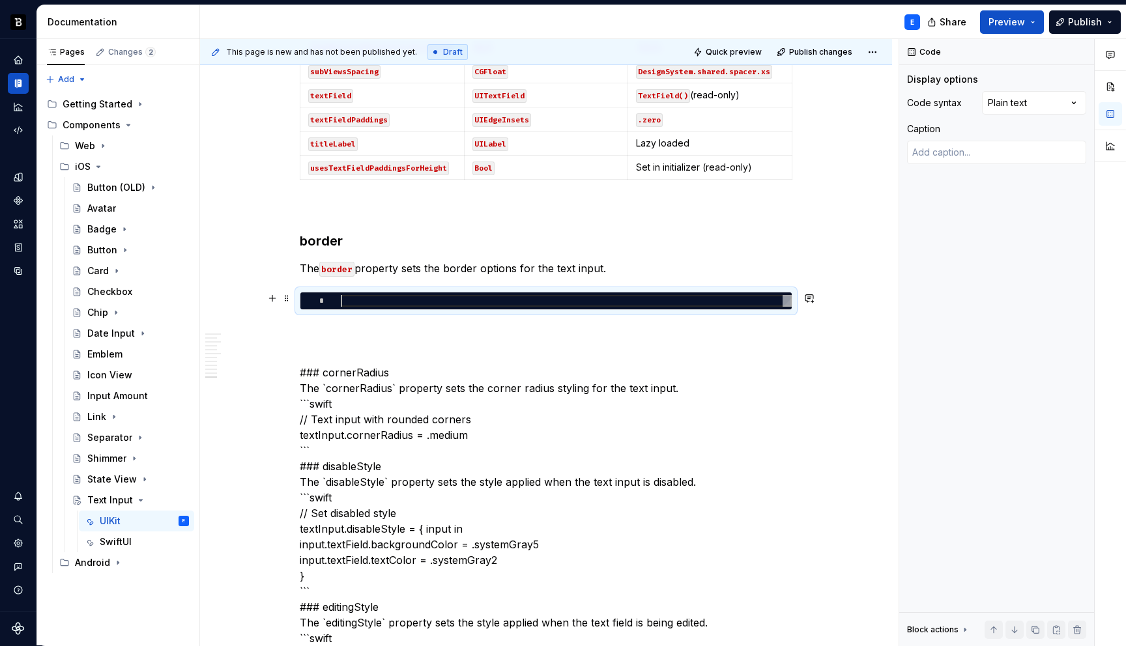
type textarea "*"
type textarea "**********"
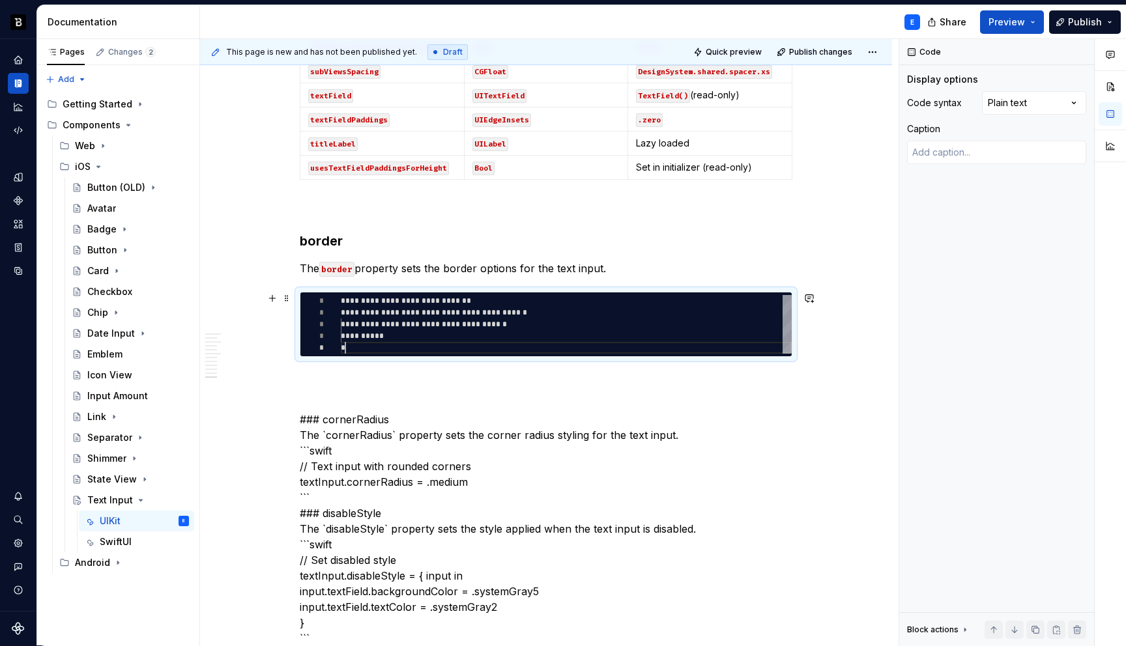
scroll to position [47, 5]
click at [1046, 99] on div "Comments Open comments No comments yet Select ‘Comment’ from the block context …" at bounding box center [1012, 342] width 227 height 607
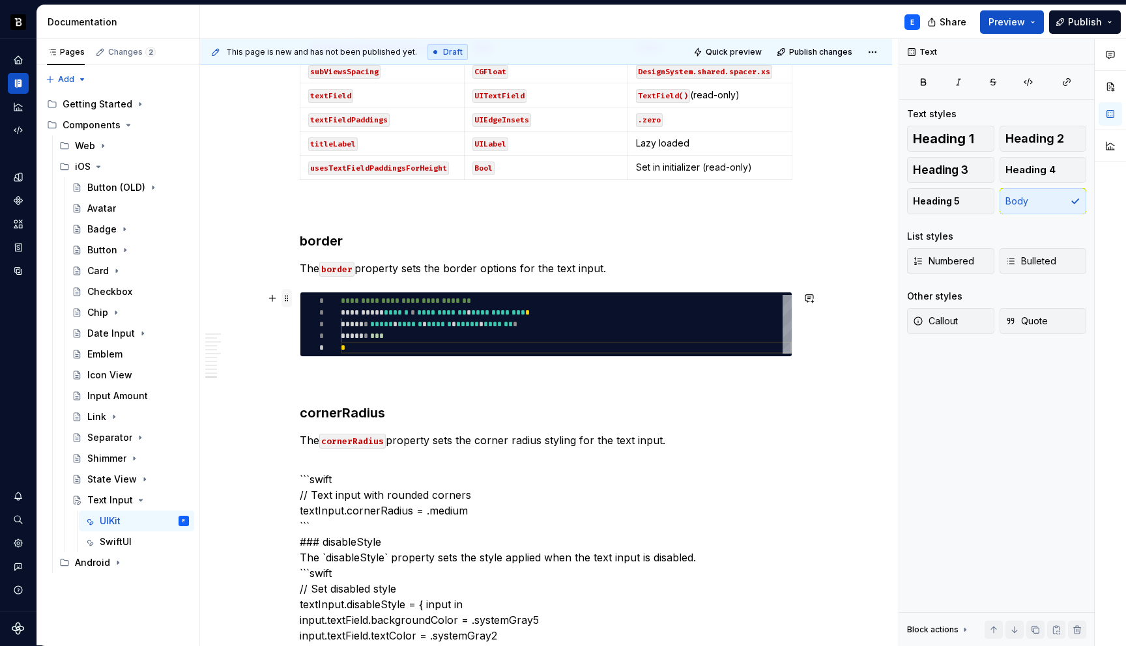
click at [289, 296] on span at bounding box center [286, 298] width 10 height 18
type textarea "*"
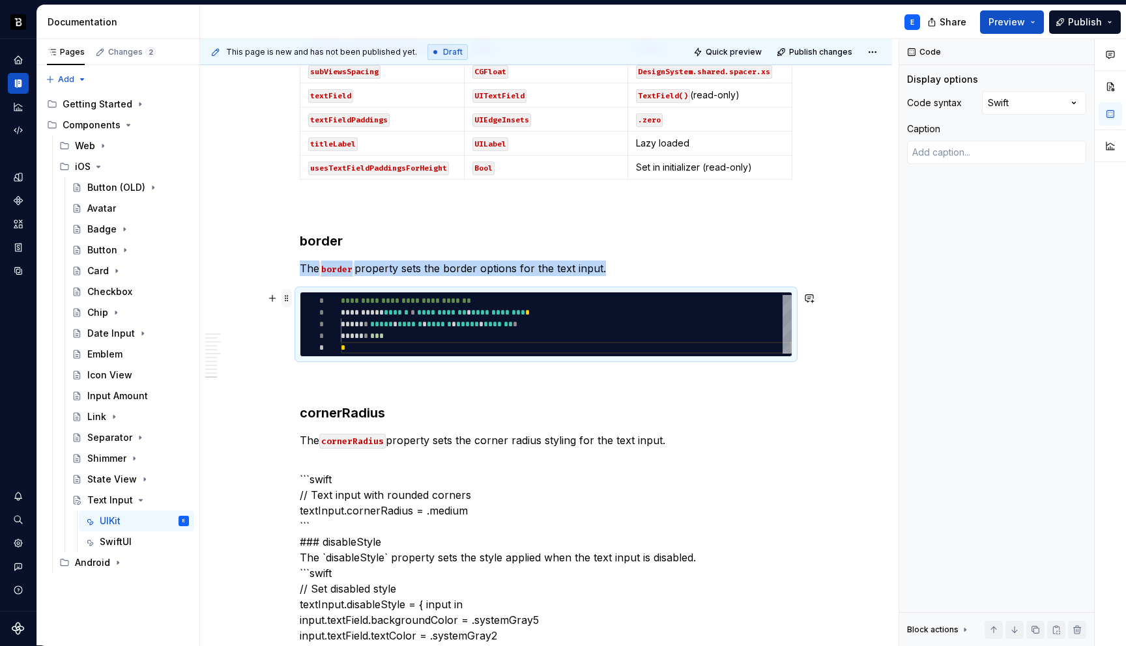
click at [289, 296] on span at bounding box center [286, 298] width 10 height 18
copy p "The border property sets the border options for the text input."
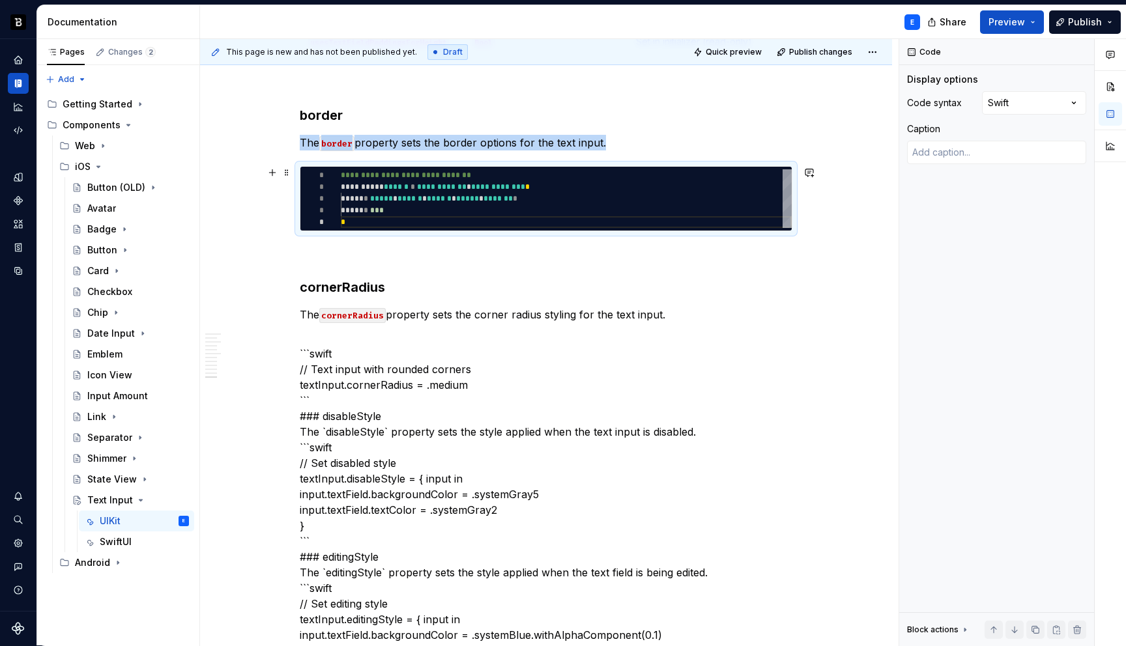
scroll to position [2049, 0]
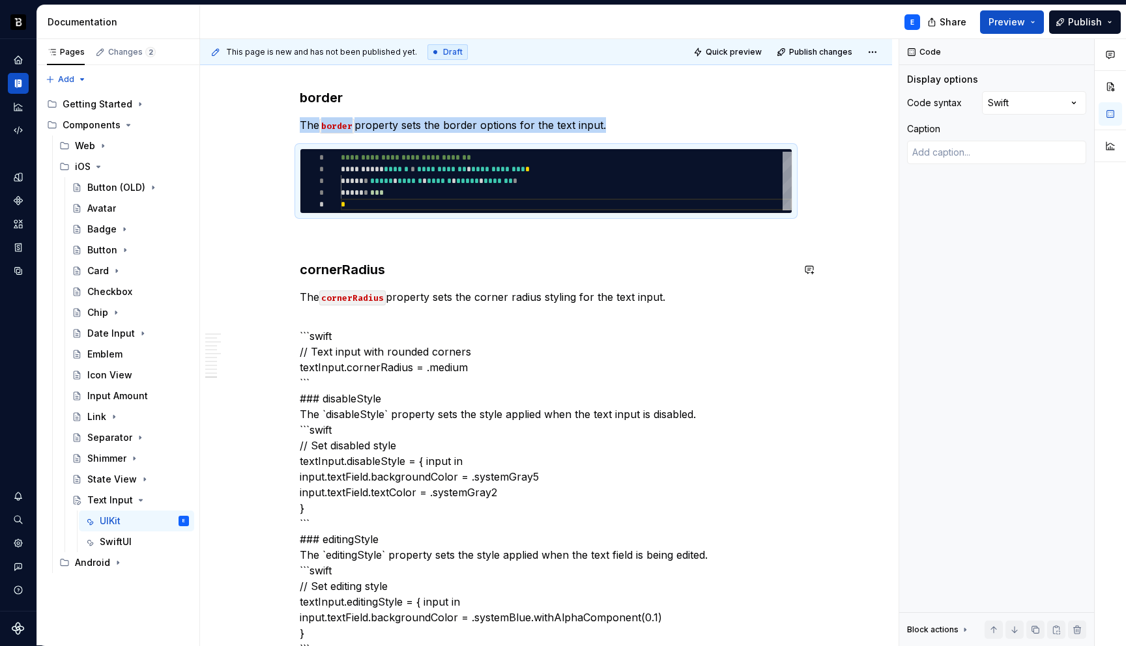
click at [698, 292] on p "The cornerRadius property sets the corner radius styling for the text input." at bounding box center [546, 297] width 492 height 16
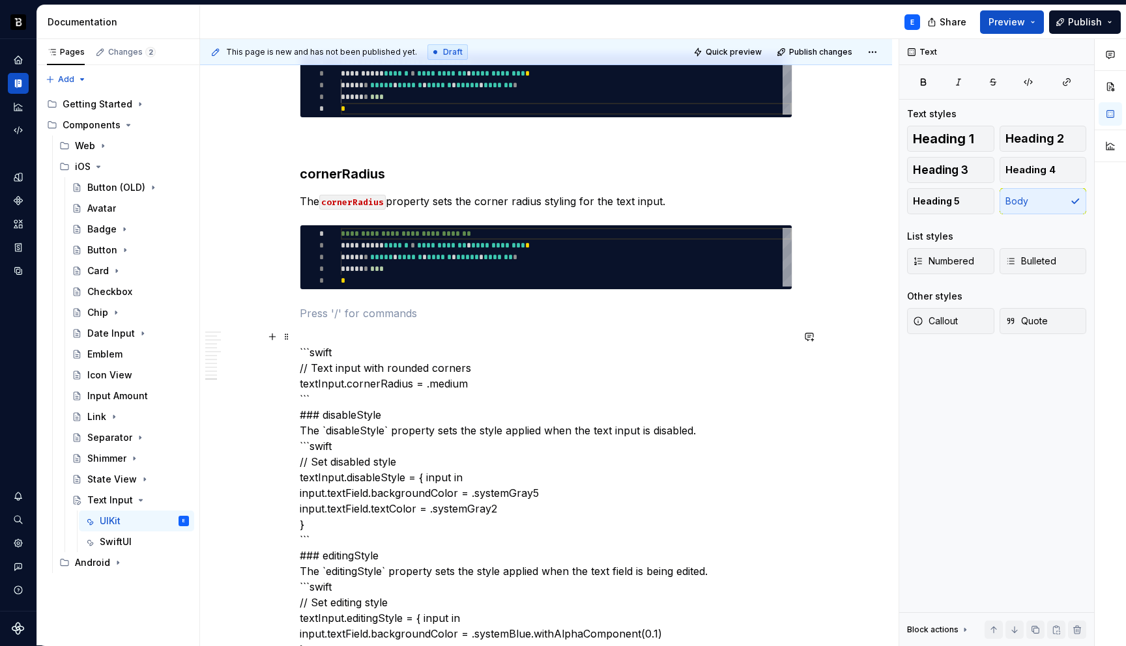
scroll to position [2154, 0]
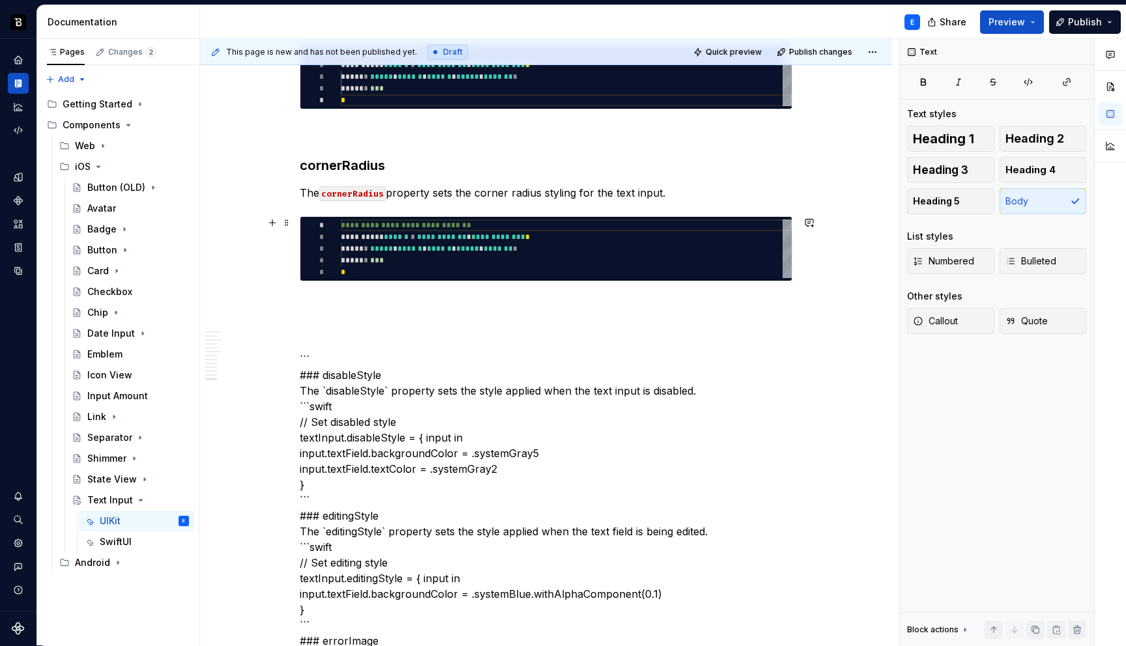
type textarea "**********"
click at [467, 243] on div "**********" at bounding box center [566, 249] width 451 height 59
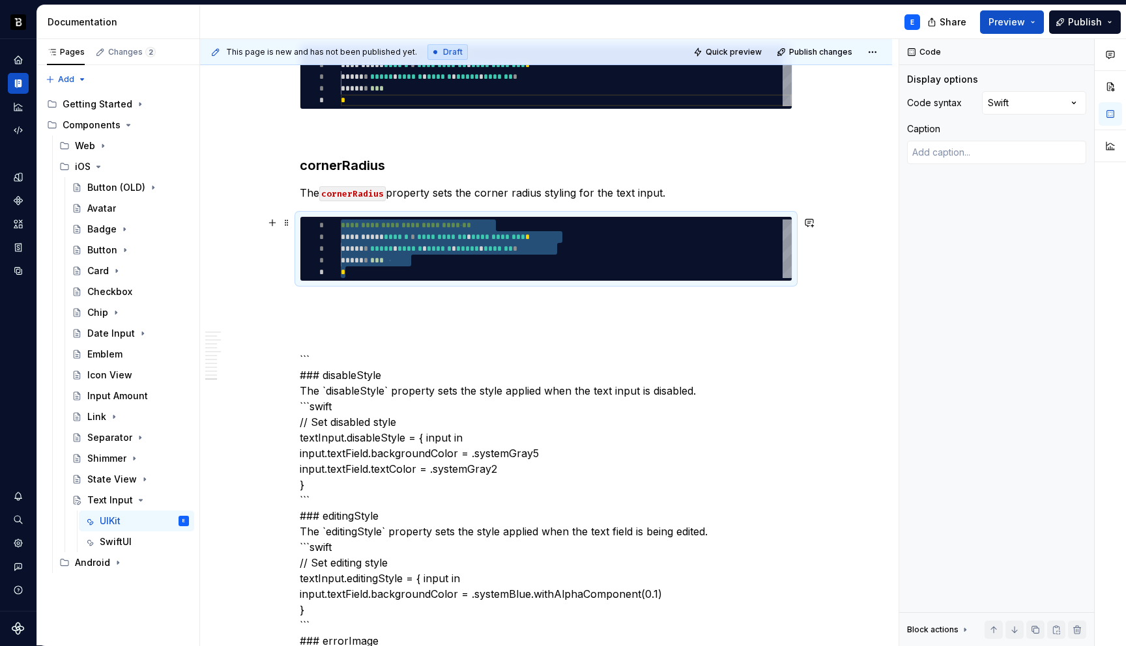
type textarea "*"
type textarea "**********"
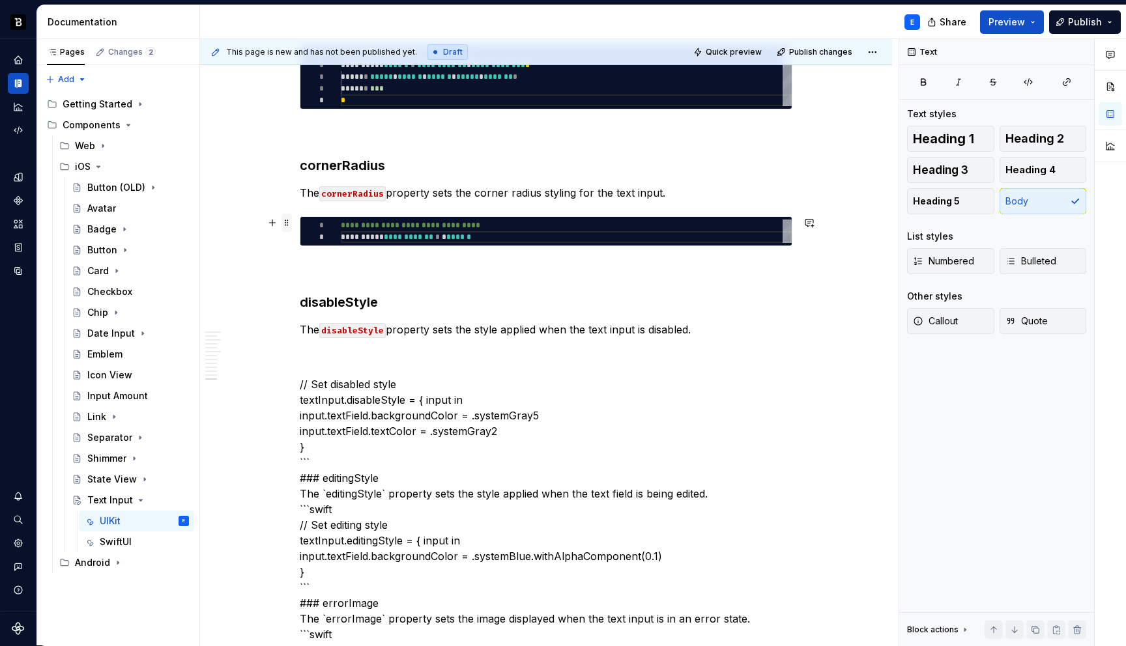
click at [292, 221] on span at bounding box center [286, 223] width 10 height 18
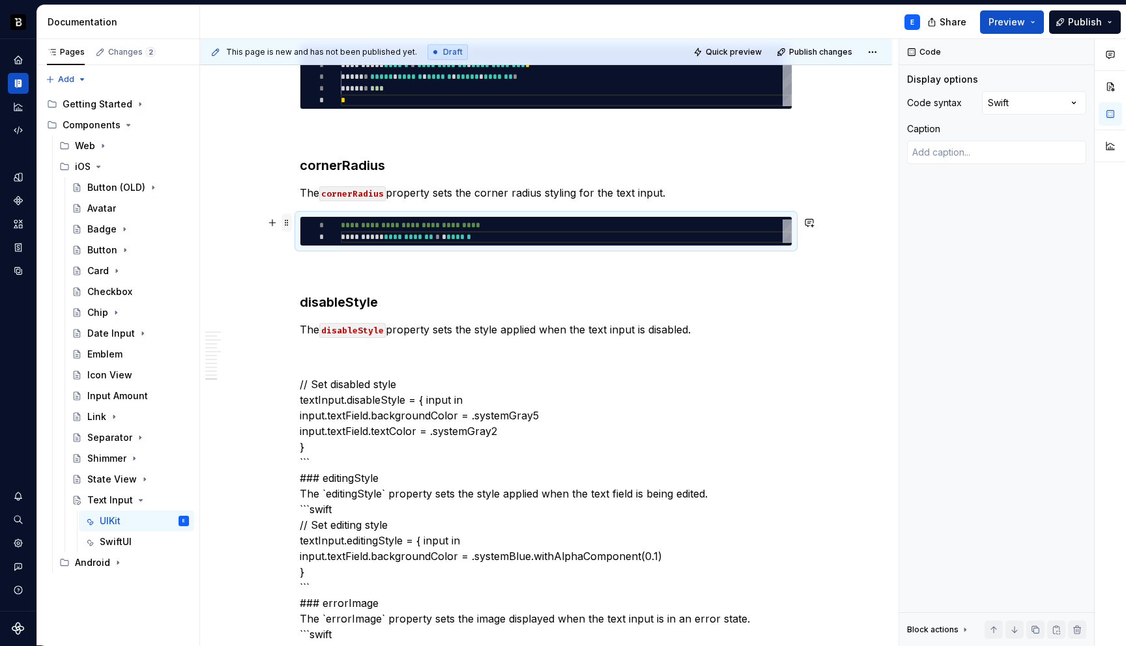
click at [292, 221] on span at bounding box center [286, 223] width 10 height 18
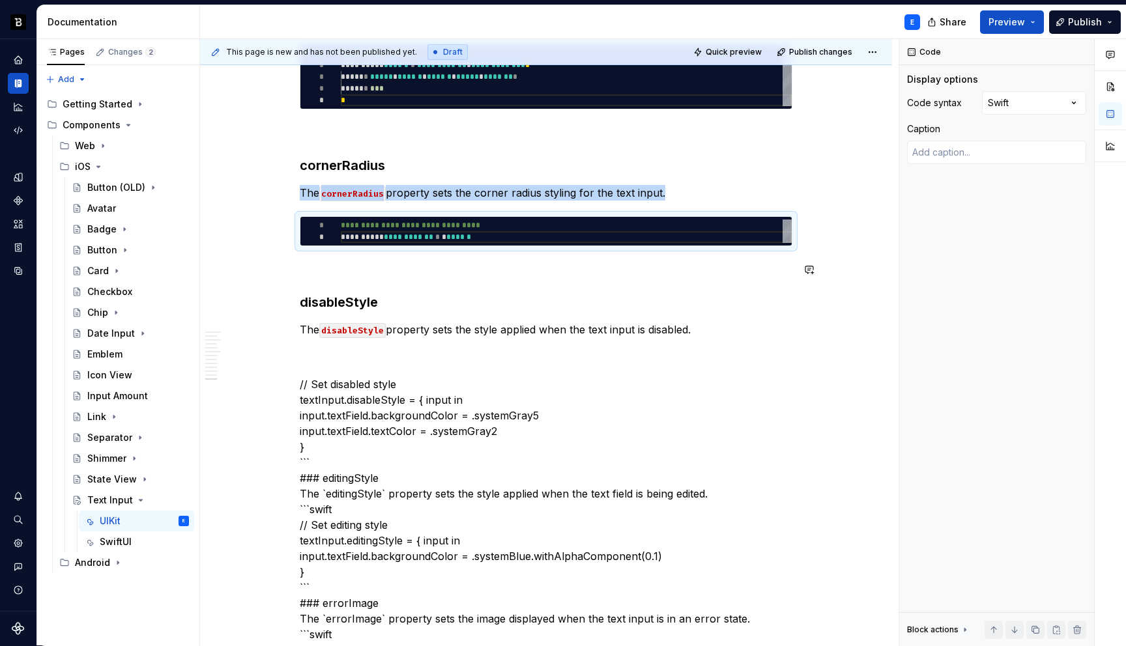
copy p "The cornerRadius property sets the corner radius styling for the text input."
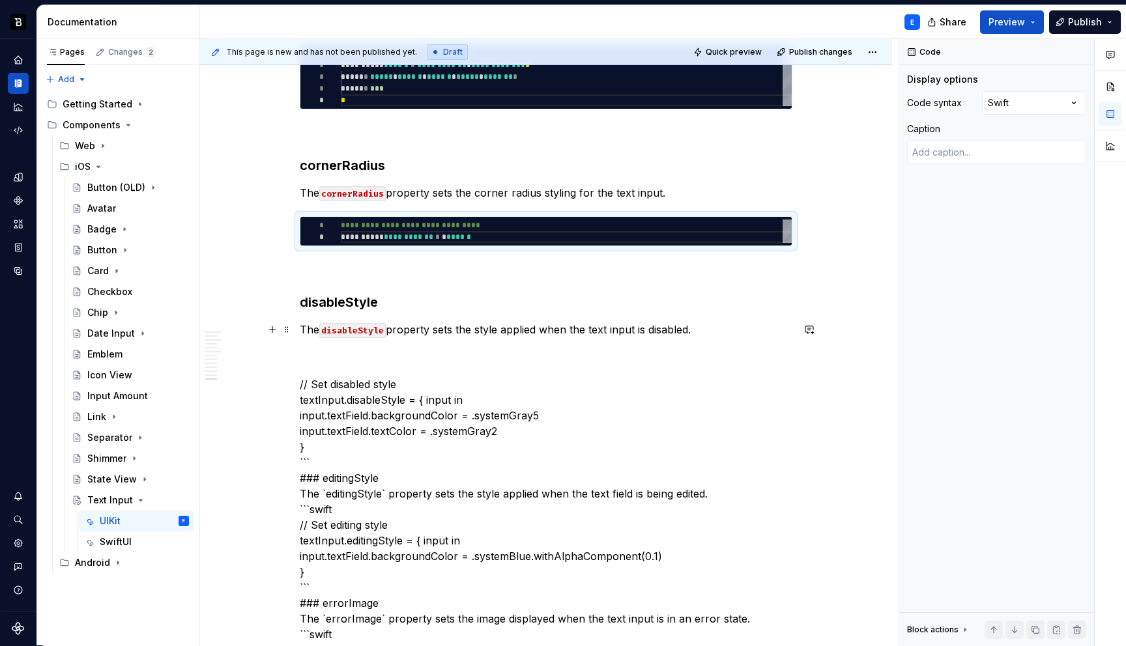
click at [707, 326] on p "The disableStyle property sets the style applied when the text input is disable…" at bounding box center [546, 330] width 492 height 16
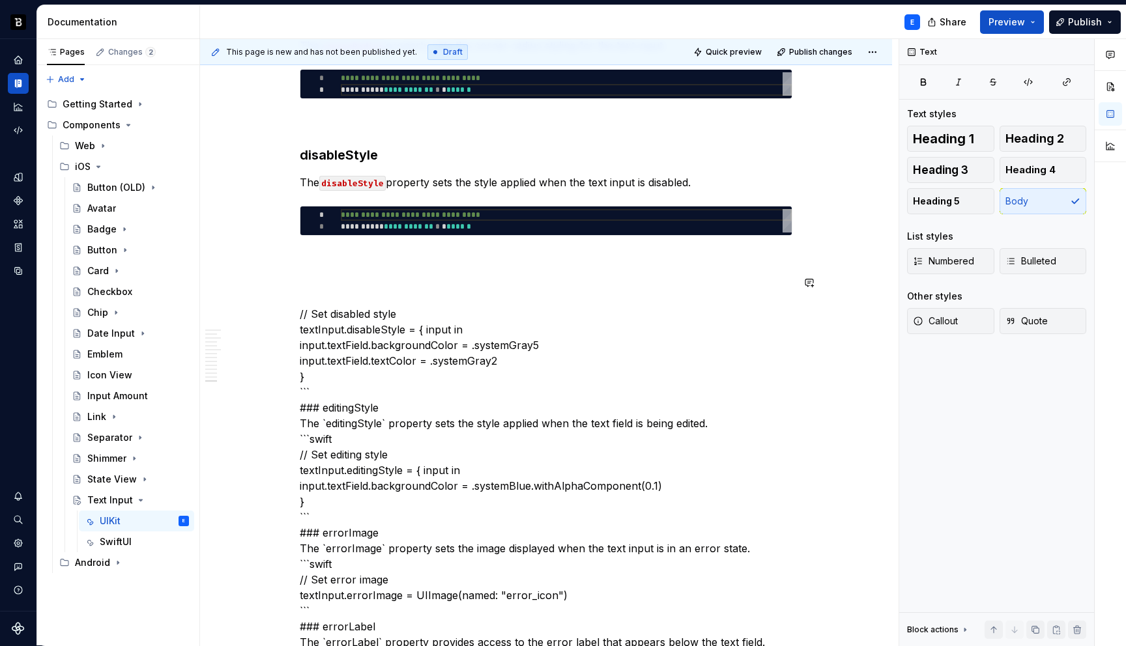
scroll to position [2302, 0]
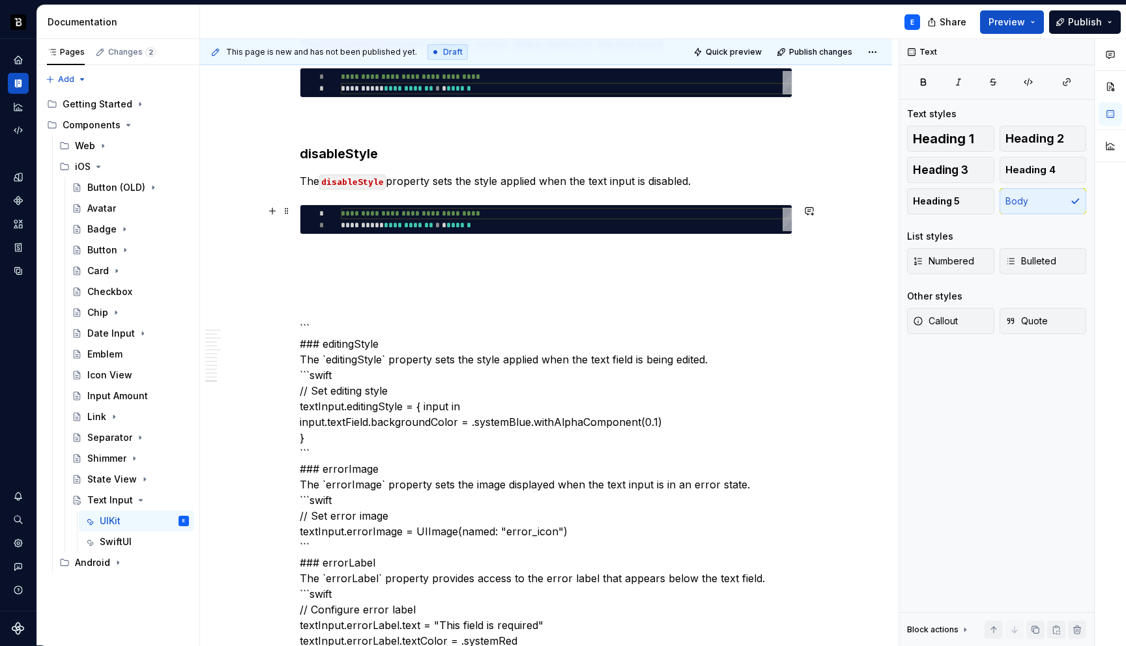
click at [507, 235] on div "**********" at bounding box center [546, 220] width 492 height 30
type textarea "*"
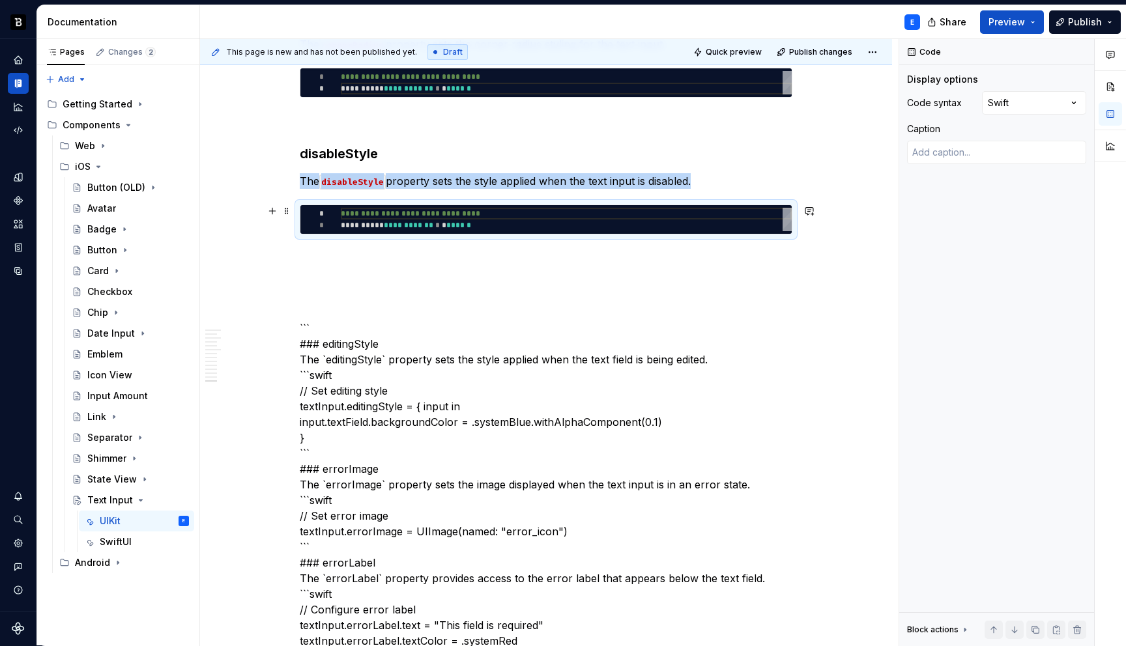
type textarea "**********"
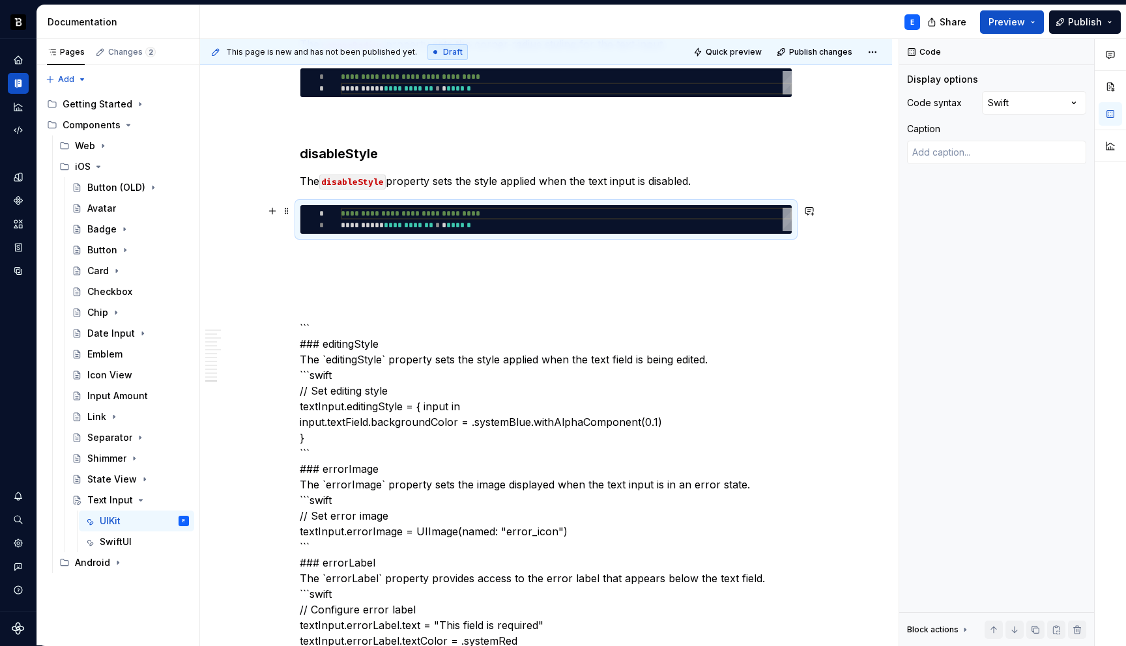
click at [507, 223] on div "**********" at bounding box center [566, 219] width 451 height 23
type textarea "*"
type textarea "**********"
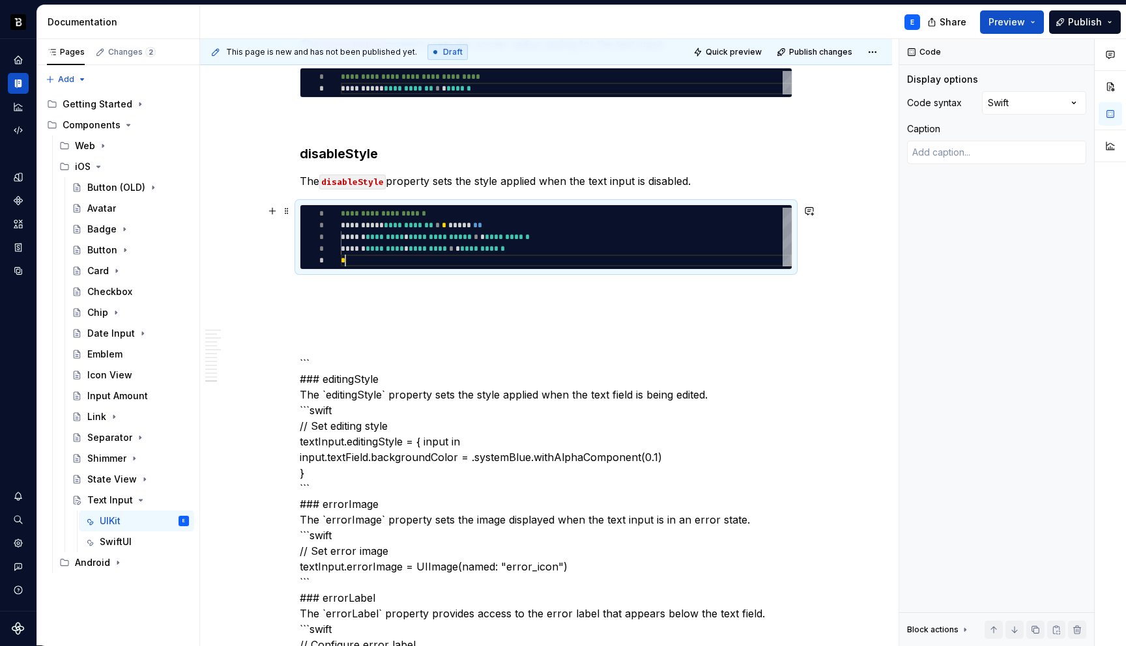
scroll to position [47, 5]
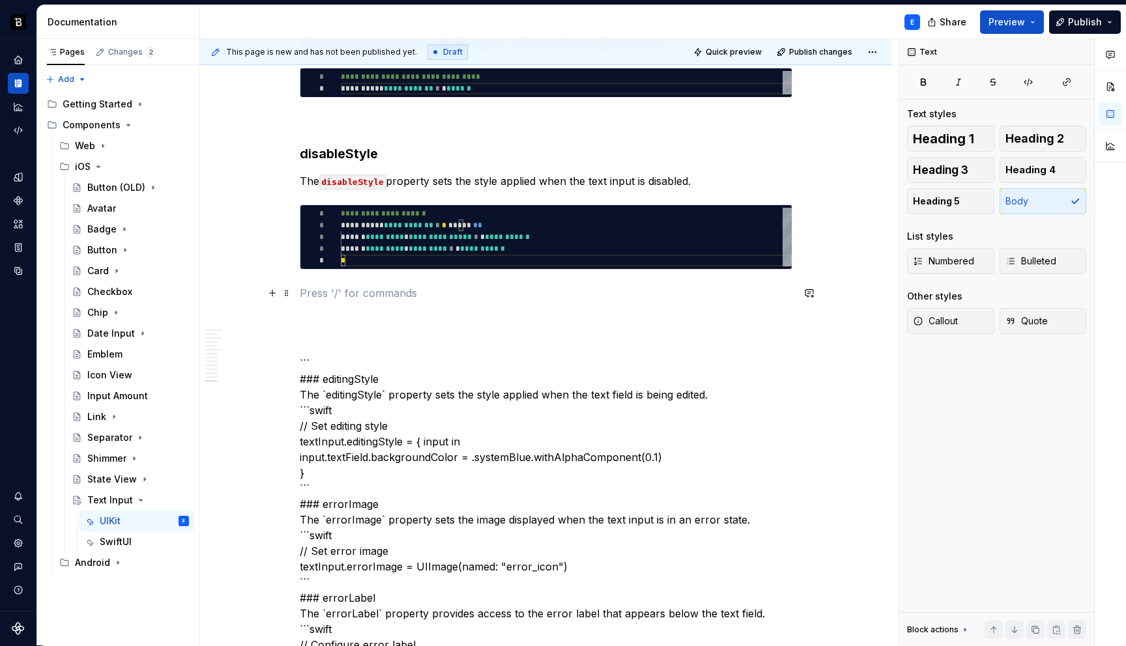
click at [475, 286] on p at bounding box center [546, 293] width 492 height 16
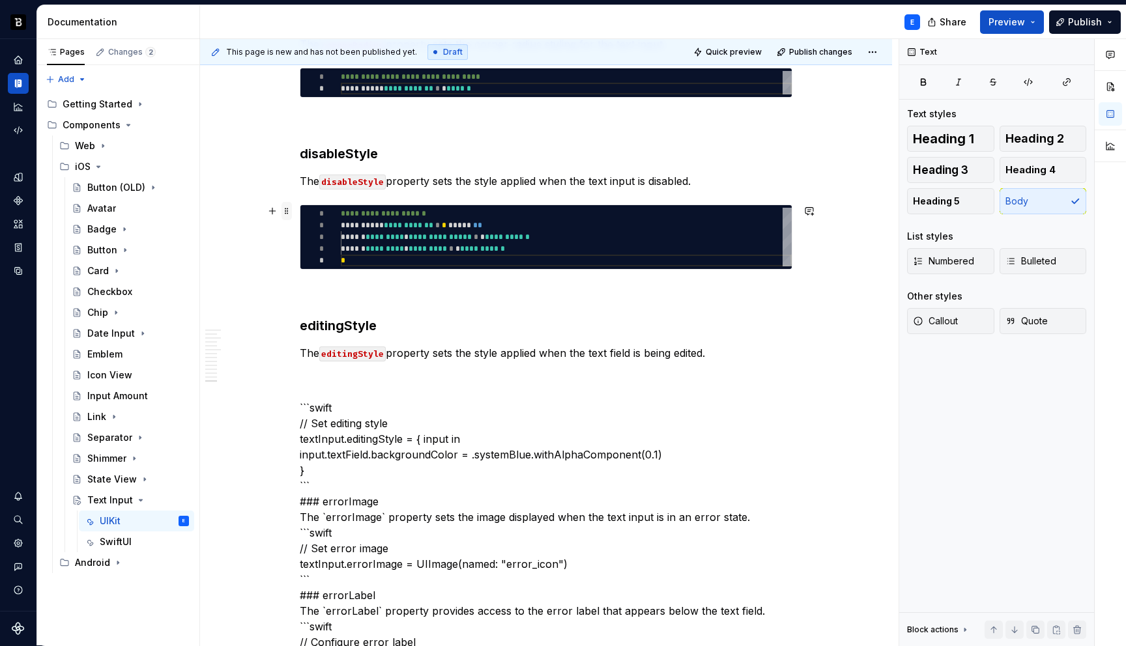
click at [289, 208] on span at bounding box center [286, 211] width 10 height 18
type textarea "*"
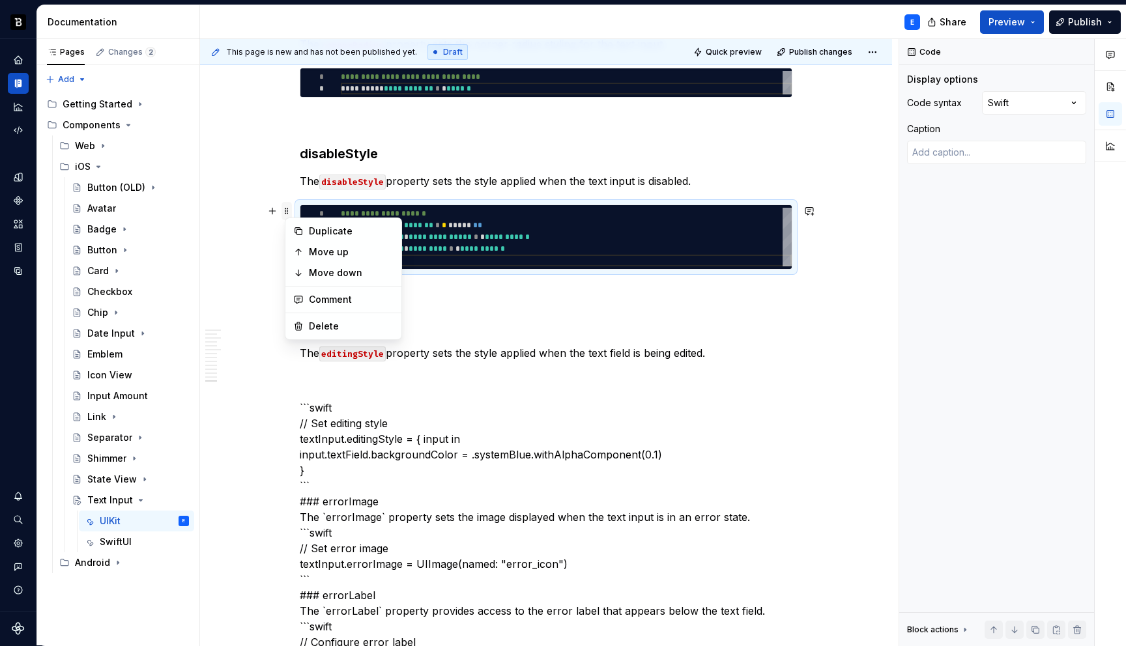
click at [289, 208] on span at bounding box center [286, 211] width 10 height 18
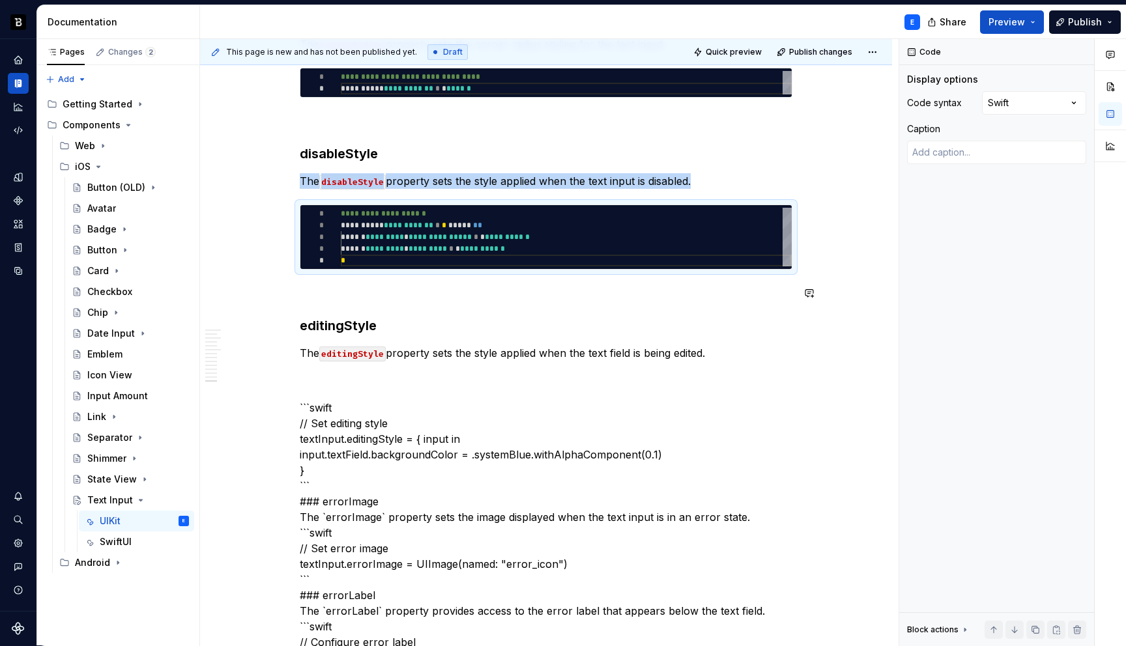
copy p "The disableStyle property sets the style applied when the text input is disable…"
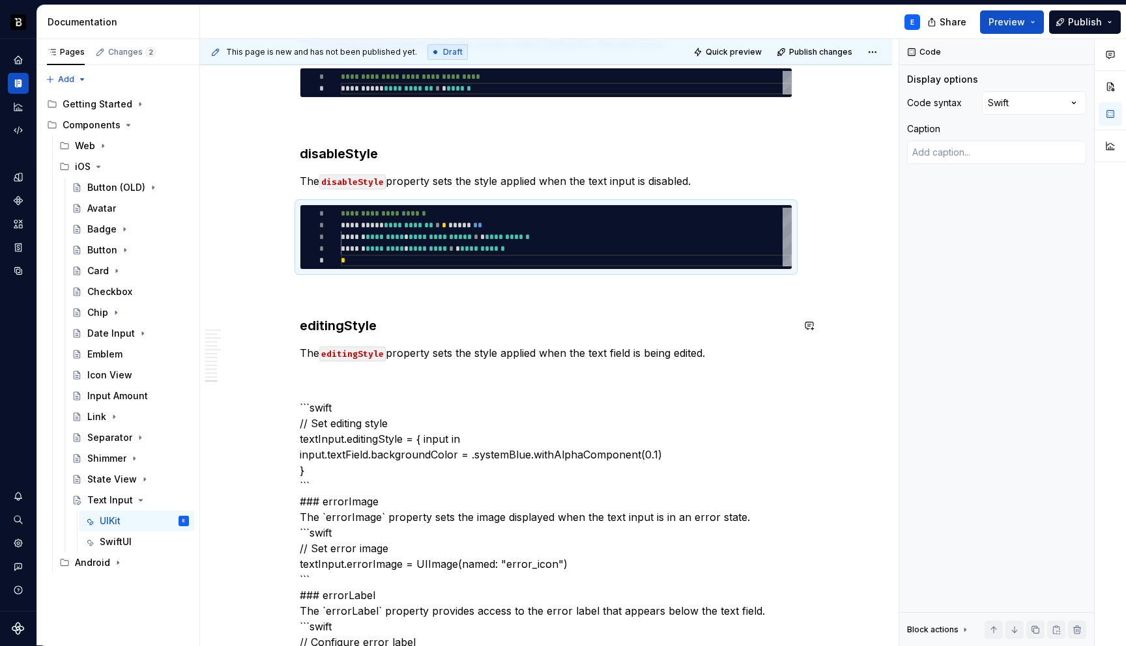
click at [722, 348] on p "The editingStyle property sets the style applied when the text field is being e…" at bounding box center [546, 353] width 492 height 16
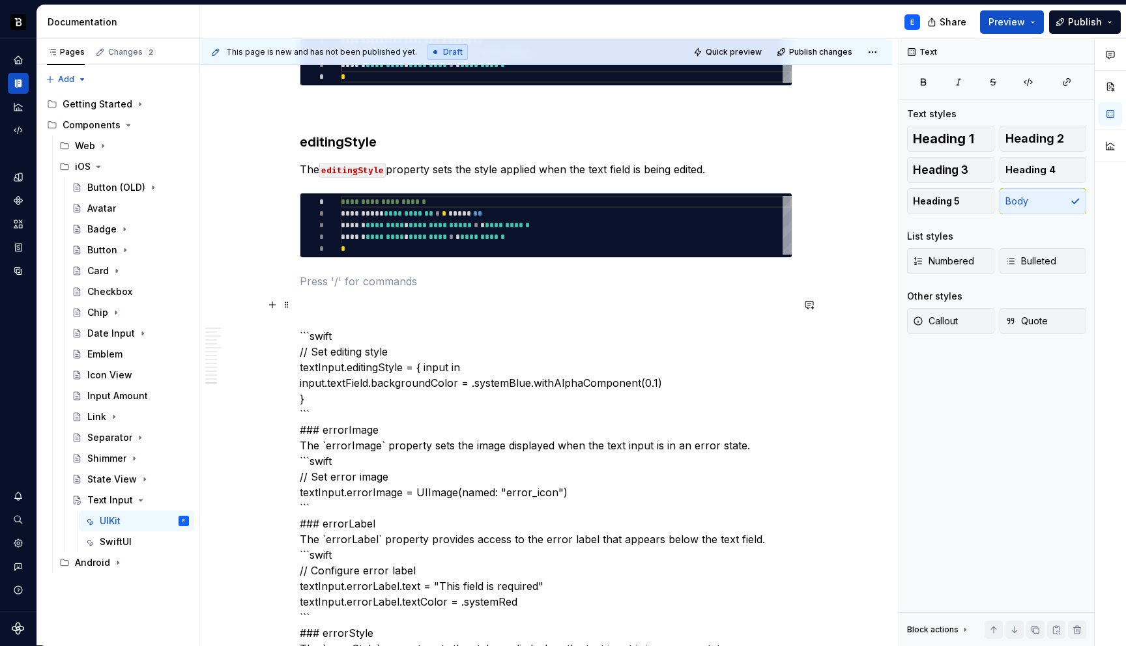
scroll to position [2488, 0]
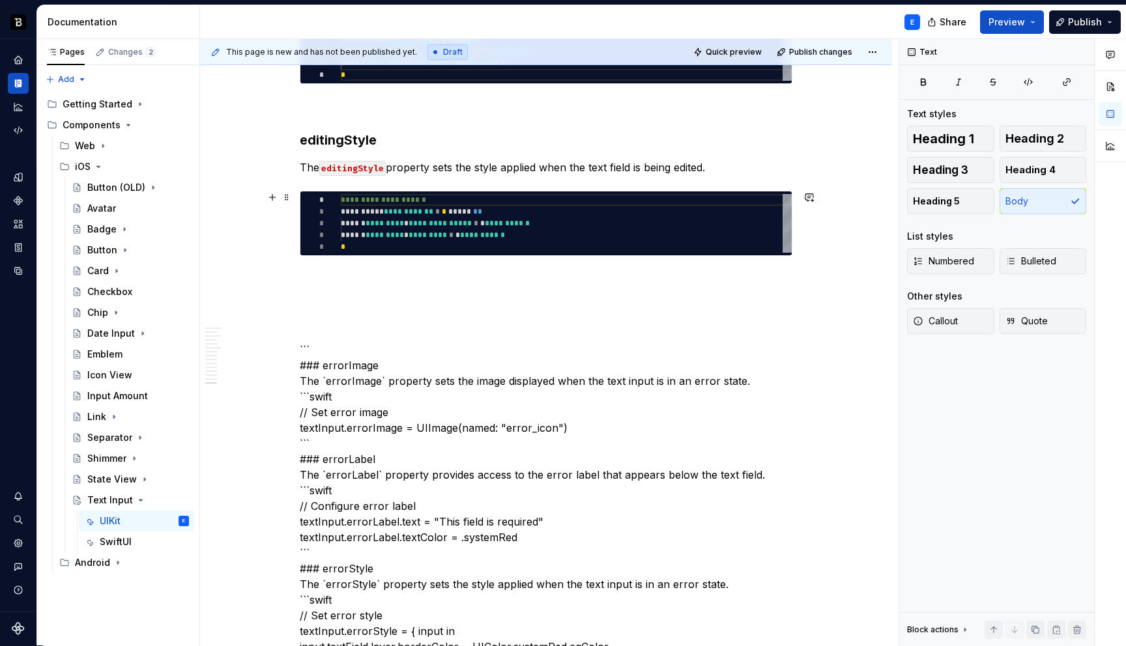
type textarea "**********"
click at [484, 226] on div "**********" at bounding box center [566, 223] width 451 height 59
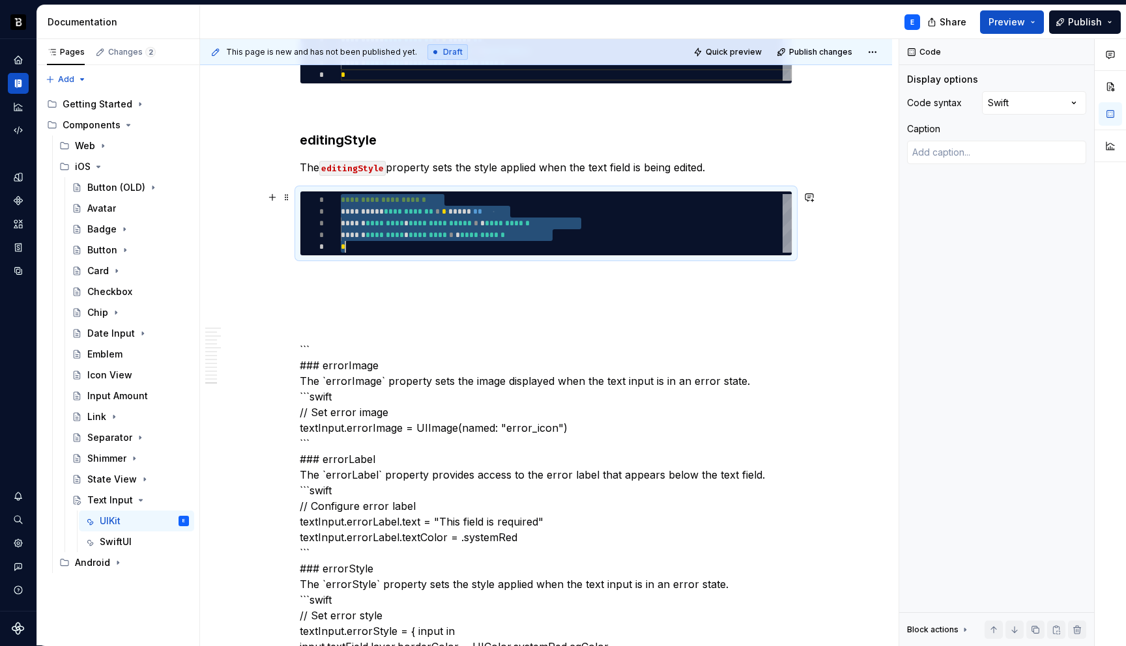
type textarea "*"
type textarea "**********"
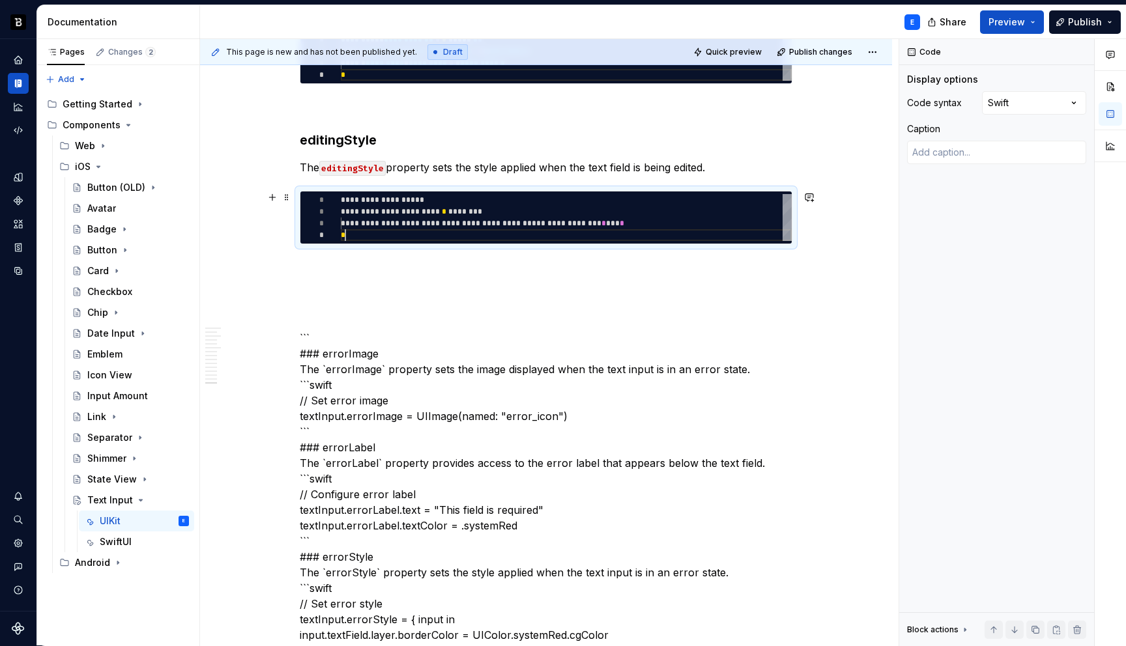
scroll to position [35, 5]
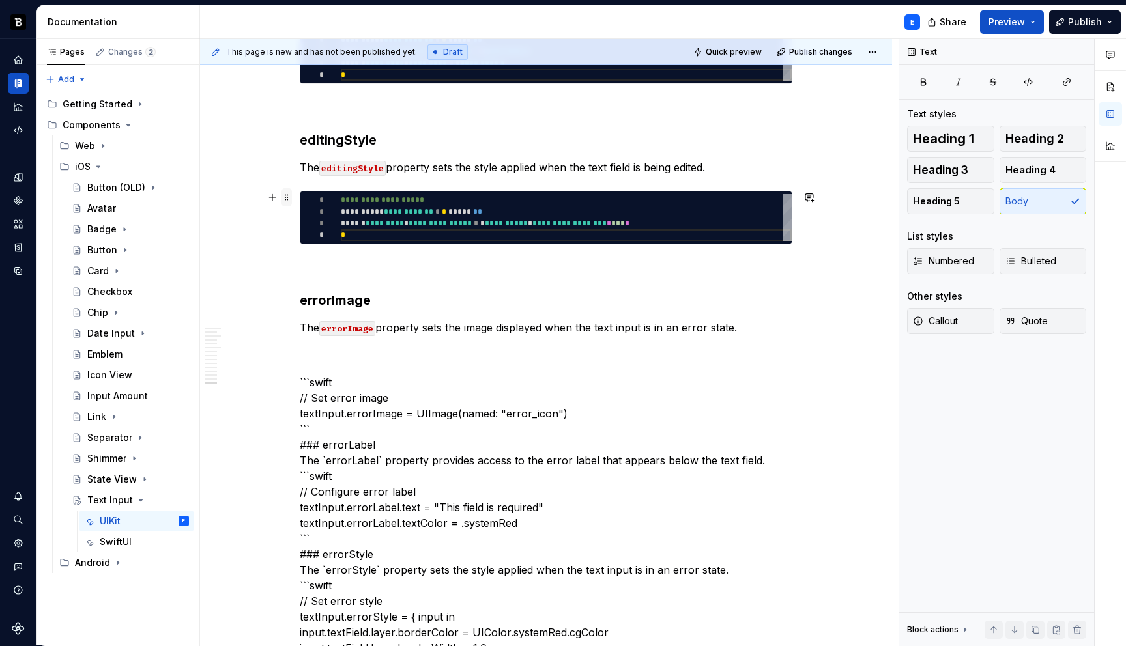
click at [291, 194] on span at bounding box center [286, 197] width 10 height 18
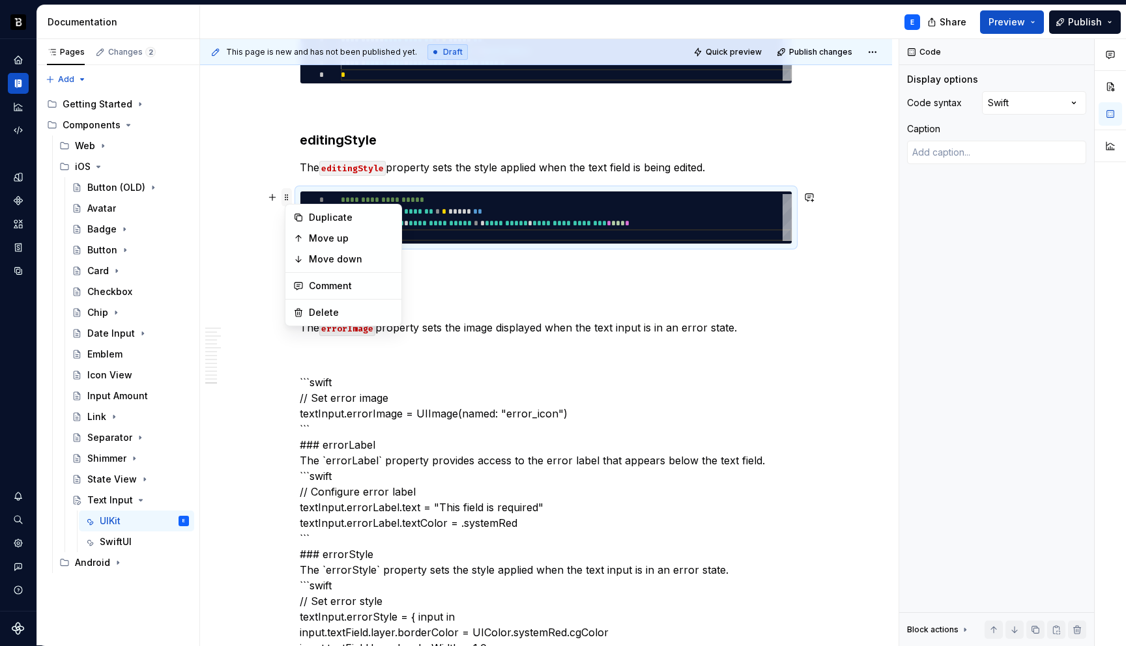
click at [291, 194] on span at bounding box center [286, 197] width 10 height 18
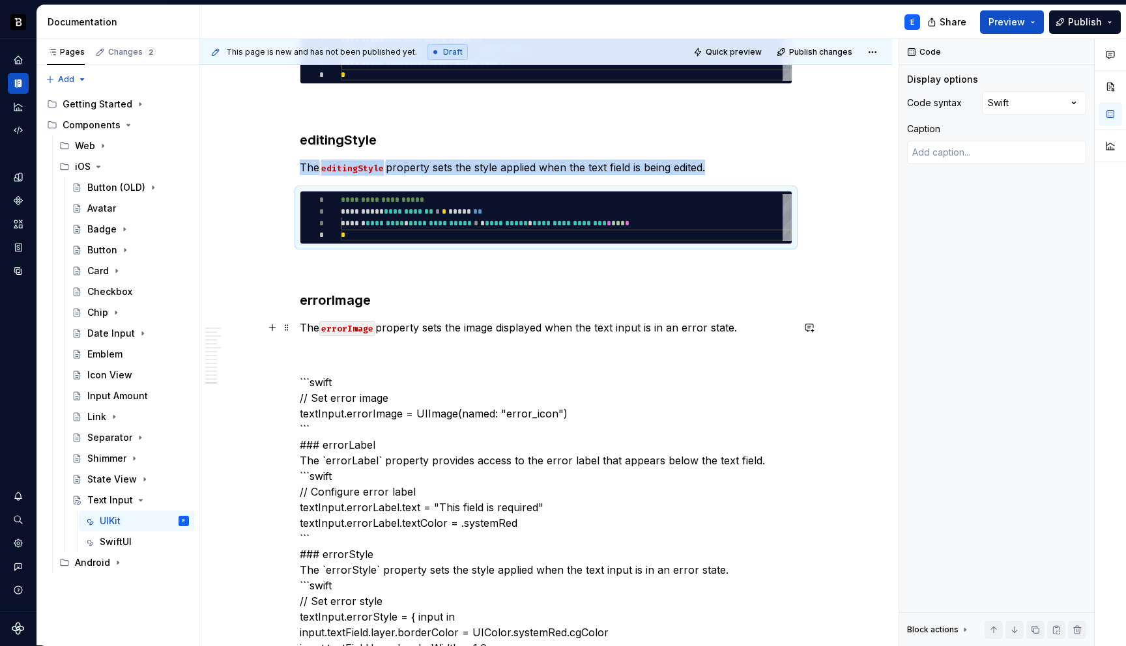
copy p "The editingStyle property sets the style applied when the text field is being e…"
click at [768, 324] on p "The errorImage property sets the image displayed when the text input is in an e…" at bounding box center [546, 328] width 492 height 16
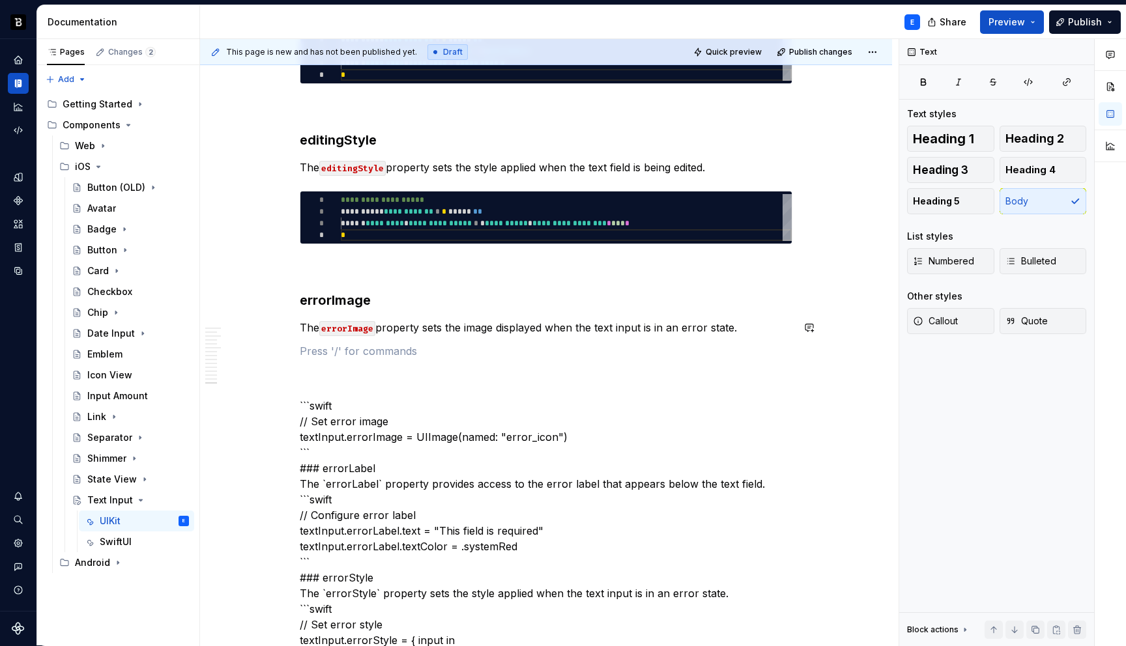
type textarea "*"
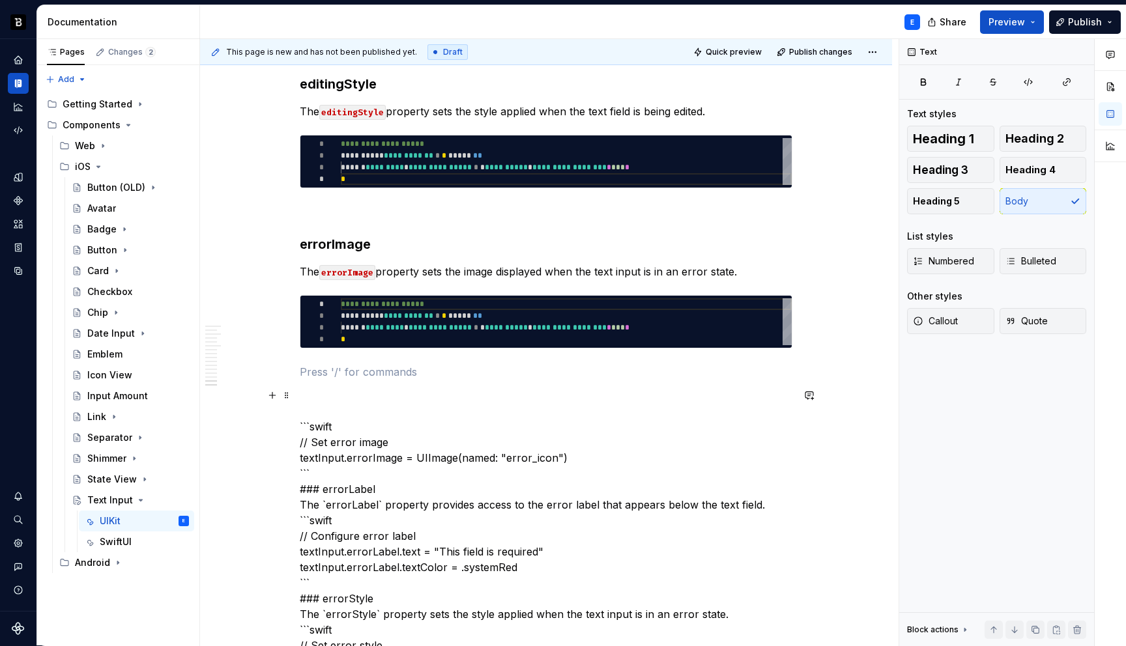
scroll to position [2591, 0]
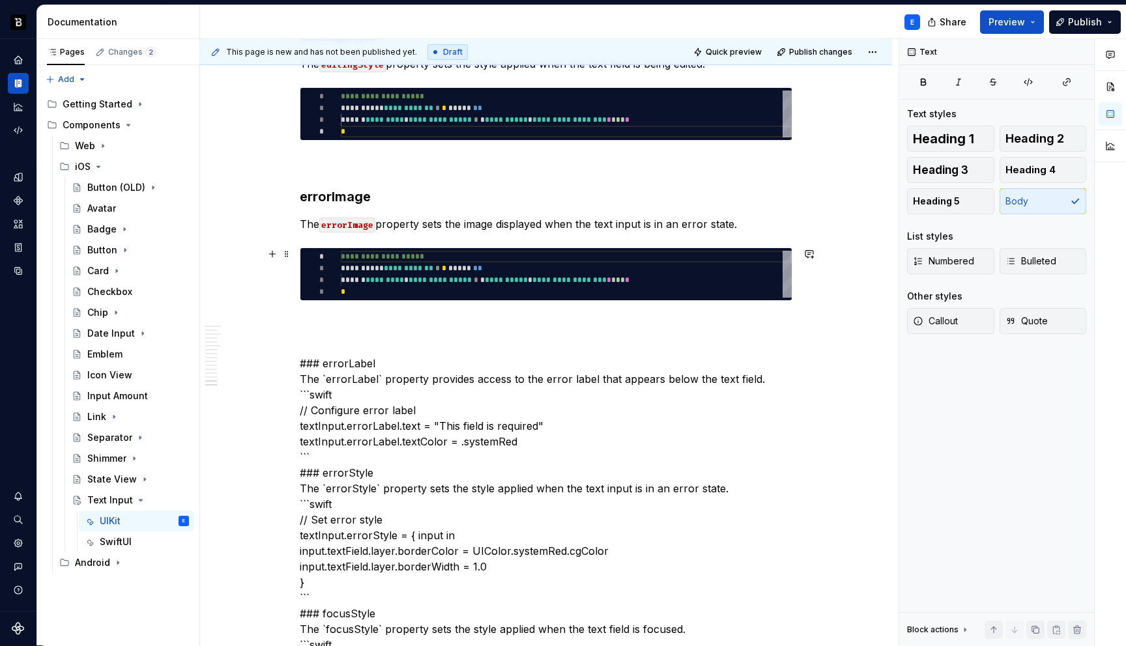
type textarea "**********"
click at [385, 279] on div "**********" at bounding box center [566, 274] width 451 height 47
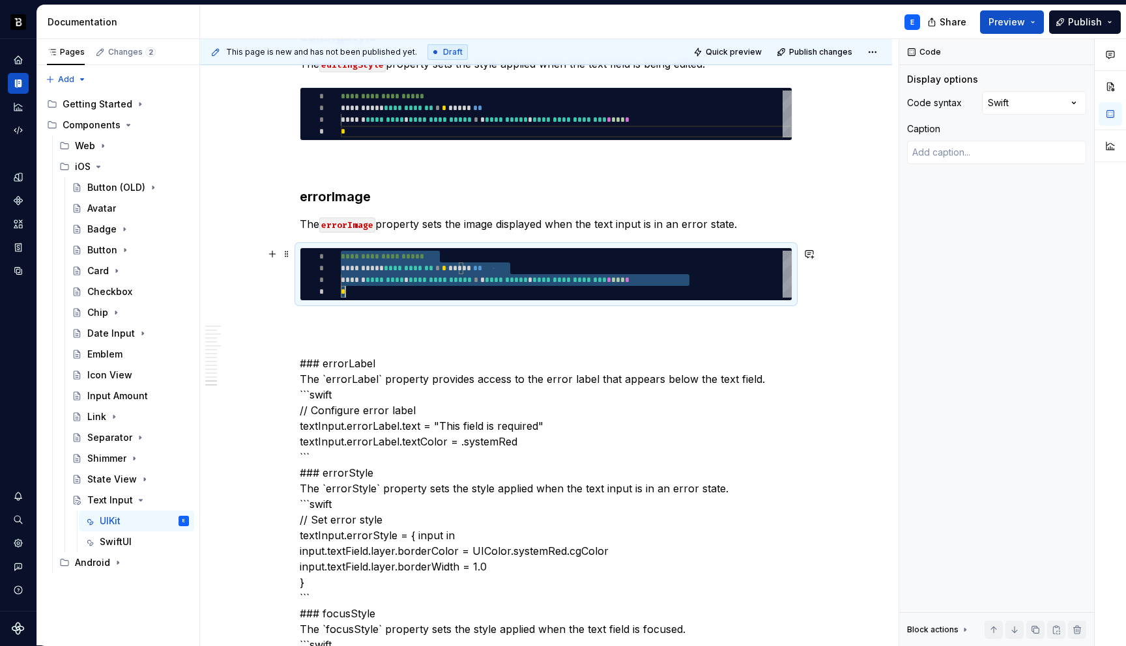
scroll to position [0, 5]
type textarea "*"
type textarea "**********"
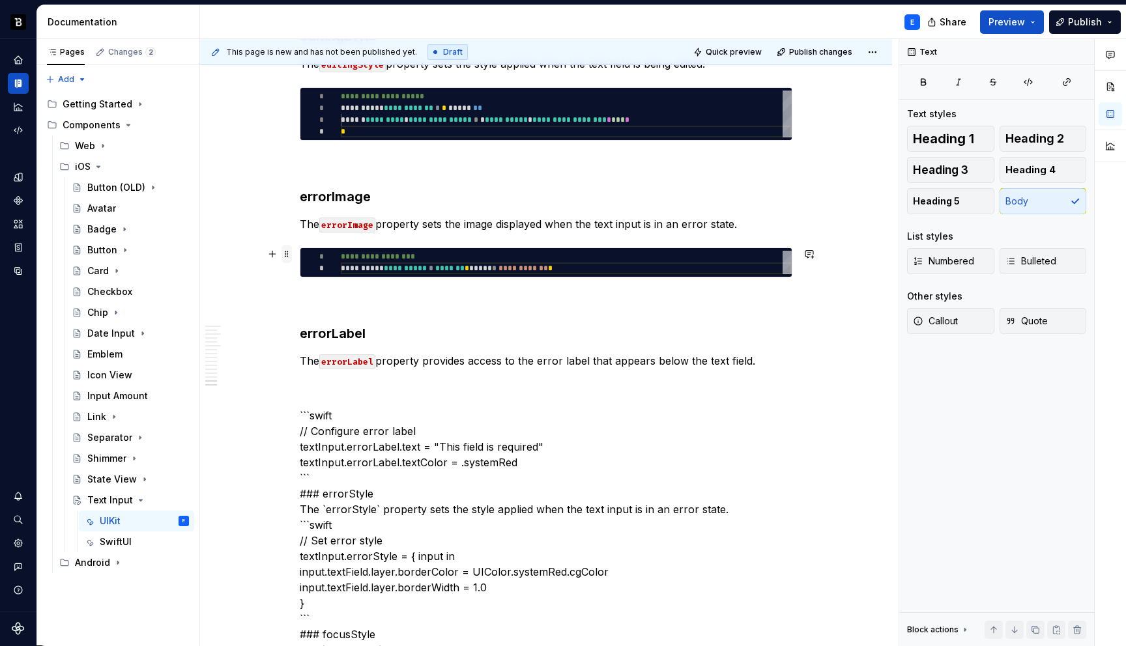
click at [291, 251] on span at bounding box center [286, 254] width 10 height 18
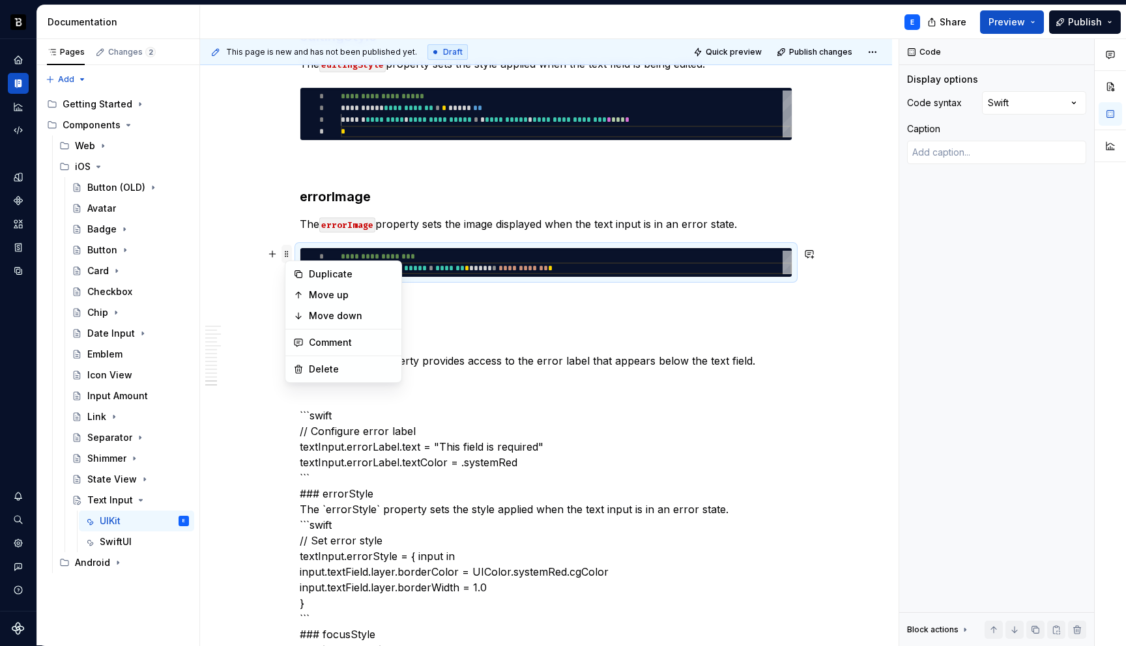
click at [291, 251] on span at bounding box center [286, 254] width 10 height 18
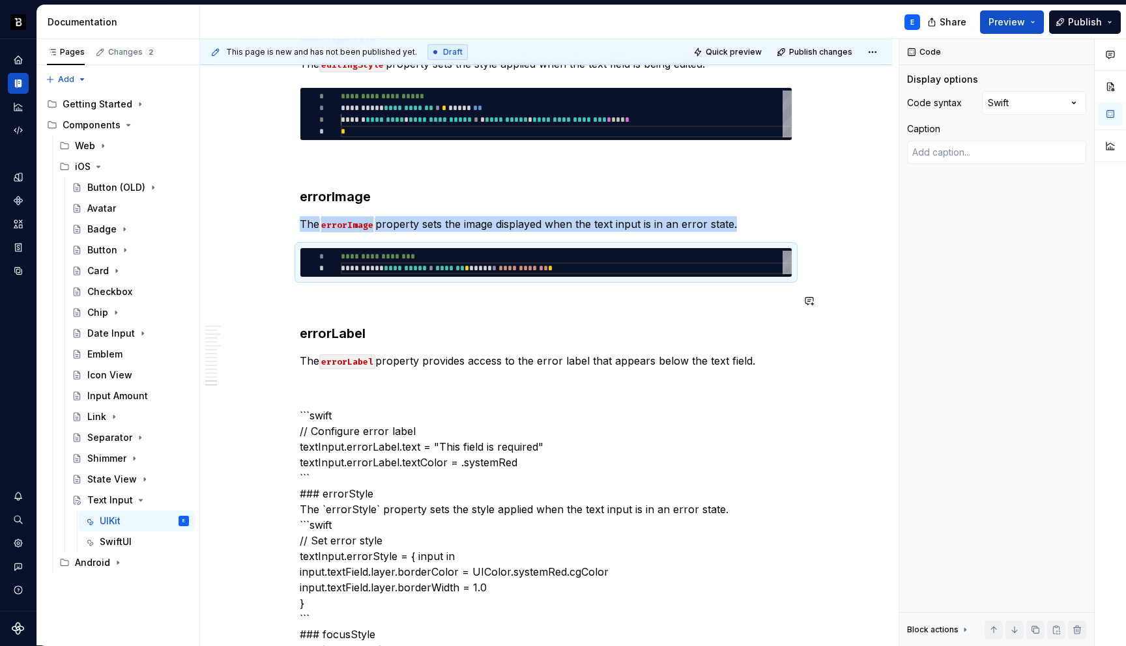
copy p "The errorImage property sets the image displayed when the text input is in an e…"
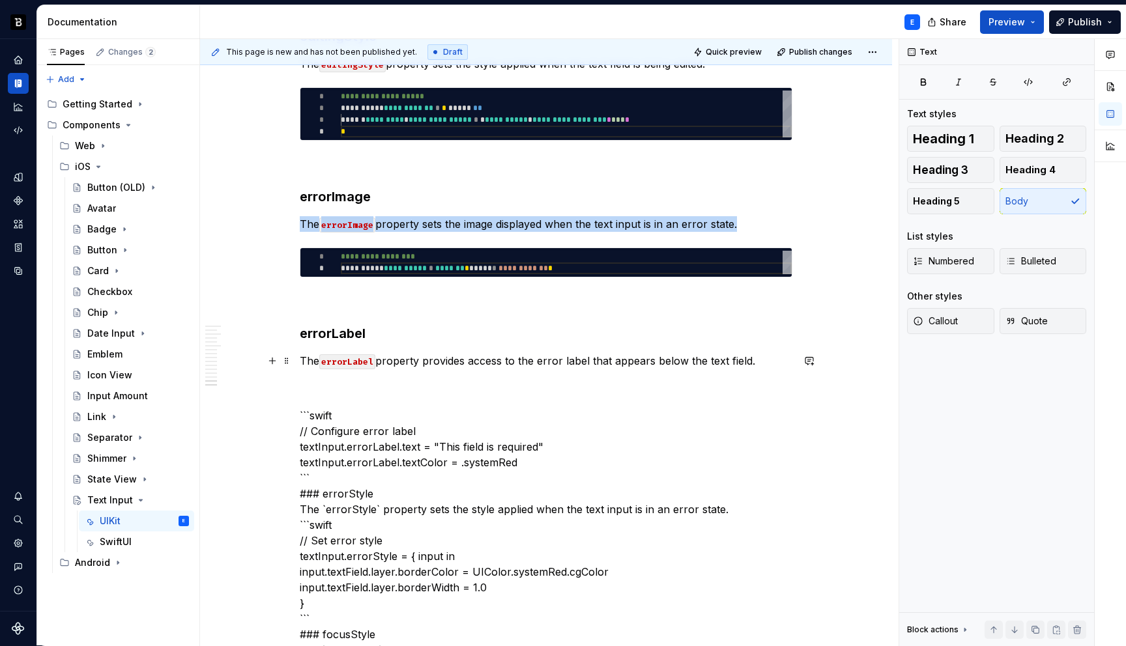
click at [767, 362] on p "The errorLabel property provides access to the error label that appears below t…" at bounding box center [546, 361] width 492 height 16
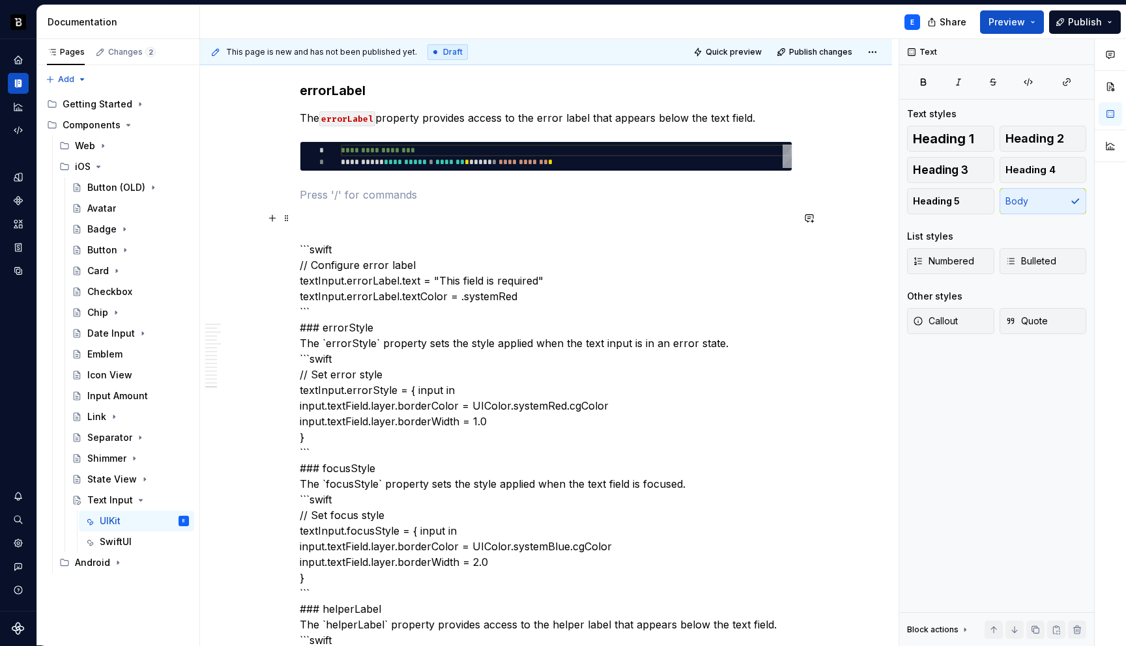
scroll to position [2841, 0]
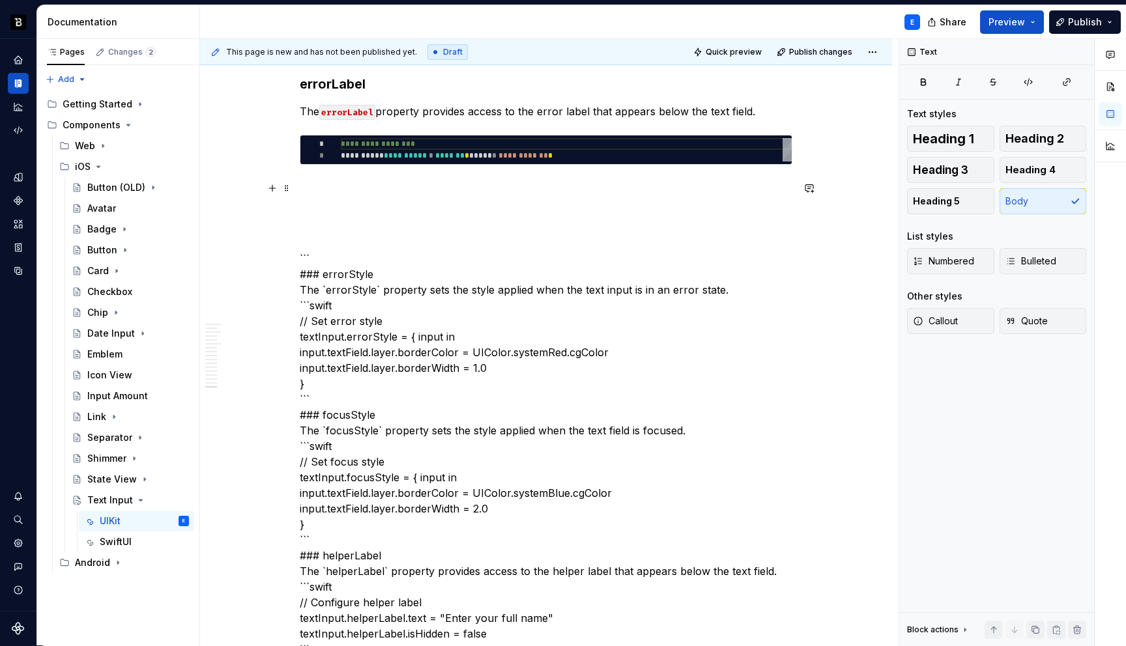
type textarea "*"
type textarea "**********"
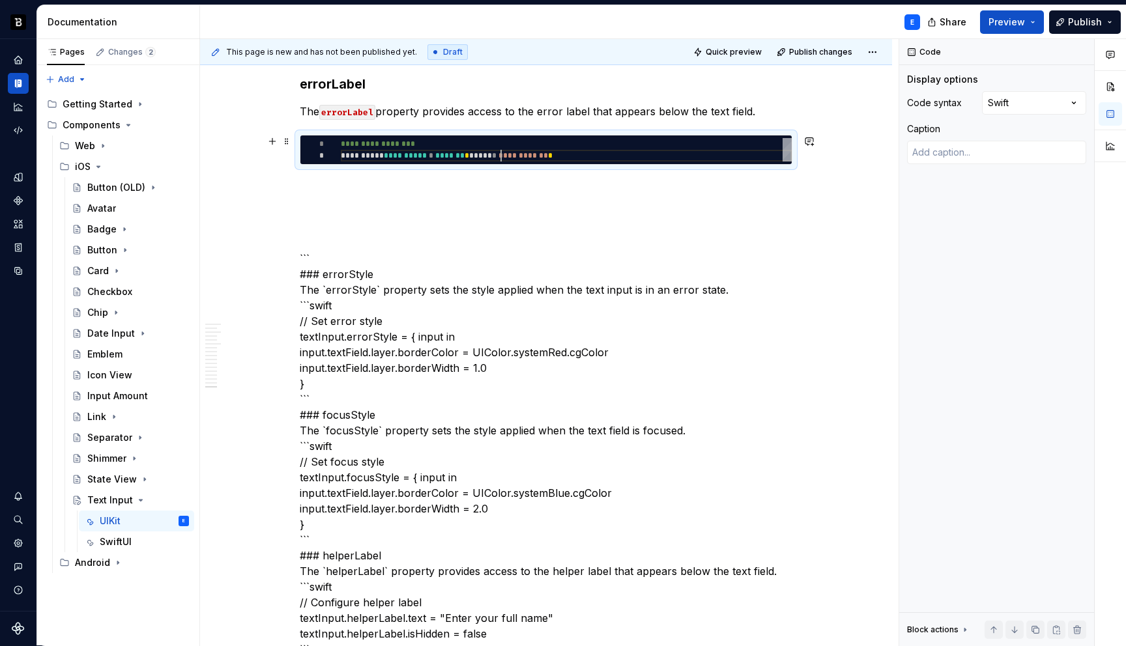
click at [506, 150] on div "**********" at bounding box center [566, 149] width 451 height 23
type textarea "*"
type textarea "**********"
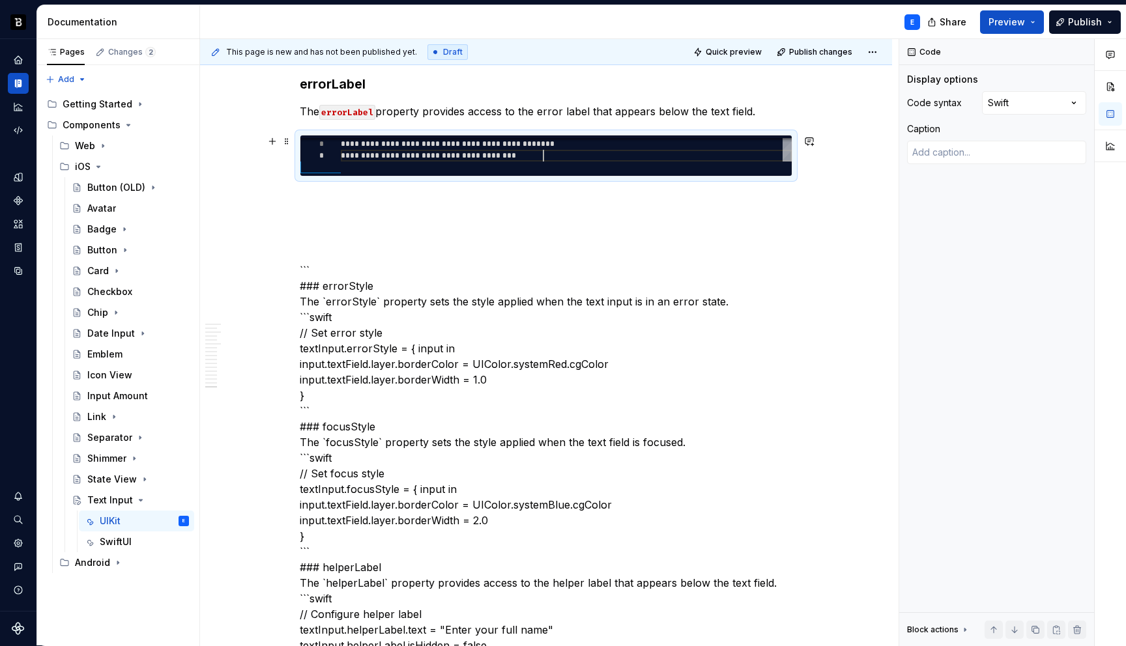
scroll to position [23, 203]
click at [475, 186] on div "**********" at bounding box center [546, 506] width 492 height 6047
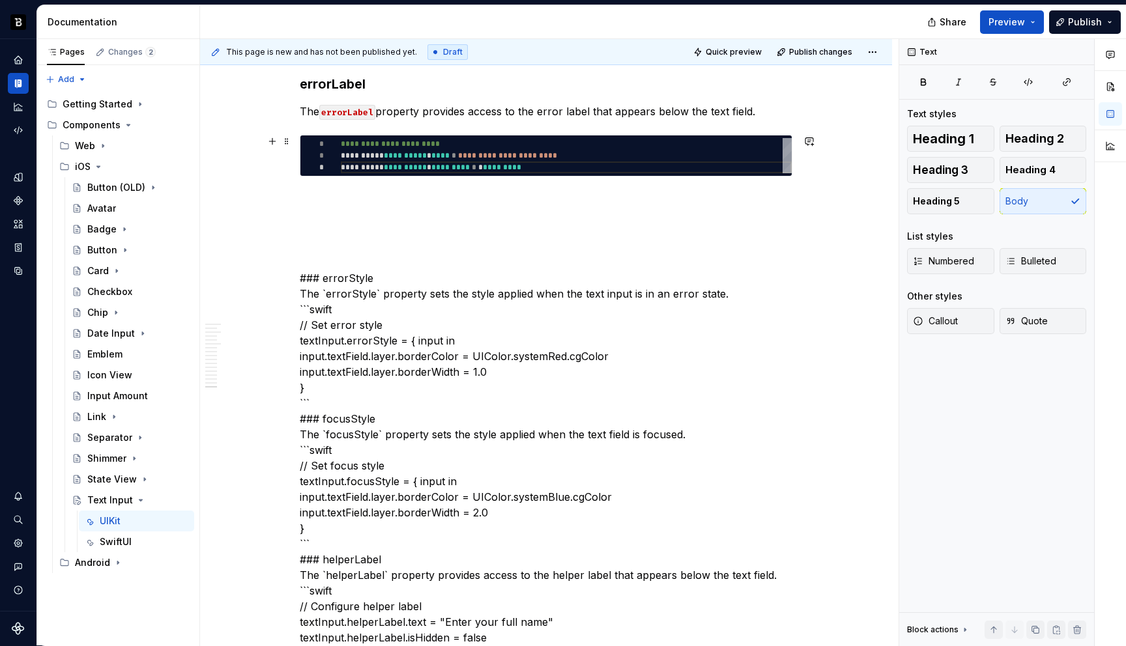
type textarea "*"
